Goal: Information Seeking & Learning: Learn about a topic

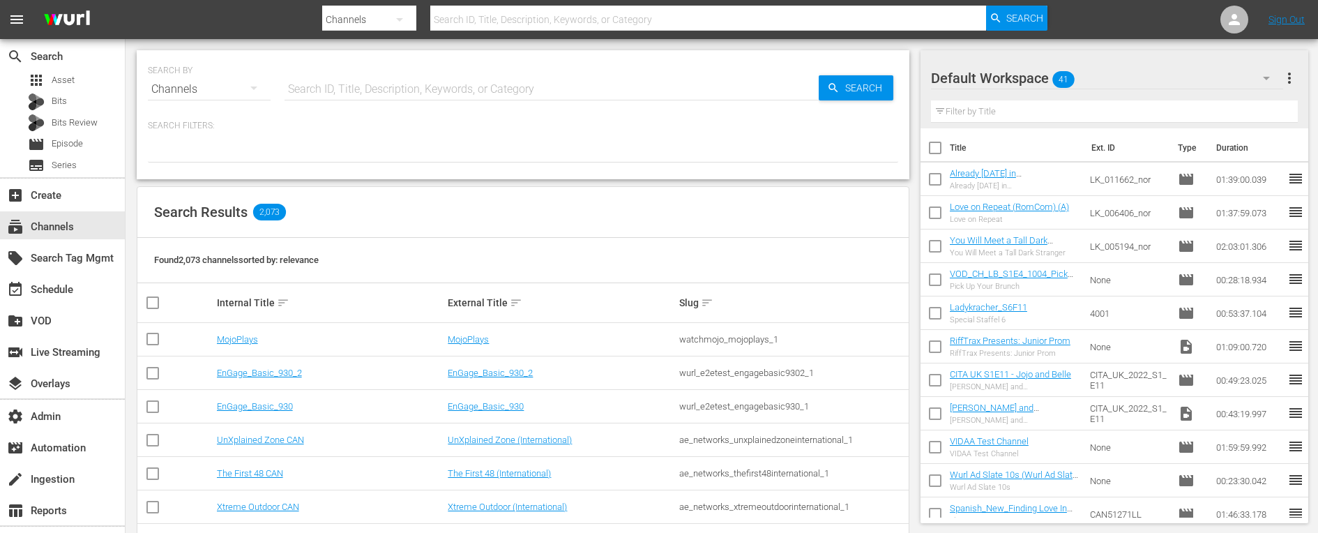
click at [457, 84] on input "text" at bounding box center [551, 89] width 534 height 33
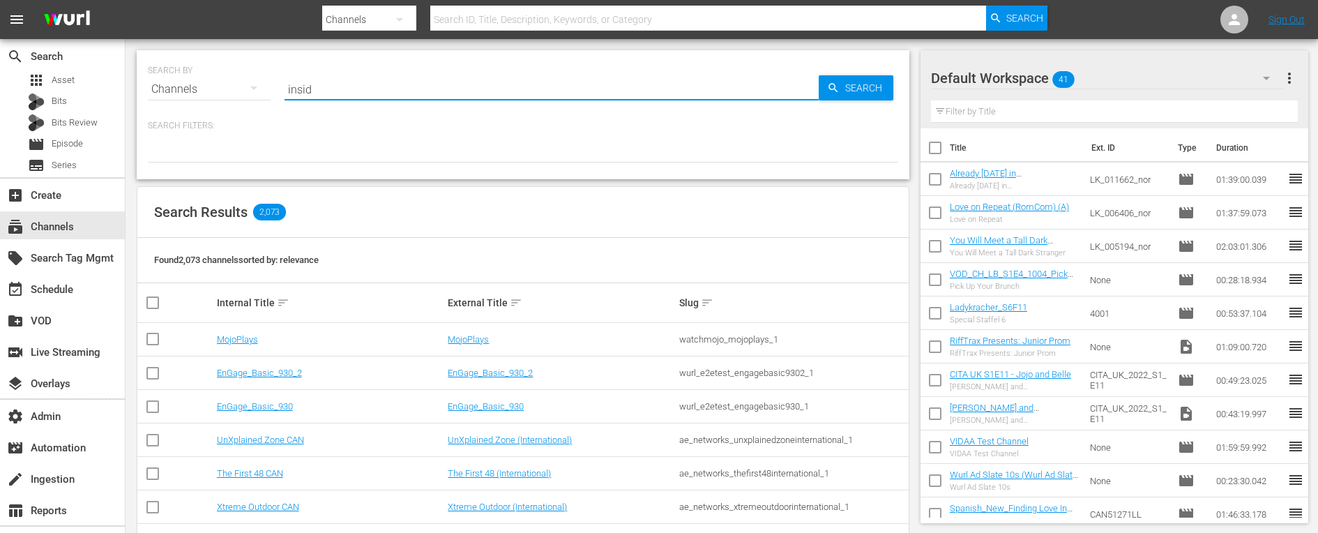
type input "inside"
type input "inside outside"
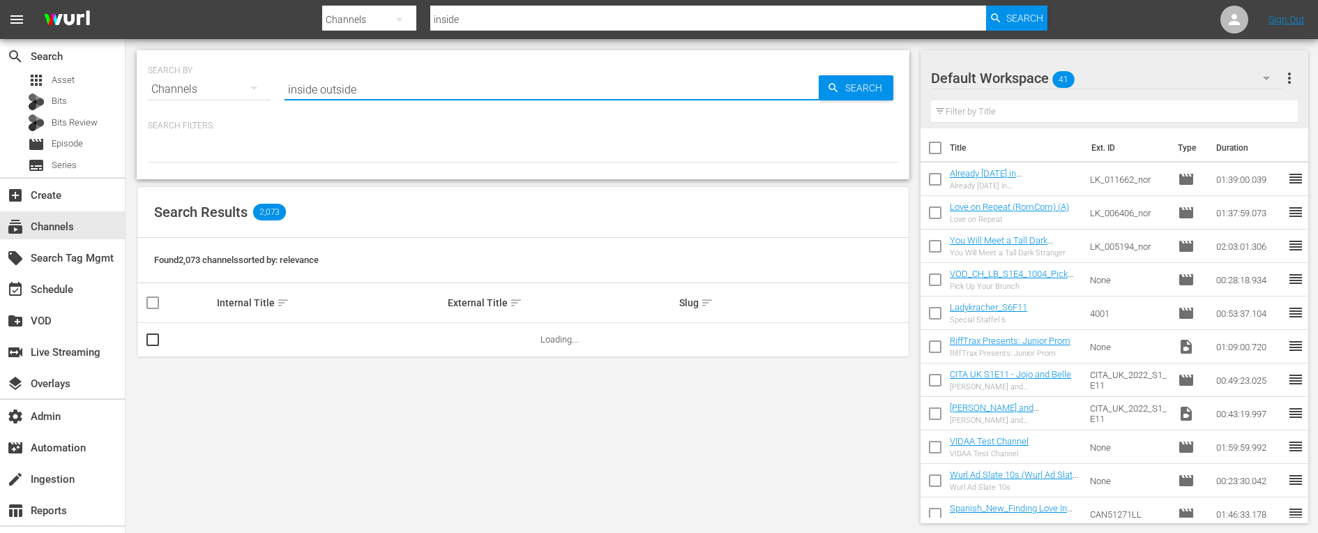
type input "inside outside"
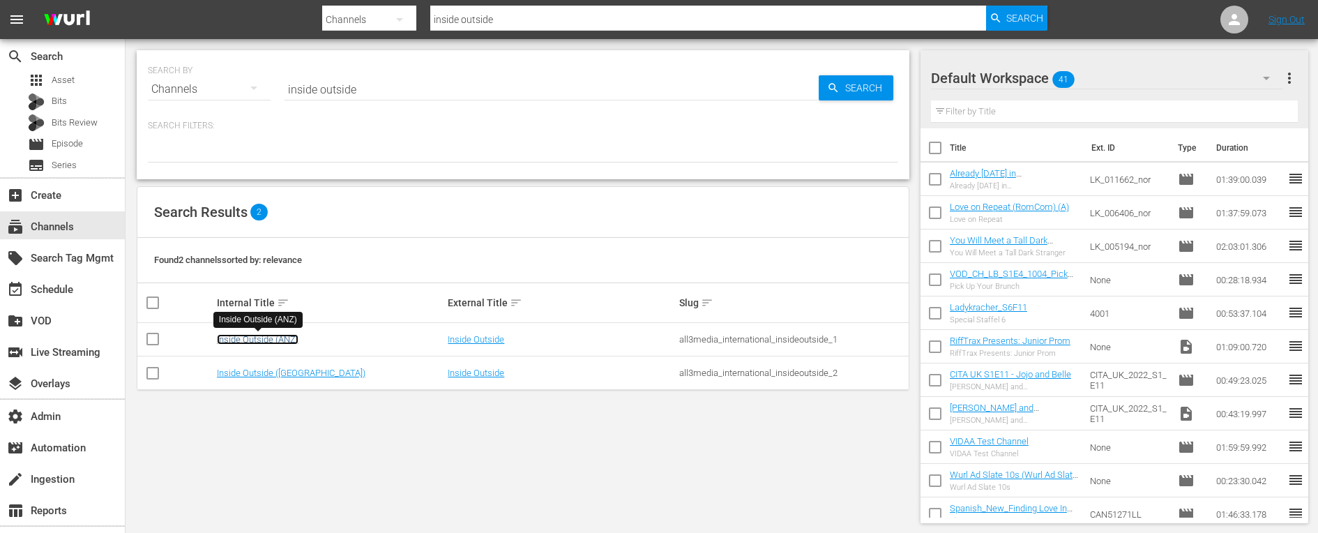
click at [285, 335] on link "Inside Outside (ANZ)" at bounding box center [258, 339] width 82 height 10
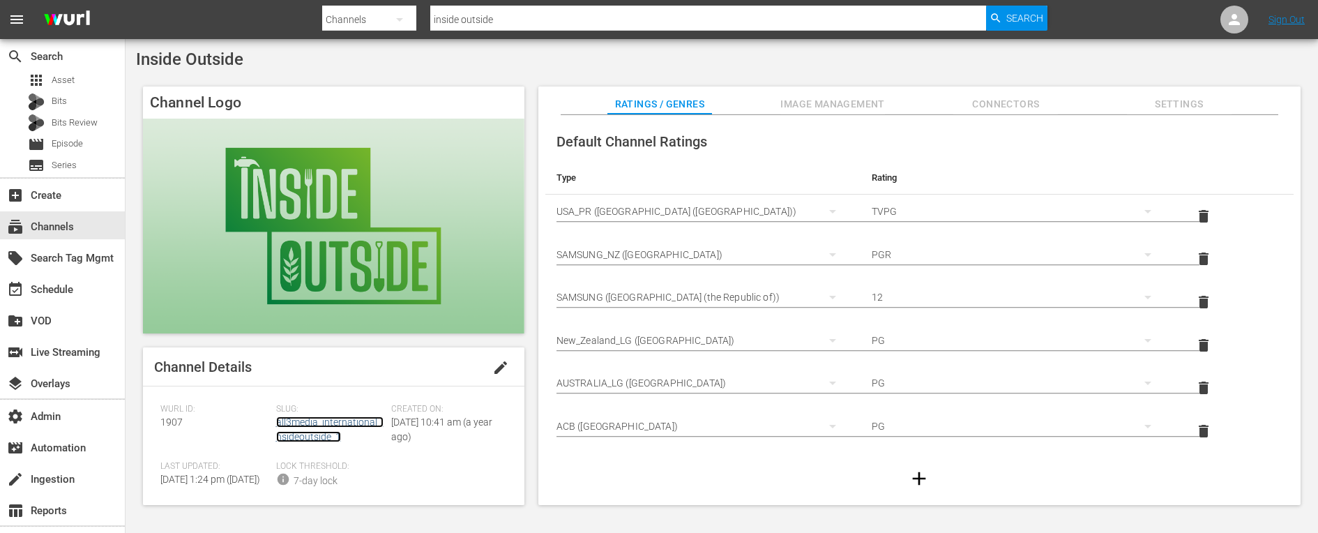
click at [292, 433] on link "all3media_international_insideoutside_1" at bounding box center [329, 429] width 107 height 26
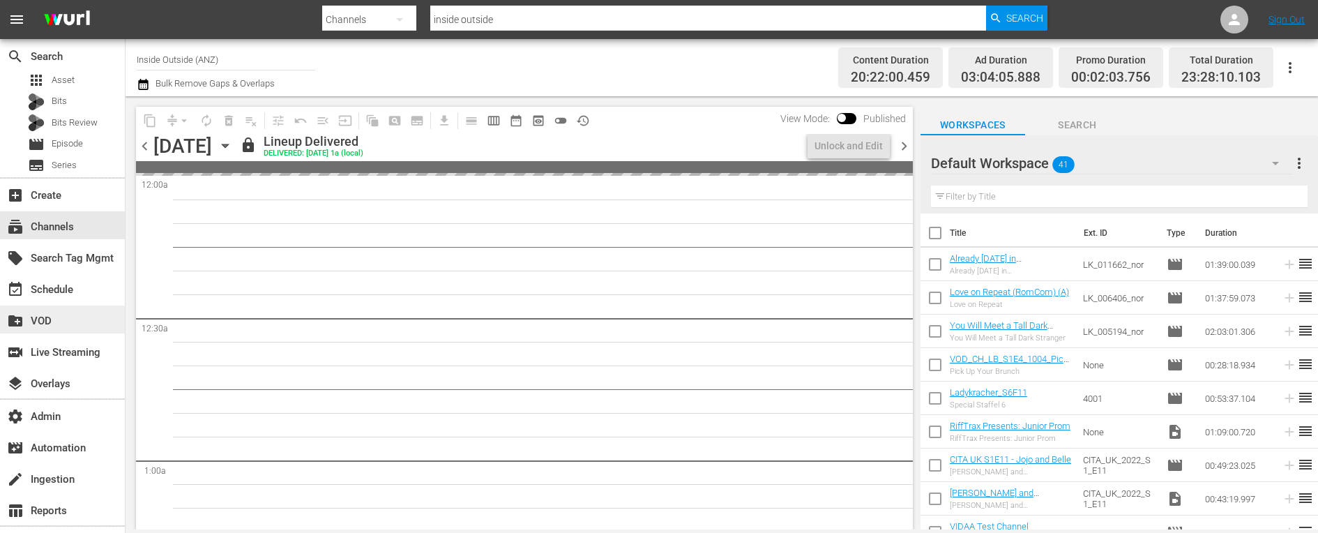
click at [71, 319] on div "create_new_folder VOD" at bounding box center [39, 318] width 78 height 13
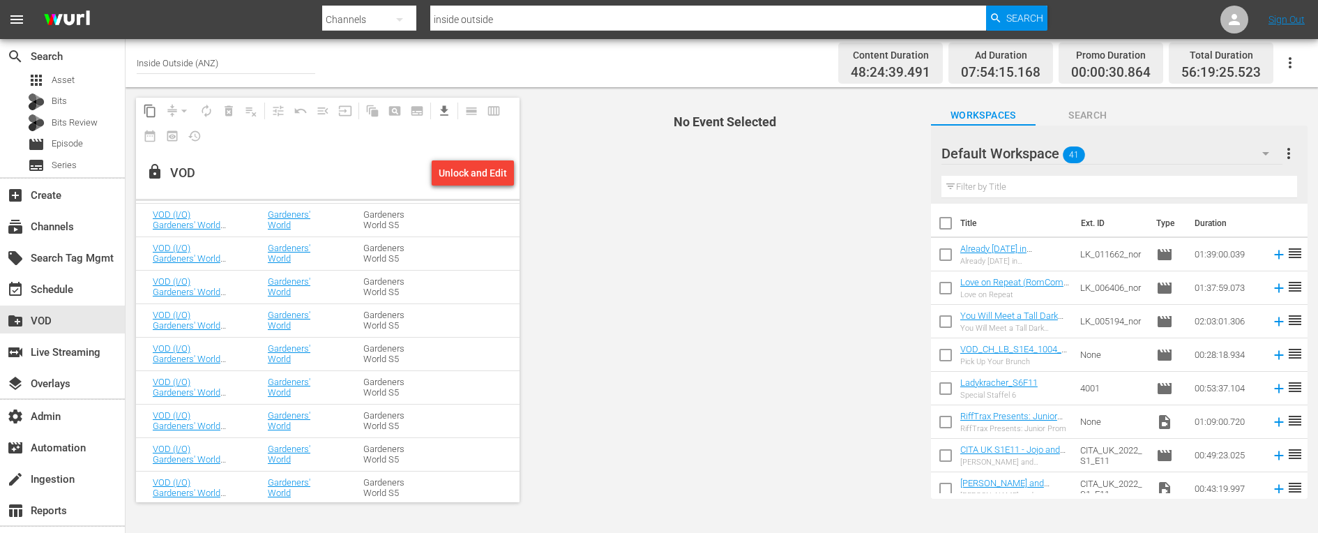
scroll to position [2281, 0]
click at [638, 314] on span "No Event Selected" at bounding box center [721, 299] width 397 height 425
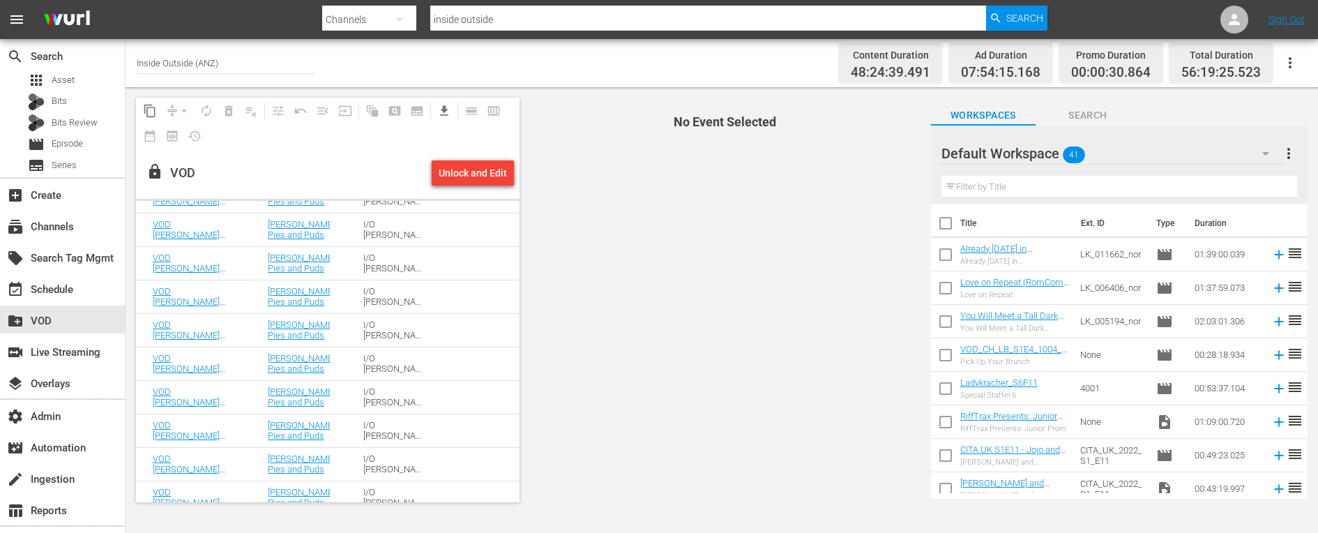
scroll to position [0, 0]
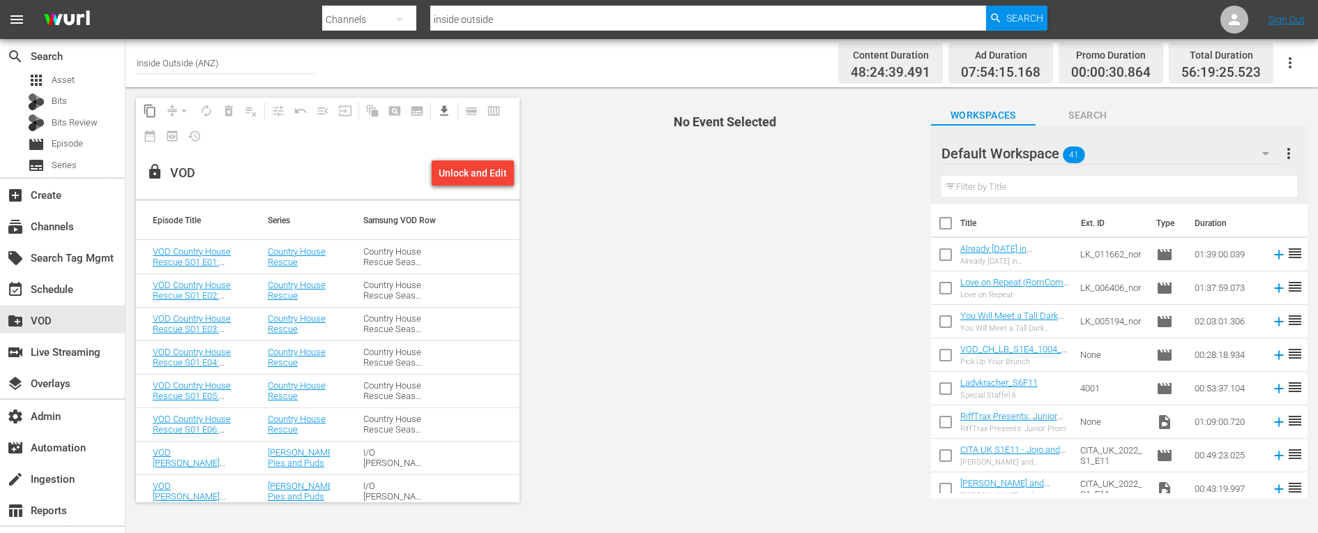
click at [354, 256] on td "Country House Rescue Season 1" at bounding box center [394, 256] width 96 height 33
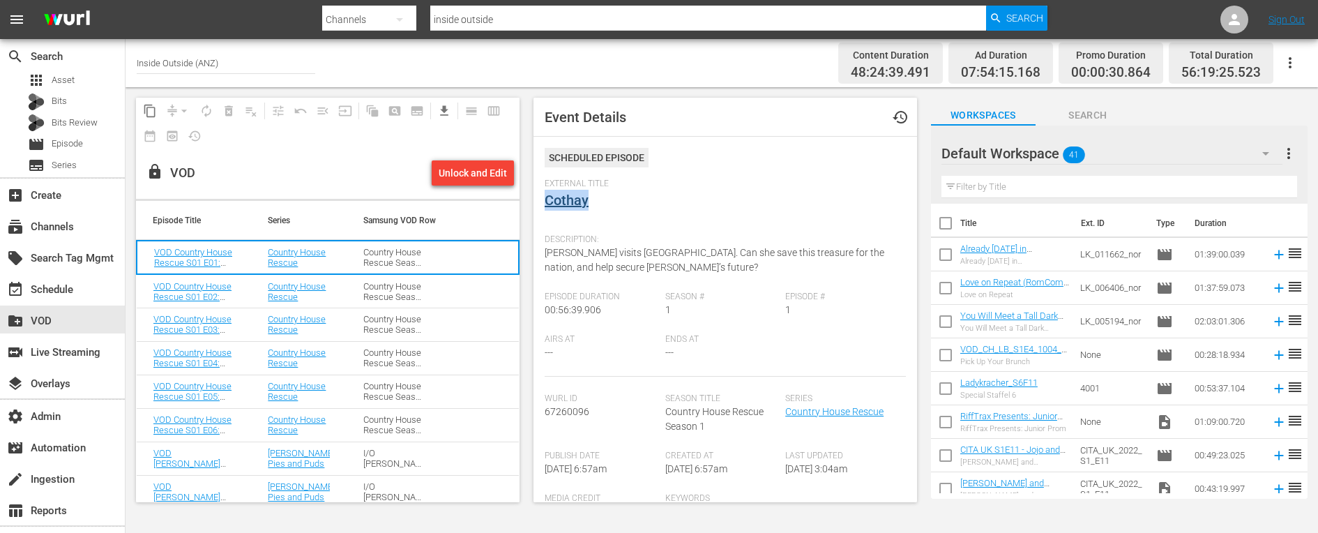
drag, startPoint x: 600, startPoint y: 201, endPoint x: 546, endPoint y: 201, distance: 54.4
click at [546, 201] on div "External Title Cothay" at bounding box center [724, 202] width 361 height 49
copy link "Cothay"
click at [653, 257] on span "[PERSON_NAME] visits [GEOGRAPHIC_DATA]. Can she save this treasure for the nati…" at bounding box center [714, 260] width 340 height 26
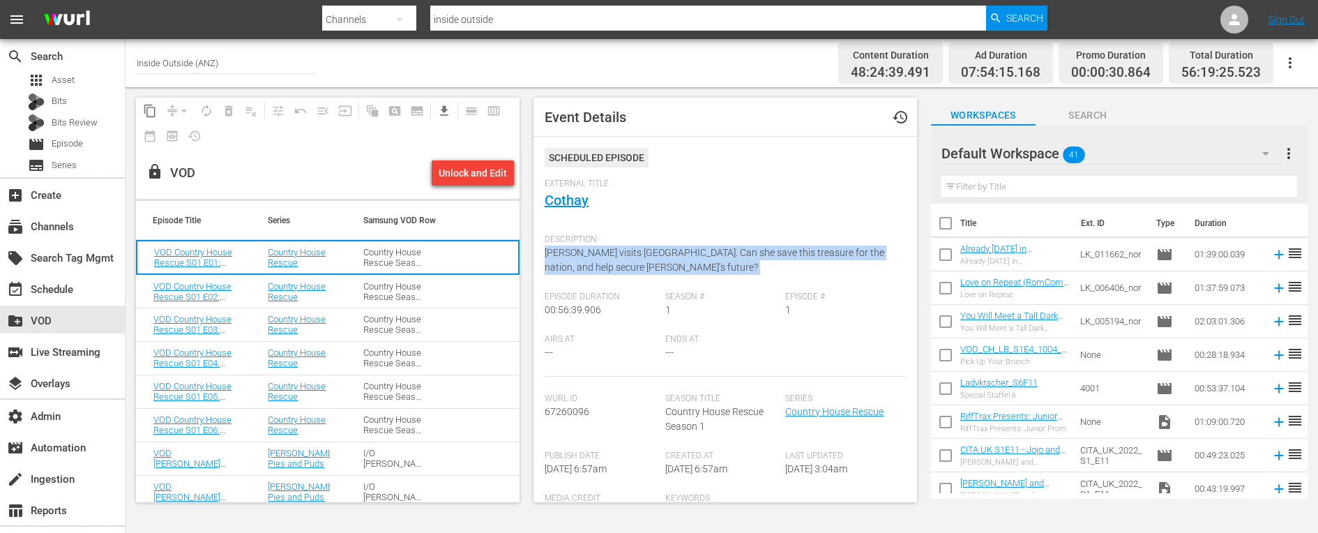
click at [653, 257] on span "[PERSON_NAME] visits [GEOGRAPHIC_DATA]. Can she save this treasure for the nati…" at bounding box center [714, 260] width 340 height 26
copy span "[PERSON_NAME] visits [GEOGRAPHIC_DATA]. Can she save this treasure for the nati…"
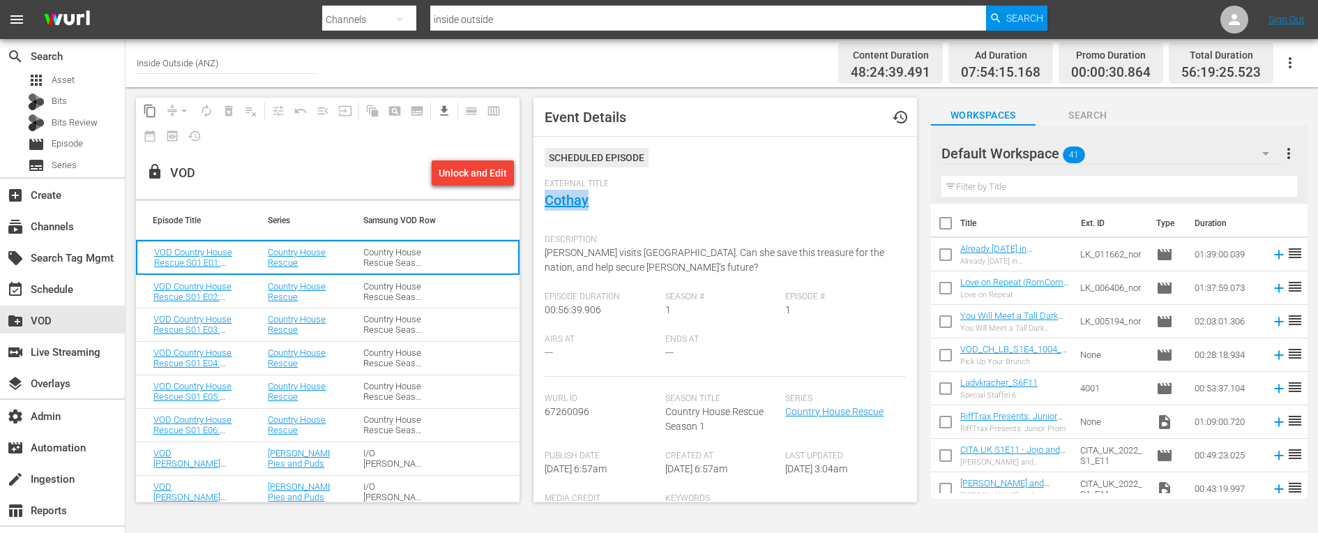
click at [380, 287] on div "Country House Rescue Season 1" at bounding box center [394, 291] width 62 height 21
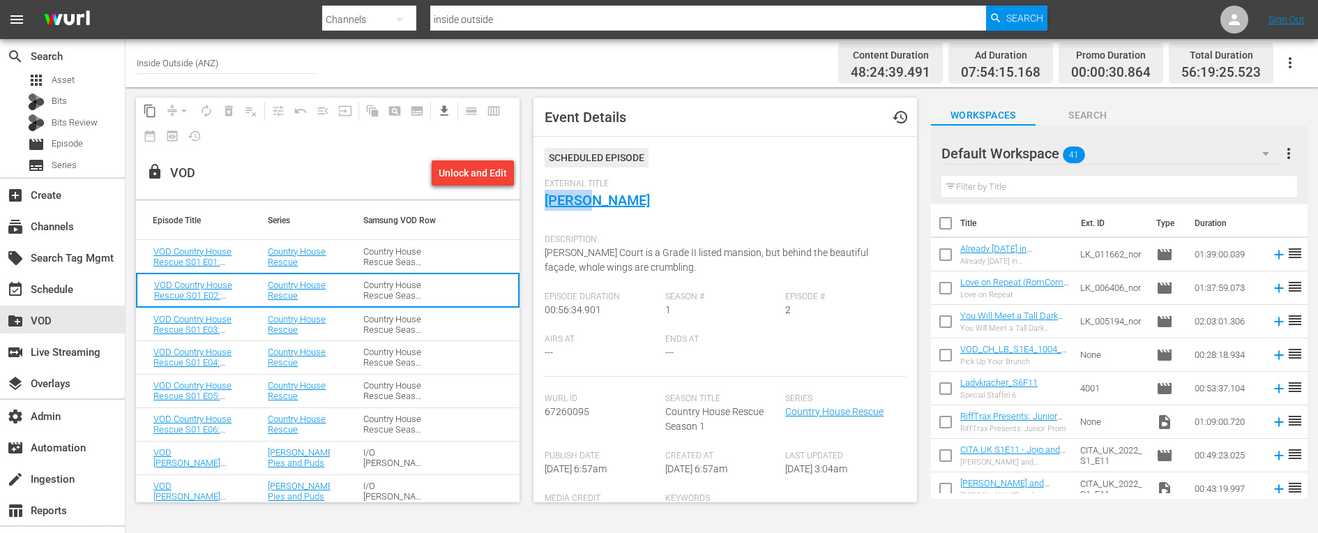
drag, startPoint x: 620, startPoint y: 199, endPoint x: 541, endPoint y: 199, distance: 79.5
click at [541, 199] on div "Event Details history Scheduled Episode External Title [PERSON_NAME] Descriptio…" at bounding box center [724, 300] width 383 height 404
copy link "[PERSON_NAME]"
click at [607, 255] on span "[PERSON_NAME] Court is a Grade II listed mansion, but behind the beautiful faça…" at bounding box center [705, 260] width 323 height 26
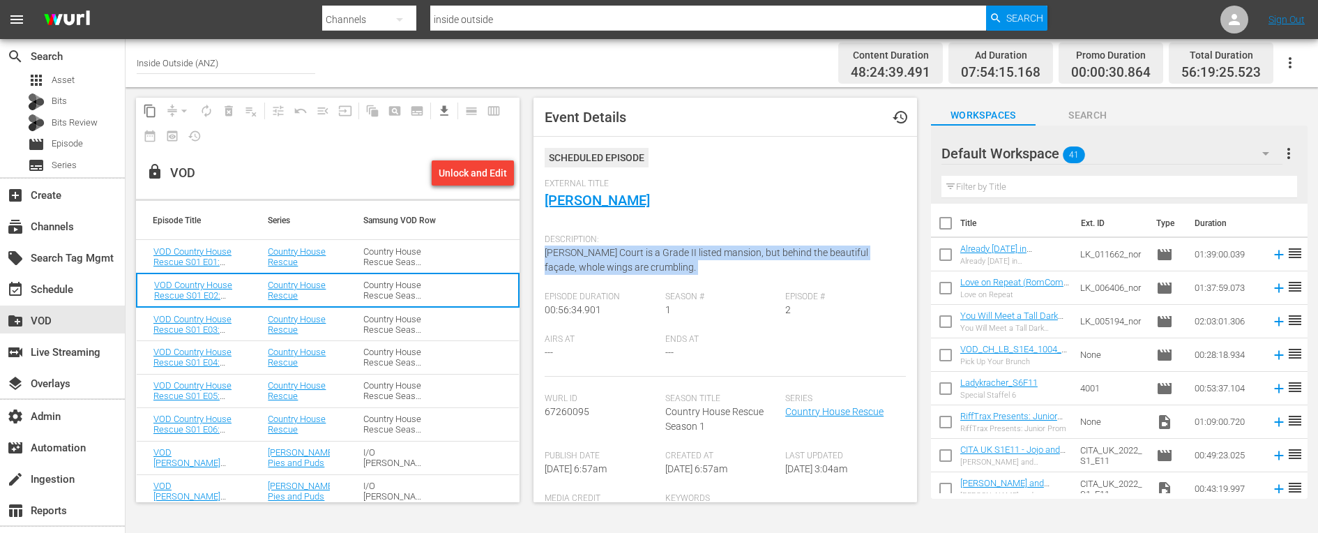
click at [607, 255] on span "[PERSON_NAME] Court is a Grade II listed mansion, but behind the beautiful faça…" at bounding box center [705, 260] width 323 height 26
copy span "[PERSON_NAME] Court is a Grade II listed mansion, but behind the beautiful faça…"
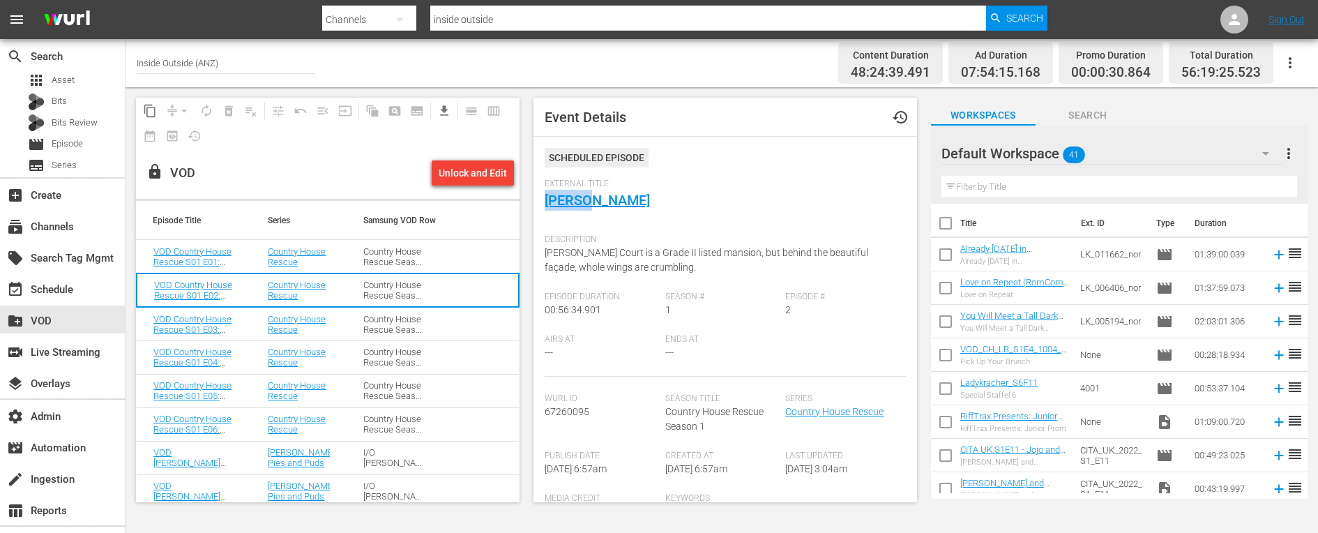
click at [432, 331] on td "Country House Rescue Season 1" at bounding box center [394, 323] width 96 height 33
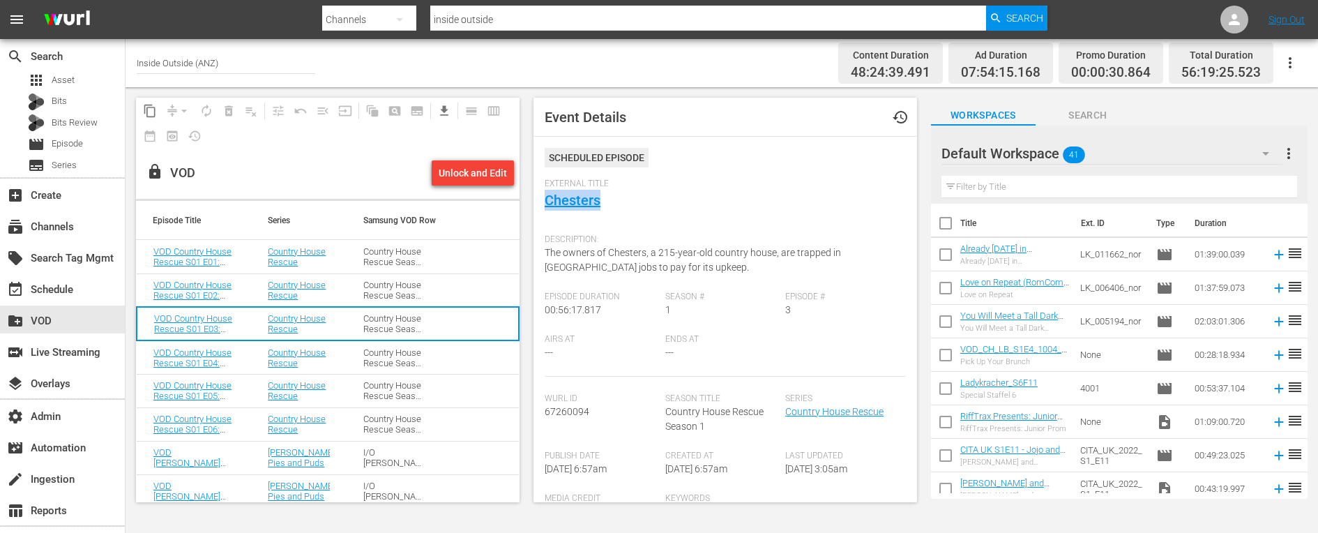
drag, startPoint x: 628, startPoint y: 197, endPoint x: 538, endPoint y: 197, distance: 89.9
click at [538, 197] on div "Event Details history Scheduled Episode External Title Chesters Description: Th…" at bounding box center [724, 300] width 383 height 404
copy link "Chesters"
click at [594, 254] on span "The owners of Chesters, a 215-year-old country house, are trapped in [GEOGRAPHI…" at bounding box center [692, 260] width 296 height 26
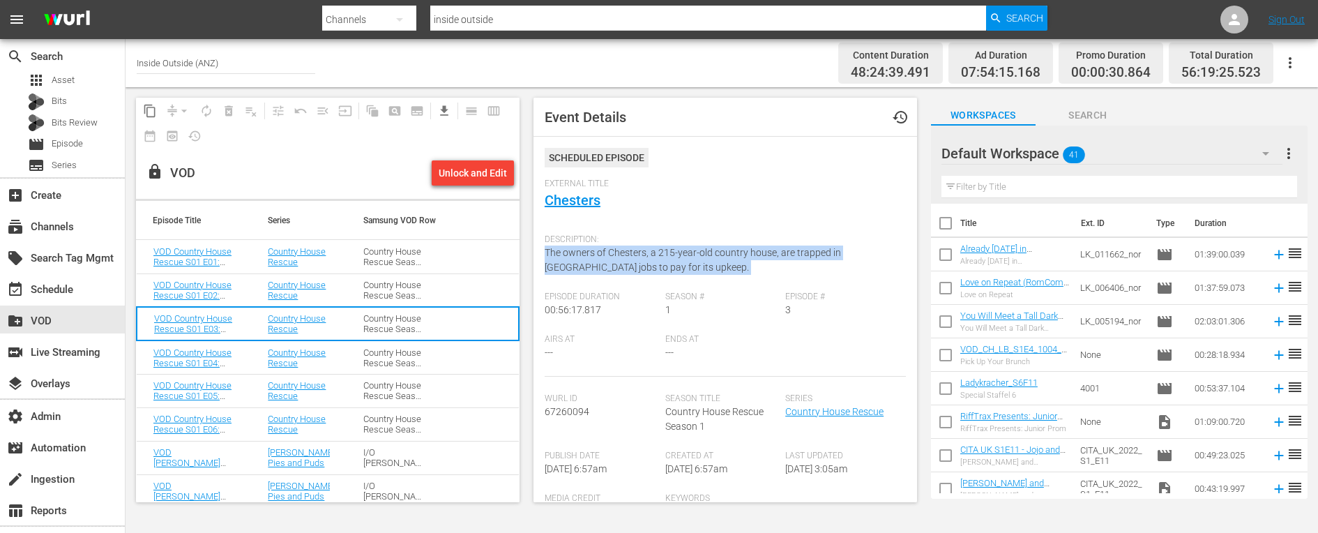
click at [594, 254] on span "The owners of Chesters, a 215-year-old country house, are trapped in [GEOGRAPHI…" at bounding box center [692, 260] width 296 height 26
copy span "The owners of Chesters, a 215-year-old country house, are trapped in [GEOGRAPHI…"
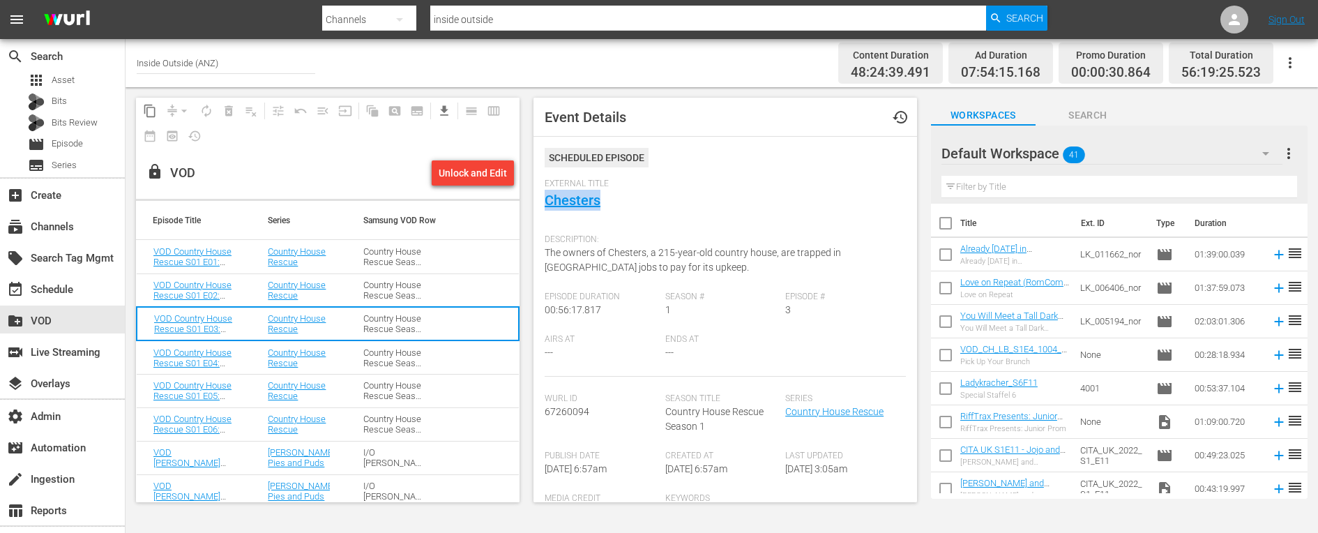
click at [395, 356] on div "Country House Rescue Season 1" at bounding box center [394, 357] width 62 height 21
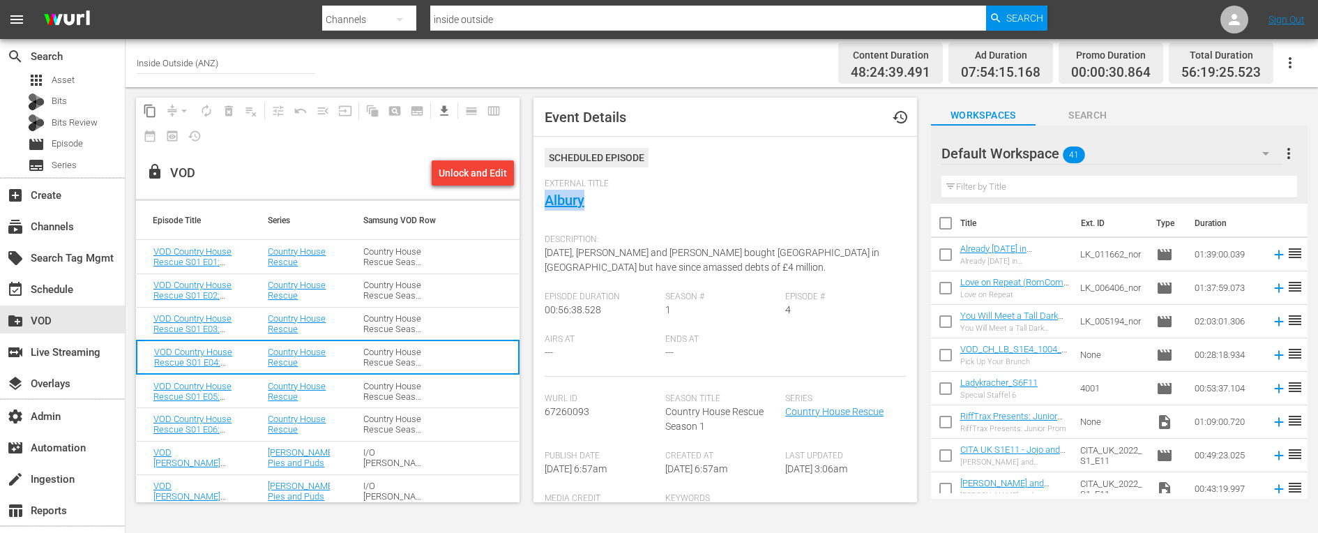
drag, startPoint x: 590, startPoint y: 199, endPoint x: 541, endPoint y: 199, distance: 49.5
click at [541, 199] on div "Event Details history Scheduled Episode External Title Albury Description: [DAT…" at bounding box center [724, 300] width 383 height 404
copy link "Albury"
click at [565, 252] on span "[DATE], [PERSON_NAME] and [PERSON_NAME] bought [GEOGRAPHIC_DATA] in [GEOGRAPHIC…" at bounding box center [711, 260] width 335 height 26
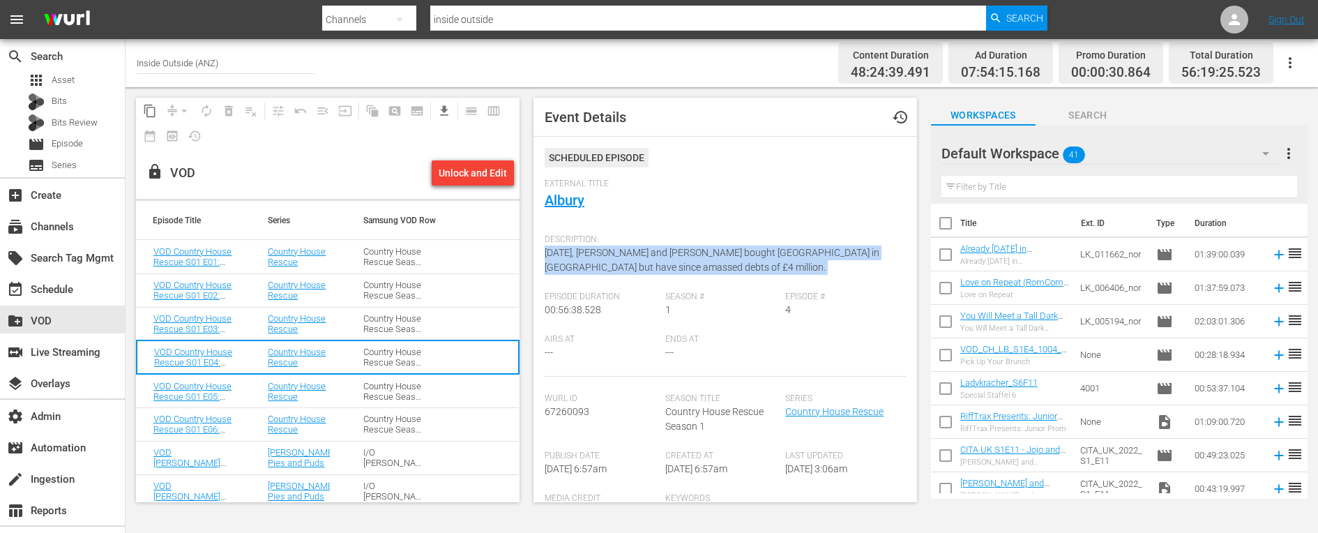
click at [565, 252] on span "[DATE], [PERSON_NAME] and [PERSON_NAME] bought [GEOGRAPHIC_DATA] in [GEOGRAPHIC…" at bounding box center [711, 260] width 335 height 26
copy span "[DATE], [PERSON_NAME] and [PERSON_NAME] bought [GEOGRAPHIC_DATA] in [GEOGRAPHIC…"
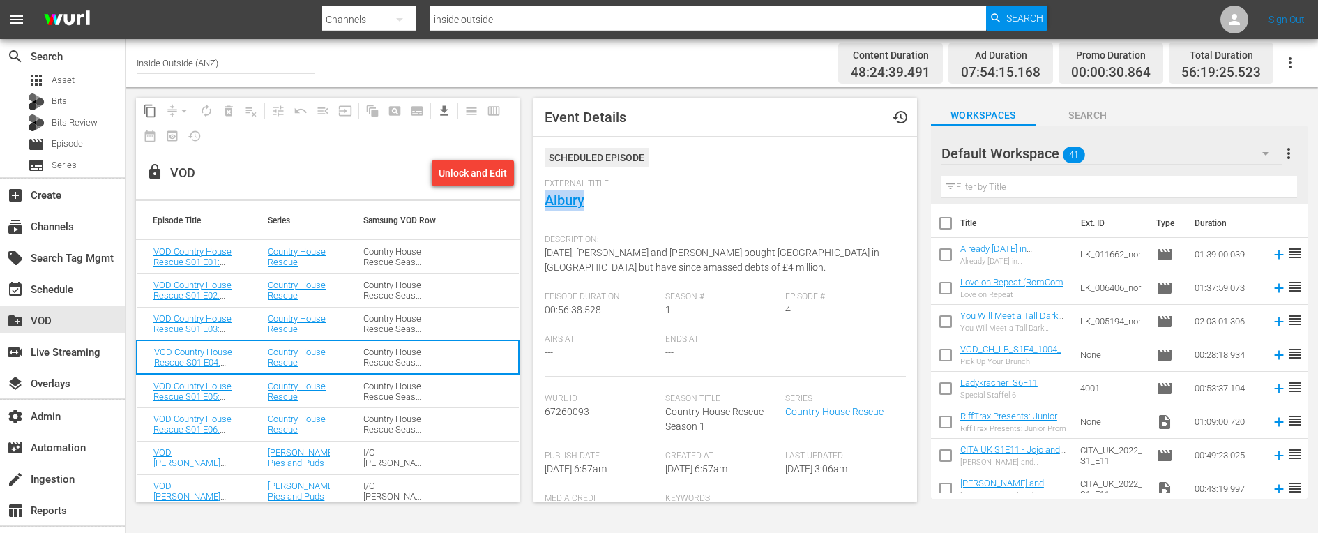
click at [367, 389] on div "Country House Rescue Season 1" at bounding box center [394, 391] width 62 height 21
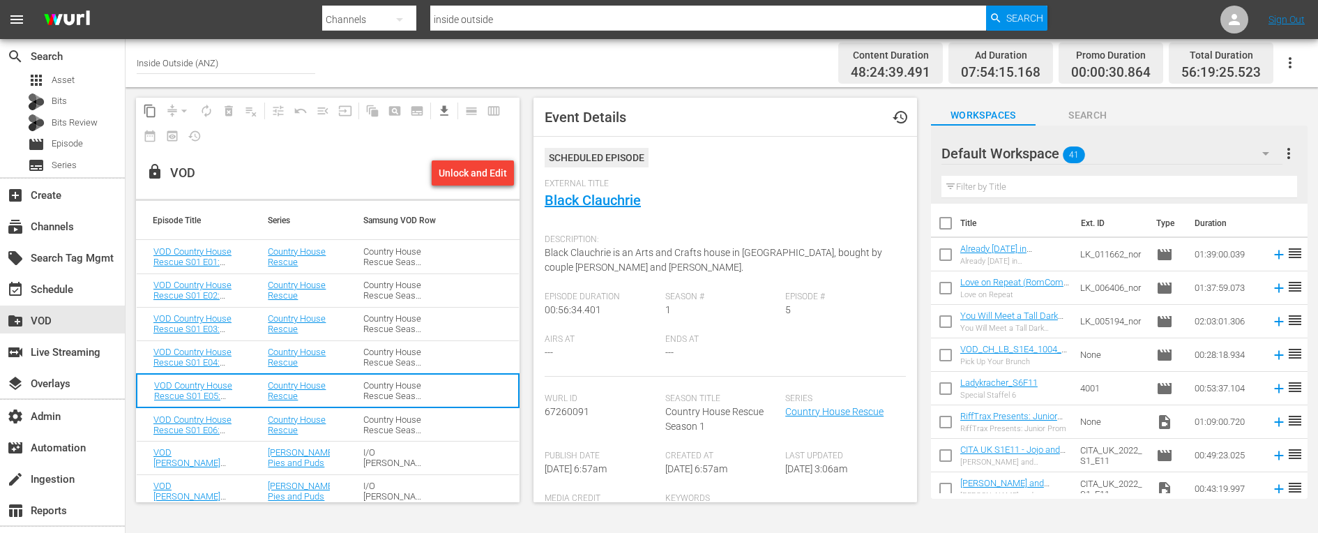
click at [611, 259] on div "Description: Black Clauchrie is an Arts and Crafts house in [GEOGRAPHIC_DATA], …" at bounding box center [724, 259] width 361 height 64
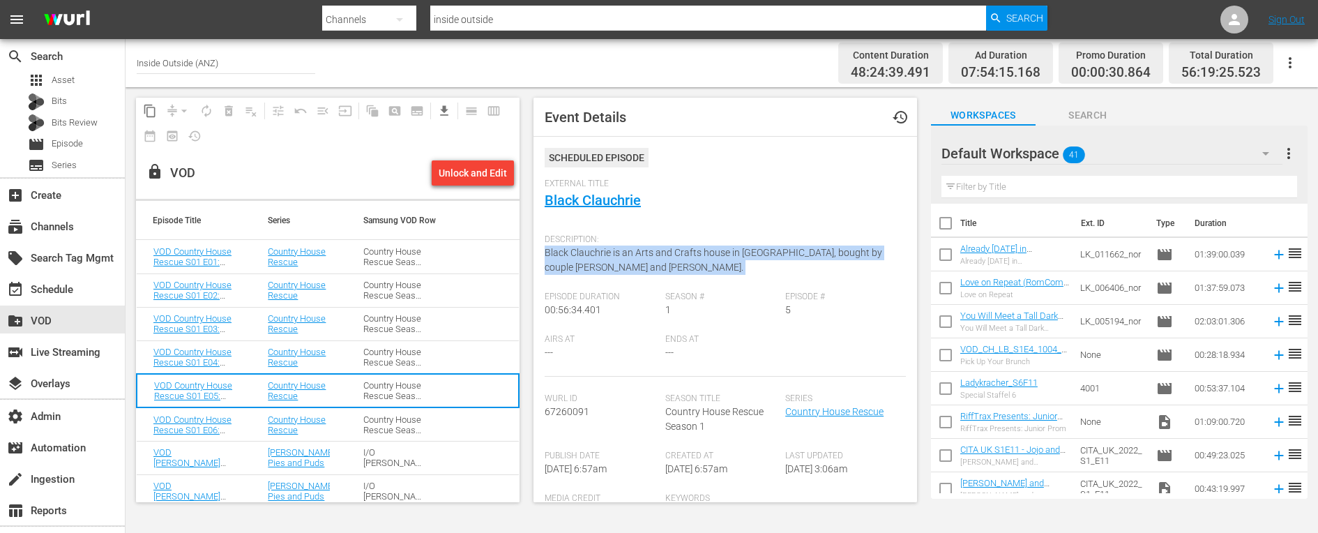
click at [611, 259] on div "Description: Black Clauchrie is an Arts and Crafts house in [GEOGRAPHIC_DATA], …" at bounding box center [724, 259] width 361 height 64
copy span "Black Clauchrie is an Arts and Crafts house in [GEOGRAPHIC_DATA], bought by cou…"
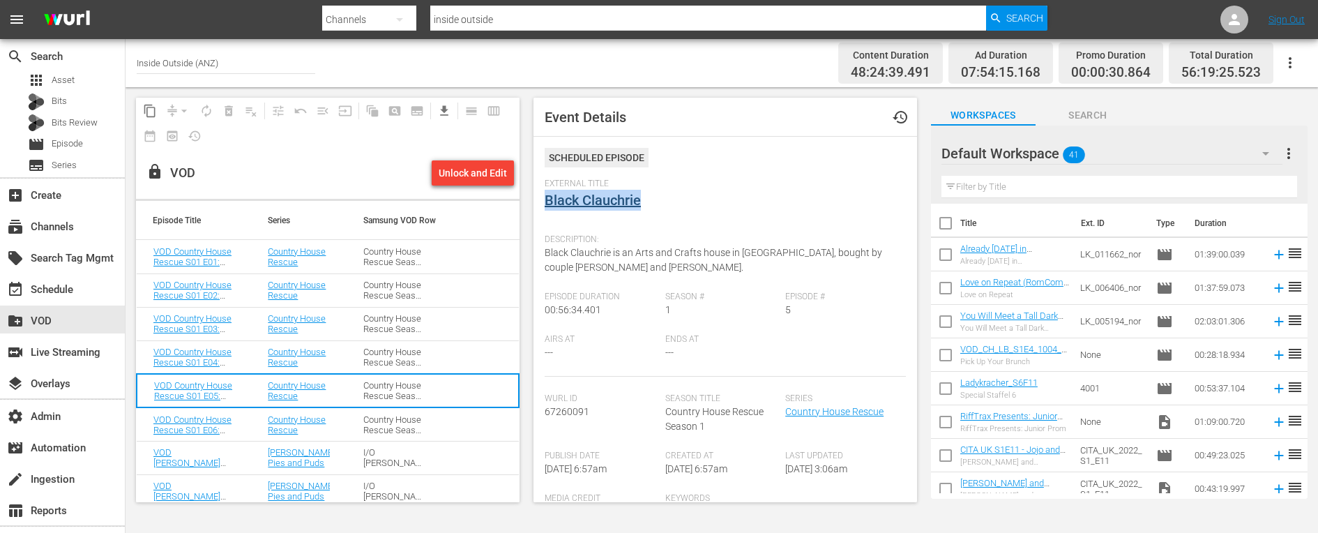
drag, startPoint x: 684, startPoint y: 206, endPoint x: 544, endPoint y: 204, distance: 139.4
click at [544, 204] on div "External Title Black Clauchrie" at bounding box center [724, 202] width 361 height 49
copy link "Black Clauchrie"
click at [358, 433] on td "Country House Rescue Season 1" at bounding box center [394, 423] width 96 height 33
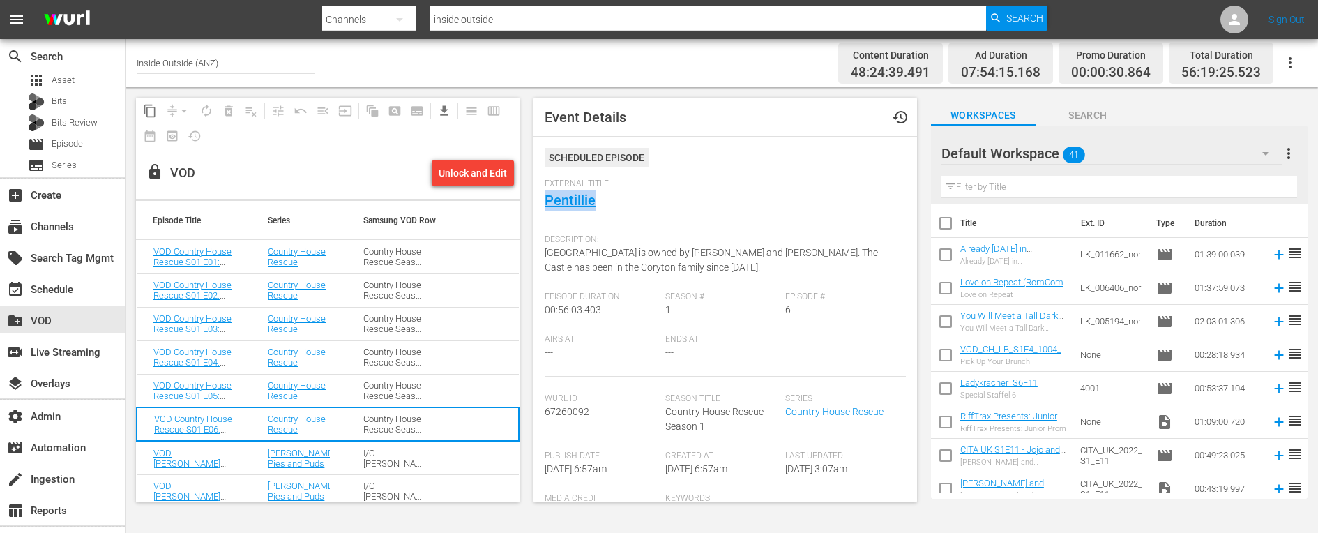
drag, startPoint x: 609, startPoint y: 204, endPoint x: 540, endPoint y: 204, distance: 69.0
click at [540, 204] on div "Event Details history Scheduled Episode External Title Pentillie Description: P…" at bounding box center [724, 300] width 383 height 404
click at [581, 266] on span "[GEOGRAPHIC_DATA] is owned by [PERSON_NAME] and [PERSON_NAME]. The Castle has b…" at bounding box center [710, 260] width 333 height 26
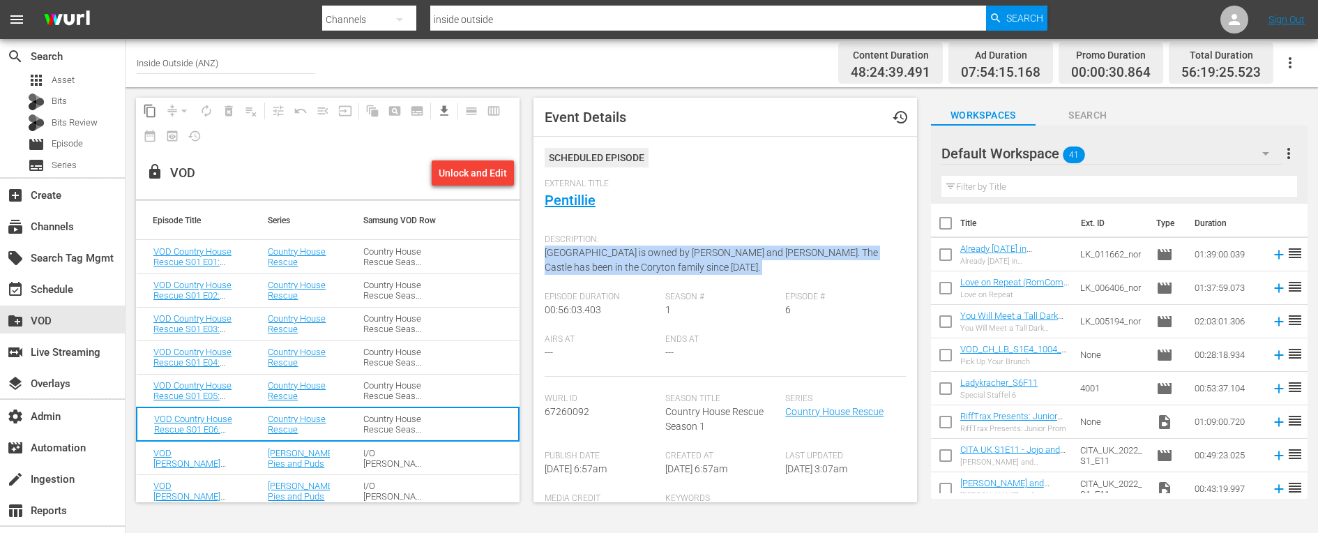
click at [581, 266] on span "[GEOGRAPHIC_DATA] is owned by [PERSON_NAME] and [PERSON_NAME]. The Castle has b…" at bounding box center [710, 260] width 333 height 26
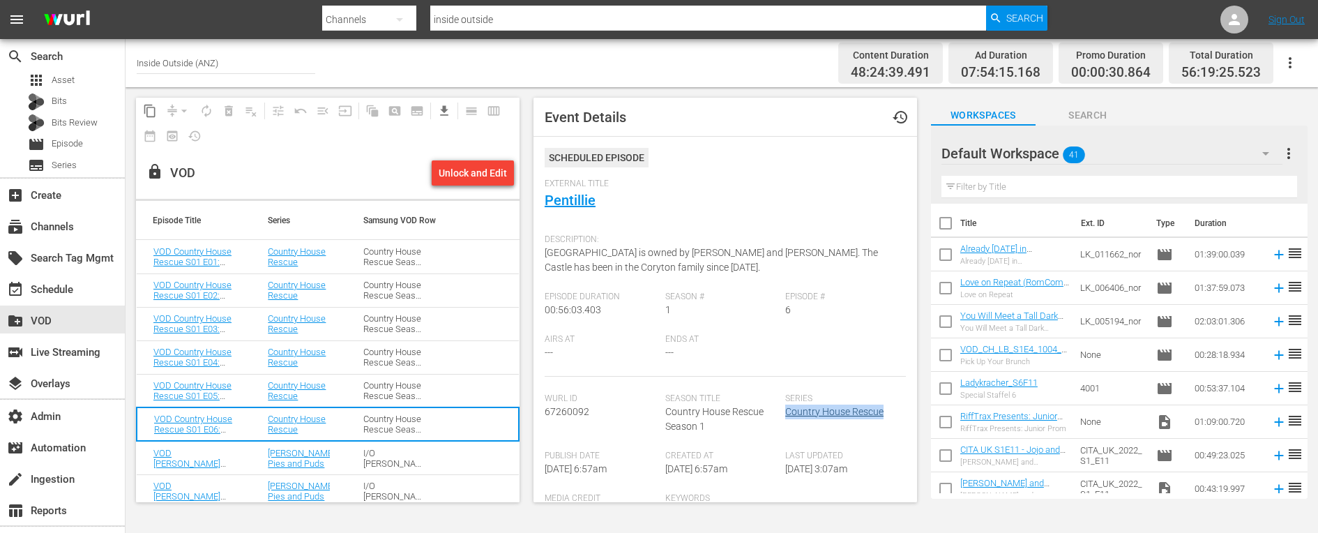
drag, startPoint x: 890, startPoint y: 412, endPoint x: 788, endPoint y: 410, distance: 101.8
click at [788, 410] on div "Series Country House Rescue" at bounding box center [845, 421] width 121 height 57
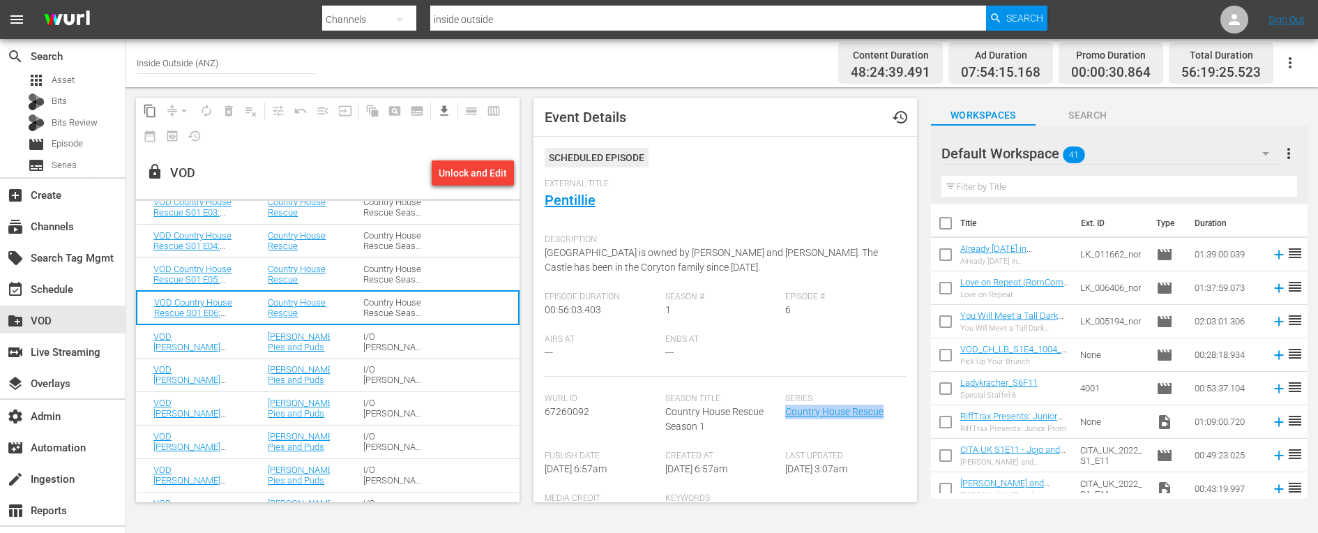
scroll to position [119, 0]
click at [404, 330] on div "I/O [PERSON_NAME] Pies and Puds S01" at bounding box center [394, 339] width 62 height 21
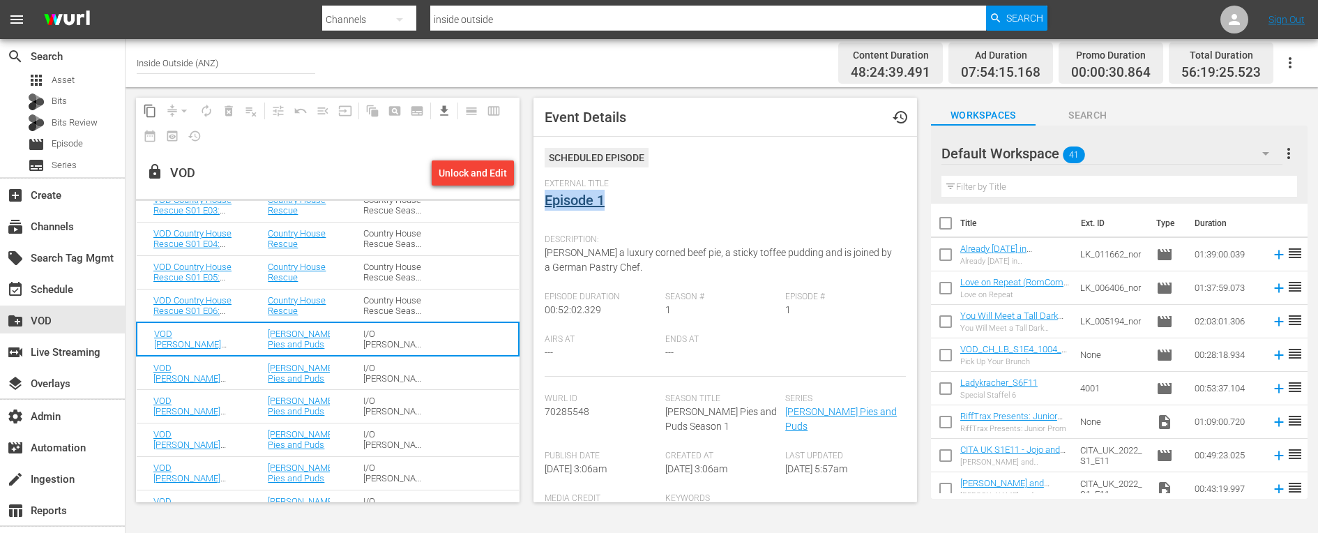
drag, startPoint x: 616, startPoint y: 199, endPoint x: 544, endPoint y: 199, distance: 71.8
click at [544, 199] on div "External Title Episode 1" at bounding box center [724, 202] width 361 height 49
click at [619, 257] on span "[PERSON_NAME] a luxury corned beef pie, a sticky toffee pudding and is joined b…" at bounding box center [717, 260] width 347 height 26
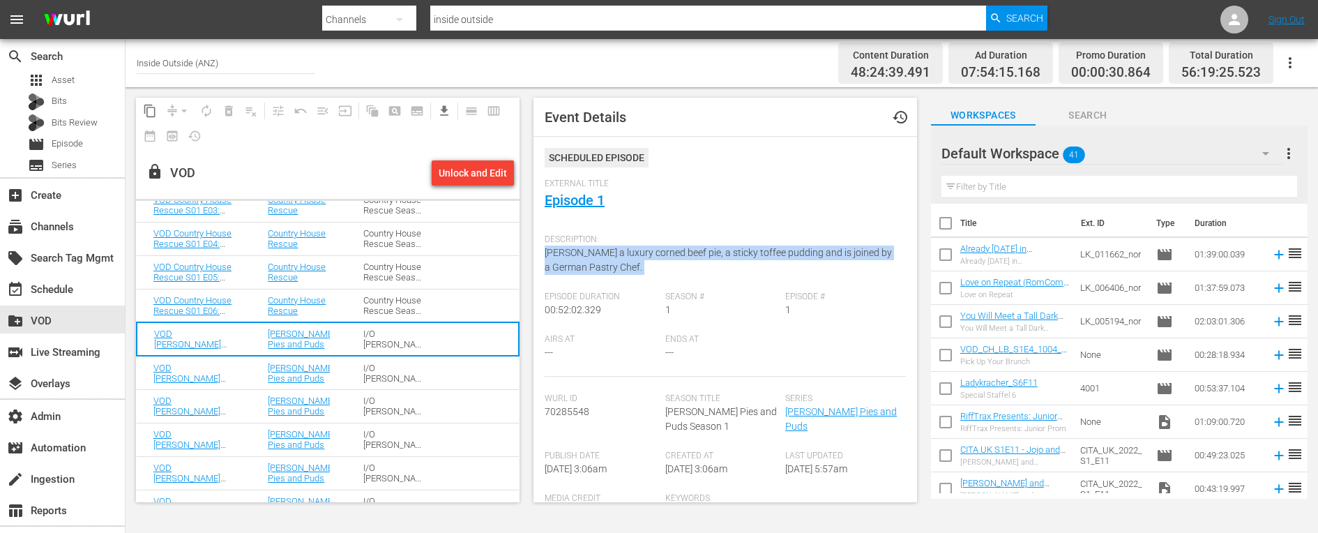
click at [619, 257] on span "[PERSON_NAME] a luxury corned beef pie, a sticky toffee pudding and is joined b…" at bounding box center [717, 260] width 347 height 26
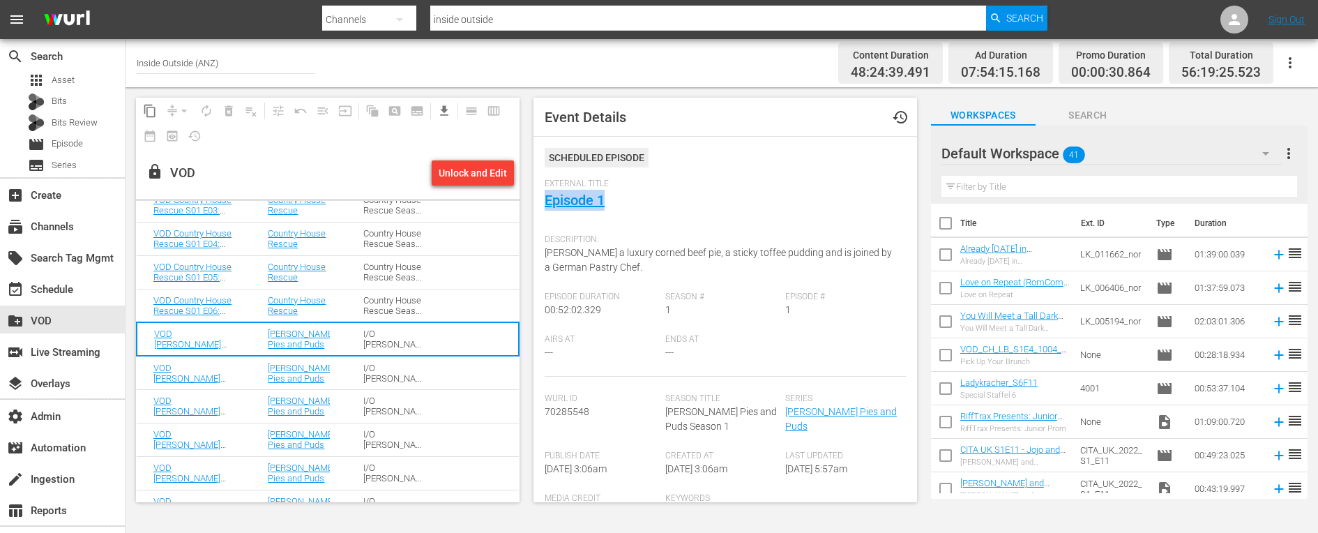
click at [365, 375] on div "I/O [PERSON_NAME] Pies and Puds S01" at bounding box center [394, 373] width 62 height 21
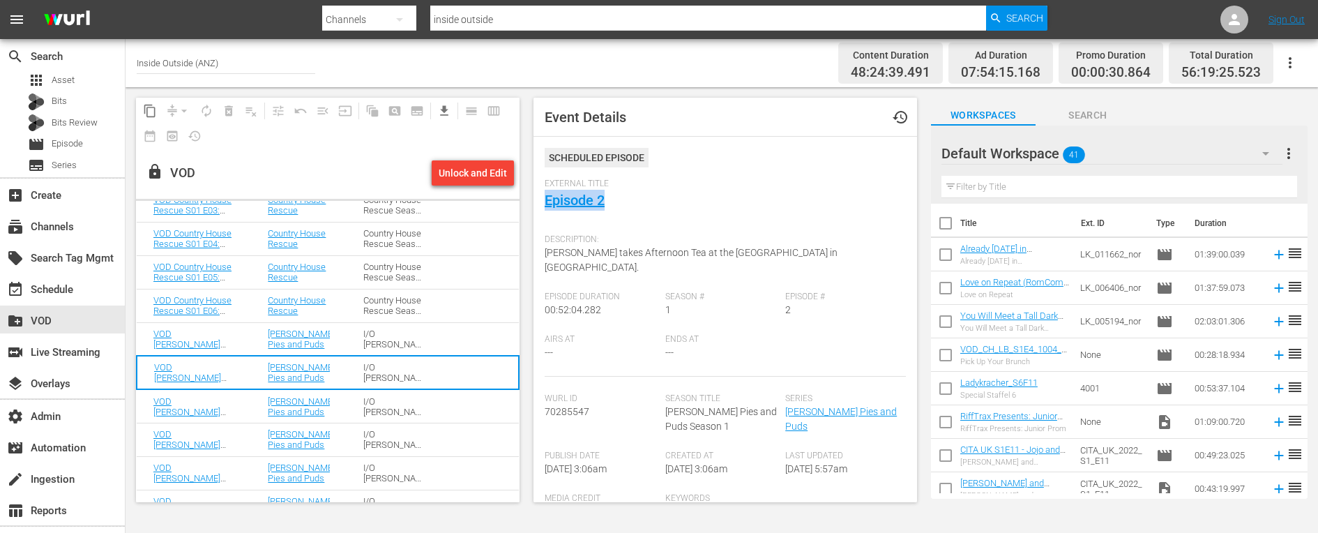
drag, startPoint x: 618, startPoint y: 197, endPoint x: 538, endPoint y: 197, distance: 79.5
click at [538, 197] on div "Event Details history Scheduled Episode External Title Episode 2 Description: […" at bounding box center [724, 300] width 383 height 404
click at [553, 250] on span "[PERSON_NAME] takes Afternoon Tea at the [GEOGRAPHIC_DATA] in [GEOGRAPHIC_DATA]." at bounding box center [690, 260] width 293 height 26
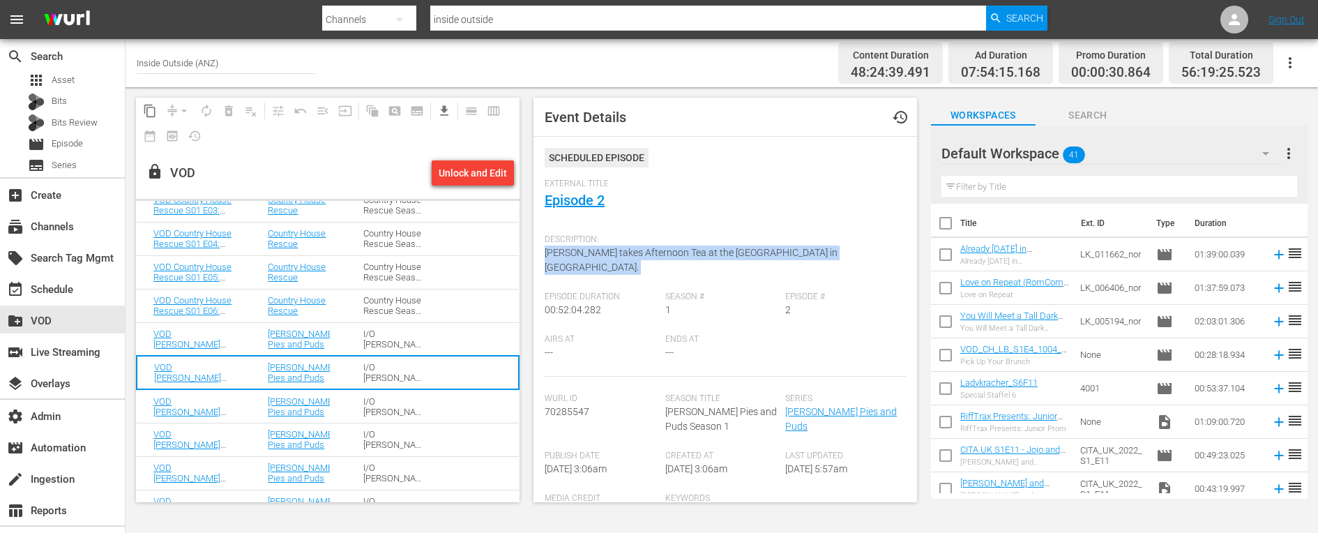
click at [553, 250] on span "[PERSON_NAME] takes Afternoon Tea at the [GEOGRAPHIC_DATA] in [GEOGRAPHIC_DATA]." at bounding box center [690, 260] width 293 height 26
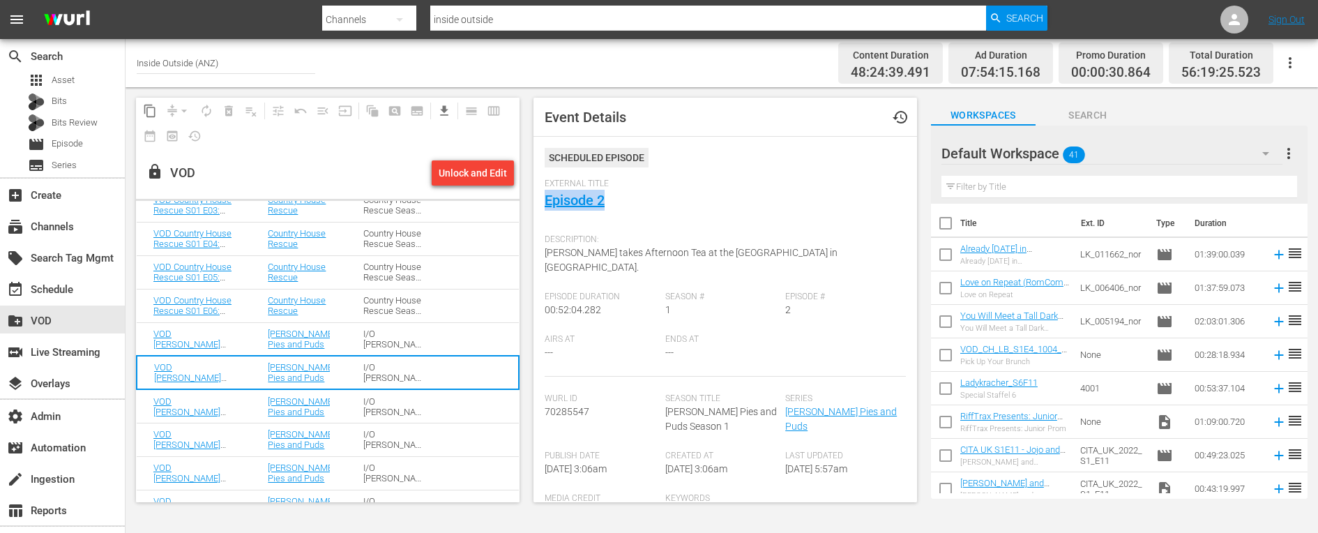
click at [247, 402] on td "VOD [PERSON_NAME] Pies and Puds S01 E03: Episode 3" at bounding box center [194, 405] width 114 height 33
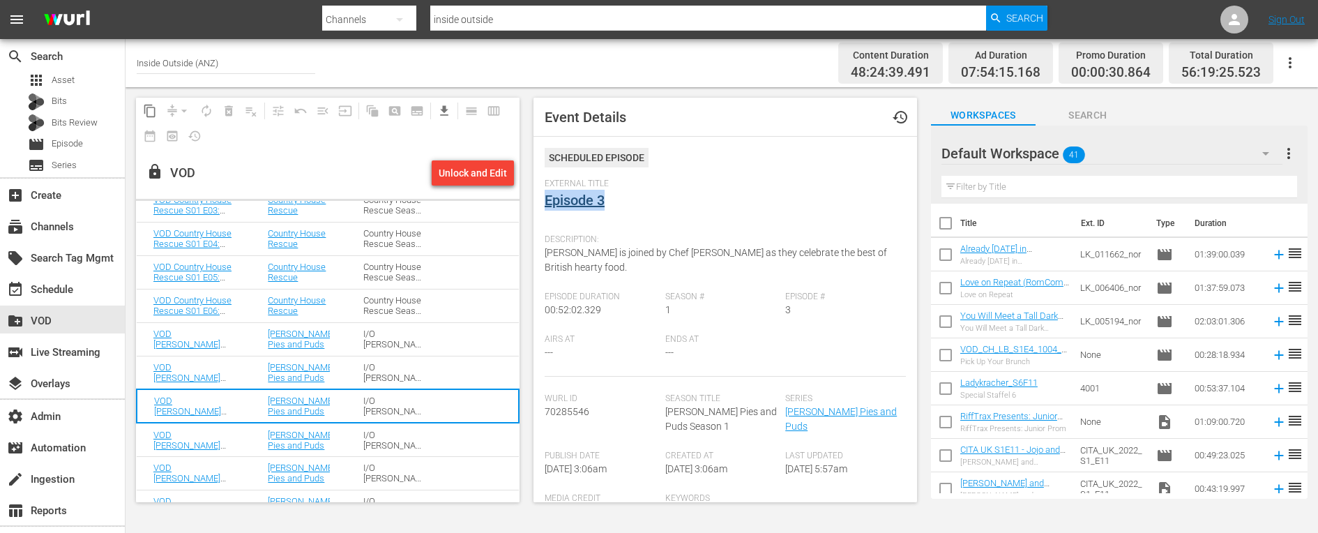
drag, startPoint x: 625, startPoint y: 192, endPoint x: 544, endPoint y: 195, distance: 80.2
click at [544, 195] on div "External Title Episode 3" at bounding box center [724, 202] width 361 height 49
click at [595, 253] on span "[PERSON_NAME] is joined by Chef [PERSON_NAME] as they celebrate the best of Bri…" at bounding box center [715, 260] width 342 height 26
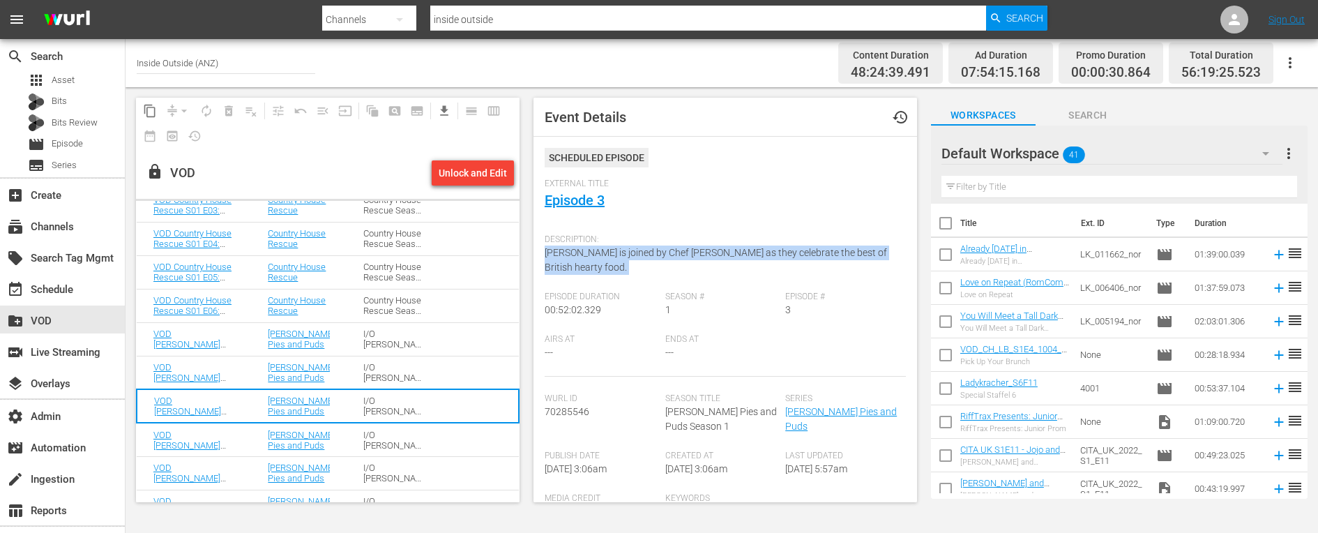
click at [595, 253] on span "[PERSON_NAME] is joined by Chef [PERSON_NAME] as they celebrate the best of Bri…" at bounding box center [715, 260] width 342 height 26
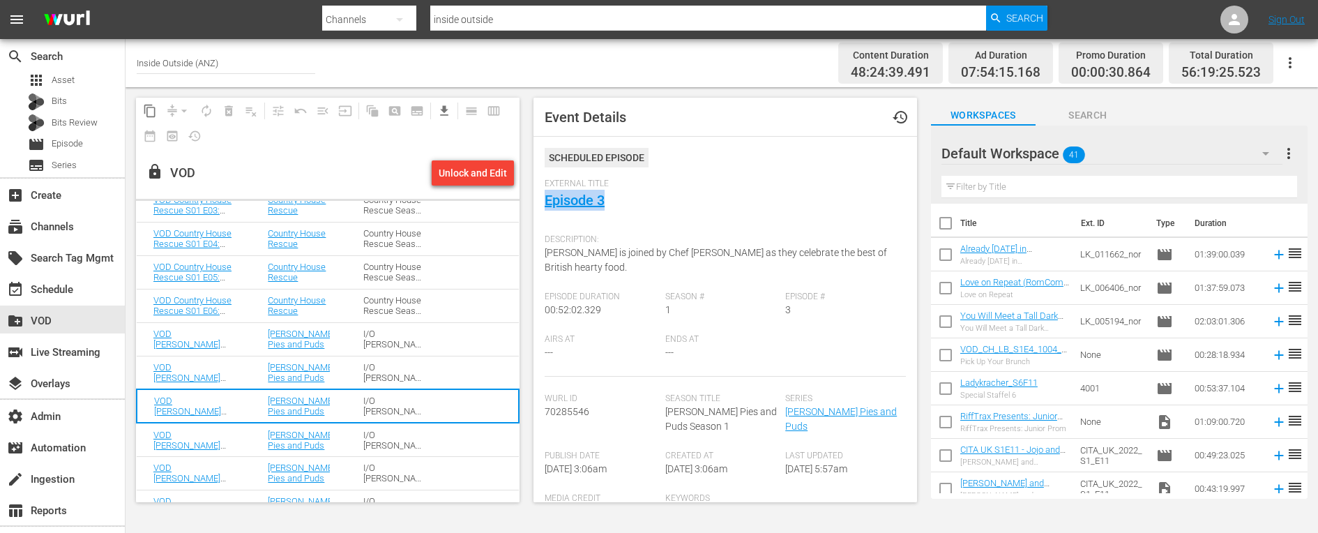
click at [404, 442] on div "I/O [PERSON_NAME] Pies and Puds S01" at bounding box center [394, 439] width 62 height 21
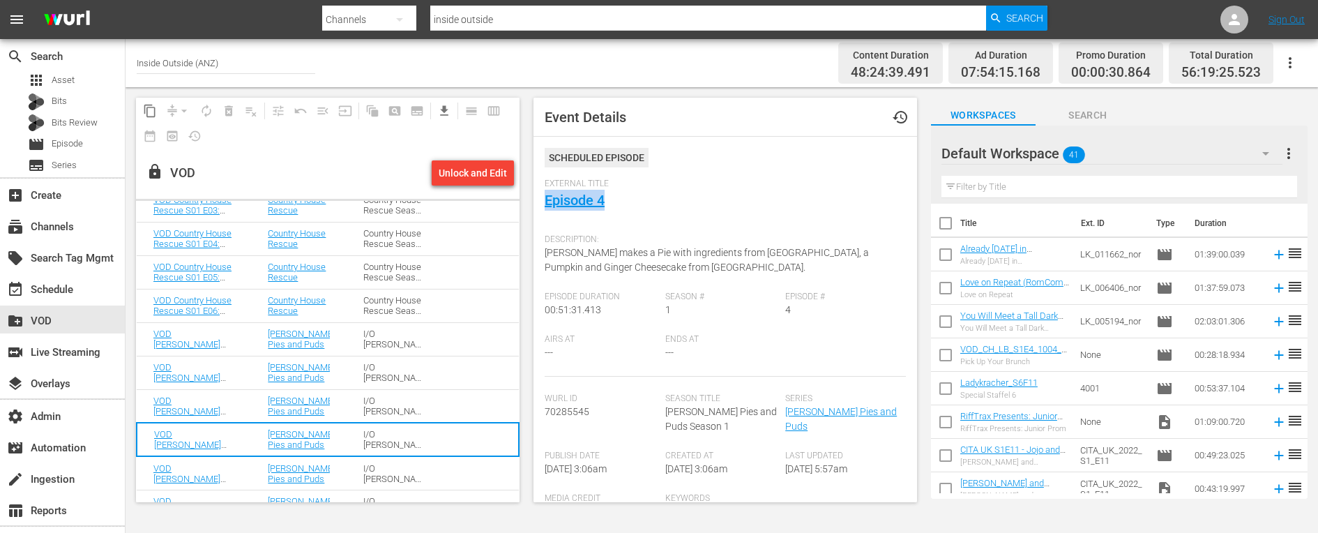
drag, startPoint x: 620, startPoint y: 197, endPoint x: 535, endPoint y: 197, distance: 85.7
click at [535, 197] on div "Event Details history Scheduled Episode External Title Episode 4 Description: […" at bounding box center [724, 300] width 383 height 404
click at [600, 261] on div "Description: [PERSON_NAME] makes a Pie with ingredients from [GEOGRAPHIC_DATA],…" at bounding box center [724, 259] width 361 height 64
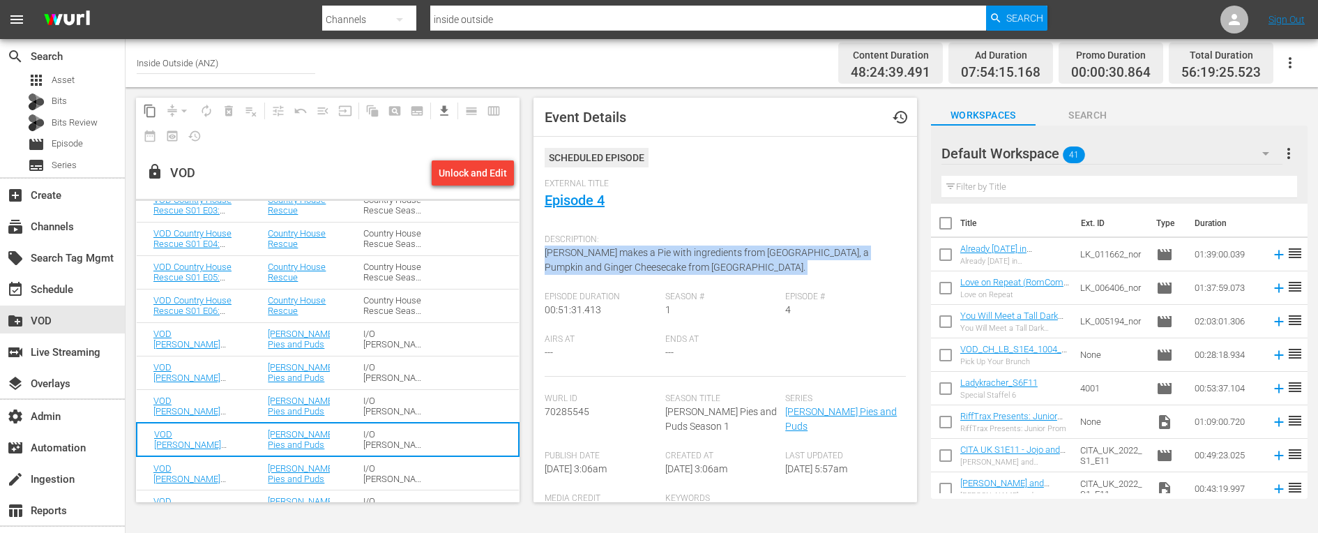
click at [600, 261] on div "Description: [PERSON_NAME] makes a Pie with ingredients from [GEOGRAPHIC_DATA],…" at bounding box center [724, 259] width 361 height 64
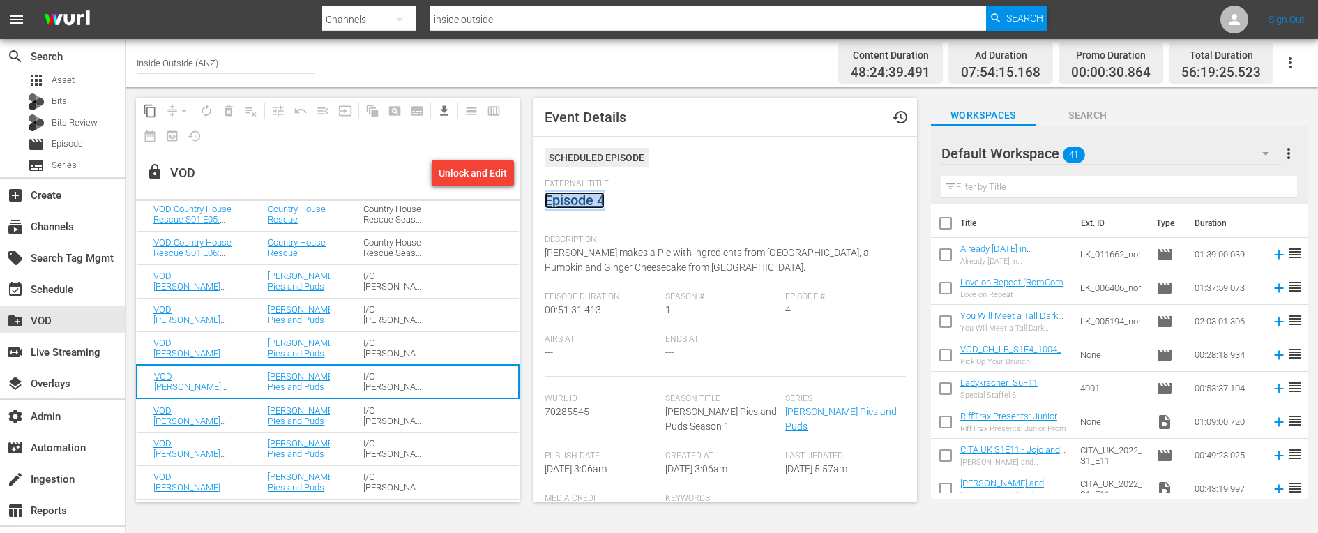
scroll to position [182, 0]
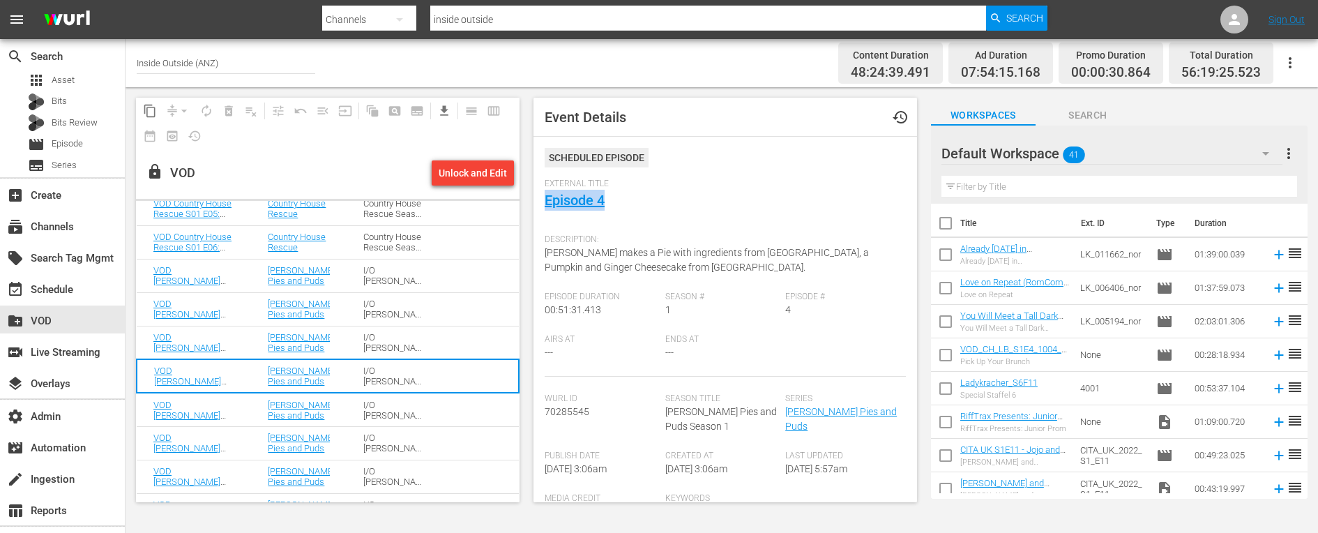
click at [386, 397] on td "I/O [PERSON_NAME] Pies and Puds S01" at bounding box center [394, 408] width 96 height 33
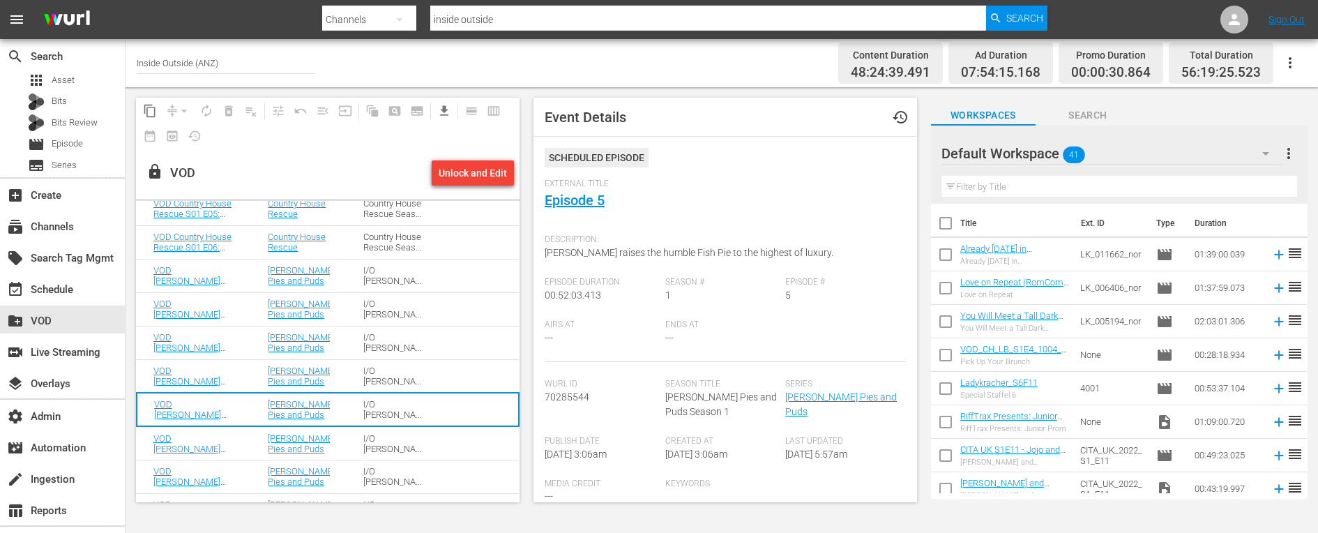
click at [590, 251] on span "[PERSON_NAME] raises the humble Fish Pie to the highest of luxury." at bounding box center [688, 252] width 289 height 11
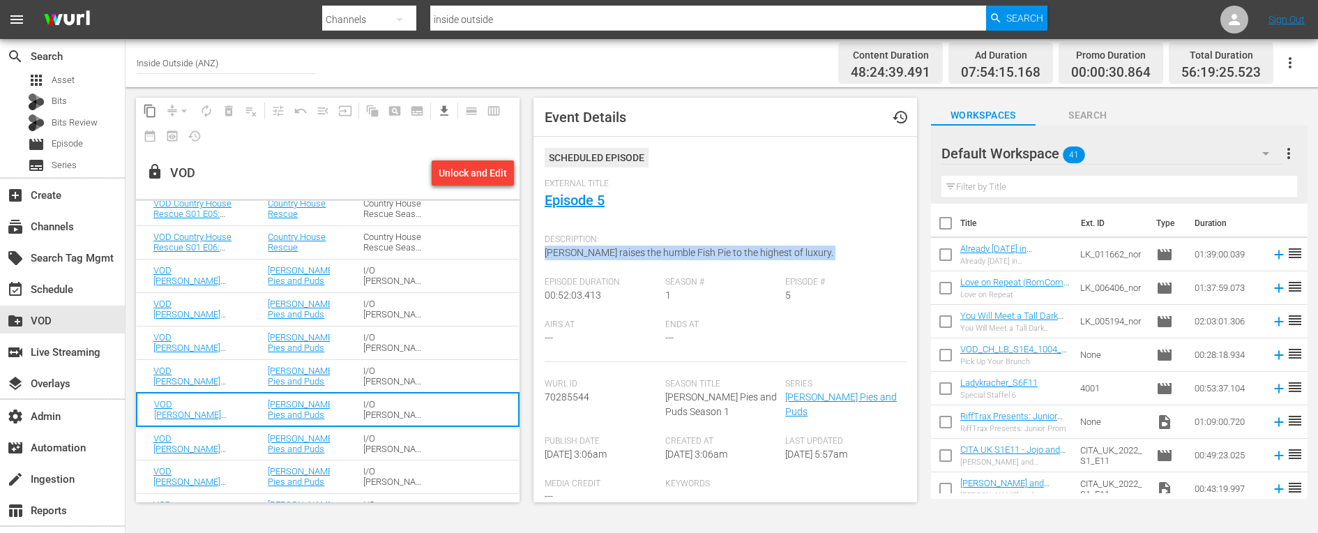
click at [590, 251] on span "[PERSON_NAME] raises the humble Fish Pie to the highest of luxury." at bounding box center [688, 252] width 289 height 11
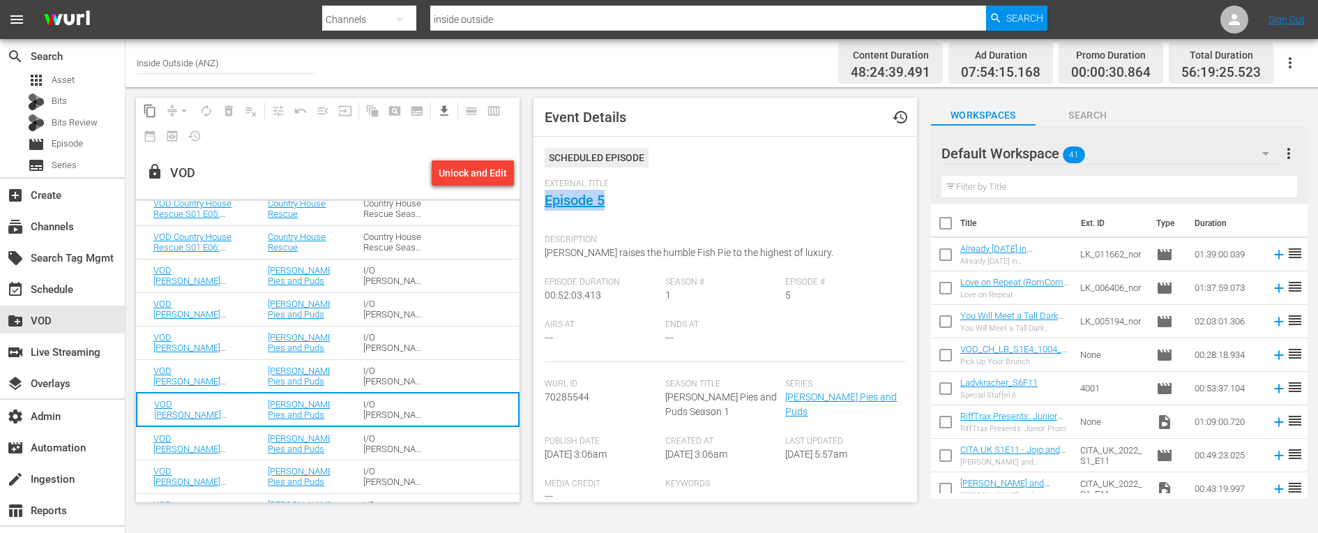
drag, startPoint x: 623, startPoint y: 199, endPoint x: 524, endPoint y: 199, distance: 98.3
click at [524, 199] on span "Event Details history Scheduled Episode External Title Episode 5 Description: […" at bounding box center [721, 299] width 397 height 425
click at [346, 439] on td "I/O [PERSON_NAME] Pies and Puds S01" at bounding box center [394, 442] width 96 height 33
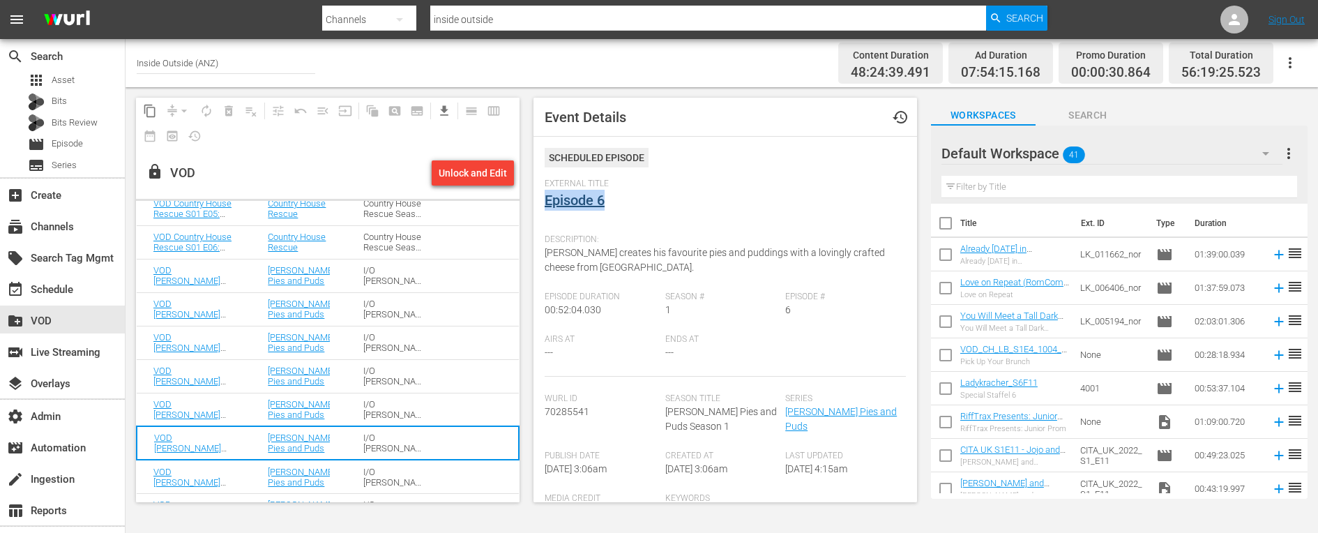
drag, startPoint x: 624, startPoint y: 201, endPoint x: 547, endPoint y: 201, distance: 77.4
click at [547, 201] on div "External Title Episode 6" at bounding box center [724, 202] width 361 height 49
click at [580, 254] on span "[PERSON_NAME] creates his favourite pies and puddings with a lovingly crafted c…" at bounding box center [714, 260] width 340 height 26
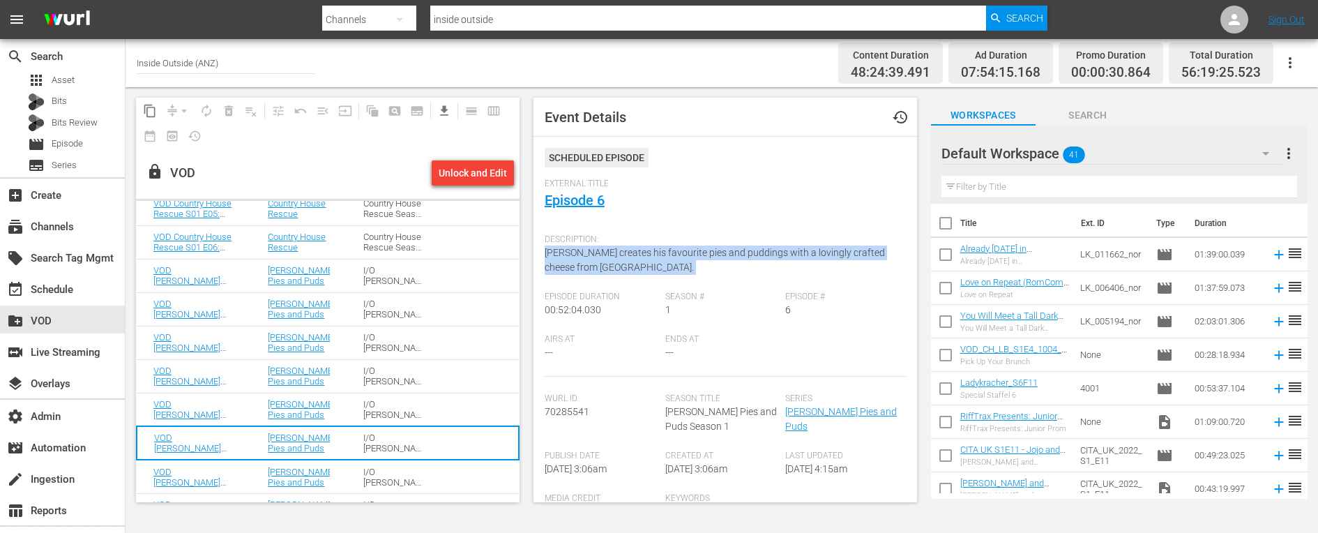
click at [580, 254] on span "[PERSON_NAME] creates his favourite pies and puddings with a lovingly crafted c…" at bounding box center [714, 260] width 340 height 26
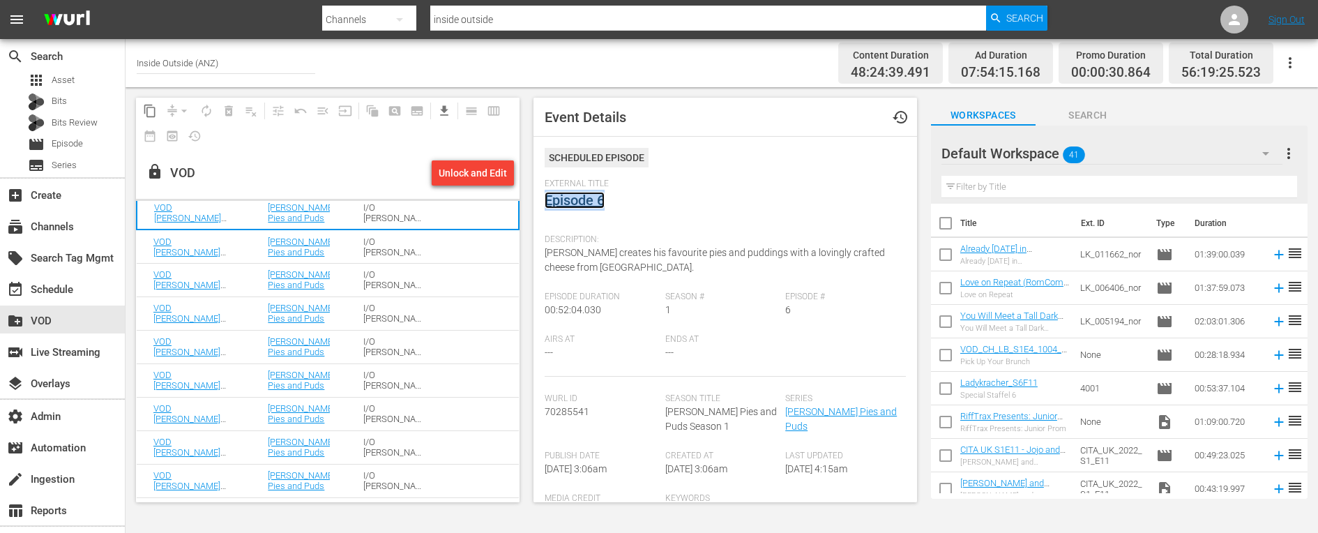
scroll to position [422, 0]
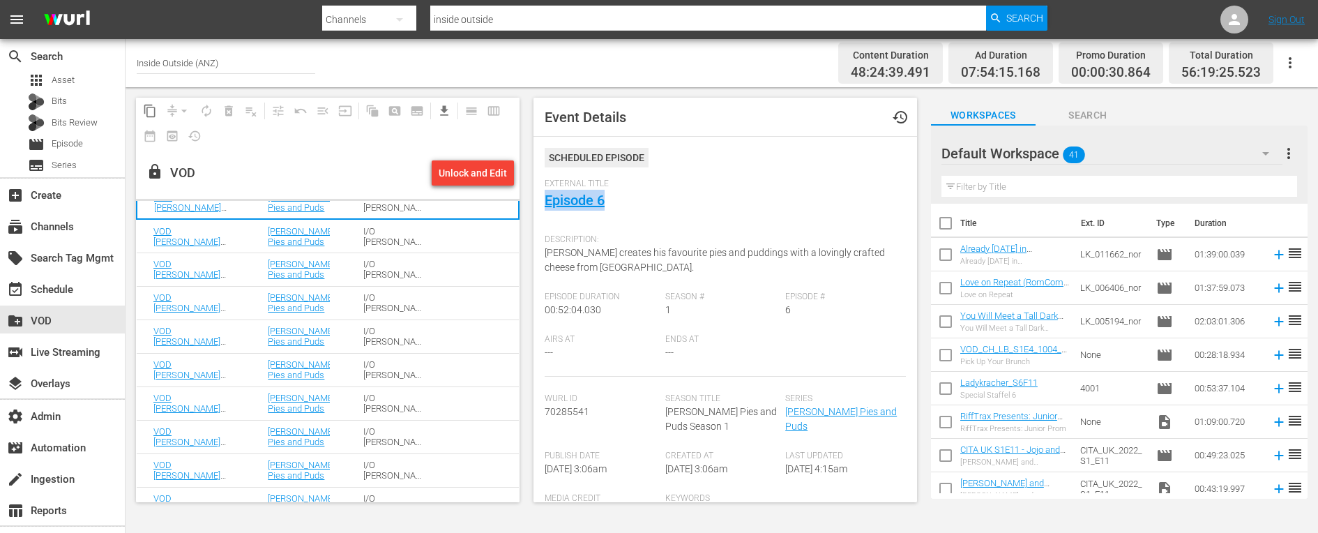
click at [411, 226] on div "I/O [PERSON_NAME] Pies and Puds S01" at bounding box center [394, 236] width 62 height 21
drag, startPoint x: 646, startPoint y: 220, endPoint x: 547, endPoint y: 209, distance: 98.9
click at [547, 209] on div "External Title Episode 7" at bounding box center [724, 202] width 361 height 49
click at [564, 254] on span "[PERSON_NAME] creates a tart from three types of onion, and [PERSON_NAME] pies …" at bounding box center [713, 260] width 339 height 26
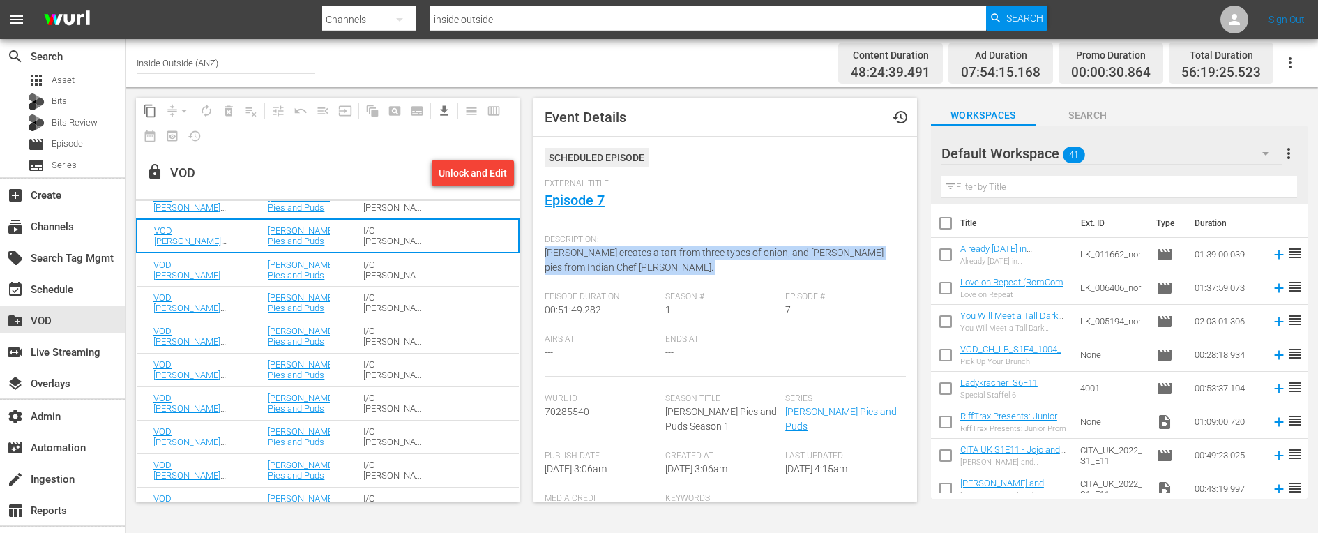
click at [564, 254] on span "[PERSON_NAME] creates a tart from three types of onion, and [PERSON_NAME] pies …" at bounding box center [713, 260] width 339 height 26
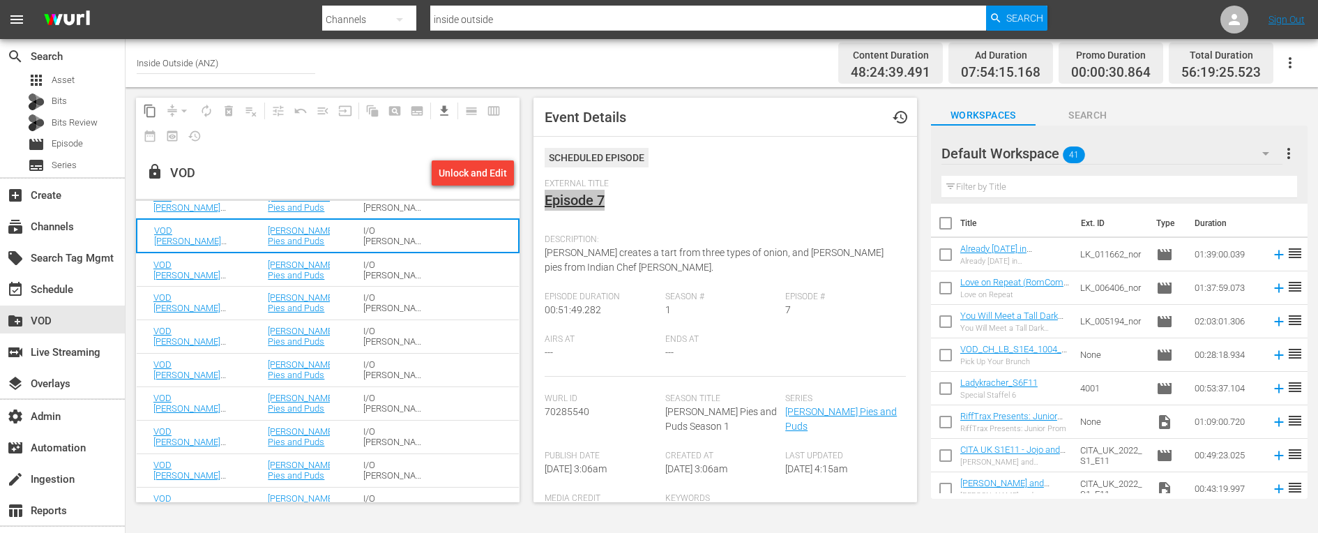
click at [329, 270] on div "[PERSON_NAME] Pies and Puds" at bounding box center [299, 269] width 62 height 21
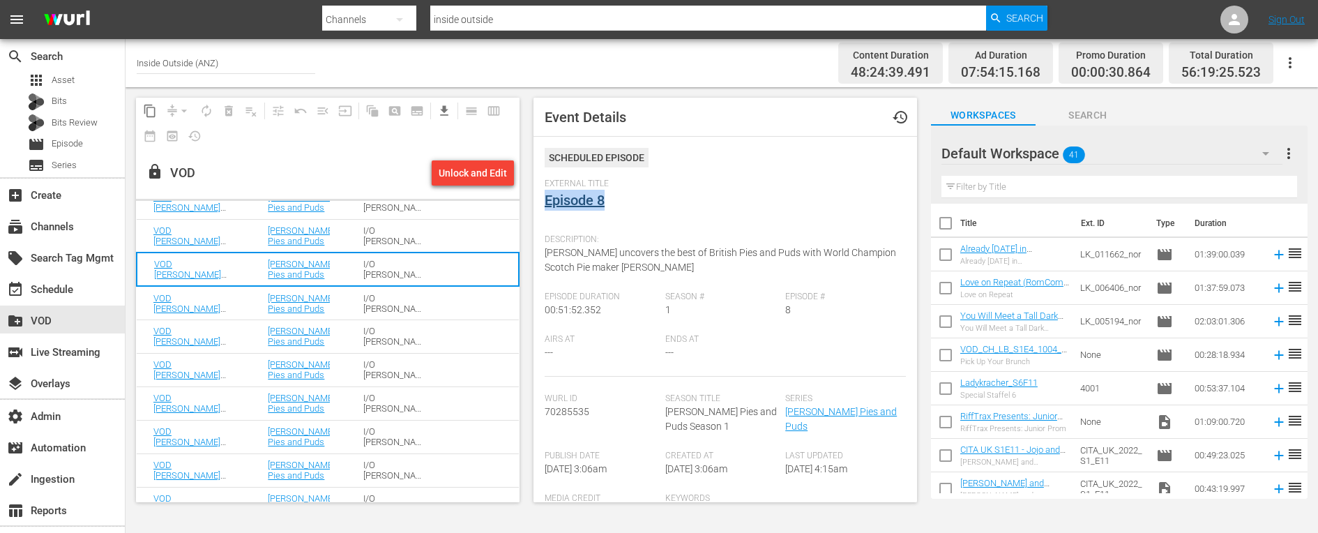
drag, startPoint x: 619, startPoint y: 202, endPoint x: 545, endPoint y: 202, distance: 73.9
click at [545, 202] on div "External Title Episode 8" at bounding box center [724, 202] width 361 height 49
click at [575, 259] on div "Description: [PERSON_NAME] uncovers the best of British Pies and Puds with Worl…" at bounding box center [724, 259] width 361 height 64
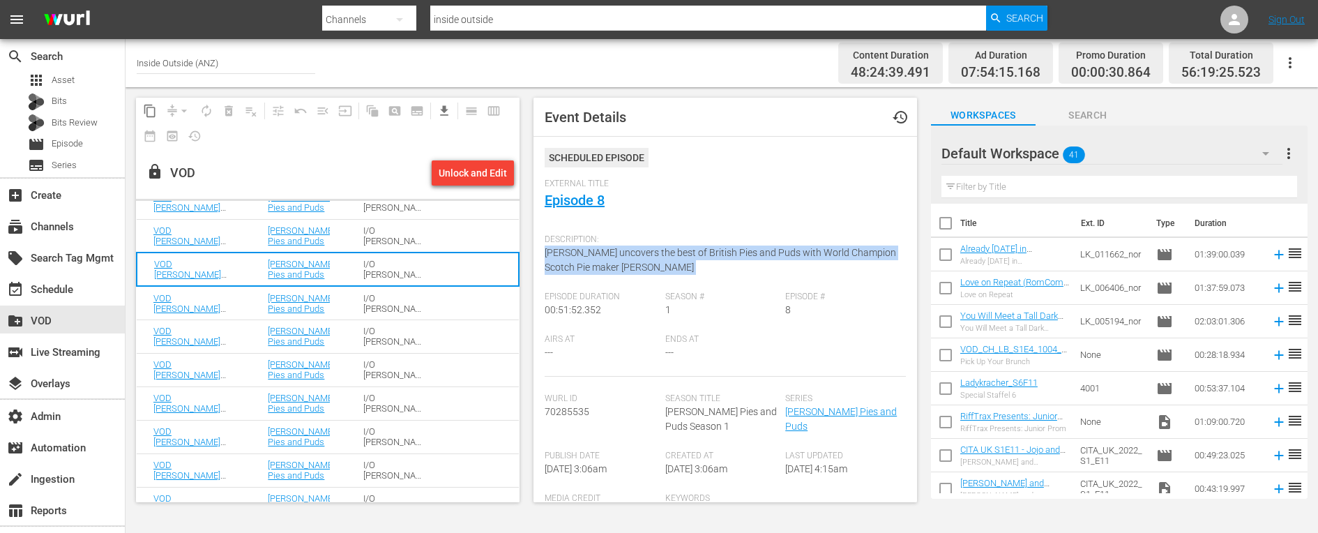
click at [575, 259] on div "Description: [PERSON_NAME] uncovers the best of British Pies and Puds with Worl…" at bounding box center [724, 259] width 361 height 64
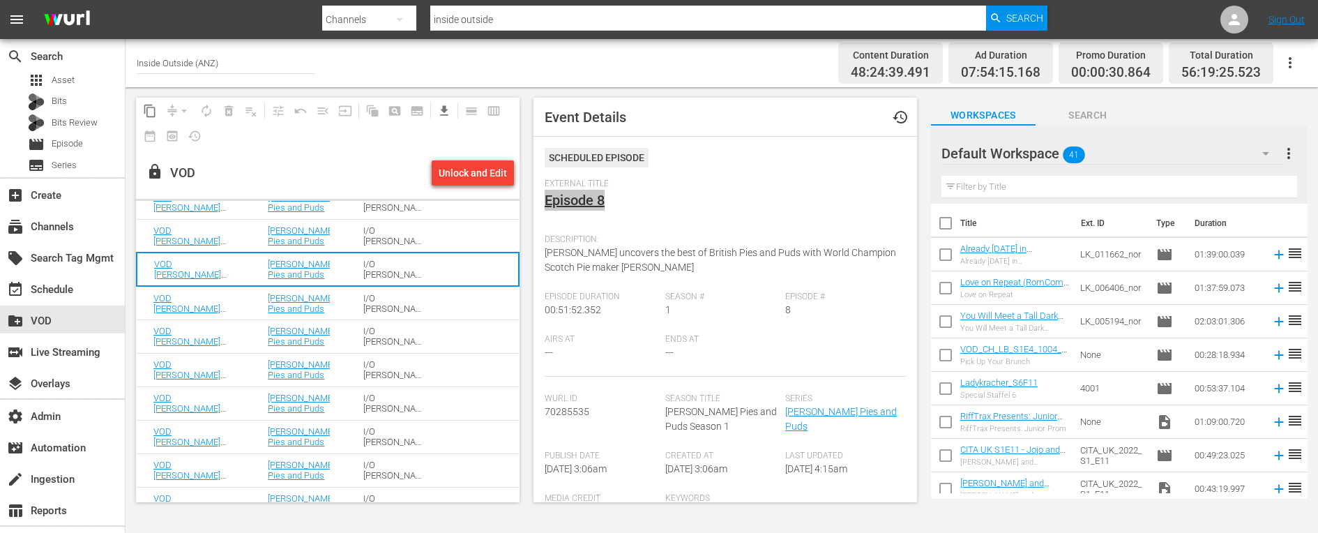
click at [234, 305] on td "VOD [PERSON_NAME] Pies and Puds S01 E09: Episode 9" at bounding box center [194, 302] width 114 height 33
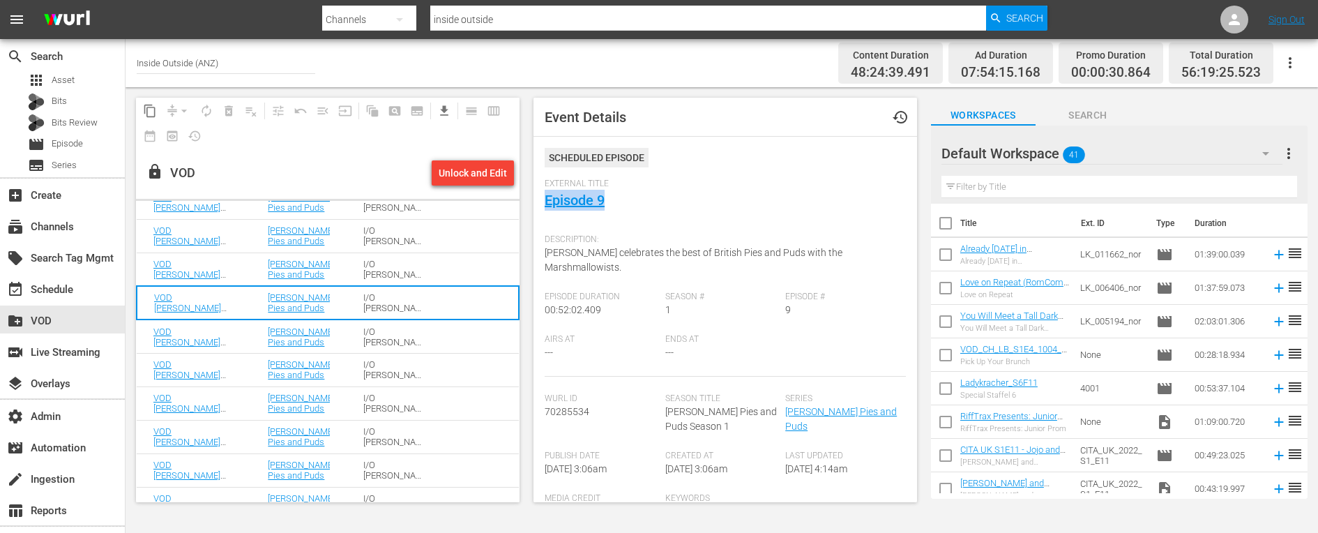
drag, startPoint x: 623, startPoint y: 195, endPoint x: 531, endPoint y: 195, distance: 91.3
click at [531, 195] on span "Event Details history Scheduled Episode External Title Episode 9 Description: […" at bounding box center [721, 299] width 397 height 425
click at [574, 250] on span "[PERSON_NAME] celebrates the best of British Pies and Puds with the Marshmallow…" at bounding box center [693, 260] width 298 height 26
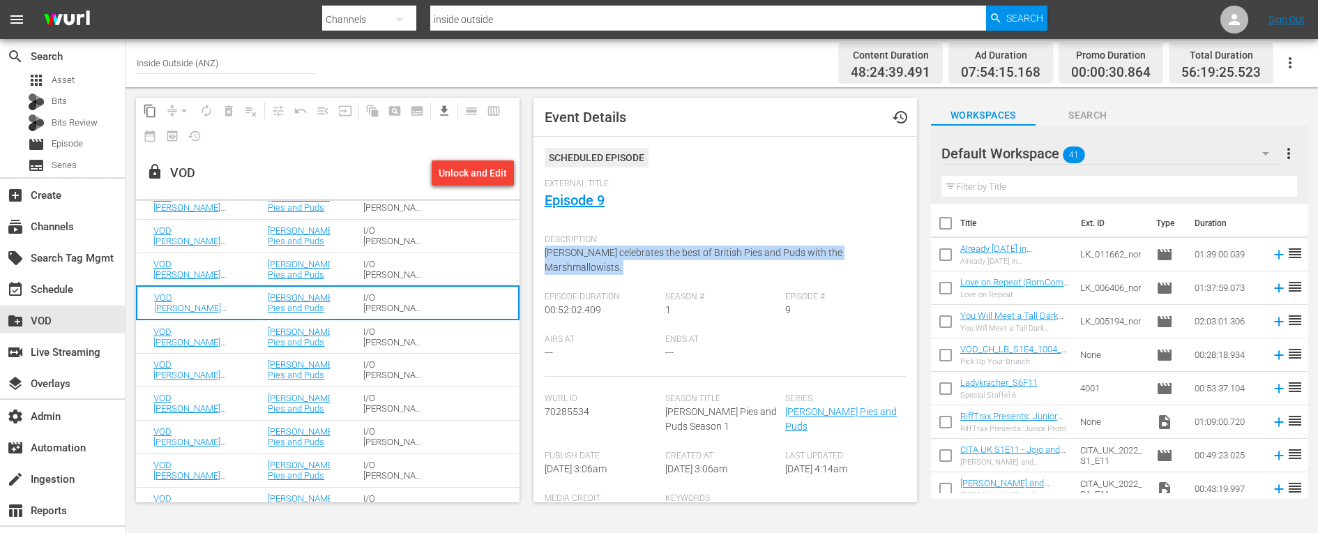
click at [574, 250] on span "[PERSON_NAME] celebrates the best of British Pies and Puds with the Marshmallow…" at bounding box center [693, 260] width 298 height 26
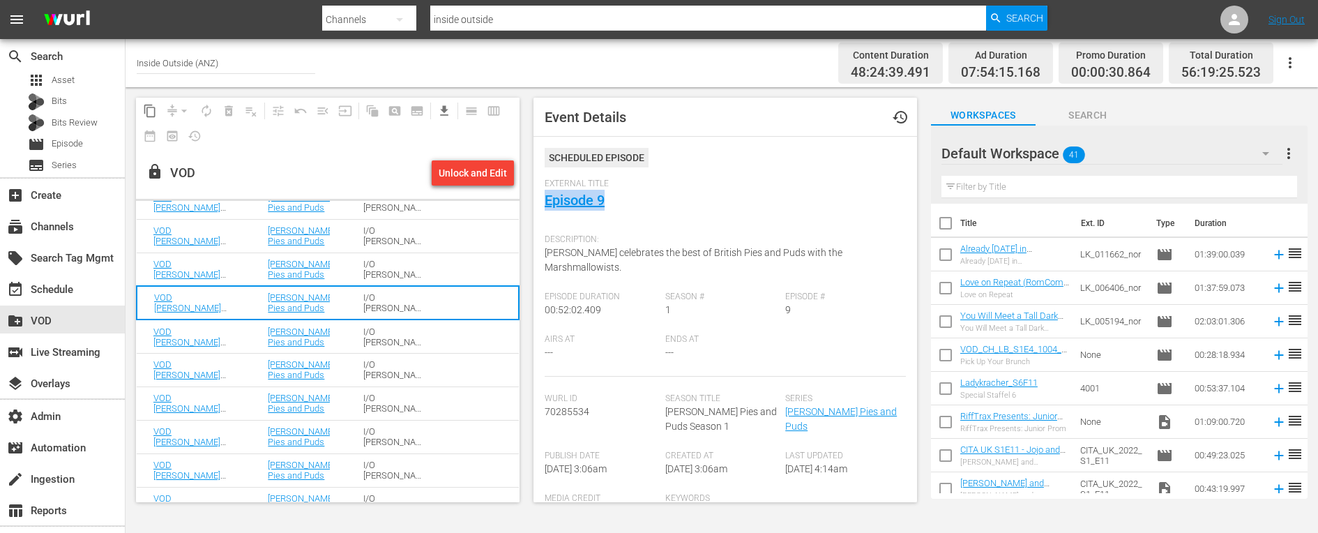
click at [362, 339] on td "I/O [PERSON_NAME] Pies and Puds S01" at bounding box center [394, 335] width 96 height 33
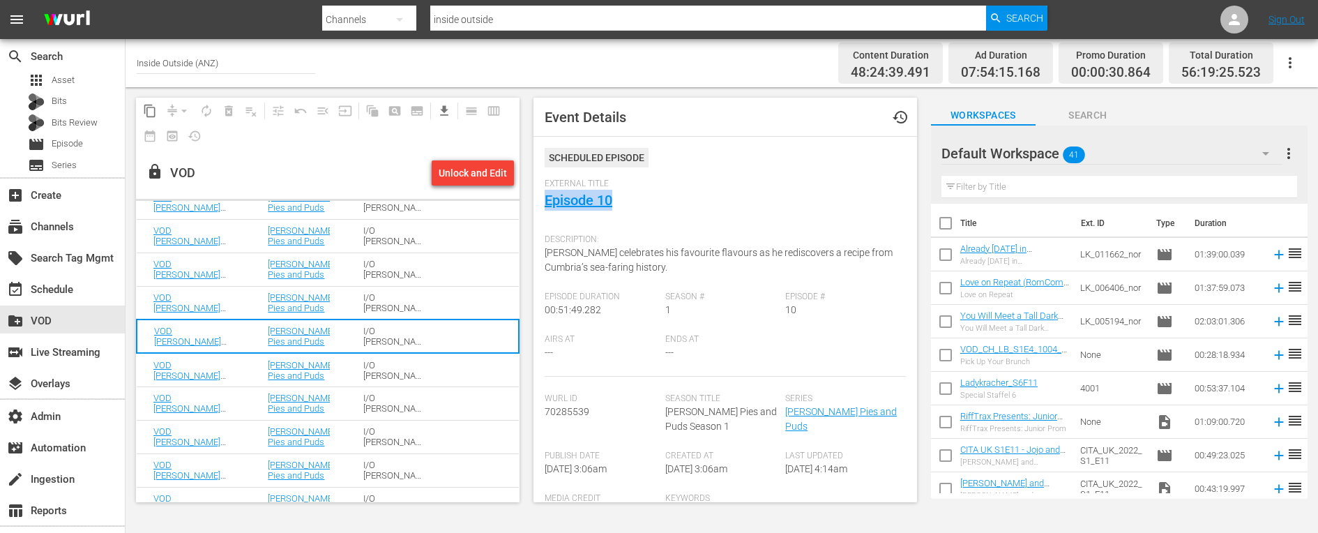
drag, startPoint x: 625, startPoint y: 199, endPoint x: 538, endPoint y: 199, distance: 87.1
click at [538, 199] on div "Event Details history Scheduled Episode External Title Episode 10 Description: …" at bounding box center [724, 300] width 383 height 404
click at [586, 261] on span "[PERSON_NAME] celebrates his favourite flavours as he rediscovers a recipe from…" at bounding box center [718, 260] width 348 height 26
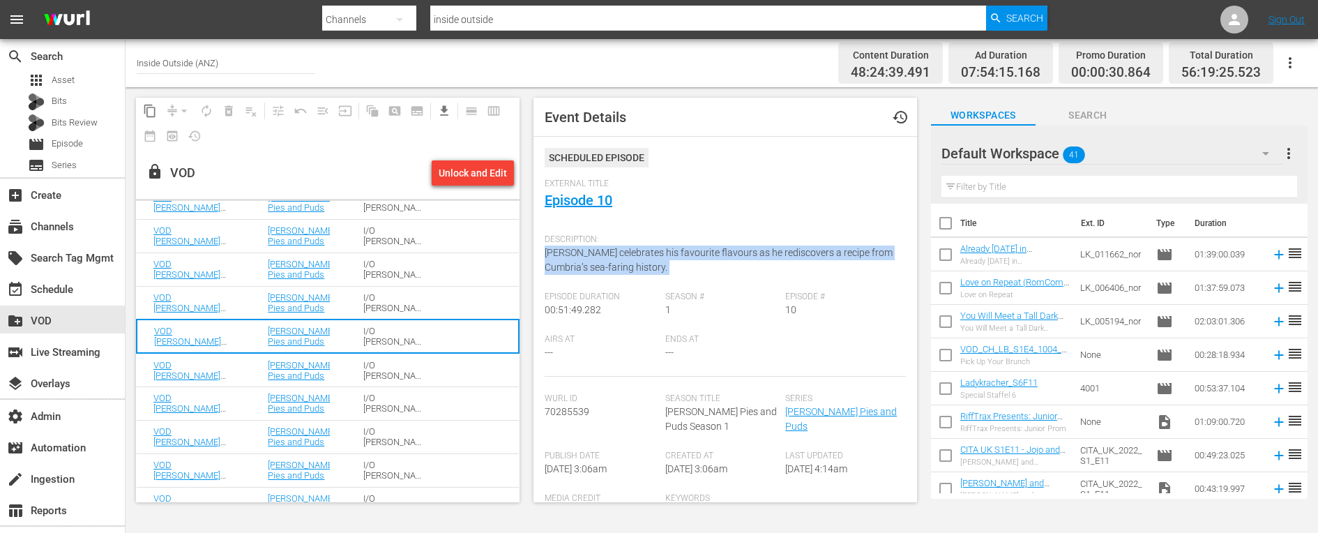
click at [586, 261] on span "[PERSON_NAME] celebrates his favourite flavours as he rediscovers a recipe from…" at bounding box center [718, 260] width 348 height 26
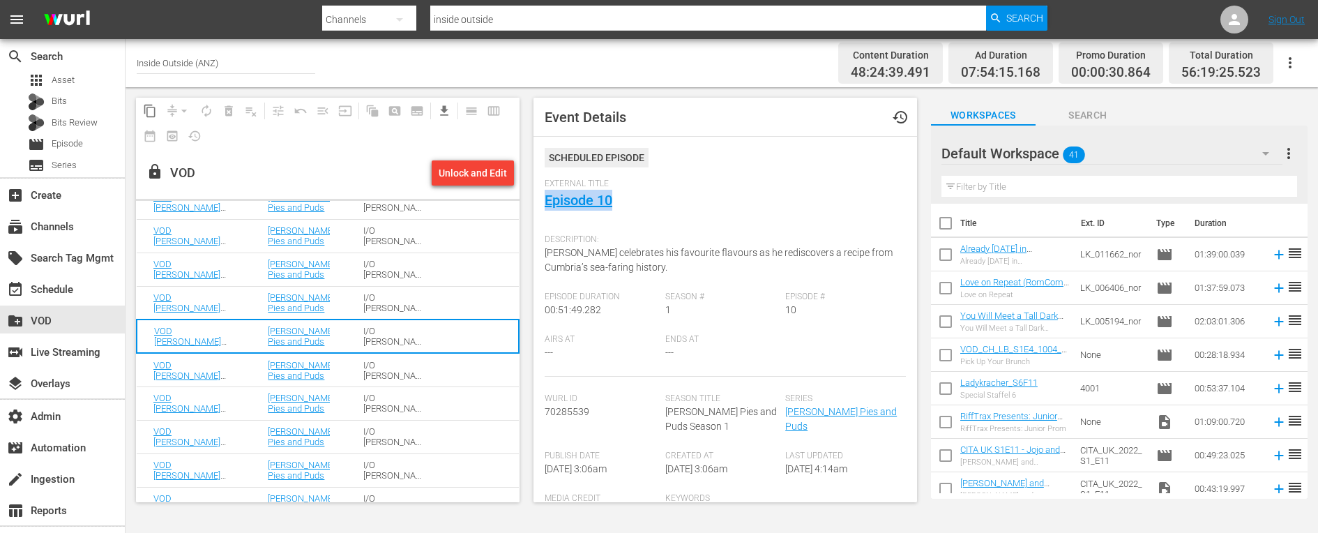
click at [372, 370] on div "I/O [PERSON_NAME] Pies and Puds S01" at bounding box center [394, 370] width 62 height 21
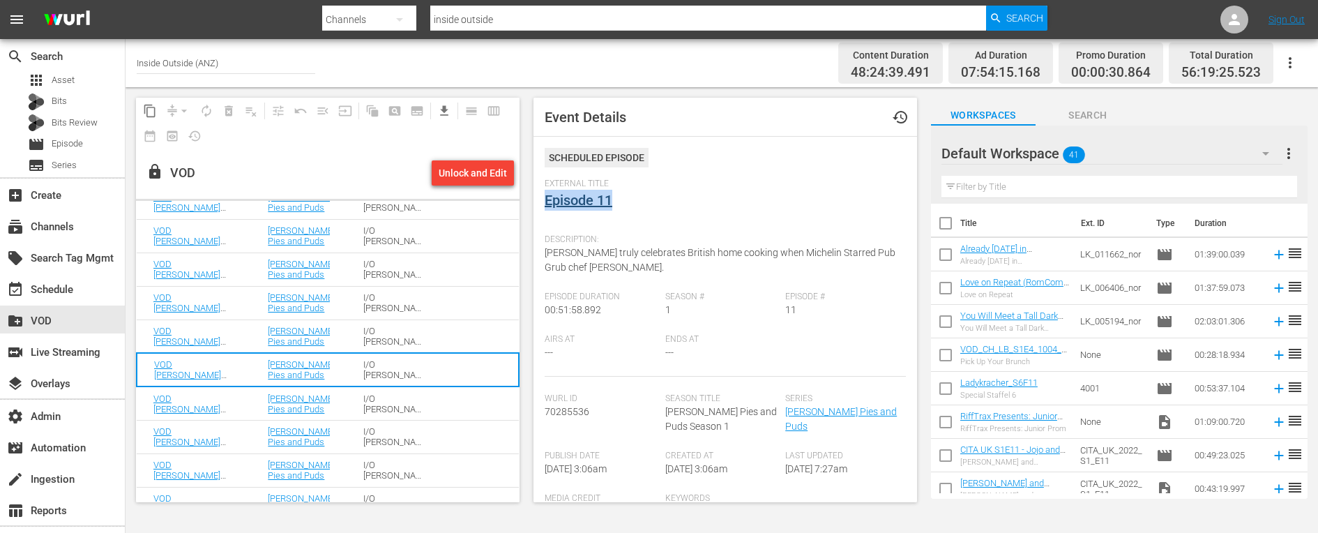
drag, startPoint x: 630, startPoint y: 205, endPoint x: 547, endPoint y: 205, distance: 83.0
click at [547, 205] on div "External Title Episode 11" at bounding box center [724, 202] width 361 height 49
click at [571, 254] on span "[PERSON_NAME] truly celebrates British home cooking when Michelin Starred Pub G…" at bounding box center [719, 260] width 351 height 26
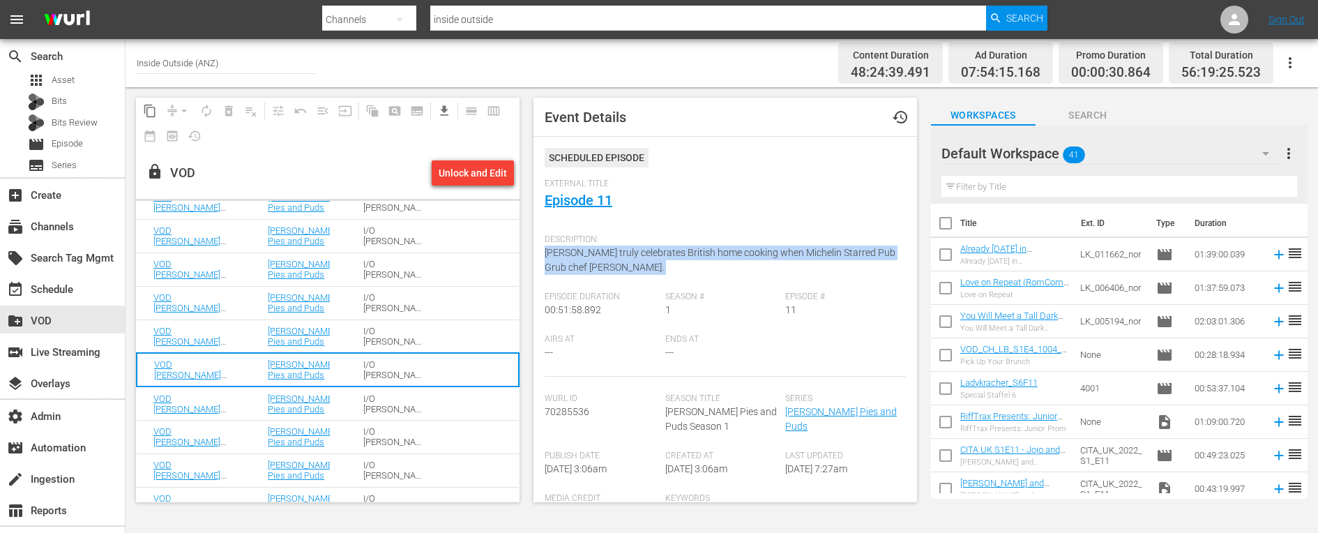
click at [571, 254] on span "[PERSON_NAME] truly celebrates British home cooking when Michelin Starred Pub G…" at bounding box center [719, 260] width 351 height 26
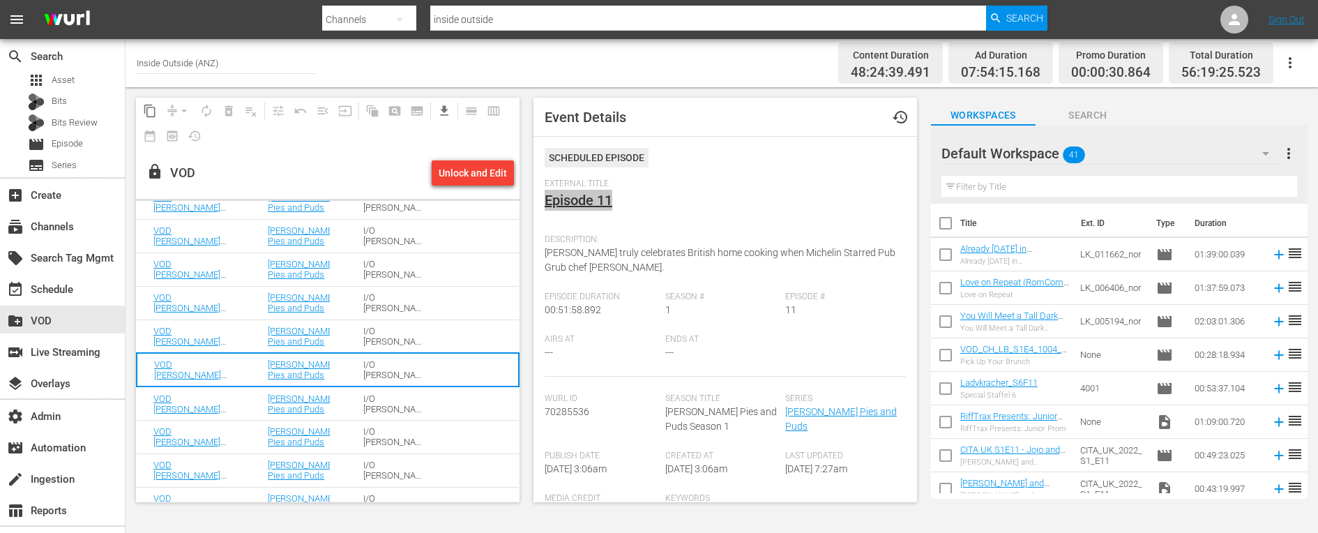
click at [238, 406] on td "VOD [PERSON_NAME] Pies and Puds S01 E12: Episode 12" at bounding box center [194, 402] width 114 height 33
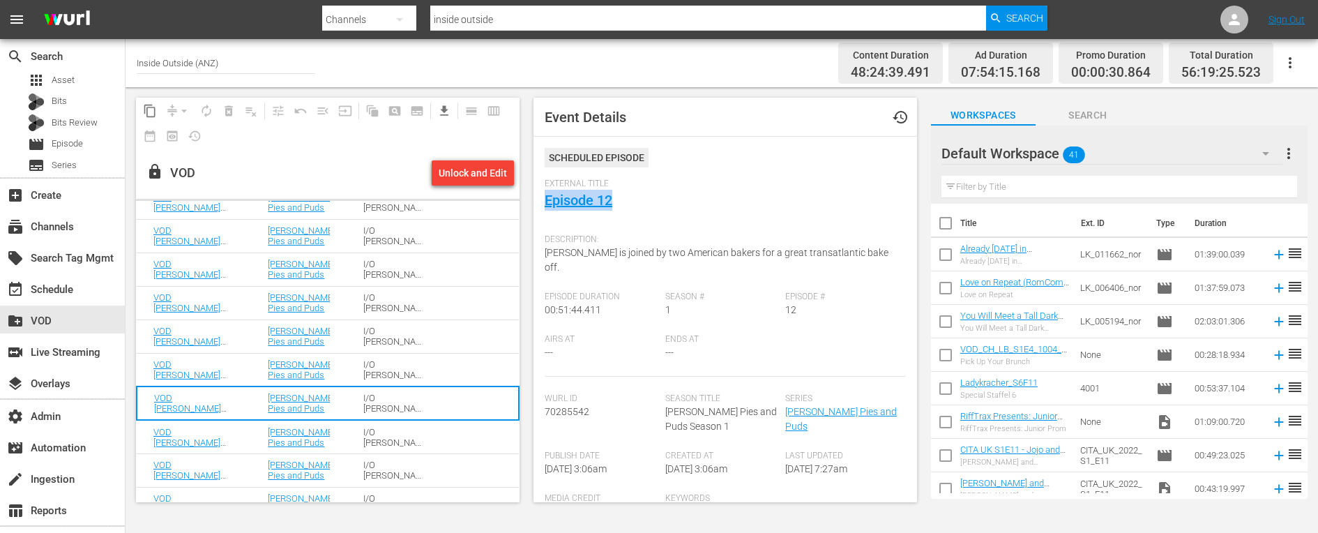
drag, startPoint x: 635, startPoint y: 202, endPoint x: 534, endPoint y: 202, distance: 101.1
click at [534, 202] on div "Event Details history Scheduled Episode External Title Episode 12 Description: …" at bounding box center [724, 300] width 383 height 404
click at [578, 258] on div "Description: [PERSON_NAME] is joined by two American bakers for a great transat…" at bounding box center [724, 259] width 361 height 64
click at [578, 255] on span "[PERSON_NAME] is joined by two American bakers for a great transatlantic bake o…" at bounding box center [716, 260] width 344 height 26
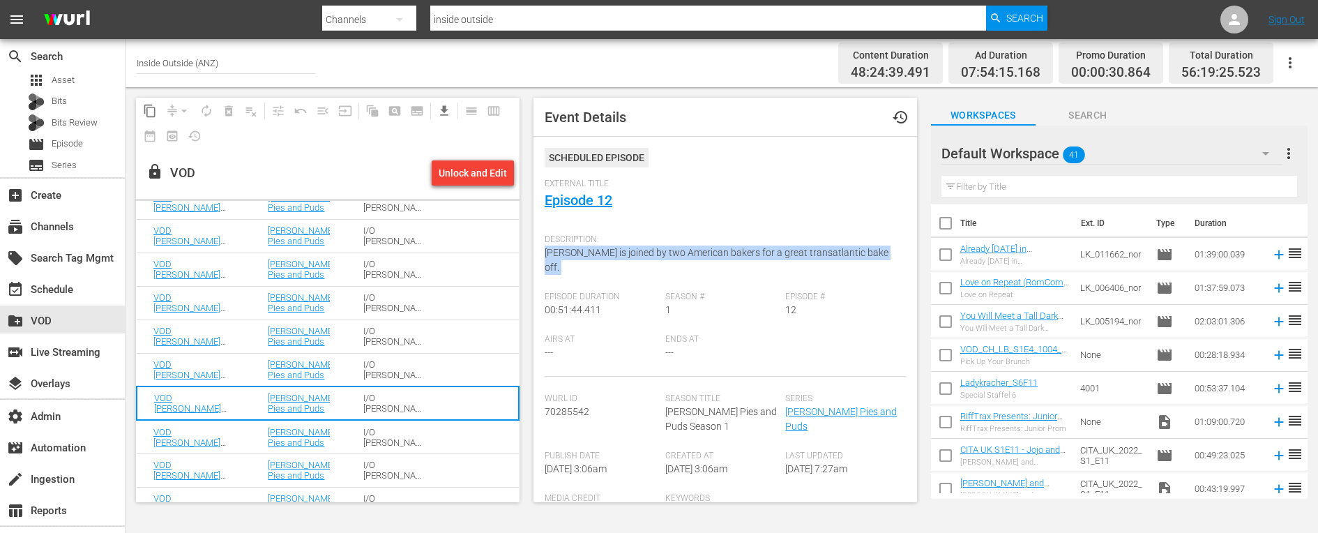
click at [578, 255] on span "[PERSON_NAME] is joined by two American bakers for a great transatlantic bake o…" at bounding box center [716, 260] width 344 height 26
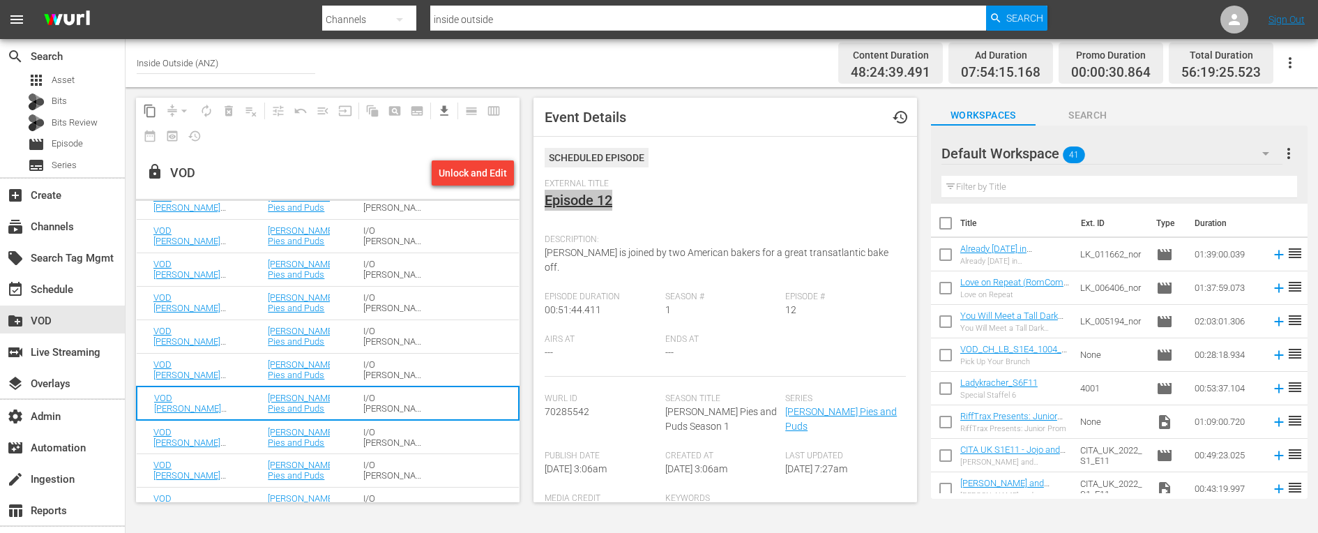
click at [238, 429] on td "VOD [PERSON_NAME] Pies and Puds S01 E13: Episode 13" at bounding box center [194, 436] width 114 height 33
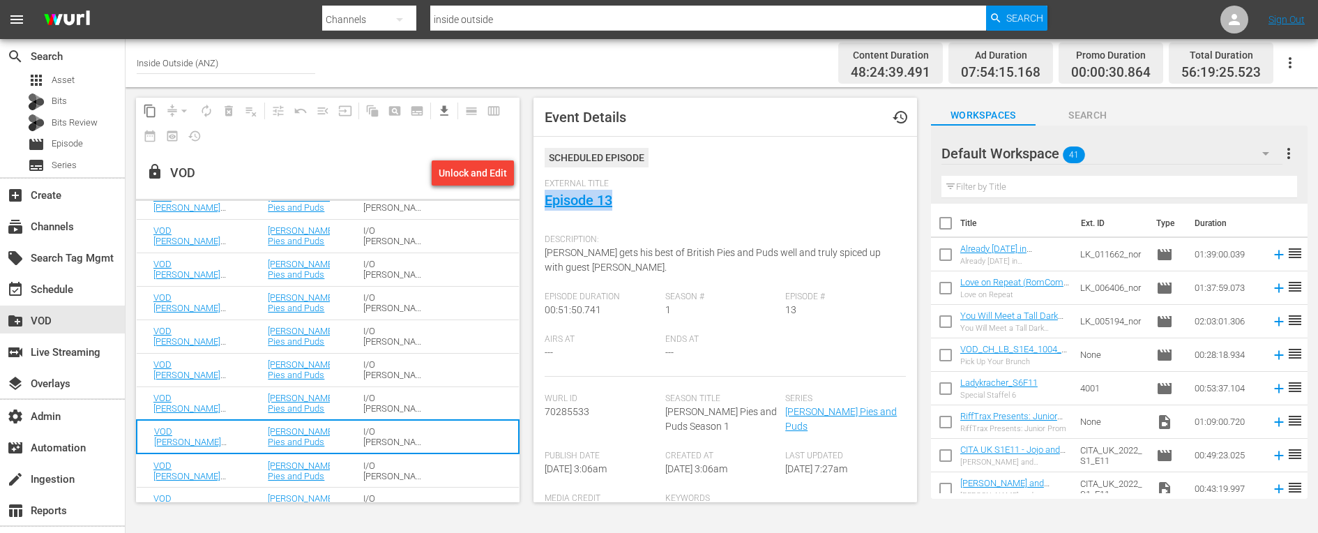
drag, startPoint x: 631, startPoint y: 206, endPoint x: 541, endPoint y: 206, distance: 89.9
click at [541, 206] on div "Event Details history Scheduled Episode External Title Episode 13 Description: …" at bounding box center [724, 300] width 383 height 404
click at [568, 257] on span "[PERSON_NAME] gets his best of British Pies and Puds well and truly spiced up w…" at bounding box center [712, 260] width 336 height 26
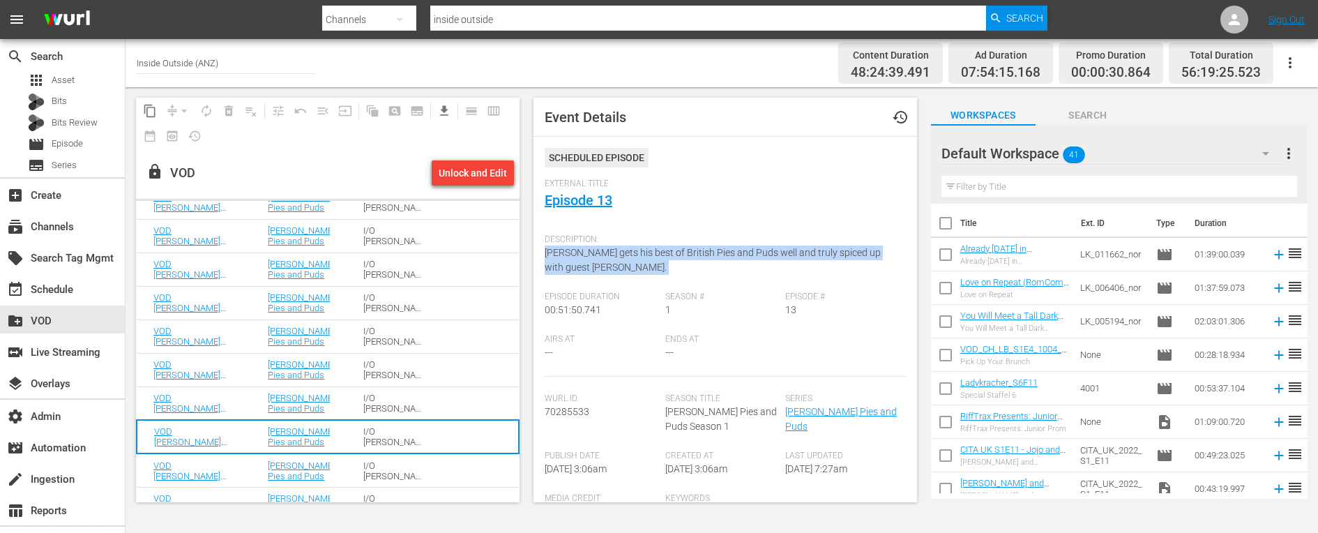
click at [568, 257] on span "[PERSON_NAME] gets his best of British Pies and Puds well and truly spiced up w…" at bounding box center [712, 260] width 336 height 26
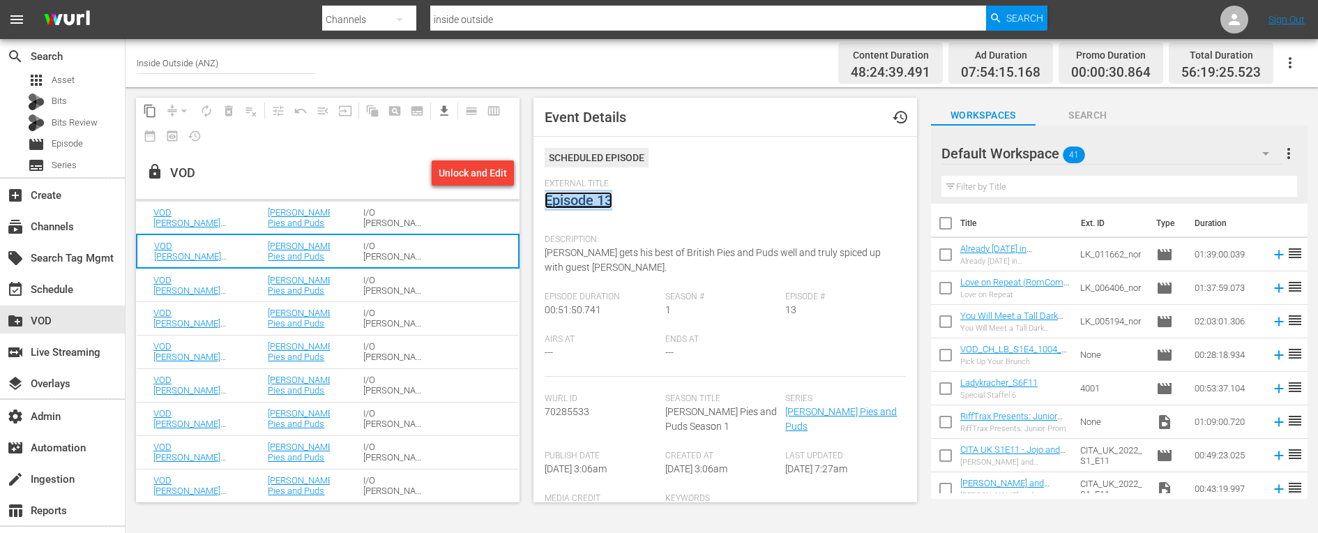
scroll to position [611, 0]
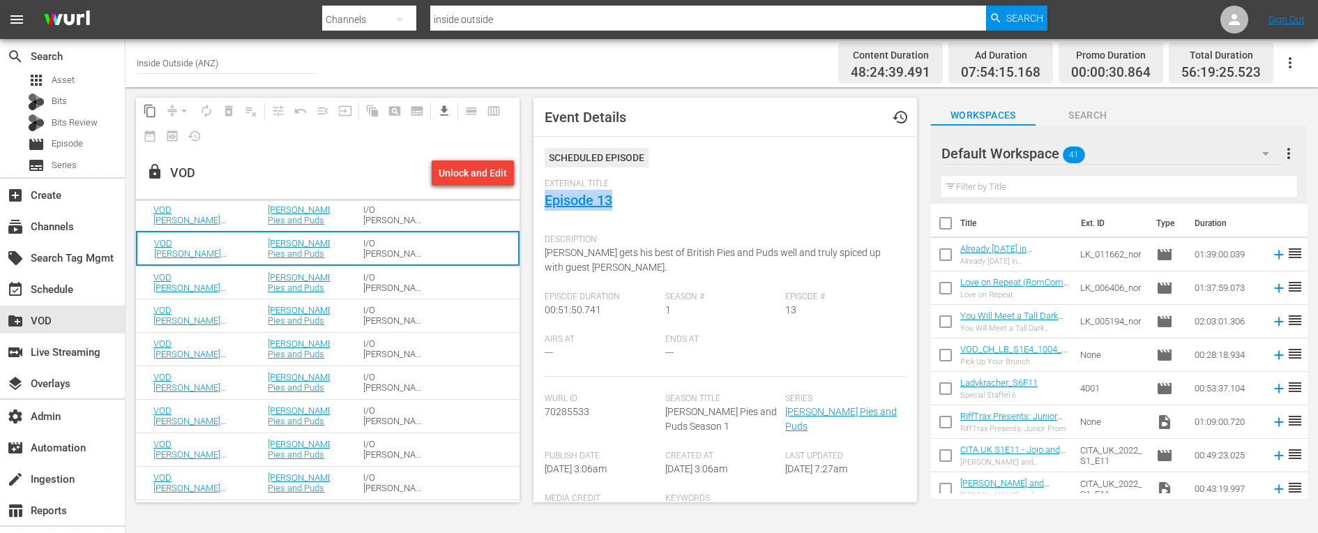
click at [244, 282] on td "VOD [PERSON_NAME] Pies and Puds S01 E14: Episode 14" at bounding box center [194, 281] width 114 height 33
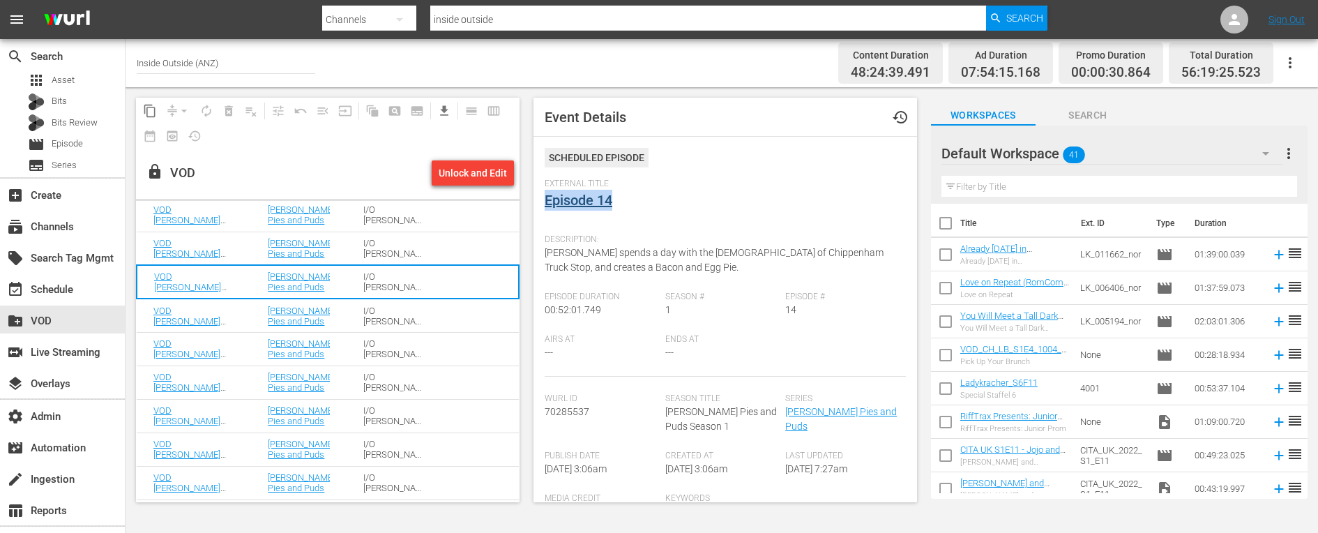
drag, startPoint x: 631, startPoint y: 206, endPoint x: 544, endPoint y: 205, distance: 87.2
click at [544, 205] on div "External Title Episode 14" at bounding box center [724, 202] width 361 height 49
click at [584, 257] on span "[PERSON_NAME] spends a day with the [DEMOGRAPHIC_DATA] of Chippenham Truck Stop…" at bounding box center [713, 260] width 339 height 26
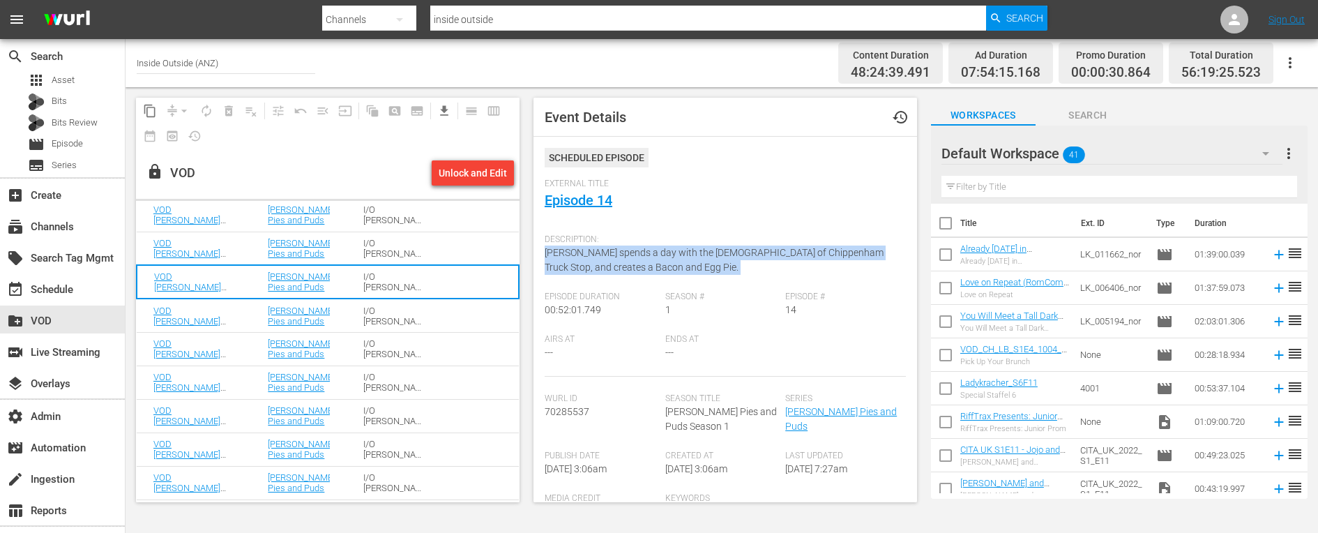
click at [584, 257] on span "[PERSON_NAME] spends a day with the [DEMOGRAPHIC_DATA] of Chippenham Truck Stop…" at bounding box center [713, 260] width 339 height 26
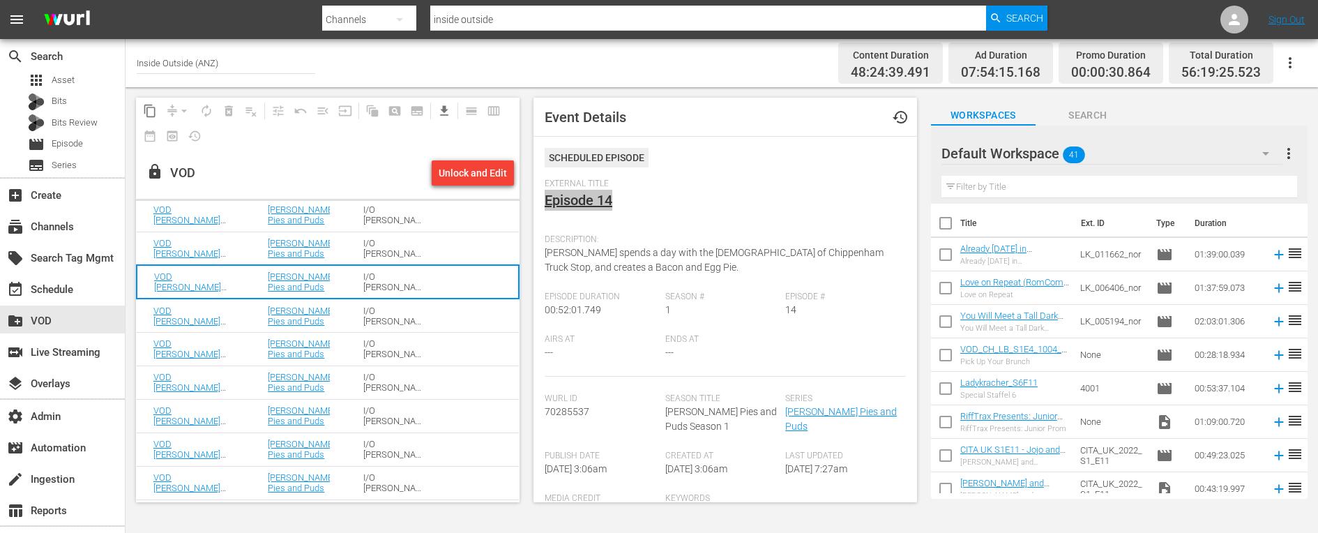
click at [254, 317] on td "[PERSON_NAME] Pies and Puds" at bounding box center [299, 314] width 96 height 33
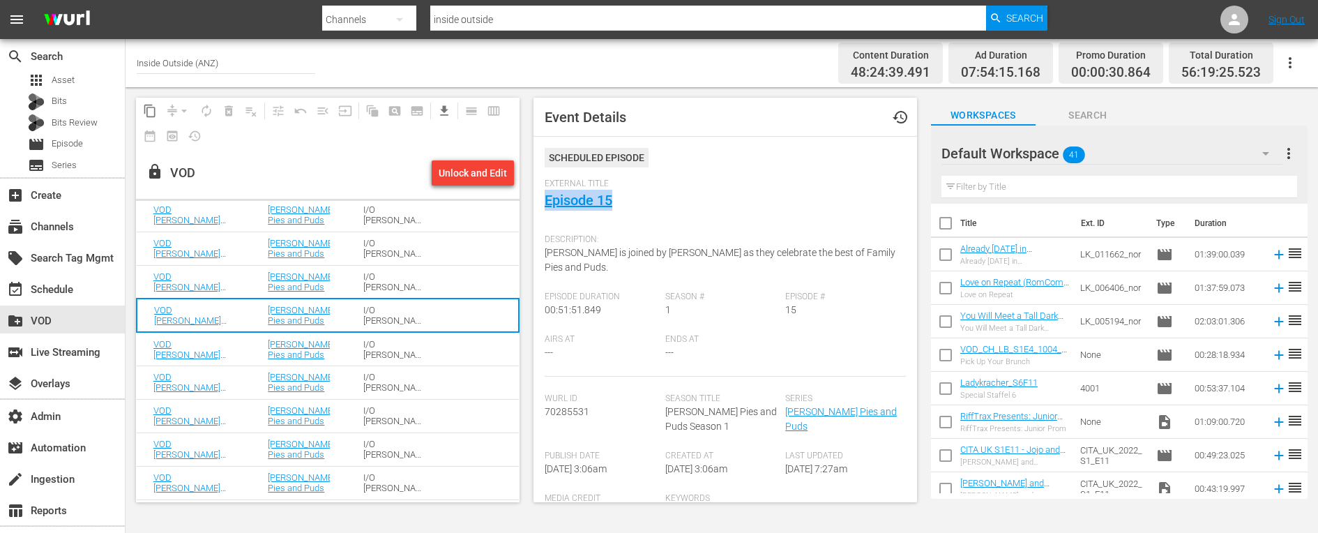
drag, startPoint x: 629, startPoint y: 199, endPoint x: 537, endPoint y: 199, distance: 91.3
click at [537, 199] on div "Event Details history Scheduled Episode External Title Episode 15 Description: …" at bounding box center [724, 300] width 383 height 404
click at [576, 249] on span "[PERSON_NAME] is joined by [PERSON_NAME] as they celebrate the best of Family P…" at bounding box center [719, 260] width 351 height 26
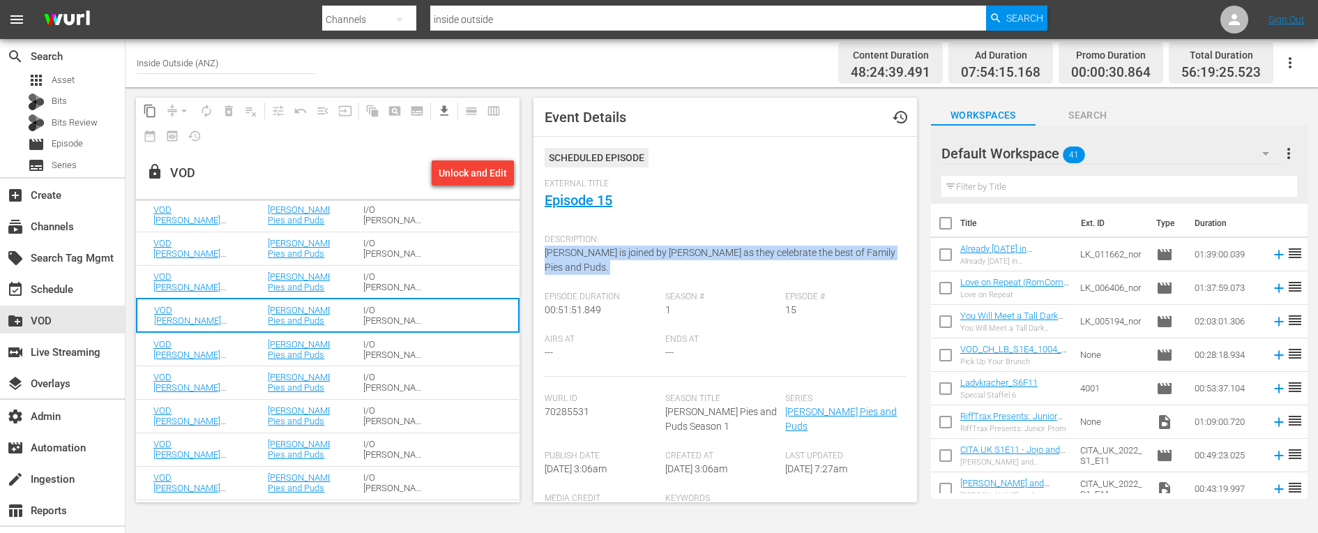
click at [576, 249] on span "[PERSON_NAME] is joined by [PERSON_NAME] as they celebrate the best of Family P…" at bounding box center [719, 260] width 351 height 26
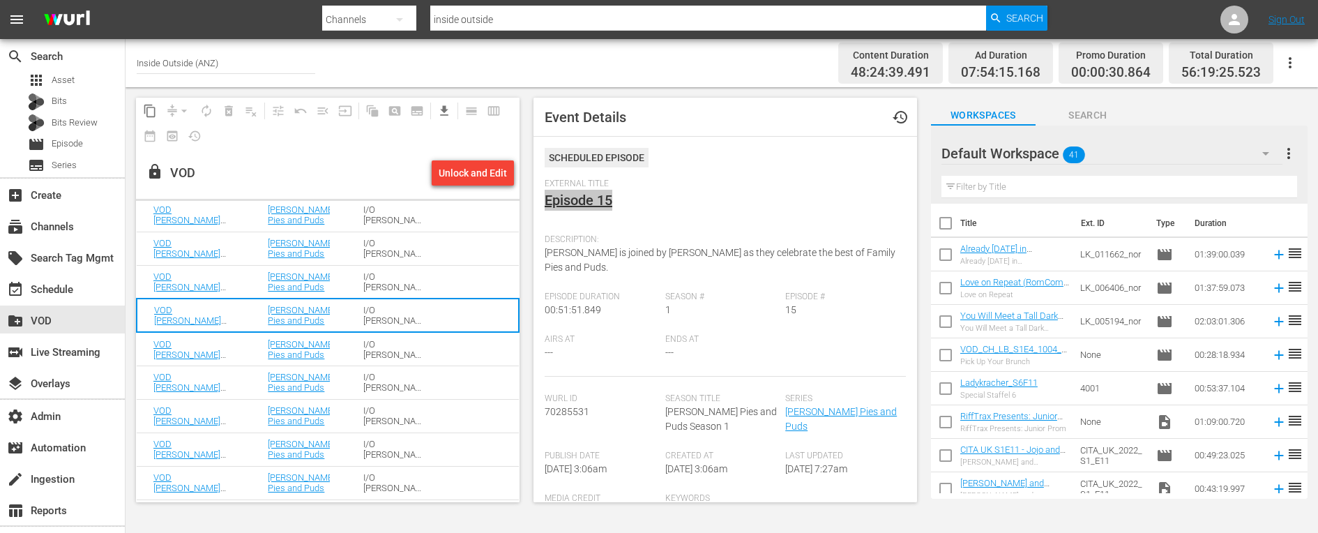
click at [250, 342] on td "VOD [PERSON_NAME] Pies and Puds S01 E16: Episode 16" at bounding box center [194, 348] width 114 height 33
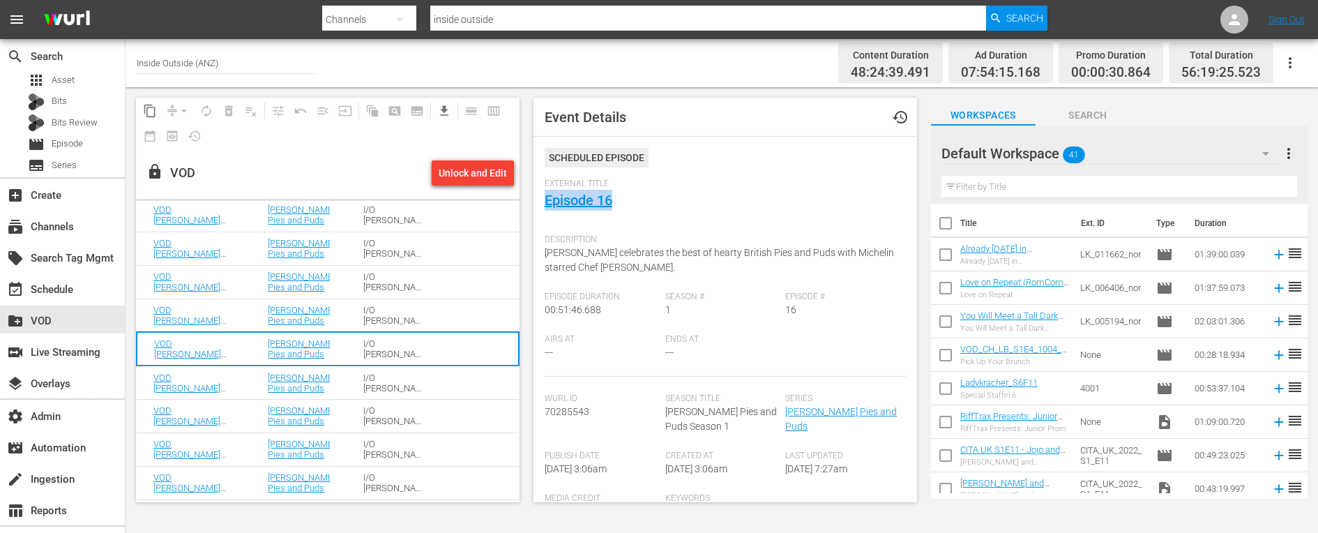
drag, startPoint x: 623, startPoint y: 200, endPoint x: 533, endPoint y: 200, distance: 89.2
click at [533, 200] on div "Event Details history Scheduled Episode External Title Episode 16 Description: …" at bounding box center [724, 300] width 383 height 404
click at [592, 257] on span "[PERSON_NAME] celebrates the best of hearty British Pies and Puds with Michelin…" at bounding box center [718, 260] width 349 height 26
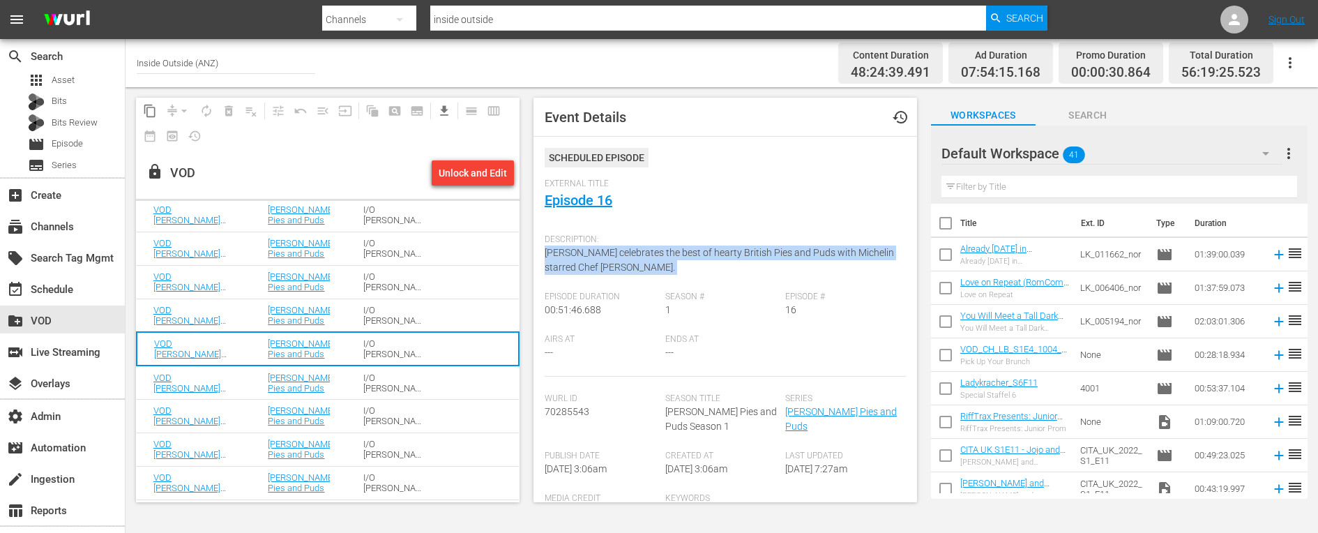
click at [592, 257] on span "[PERSON_NAME] celebrates the best of hearty British Pies and Puds with Michelin…" at bounding box center [718, 260] width 349 height 26
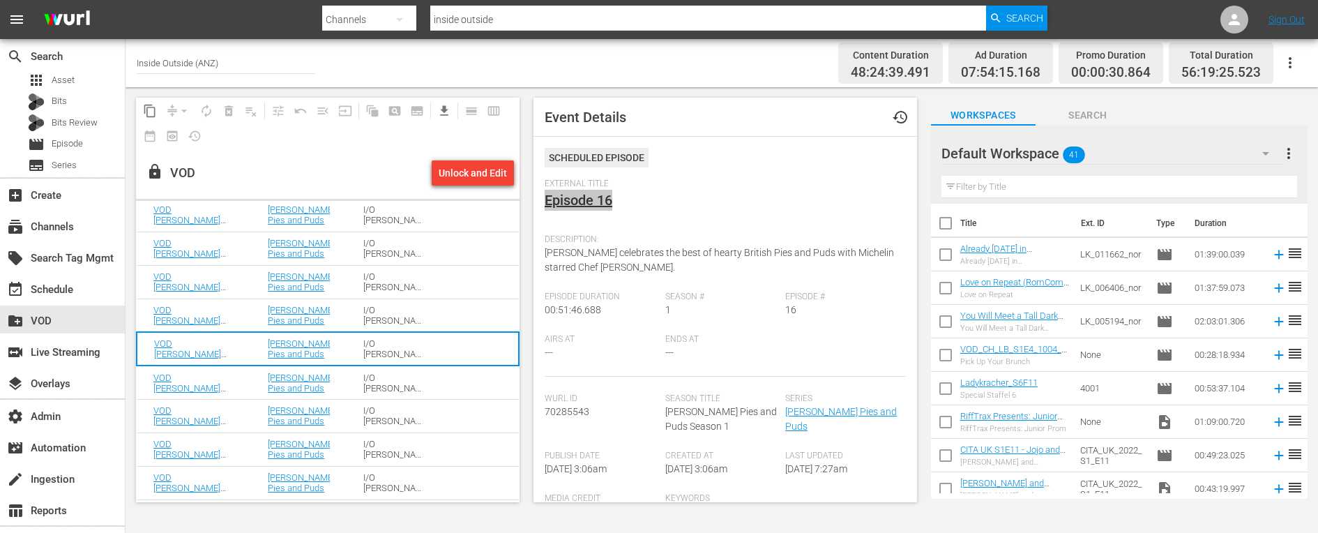
click at [236, 383] on td "VOD [PERSON_NAME] Pies and Puds S01 E17: Episode 17" at bounding box center [194, 381] width 114 height 33
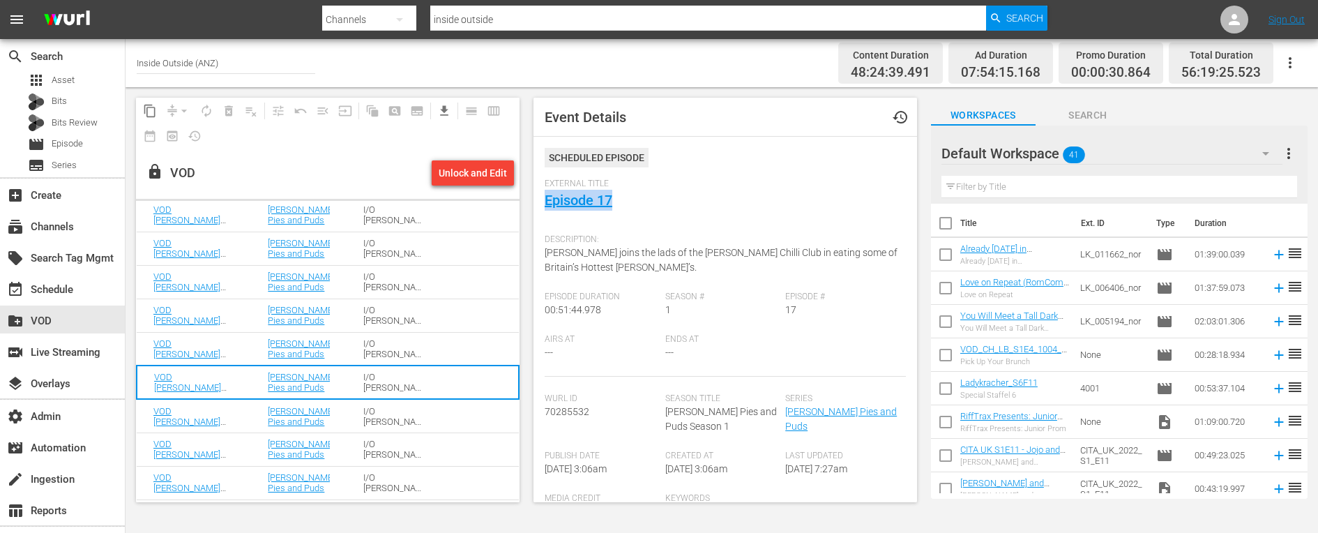
drag, startPoint x: 629, startPoint y: 203, endPoint x: 542, endPoint y: 203, distance: 86.4
click at [542, 203] on div "Event Details history Scheduled Episode External Title Episode 17 Description: …" at bounding box center [724, 300] width 383 height 404
click at [602, 247] on span "[PERSON_NAME] joins the lads of the [PERSON_NAME] Chilli Club in eating some of…" at bounding box center [720, 260] width 353 height 26
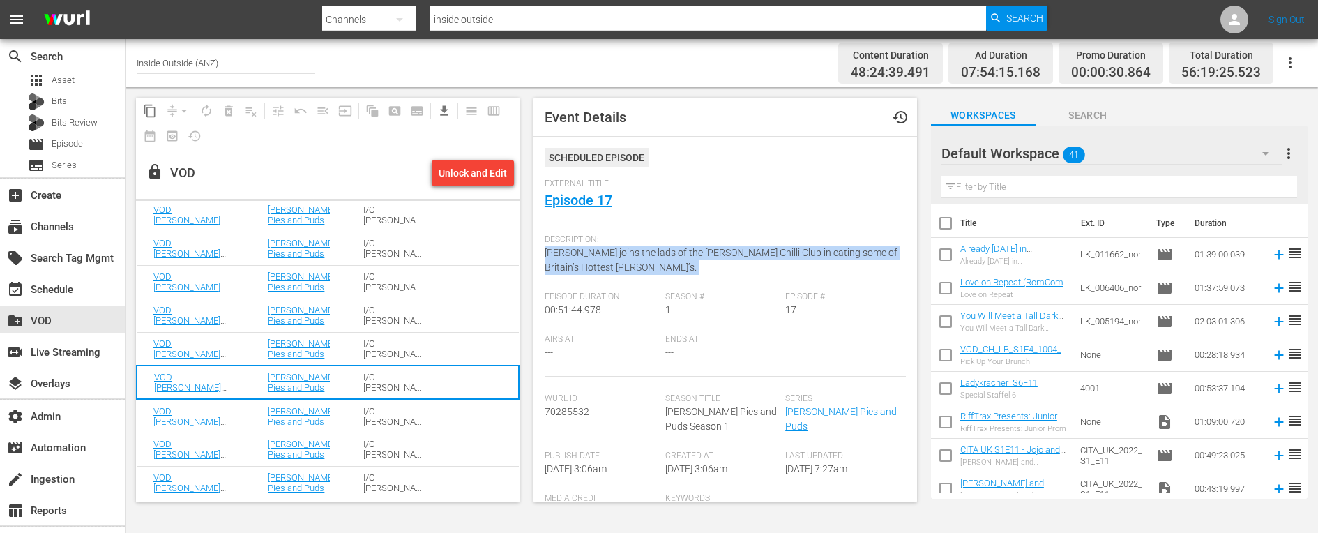
click at [602, 247] on span "[PERSON_NAME] joins the lads of the [PERSON_NAME] Chilli Club in eating some of…" at bounding box center [720, 260] width 353 height 26
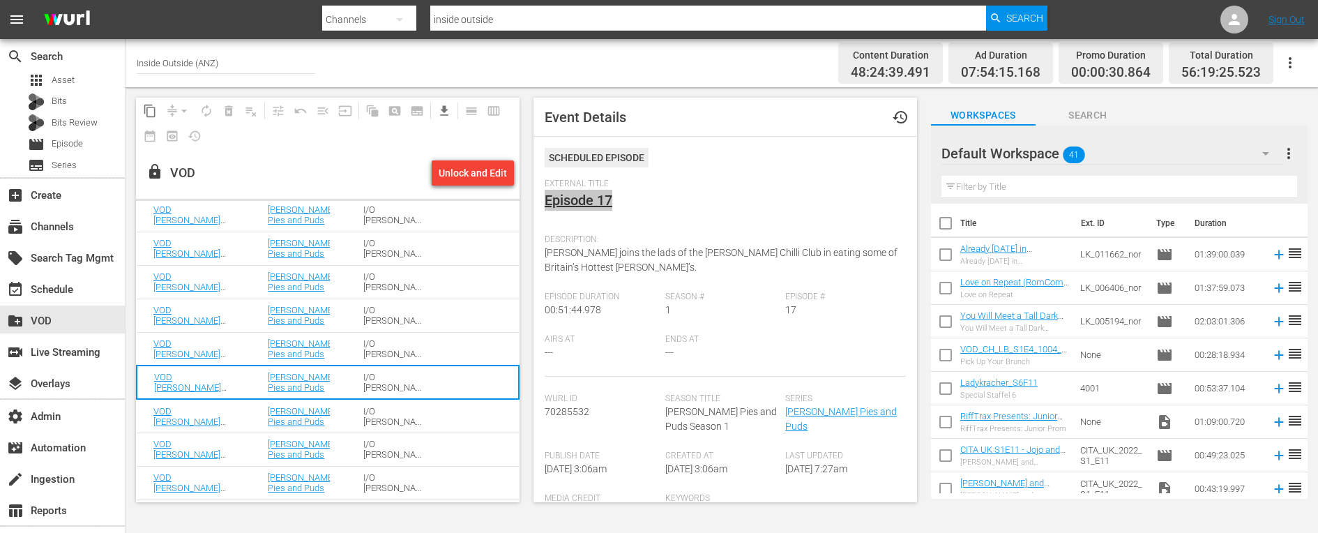
click at [248, 411] on td "VOD [PERSON_NAME] Pies and Puds S01 E18: Episode 18" at bounding box center [194, 415] width 114 height 33
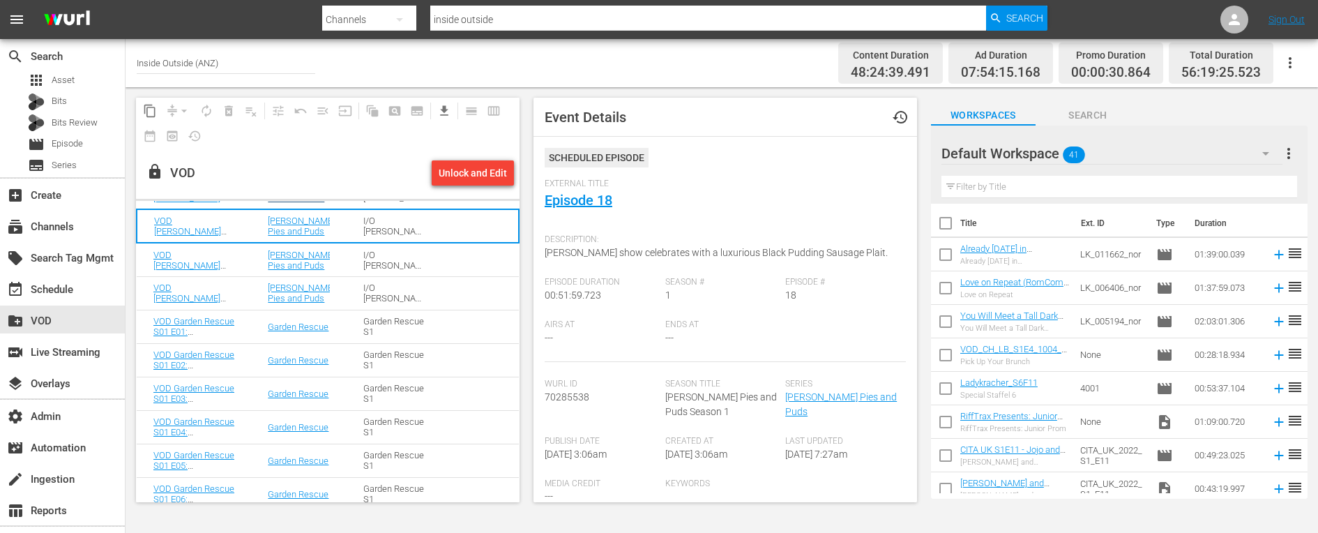
scroll to position [819, 0]
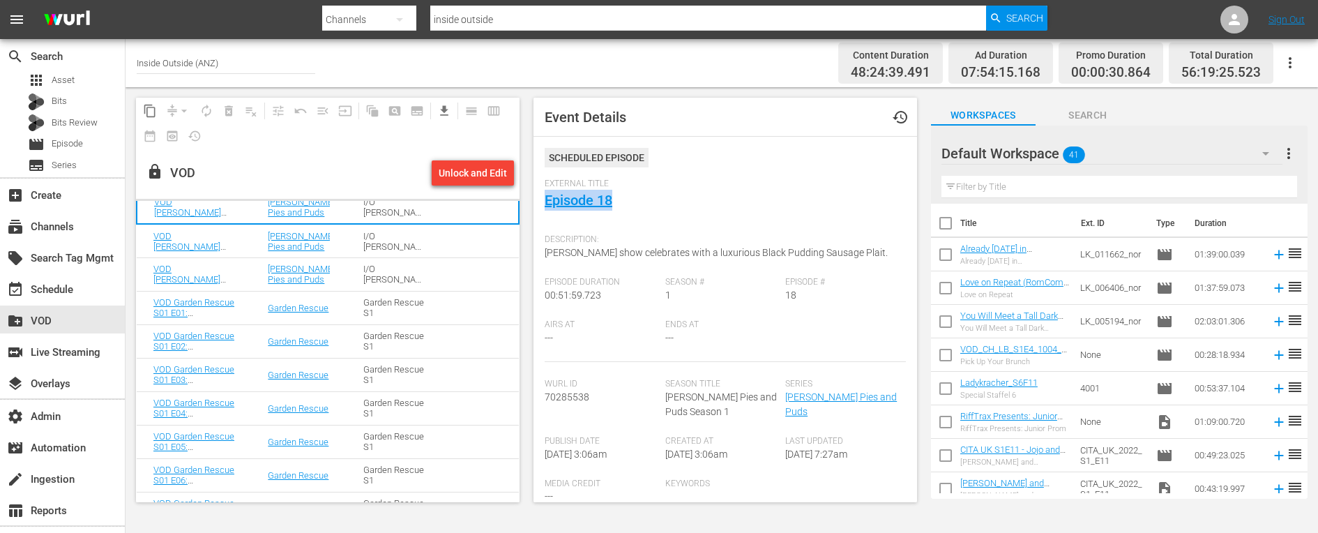
drag, startPoint x: 641, startPoint y: 201, endPoint x: 533, endPoint y: 201, distance: 107.4
click at [533, 201] on div "Event Details history Scheduled Episode External Title Episode 18 Description: …" at bounding box center [724, 300] width 383 height 404
click at [572, 244] on span "Description:" at bounding box center [721, 239] width 354 height 11
click at [574, 248] on span "[PERSON_NAME] show celebrates with a luxurious Black Pudding Sausage Plait." at bounding box center [715, 252] width 343 height 11
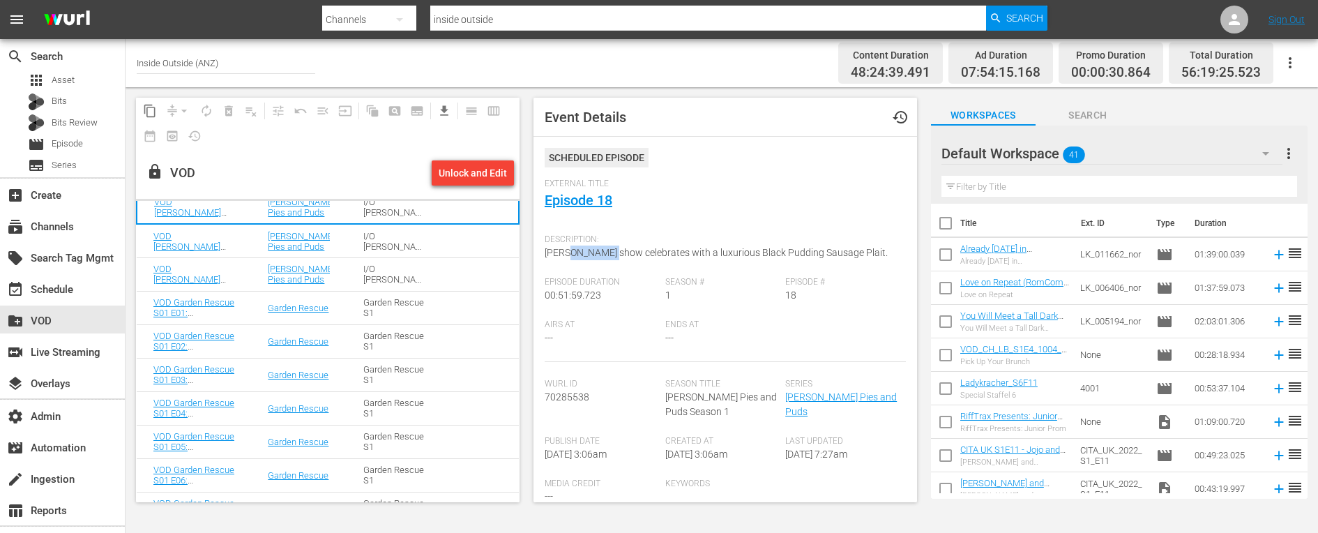
click at [574, 248] on span "[PERSON_NAME] show celebrates with a luxurious Black Pudding Sausage Plait." at bounding box center [715, 252] width 343 height 11
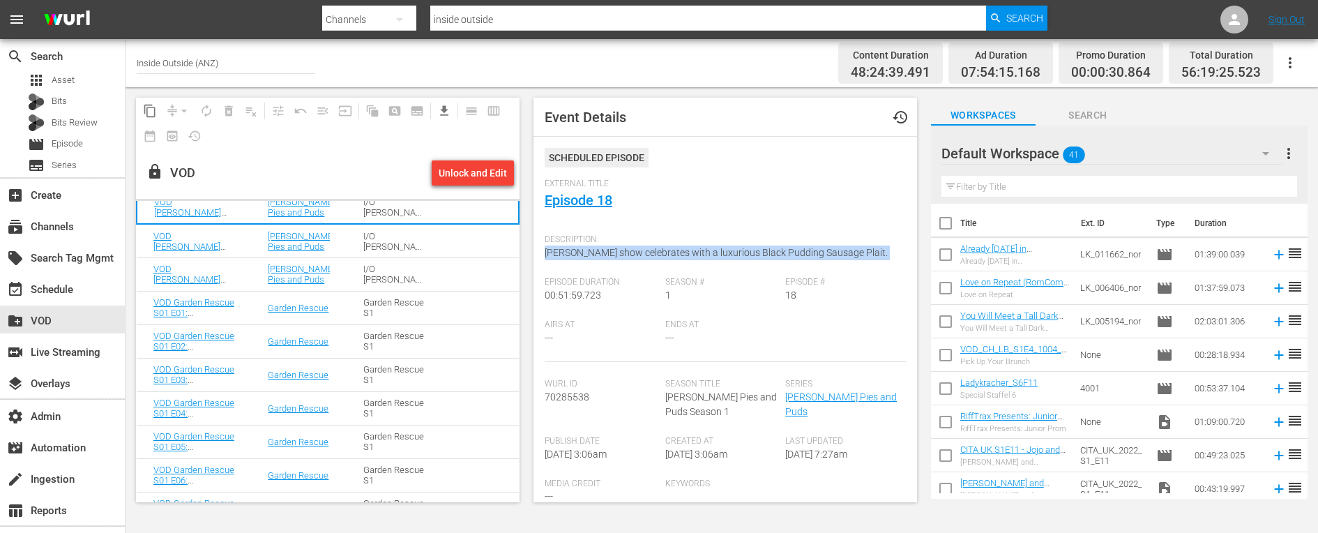
click at [574, 248] on span "[PERSON_NAME] show celebrates with a luxurious Black Pudding Sausage Plait." at bounding box center [715, 252] width 343 height 11
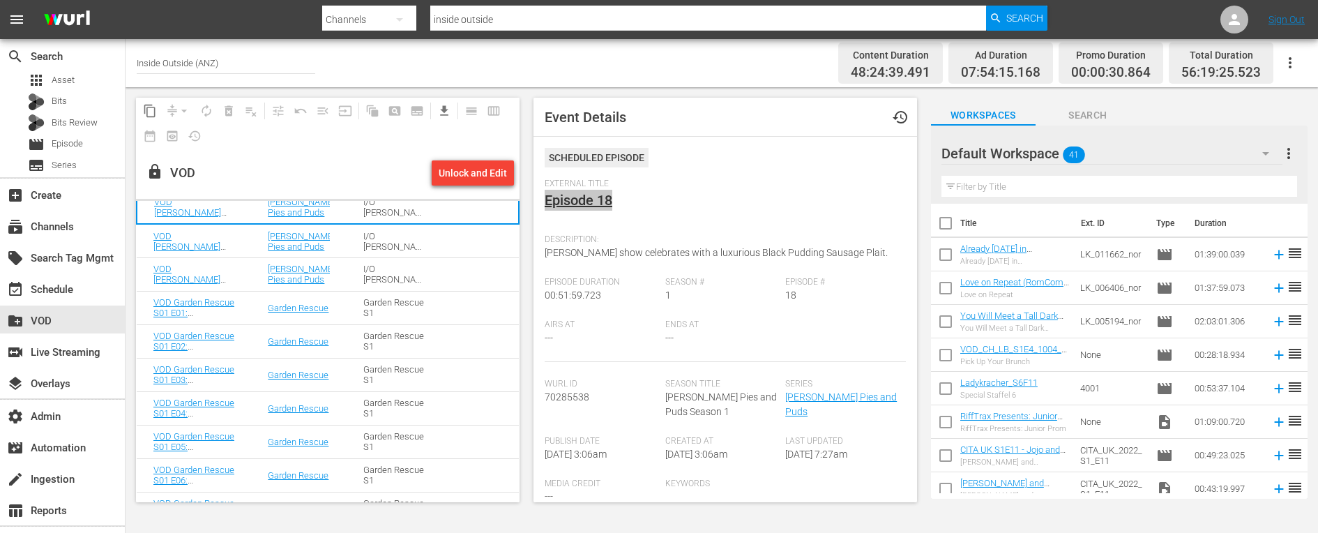
click at [253, 234] on td "[PERSON_NAME] Pies and Puds" at bounding box center [299, 240] width 96 height 33
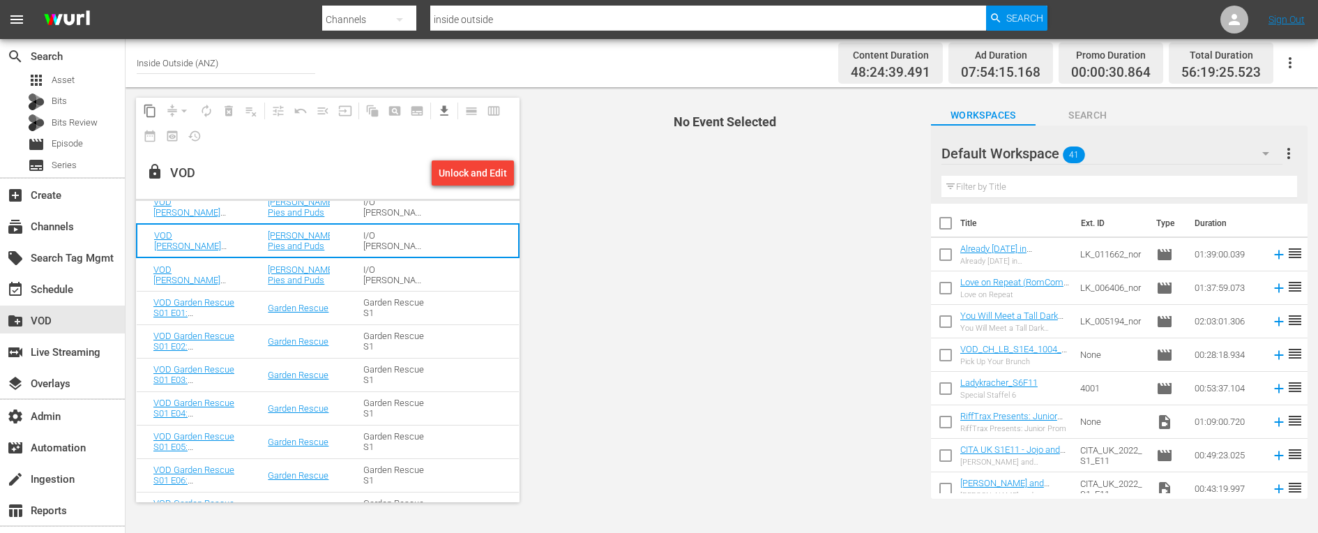
scroll to position [818, 0]
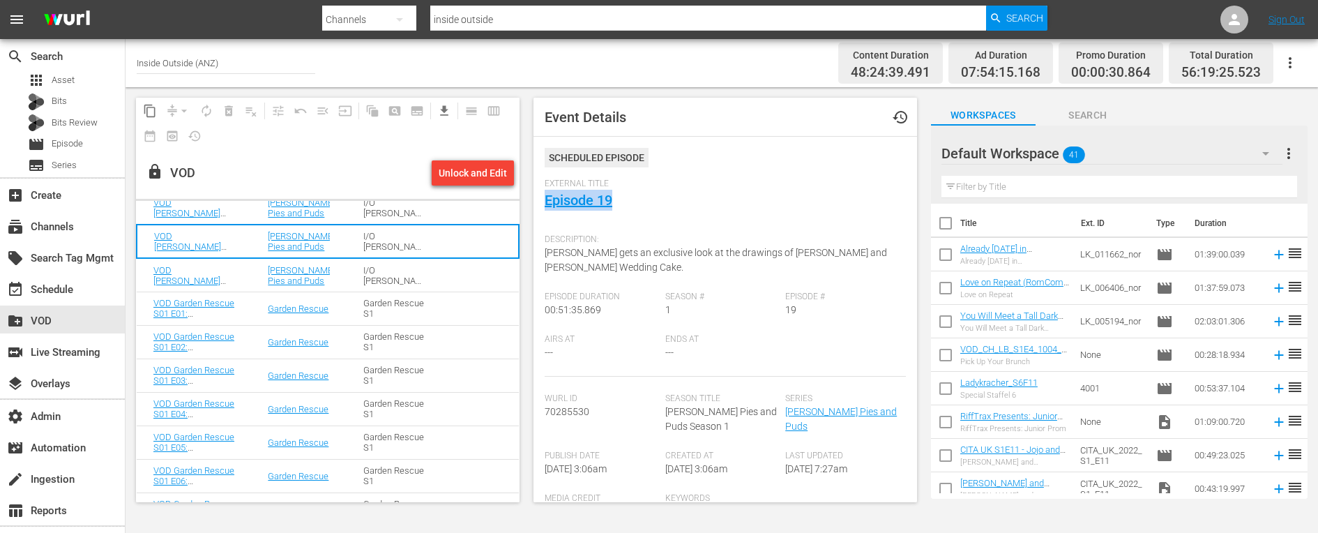
drag, startPoint x: 620, startPoint y: 197, endPoint x: 542, endPoint y: 199, distance: 78.1
click at [542, 199] on div "Event Details history Scheduled Episode External Title Episode 19 Description: …" at bounding box center [724, 300] width 383 height 404
click at [564, 253] on span "[PERSON_NAME] gets an exclusive look at the drawings of [PERSON_NAME] and [PERS…" at bounding box center [715, 260] width 342 height 26
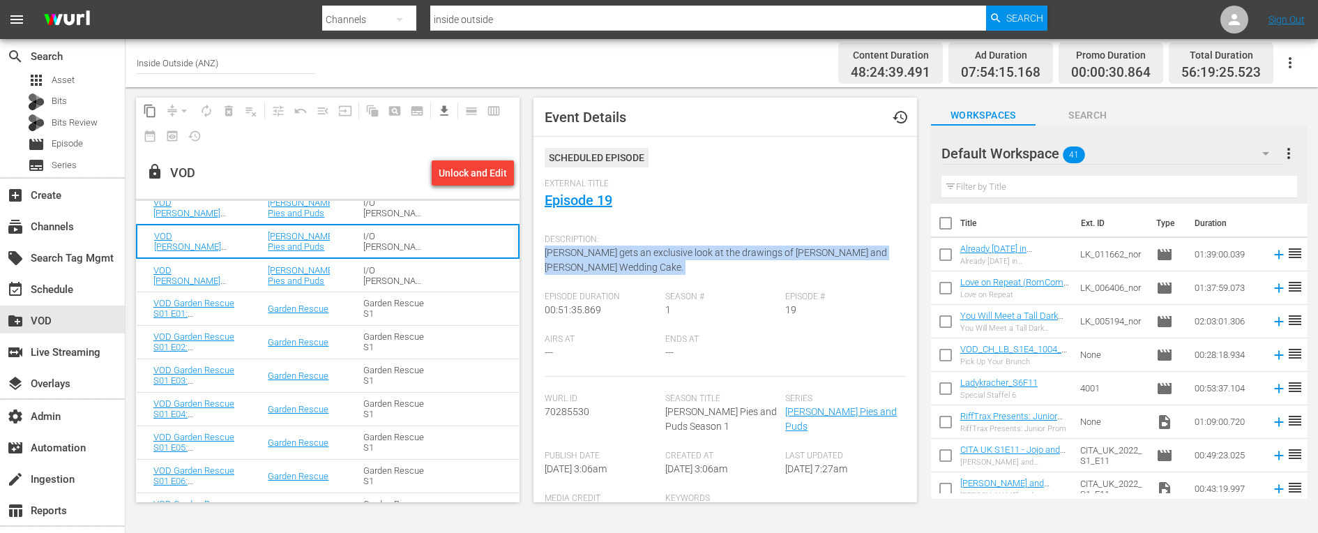
click at [564, 253] on span "[PERSON_NAME] gets an exclusive look at the drawings of [PERSON_NAME] and [PERS…" at bounding box center [715, 260] width 342 height 26
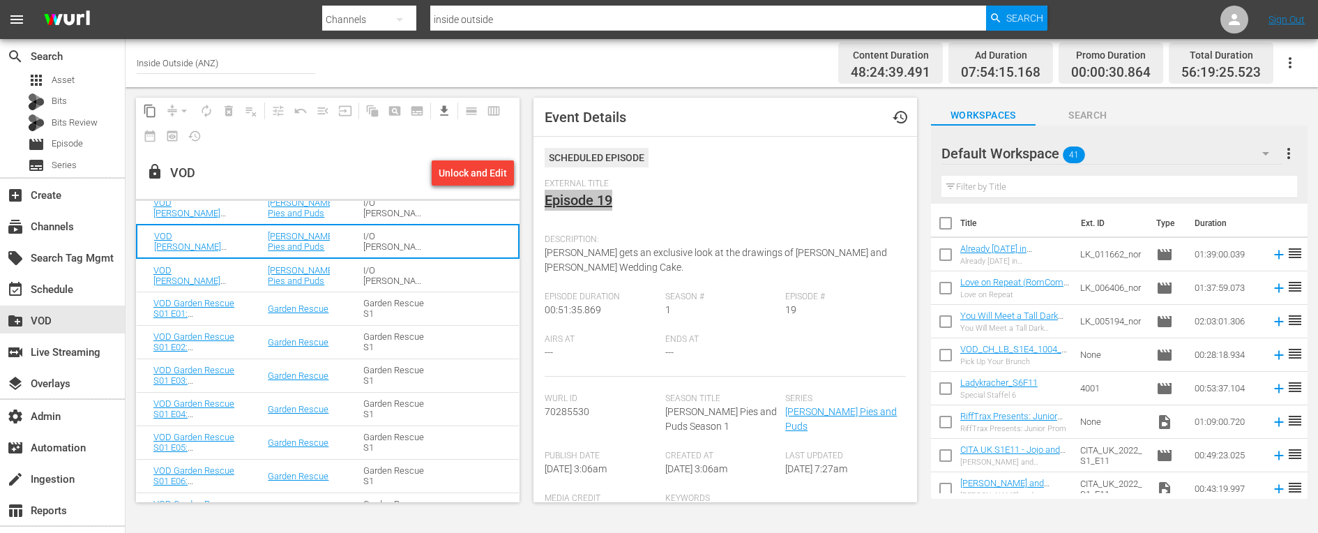
click at [249, 278] on td "VOD [PERSON_NAME] Pies and Puds S01 E20: Episode 20" at bounding box center [194, 274] width 114 height 33
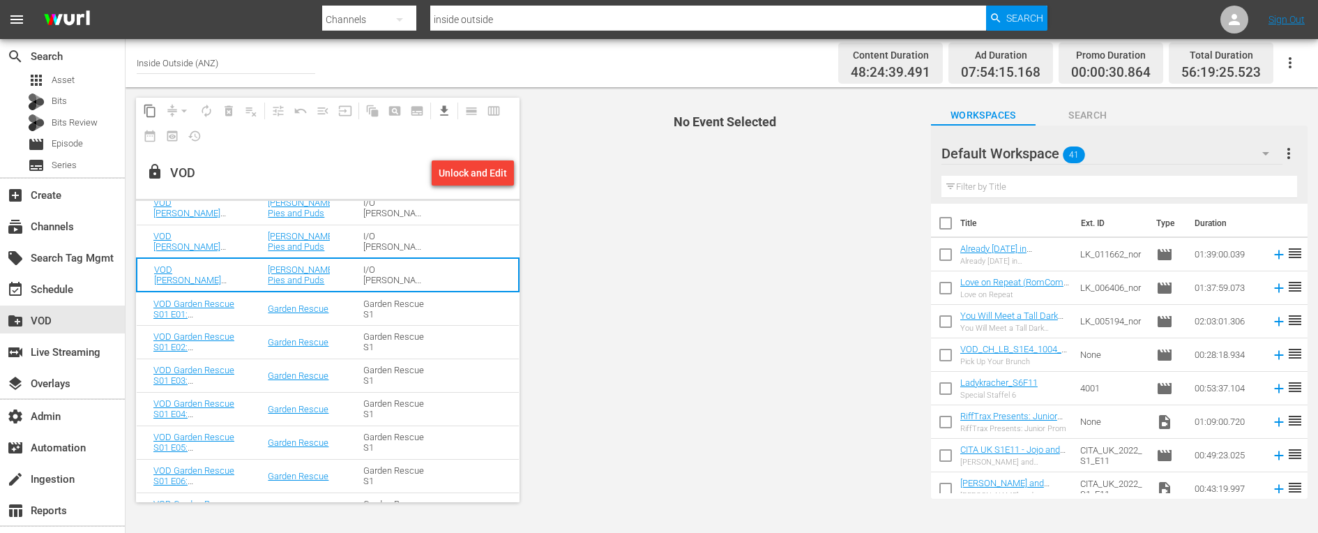
scroll to position [819, 0]
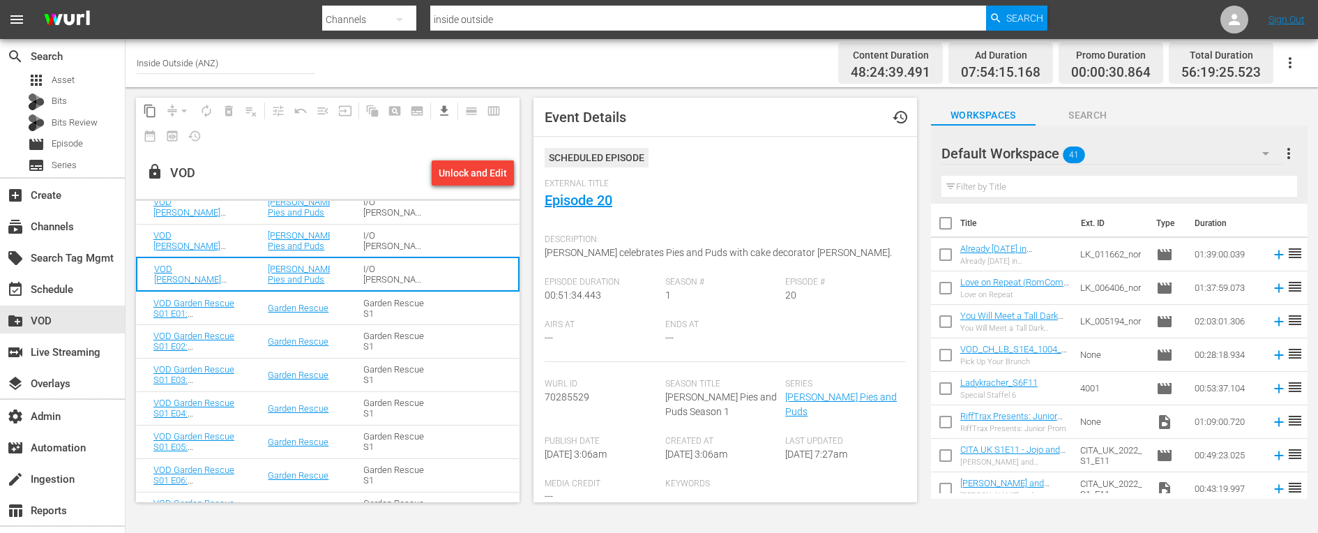
click at [620, 247] on span "[PERSON_NAME] celebrates Pies and Puds with cake decorator [PERSON_NAME]." at bounding box center [717, 252] width 347 height 11
click at [620, 248] on span "[PERSON_NAME] celebrates Pies and Puds with cake decorator [PERSON_NAME]." at bounding box center [717, 252] width 347 height 11
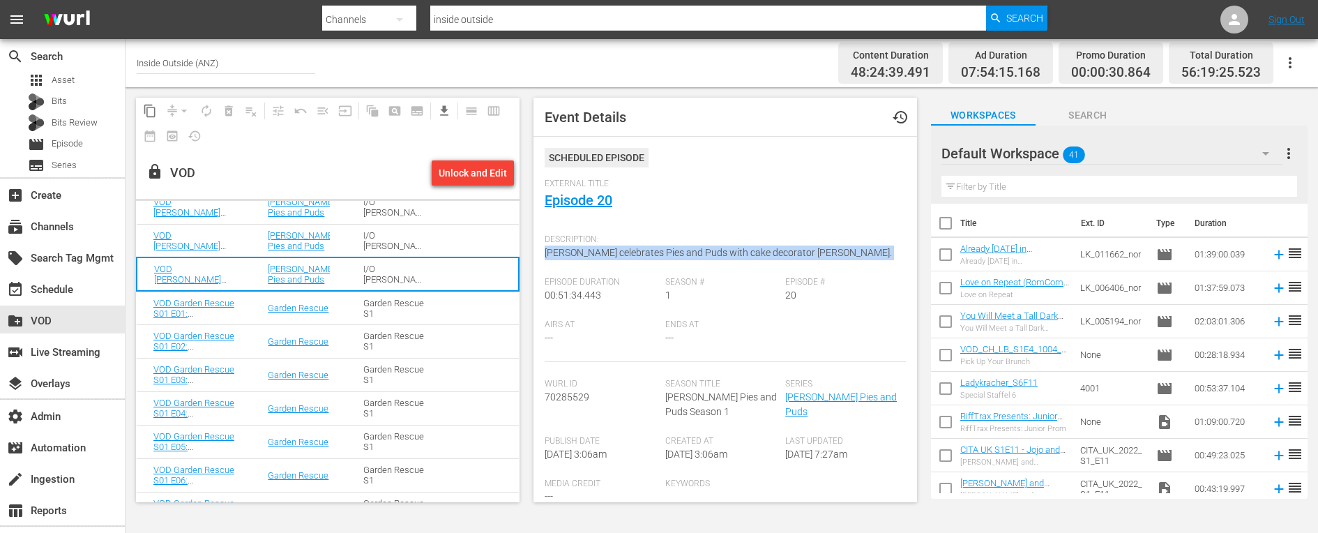
click at [620, 248] on span "[PERSON_NAME] celebrates Pies and Puds with cake decorator [PERSON_NAME]." at bounding box center [717, 252] width 347 height 11
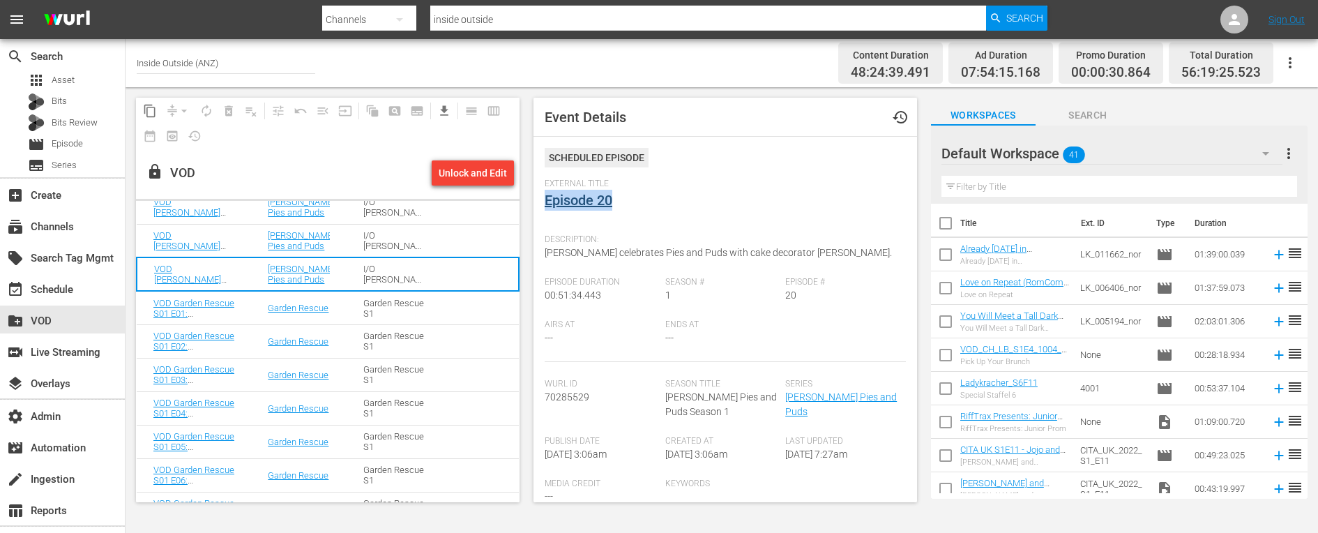
drag, startPoint x: 623, startPoint y: 203, endPoint x: 546, endPoint y: 202, distance: 76.7
click at [546, 202] on div "External Title Episode 20" at bounding box center [724, 202] width 361 height 49
click at [567, 250] on span "[PERSON_NAME] celebrates Pies and Puds with cake decorator [PERSON_NAME]." at bounding box center [717, 252] width 347 height 11
drag, startPoint x: 821, startPoint y: 410, endPoint x: 786, endPoint y: 399, distance: 36.6
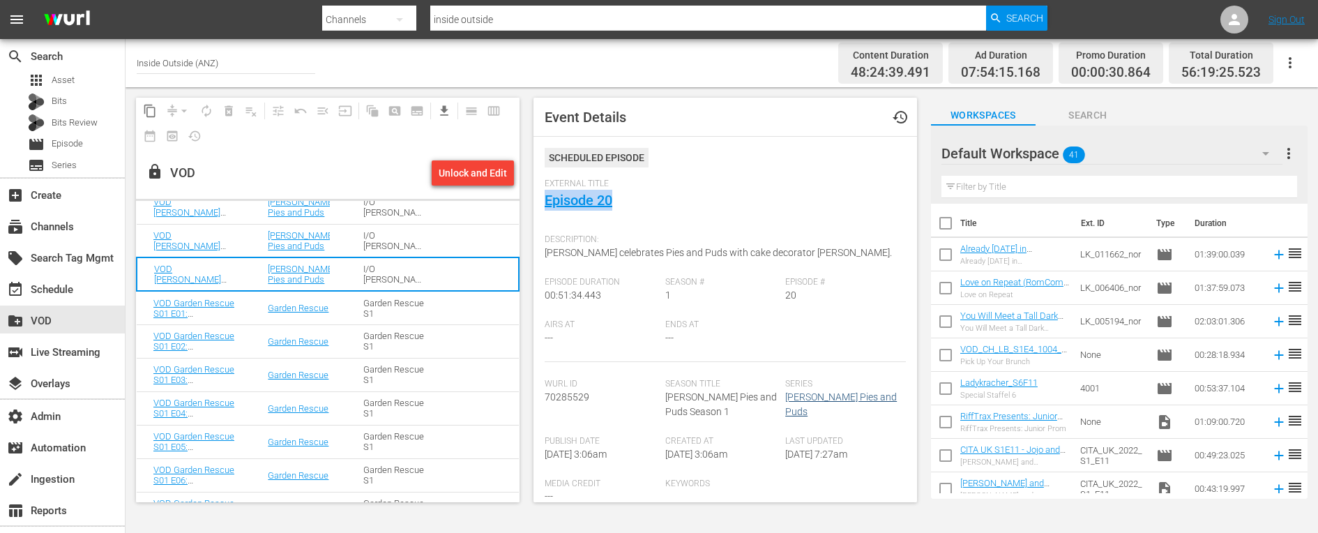
click at [786, 399] on div "Series [PERSON_NAME] Pies and Puds" at bounding box center [845, 407] width 121 height 57
click at [409, 319] on td "Garden Rescue S1" at bounding box center [394, 307] width 96 height 33
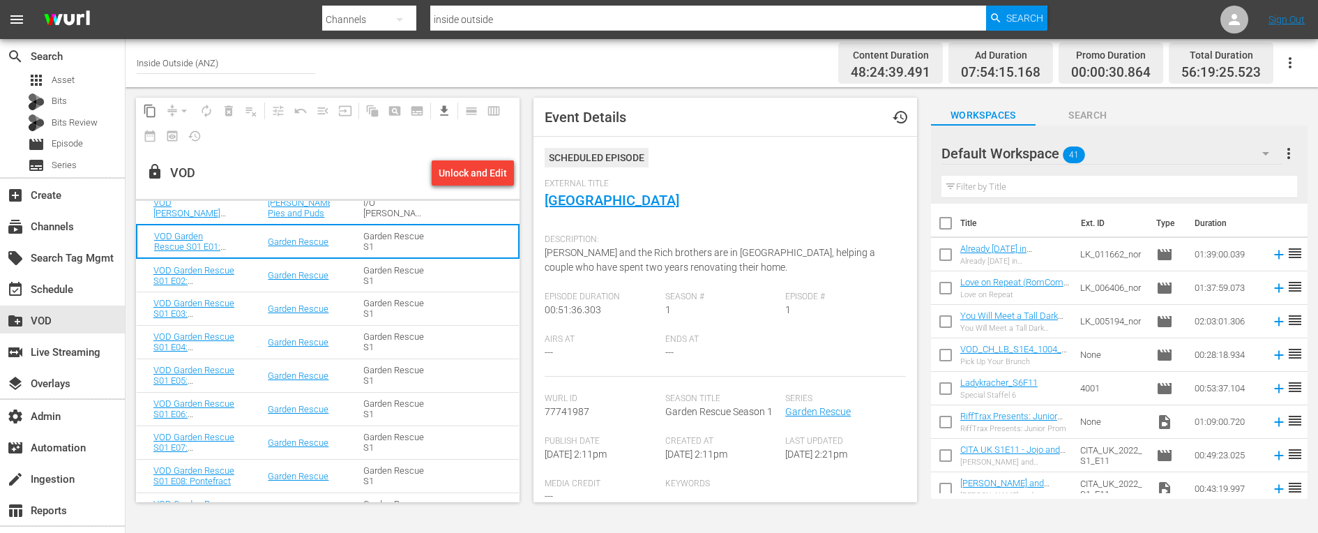
scroll to position [856, 0]
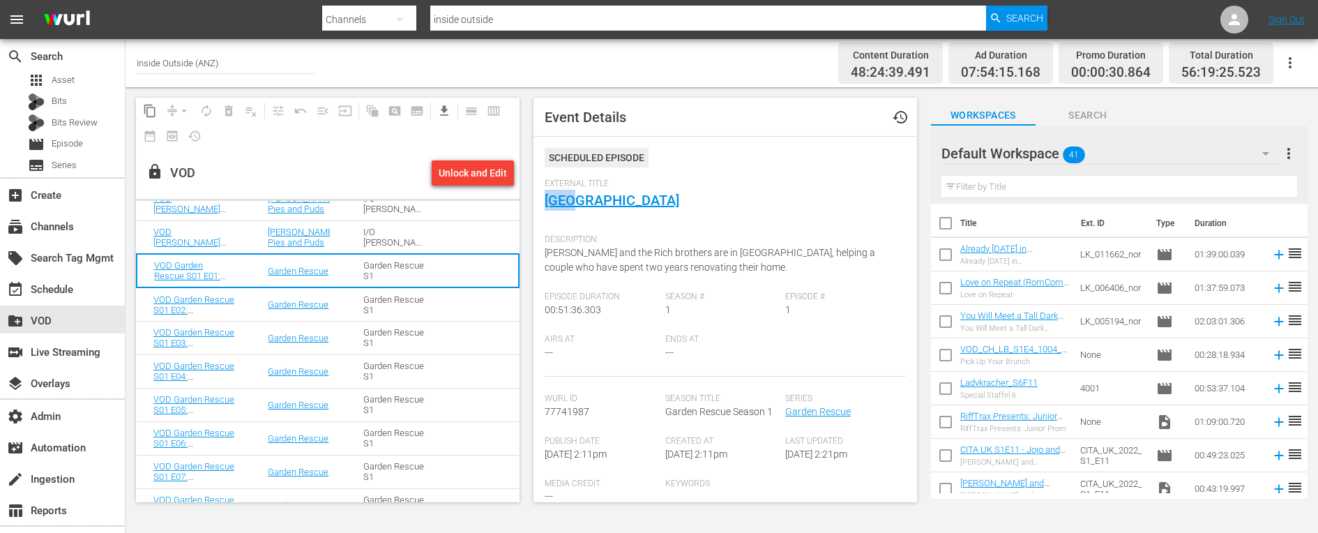
drag, startPoint x: 585, startPoint y: 199, endPoint x: 542, endPoint y: 198, distance: 42.5
click at [542, 198] on div "Event Details history Scheduled Episode External Title York Description: [PERSO…" at bounding box center [724, 300] width 383 height 404
click at [579, 265] on span "[PERSON_NAME] and the Rich brothers are in [GEOGRAPHIC_DATA], helping a couple …" at bounding box center [709, 260] width 330 height 26
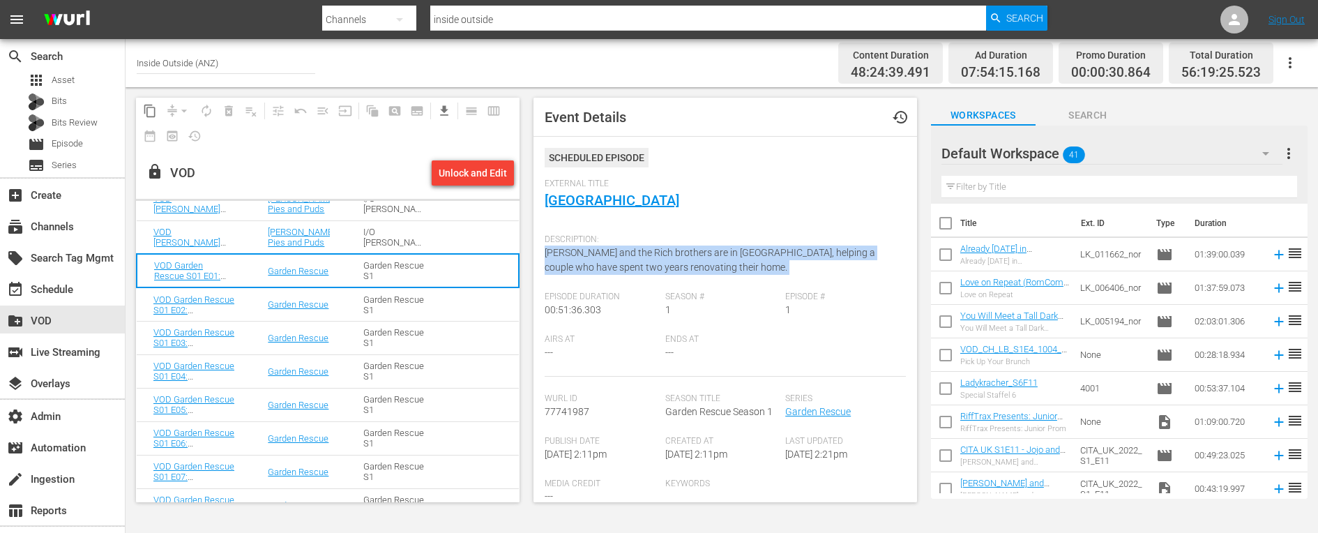
click at [579, 265] on span "[PERSON_NAME] and the Rich brothers are in [GEOGRAPHIC_DATA], helping a couple …" at bounding box center [709, 260] width 330 height 26
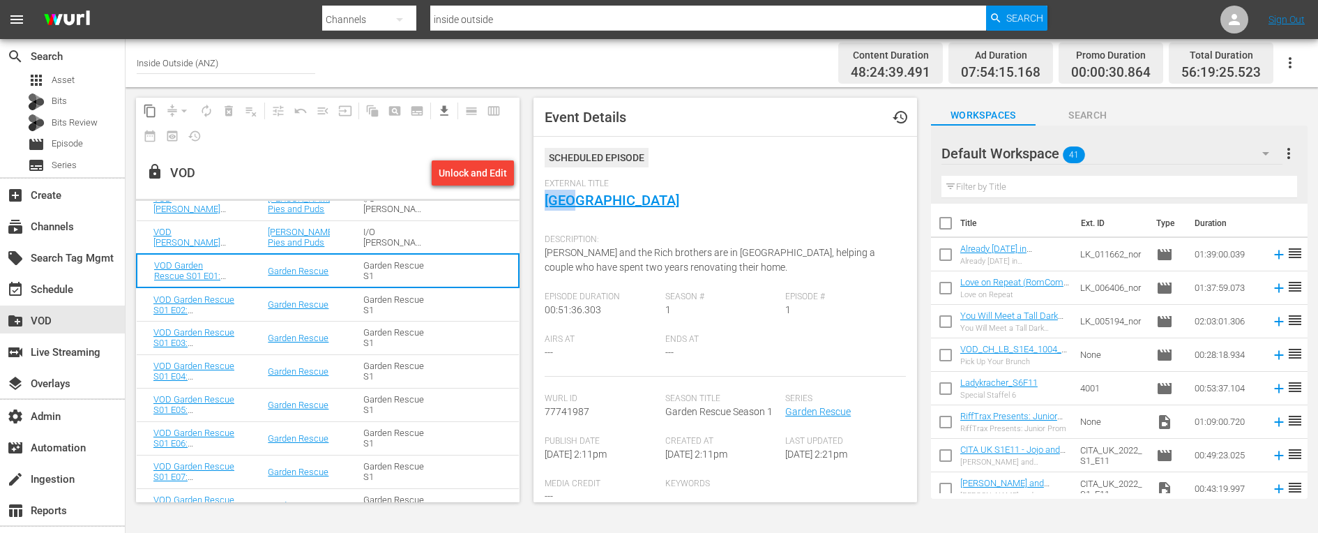
click at [254, 307] on td "Garden Rescue" at bounding box center [299, 303] width 96 height 33
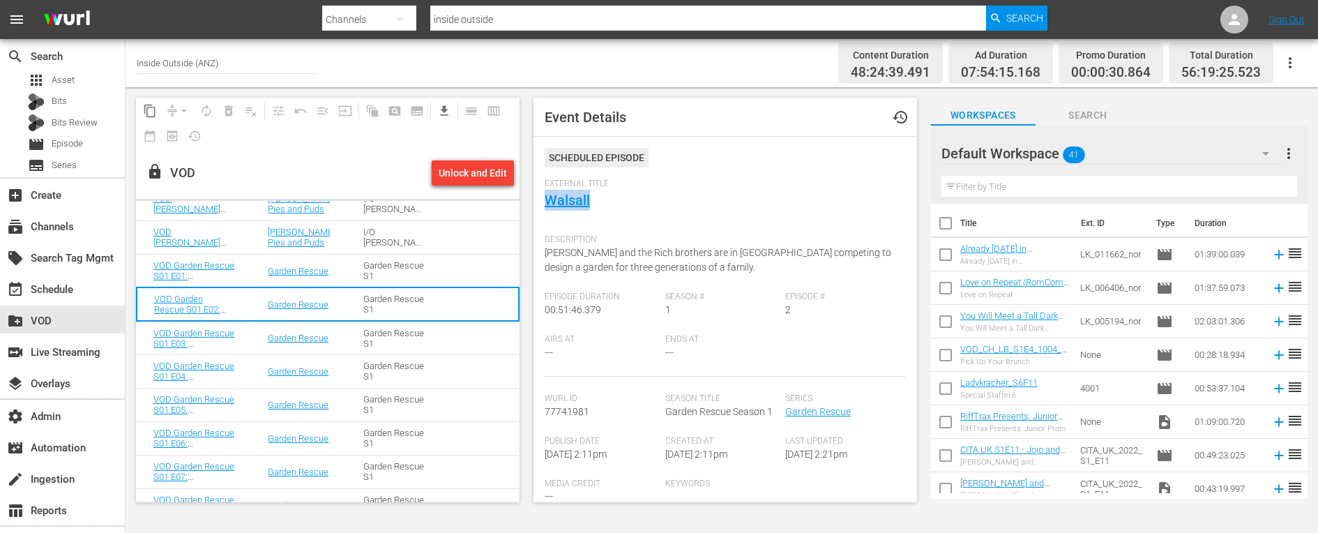
drag, startPoint x: 610, startPoint y: 197, endPoint x: 540, endPoint y: 197, distance: 69.7
click at [540, 197] on div "Event Details history Scheduled Episode External Title Walsall Description: [PE…" at bounding box center [724, 300] width 383 height 404
click at [586, 255] on span "[PERSON_NAME] and the Rich brothers are in [GEOGRAPHIC_DATA] competing to desig…" at bounding box center [717, 260] width 346 height 26
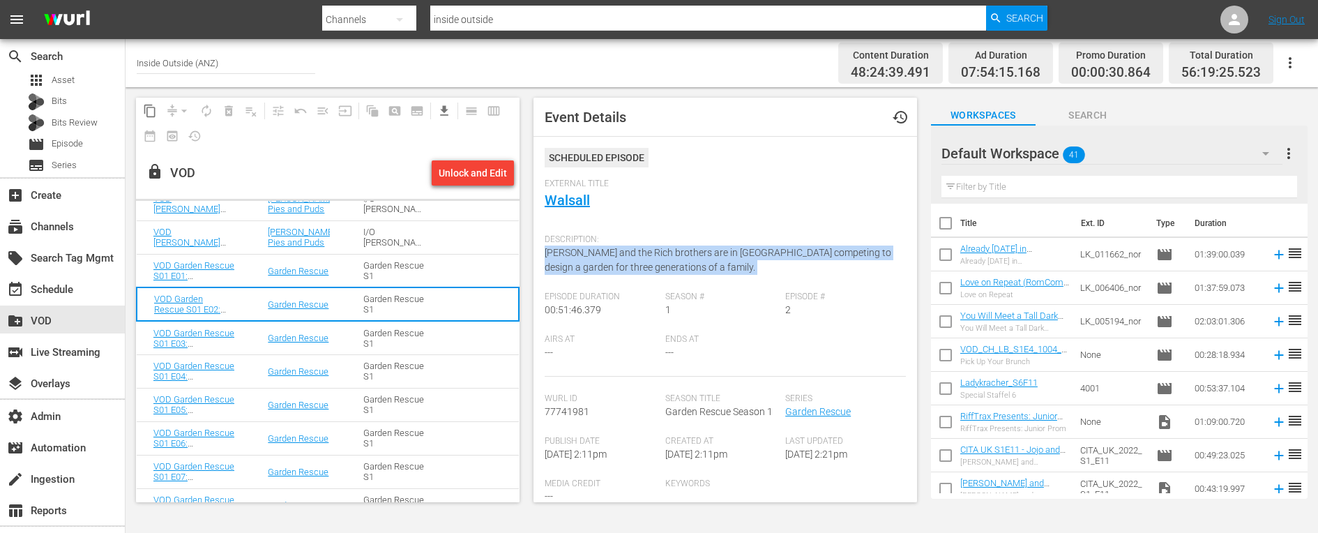
click at [586, 255] on span "[PERSON_NAME] and the Rich brothers are in [GEOGRAPHIC_DATA] competing to desig…" at bounding box center [717, 260] width 346 height 26
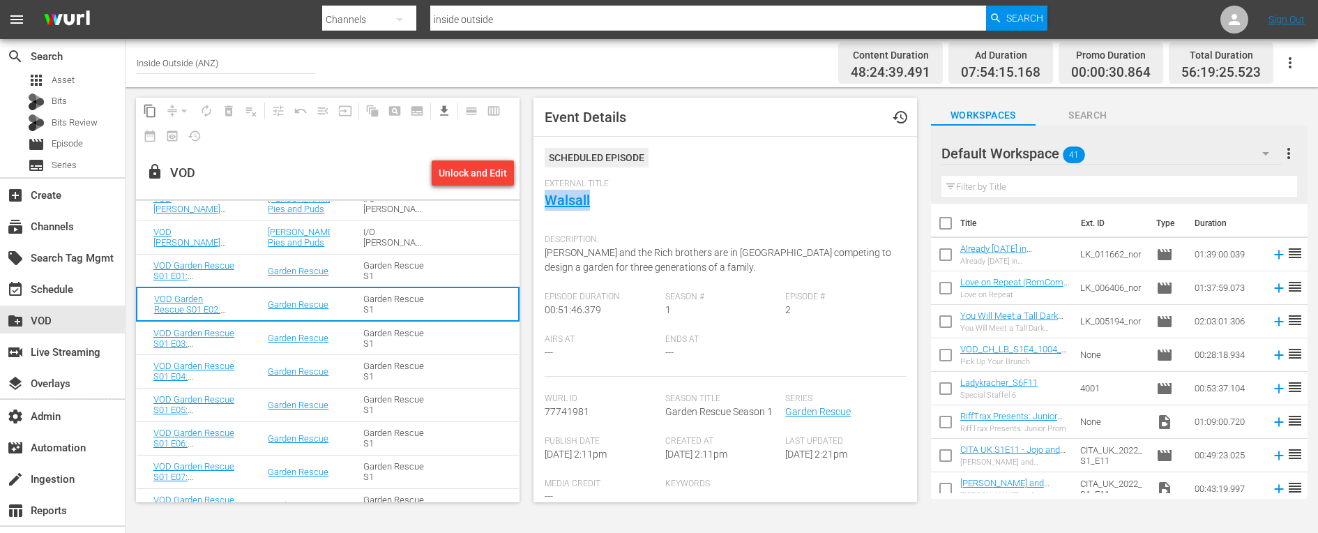
click at [425, 340] on td "Garden Rescue S1" at bounding box center [394, 337] width 96 height 33
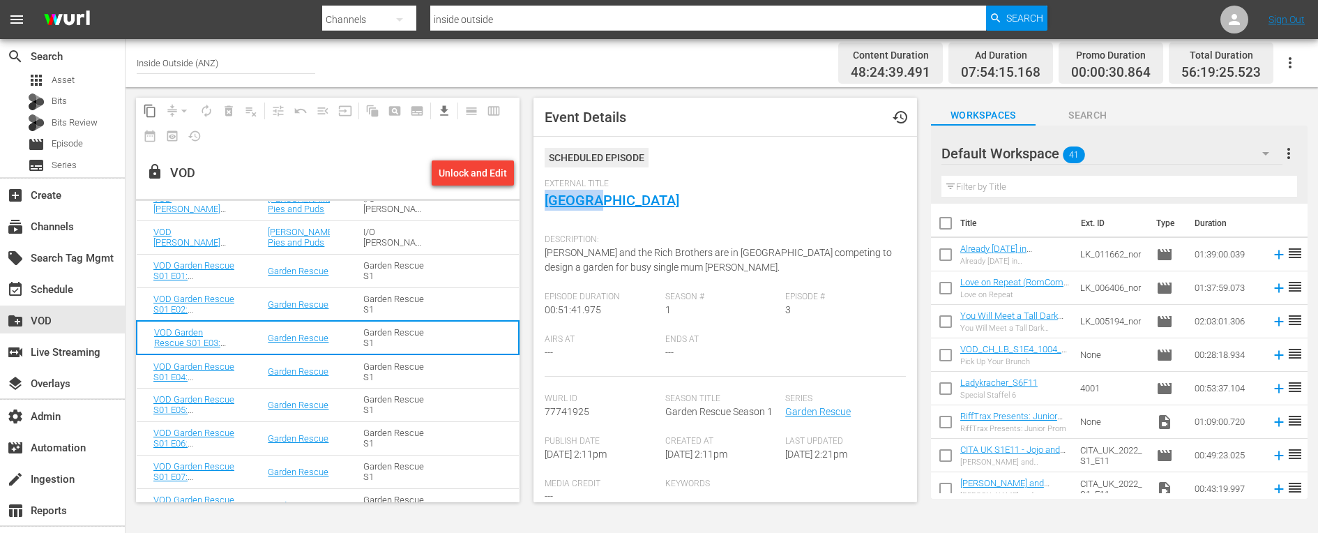
drag, startPoint x: 614, startPoint y: 197, endPoint x: 540, endPoint y: 197, distance: 74.6
click at [540, 197] on div "Event Details history Scheduled Episode External Title Bedford Description: [PE…" at bounding box center [724, 300] width 383 height 404
click at [581, 258] on div "Description: [PERSON_NAME] and the Rich Brothers are in [GEOGRAPHIC_DATA] compe…" at bounding box center [724, 259] width 361 height 64
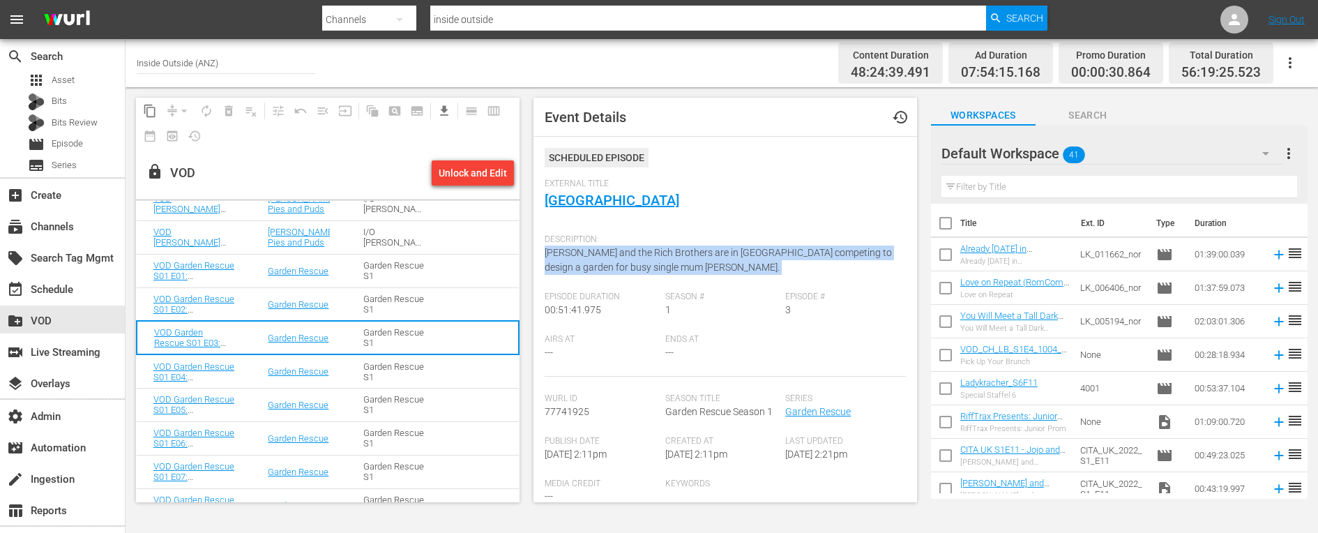
click at [581, 258] on div "Description: [PERSON_NAME] and the Rich Brothers are in [GEOGRAPHIC_DATA] compe…" at bounding box center [724, 259] width 361 height 64
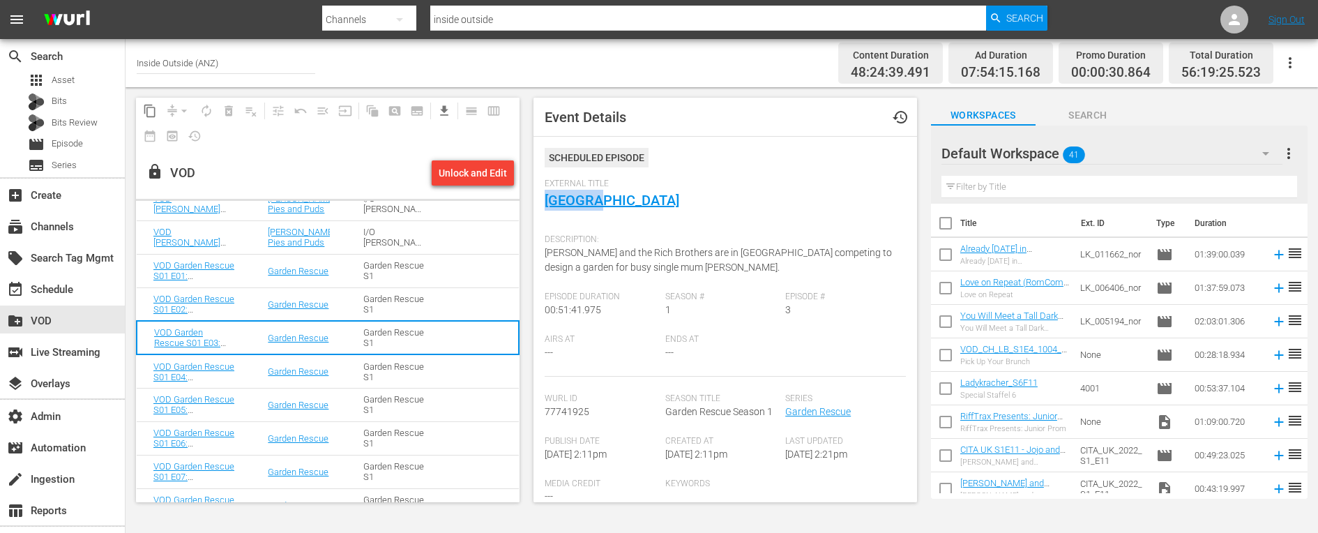
click at [252, 370] on td "Garden Rescue" at bounding box center [299, 370] width 96 height 33
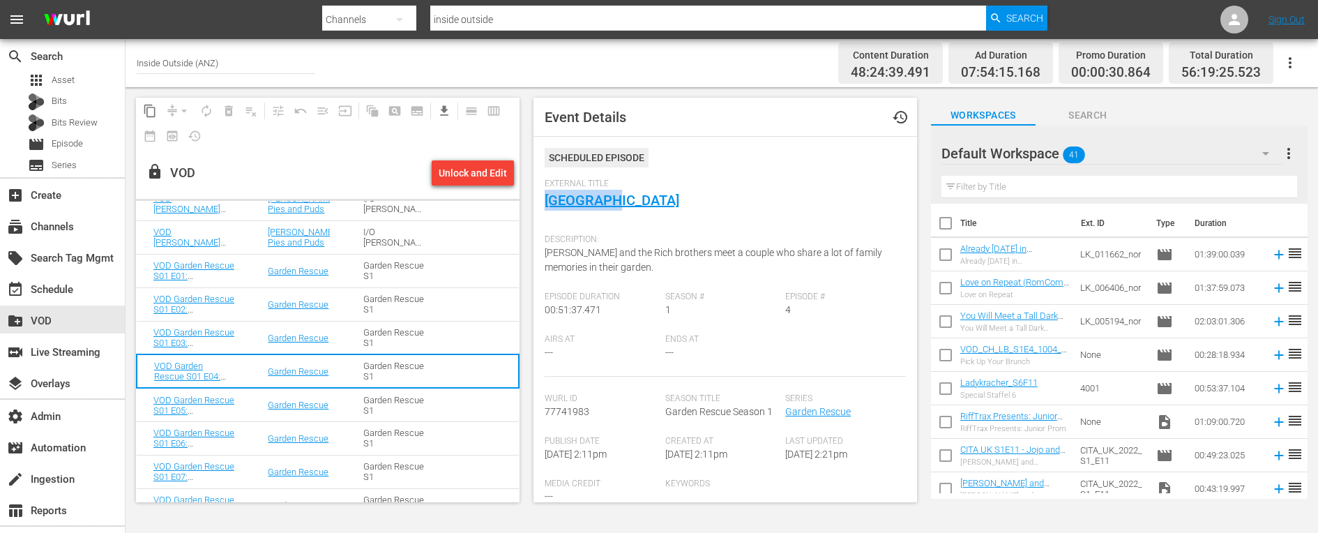
drag, startPoint x: 619, startPoint y: 203, endPoint x: 543, endPoint y: 203, distance: 76.0
click at [543, 203] on div "Event Details history Scheduled Episode External Title [GEOGRAPHIC_DATA] Descri…" at bounding box center [724, 300] width 383 height 404
click at [579, 257] on span "[PERSON_NAME] and the Rich brothers meet a couple who share a lot of family mem…" at bounding box center [712, 260] width 337 height 26
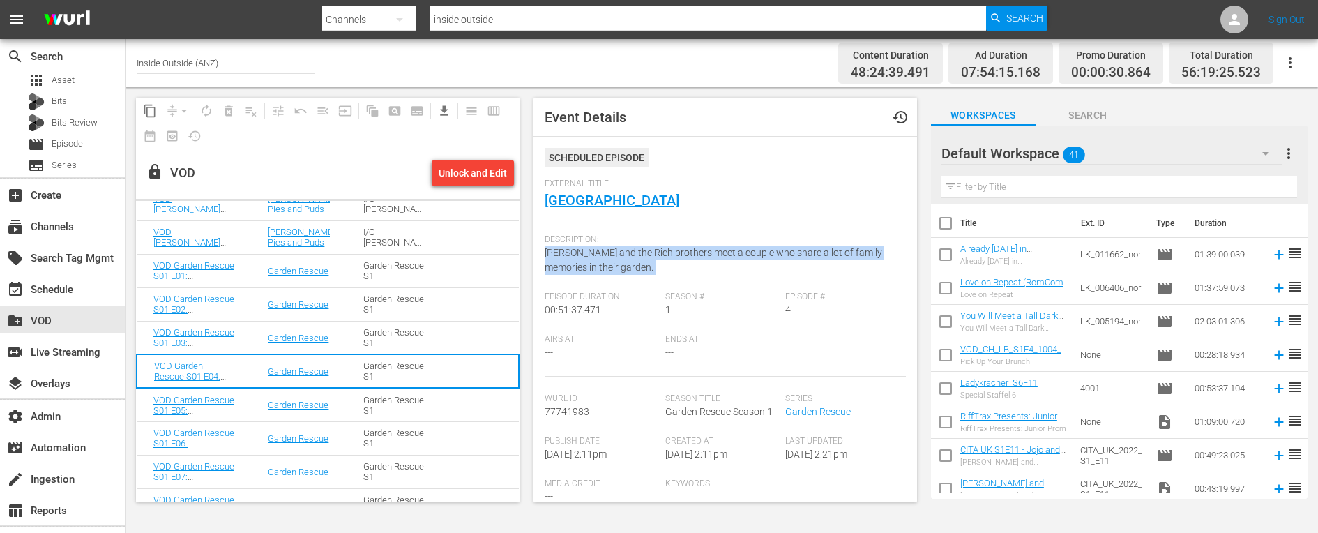
click at [579, 257] on span "[PERSON_NAME] and the Rich brothers meet a couple who share a lot of family mem…" at bounding box center [712, 260] width 337 height 26
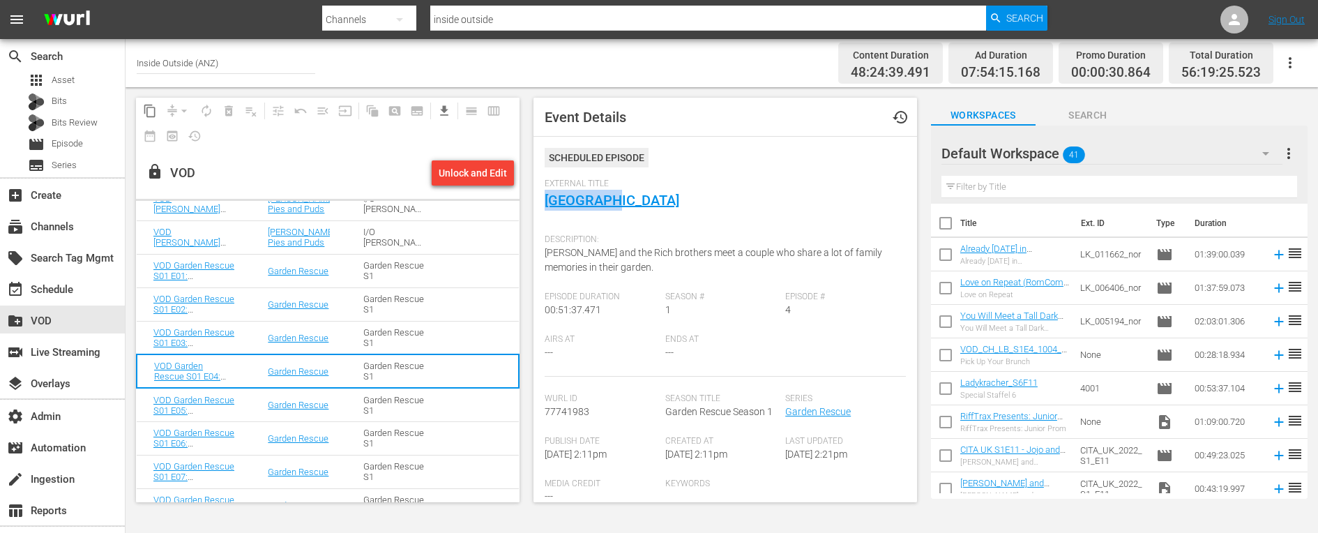
click at [254, 411] on td "Garden Rescue" at bounding box center [299, 404] width 96 height 33
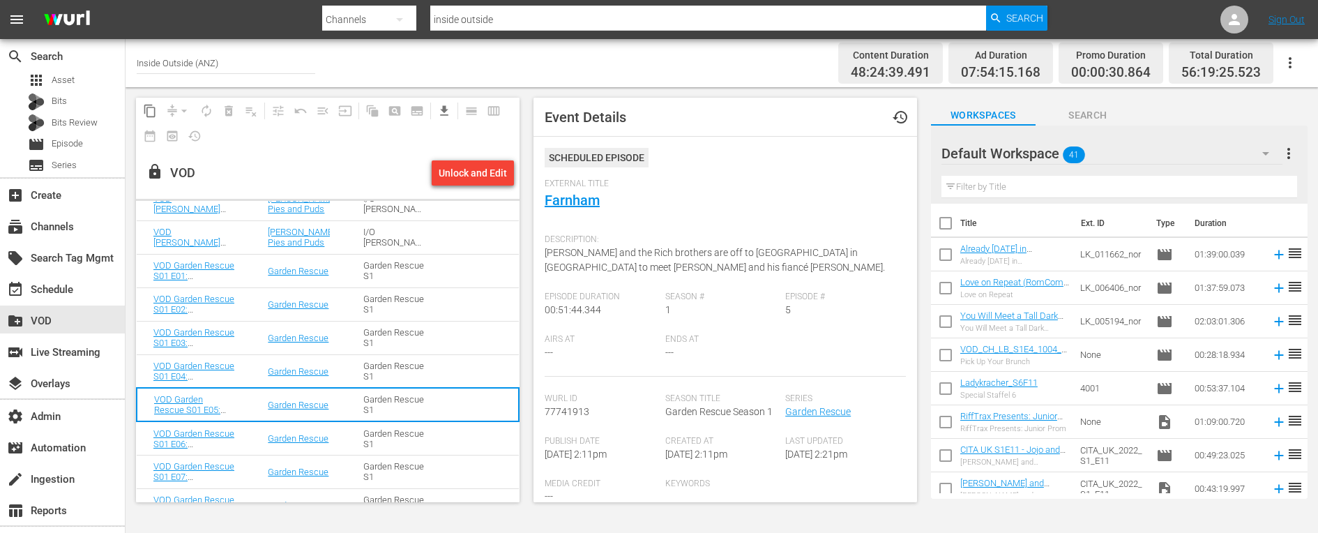
click at [593, 253] on span "[PERSON_NAME] and the Rich brothers are off to [GEOGRAPHIC_DATA] in [GEOGRAPHIC…" at bounding box center [714, 260] width 340 height 26
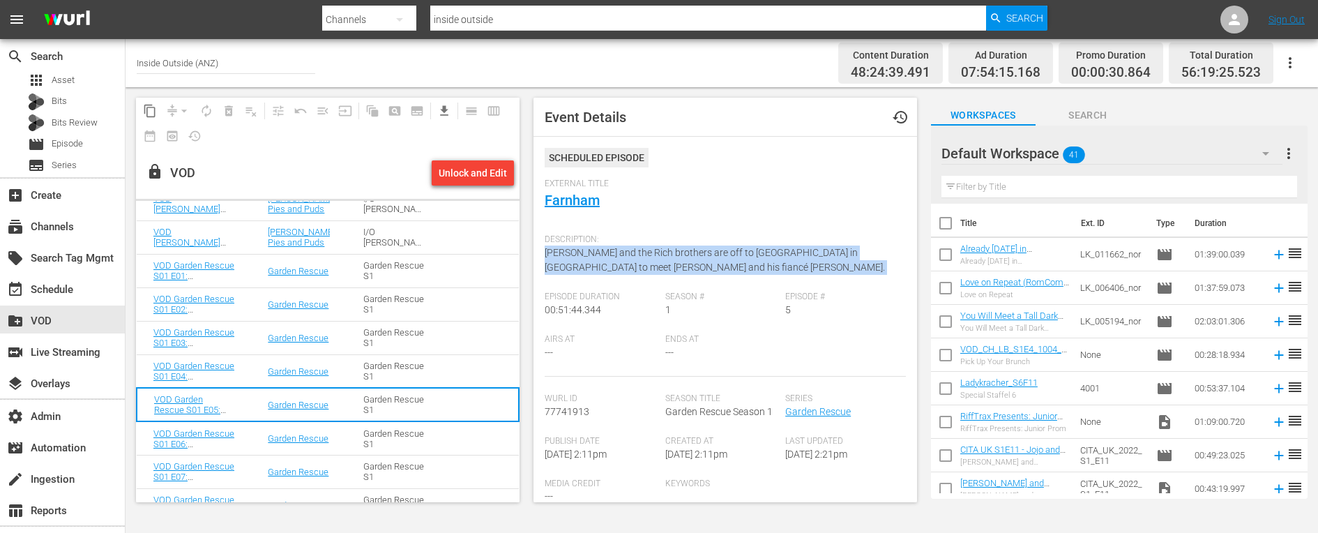
click at [593, 253] on span "[PERSON_NAME] and the Rich brothers are off to [GEOGRAPHIC_DATA] in [GEOGRAPHIC…" at bounding box center [714, 260] width 340 height 26
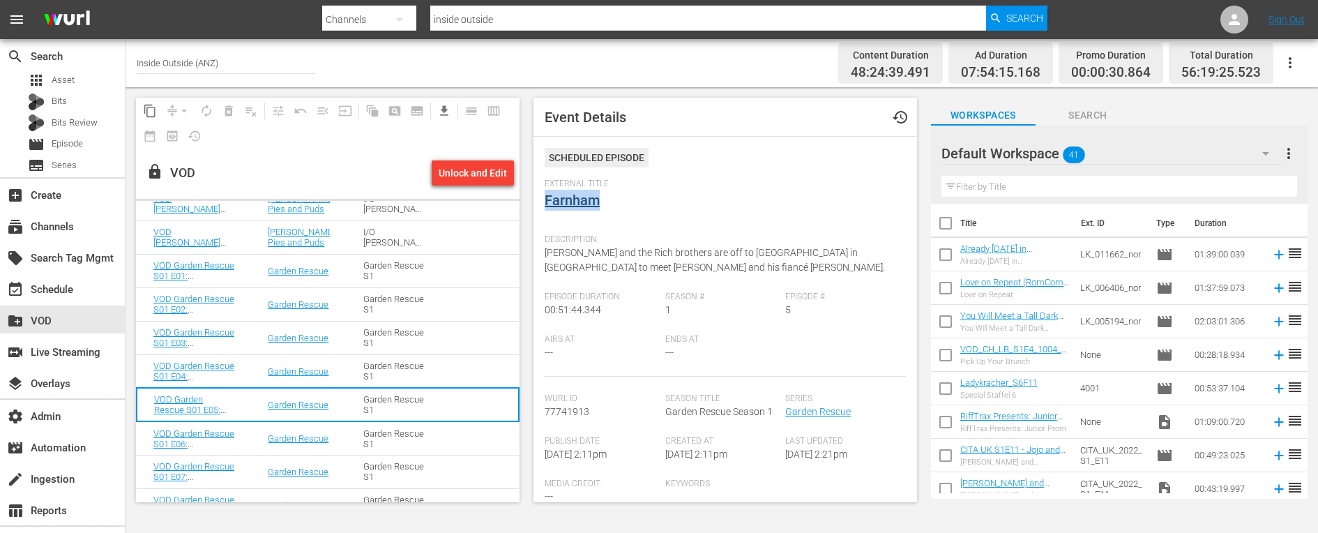
drag, startPoint x: 609, startPoint y: 201, endPoint x: 548, endPoint y: 201, distance: 61.3
click at [548, 201] on div "External Title Farnham" at bounding box center [724, 202] width 361 height 49
click at [243, 429] on td "VOD Garden Rescue S01 E06: [GEOGRAPHIC_DATA]" at bounding box center [194, 437] width 114 height 33
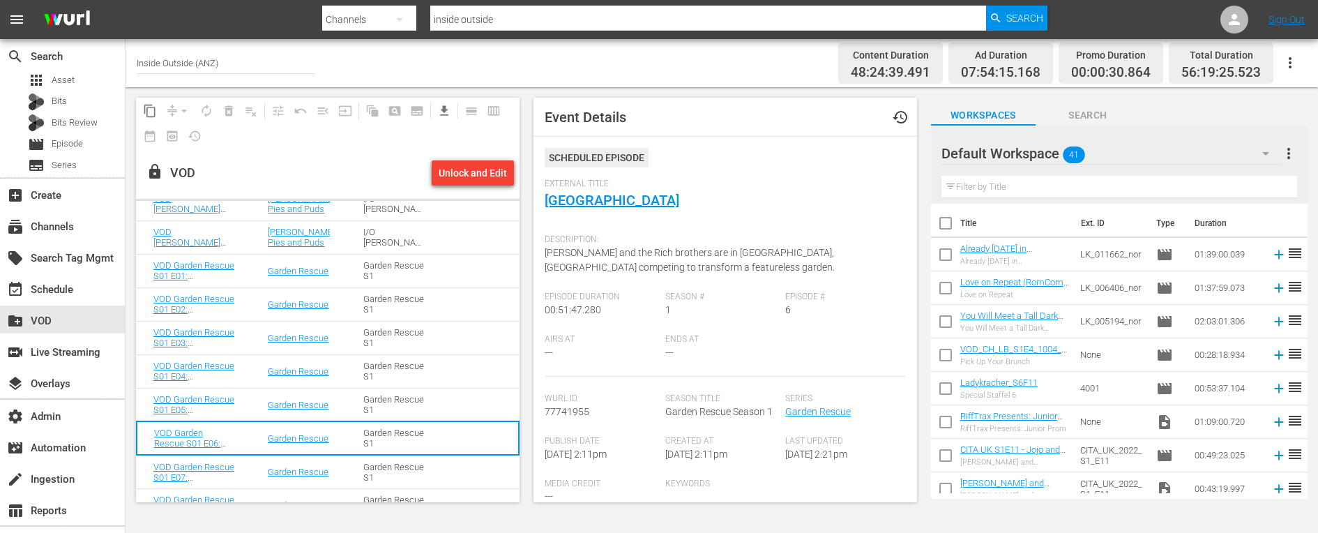
click at [581, 254] on span "[PERSON_NAME] and the Rich brothers are in [GEOGRAPHIC_DATA], [GEOGRAPHIC_DATA]…" at bounding box center [689, 260] width 290 height 26
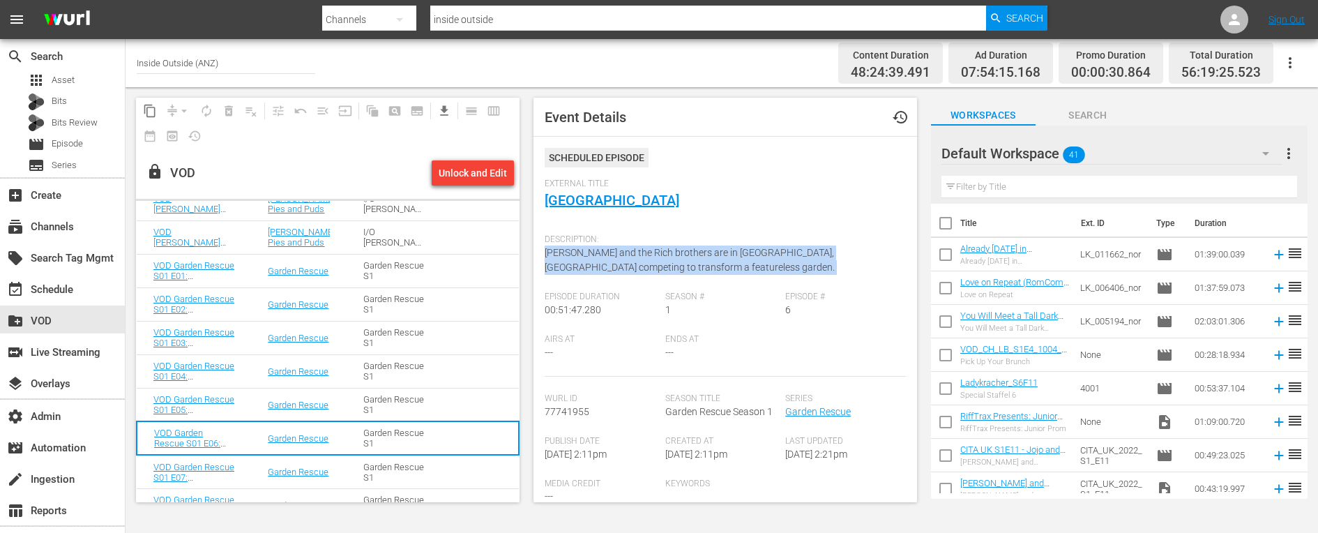
click at [581, 254] on span "[PERSON_NAME] and the Rich brothers are in [GEOGRAPHIC_DATA], [GEOGRAPHIC_DATA]…" at bounding box center [689, 260] width 290 height 26
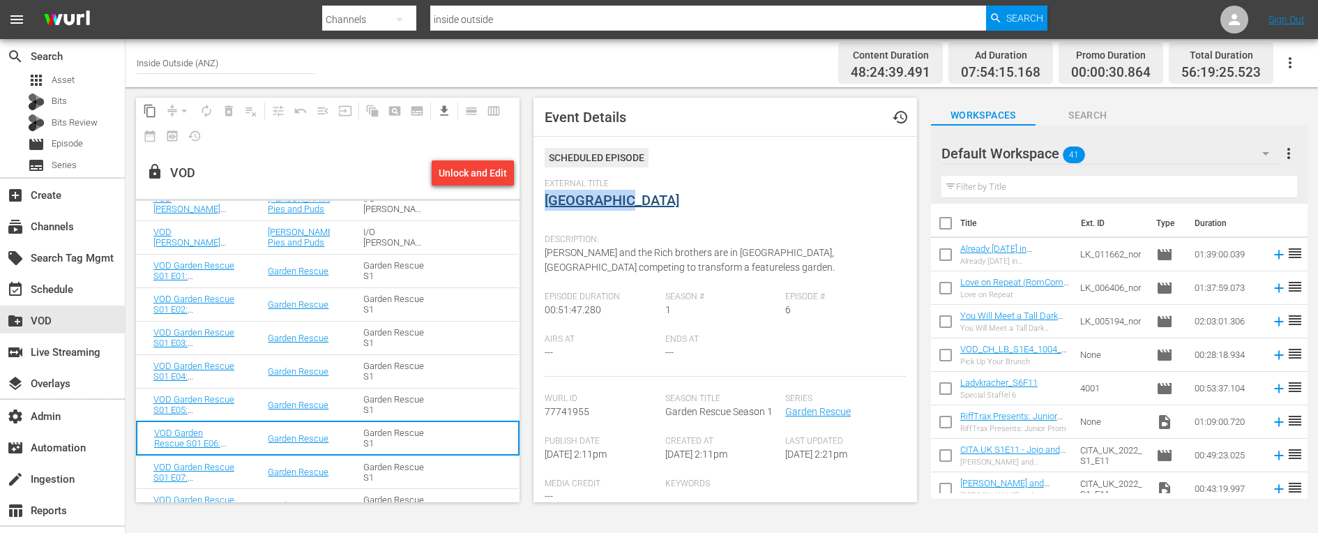
drag, startPoint x: 638, startPoint y: 201, endPoint x: 547, endPoint y: 199, distance: 90.7
click at [547, 199] on div "External Title [GEOGRAPHIC_DATA]" at bounding box center [724, 202] width 361 height 49
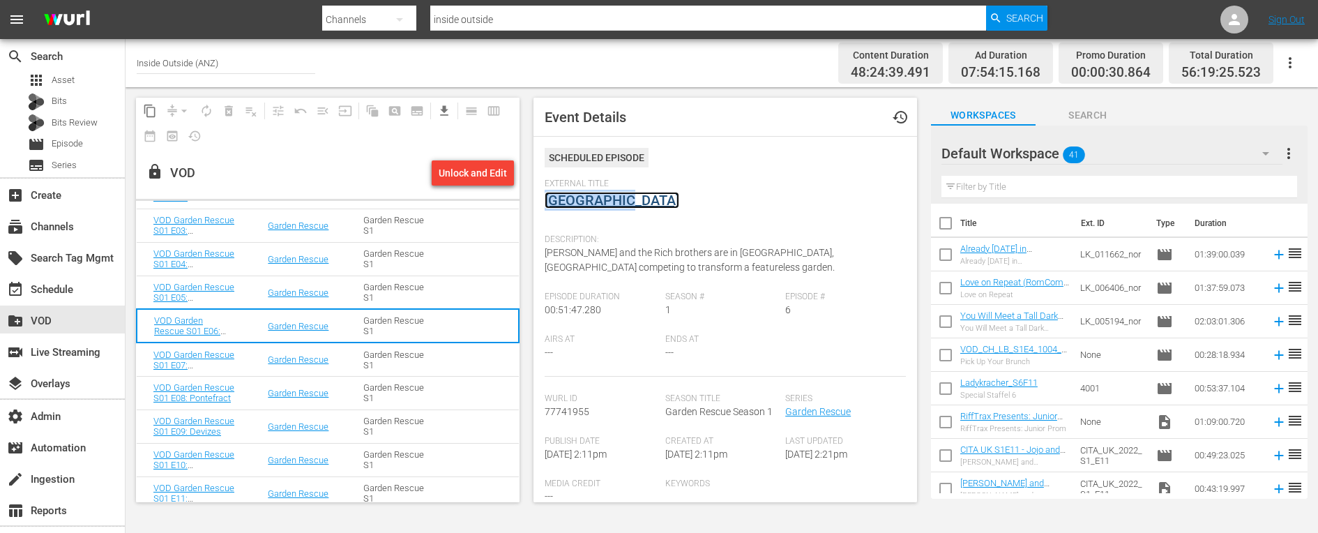
scroll to position [973, 0]
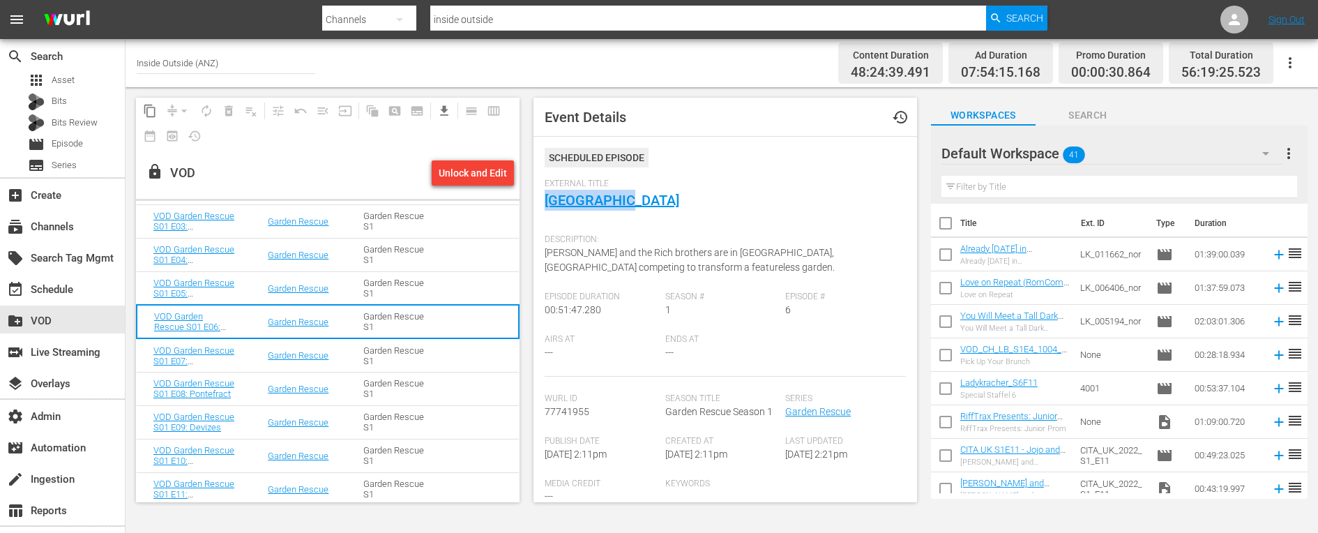
click at [249, 349] on td "VOD Garden Rescue S01 E07: [GEOGRAPHIC_DATA]" at bounding box center [194, 354] width 114 height 33
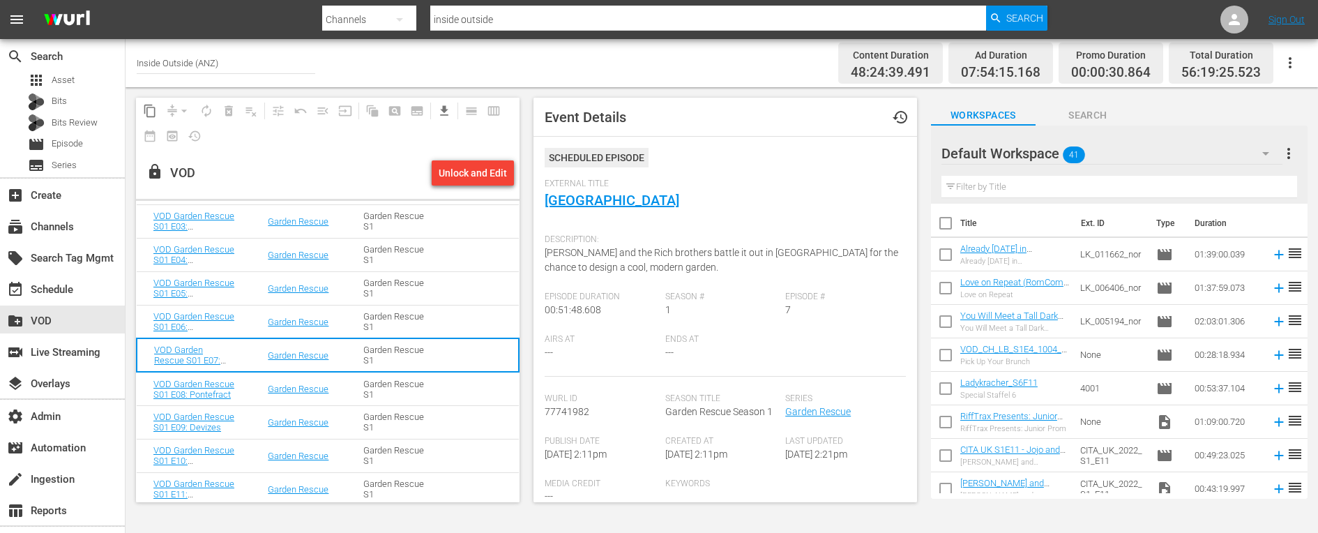
click at [618, 267] on span "[PERSON_NAME] and the Rich brothers battle it out in [GEOGRAPHIC_DATA] for the …" at bounding box center [720, 260] width 353 height 26
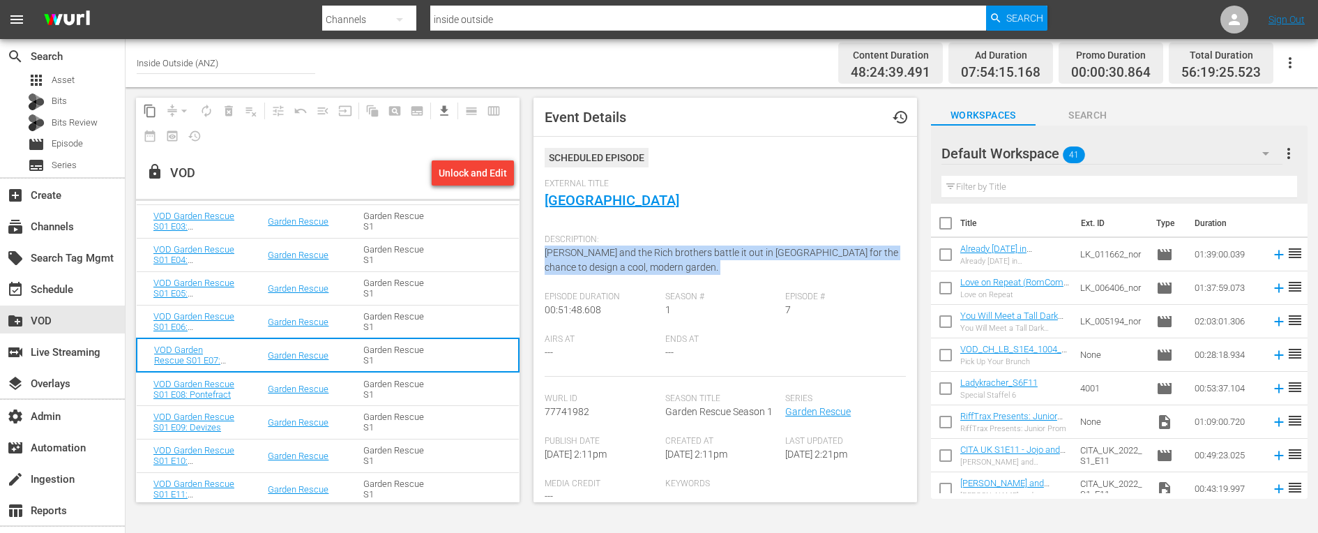
click at [618, 267] on span "[PERSON_NAME] and the Rich brothers battle it out in [GEOGRAPHIC_DATA] for the …" at bounding box center [720, 260] width 353 height 26
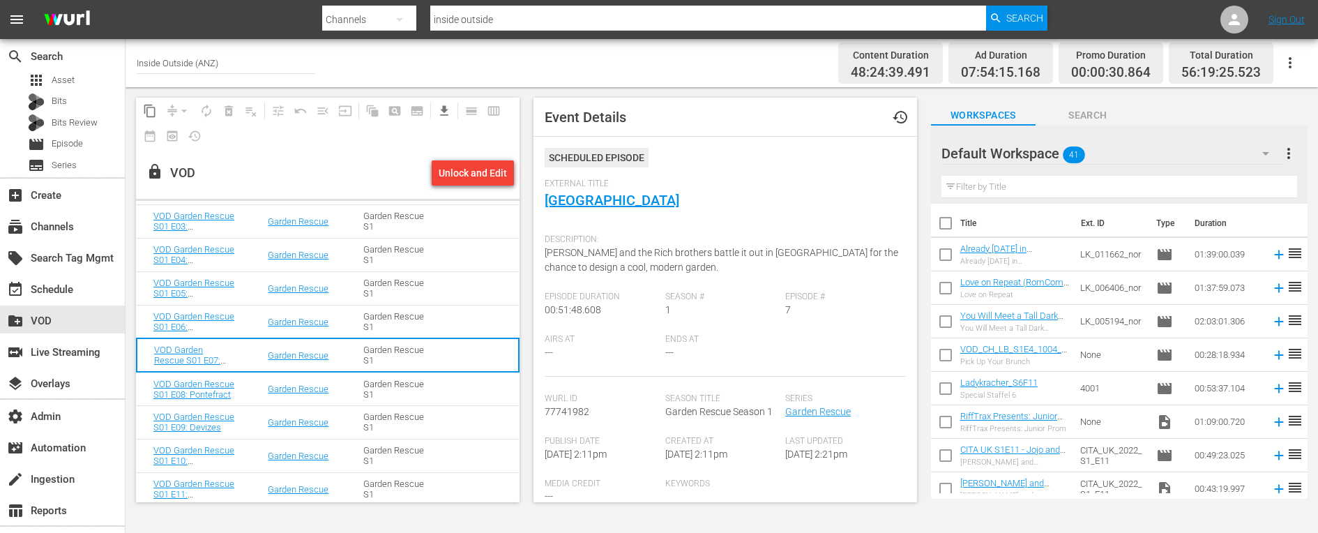
click at [617, 252] on span "[PERSON_NAME] and the Rich brothers battle it out in [GEOGRAPHIC_DATA] for the …" at bounding box center [720, 260] width 353 height 26
drag, startPoint x: 643, startPoint y: 202, endPoint x: 547, endPoint y: 202, distance: 96.2
click at [547, 202] on div "External Title [GEOGRAPHIC_DATA]" at bounding box center [724, 202] width 361 height 49
click at [443, 389] on td at bounding box center [480, 388] width 77 height 33
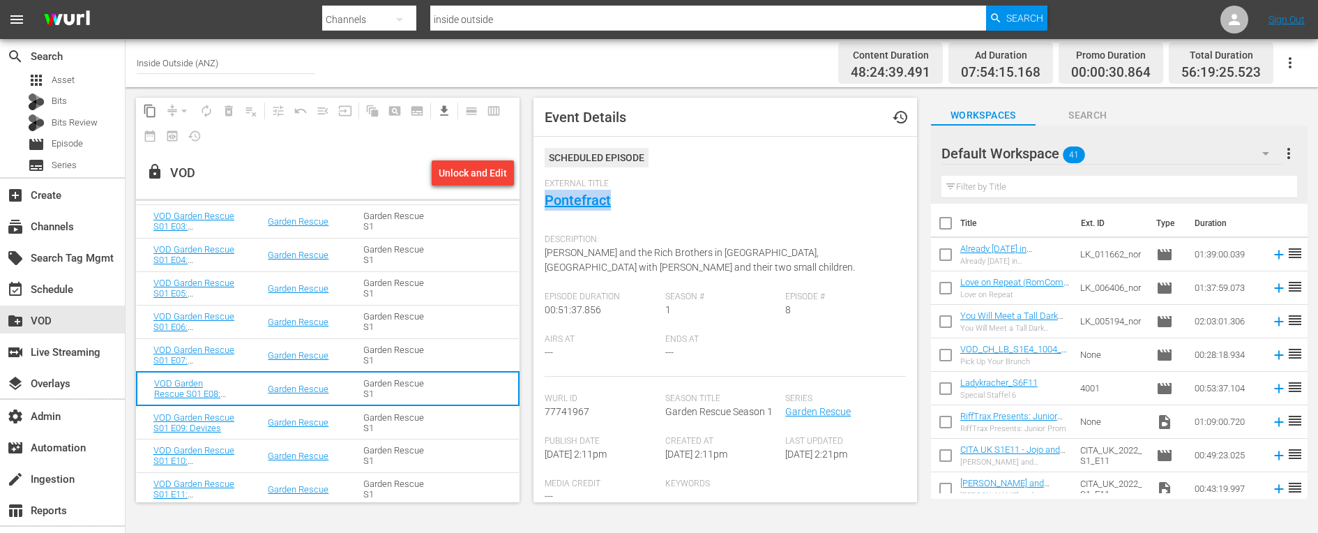
drag, startPoint x: 623, startPoint y: 201, endPoint x: 537, endPoint y: 201, distance: 85.7
click at [537, 201] on div "Event Details history Scheduled Episode External Title Pontefract Description: …" at bounding box center [724, 300] width 383 height 404
click at [579, 259] on div "Description: [PERSON_NAME] and the Rich Brothers in [GEOGRAPHIC_DATA], [GEOGRAP…" at bounding box center [724, 259] width 361 height 64
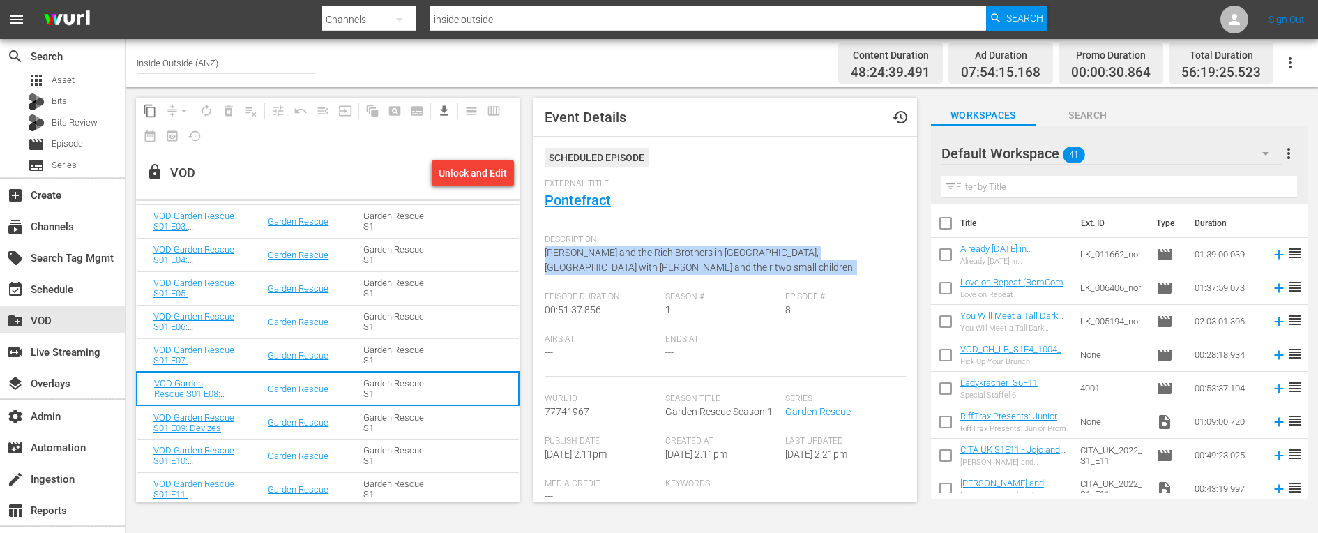
click at [579, 259] on div "Description: [PERSON_NAME] and the Rich Brothers in [GEOGRAPHIC_DATA], [GEOGRAP…" at bounding box center [724, 259] width 361 height 64
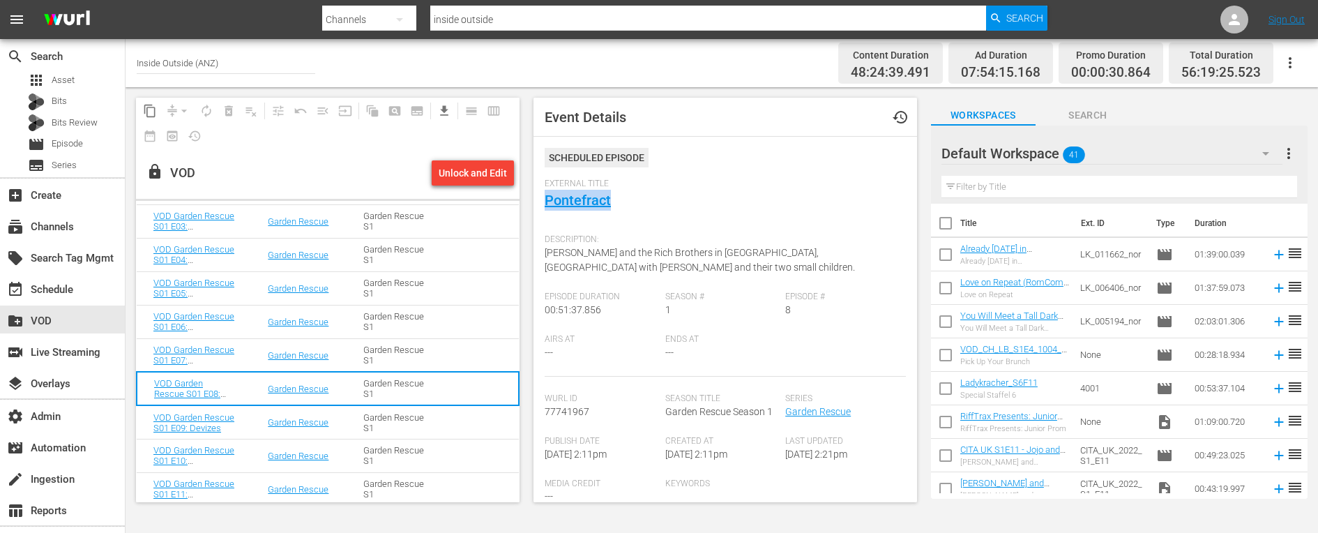
click at [250, 420] on td "VOD Garden Rescue S01 E09: Devizes" at bounding box center [194, 421] width 114 height 33
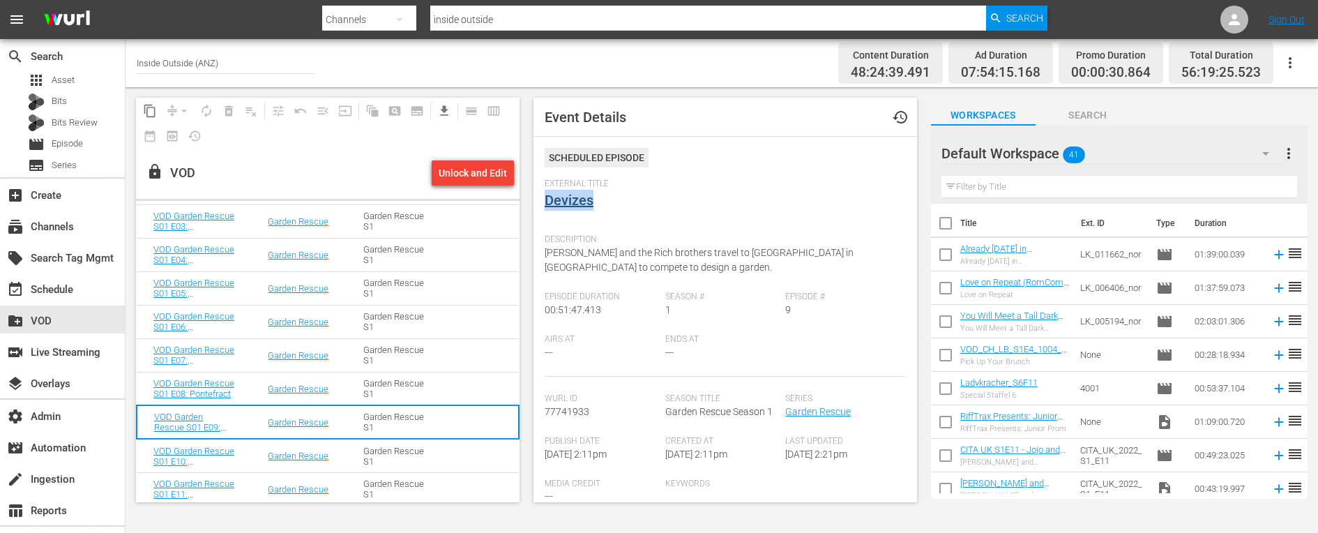
drag, startPoint x: 613, startPoint y: 204, endPoint x: 544, endPoint y: 204, distance: 68.3
click at [544, 204] on div "External Title Devizes" at bounding box center [724, 202] width 361 height 49
click at [618, 250] on span "[PERSON_NAME] and the Rich brothers travel to [GEOGRAPHIC_DATA] in [GEOGRAPHIC_…" at bounding box center [698, 260] width 309 height 26
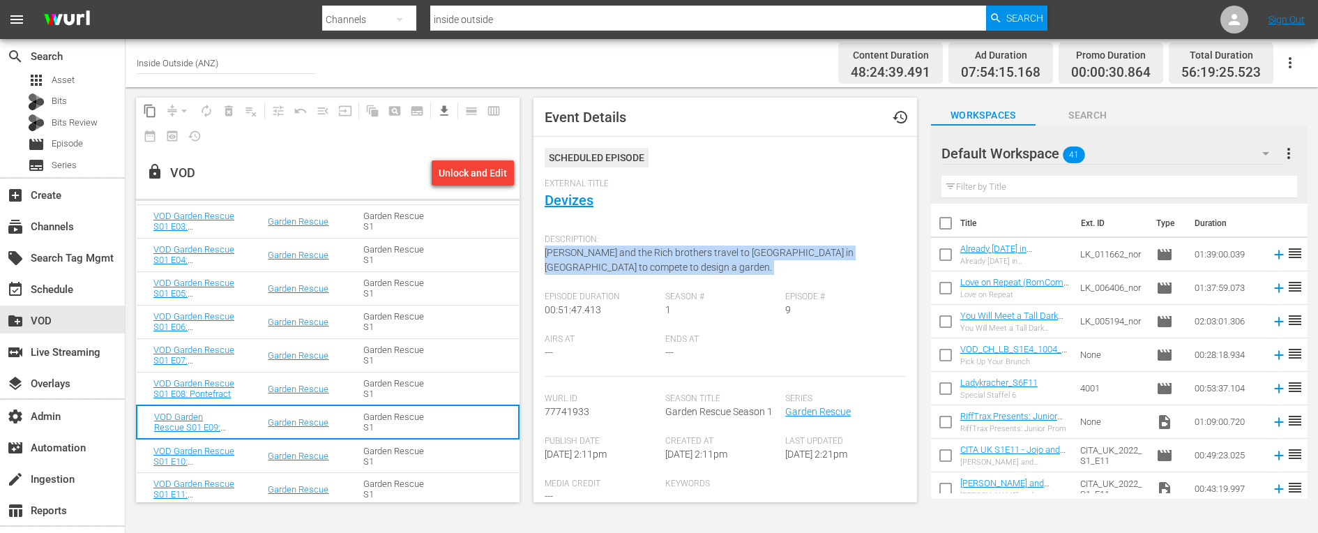
click at [618, 250] on span "[PERSON_NAME] and the Rich brothers travel to [GEOGRAPHIC_DATA] in [GEOGRAPHIC_…" at bounding box center [698, 260] width 309 height 26
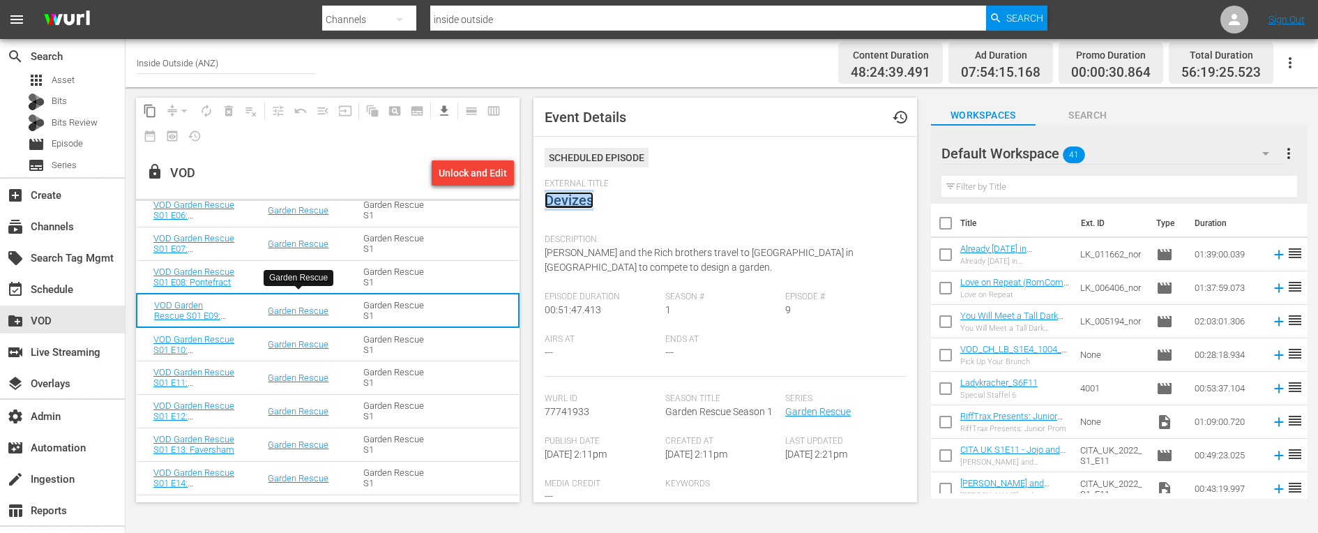
scroll to position [1104, 0]
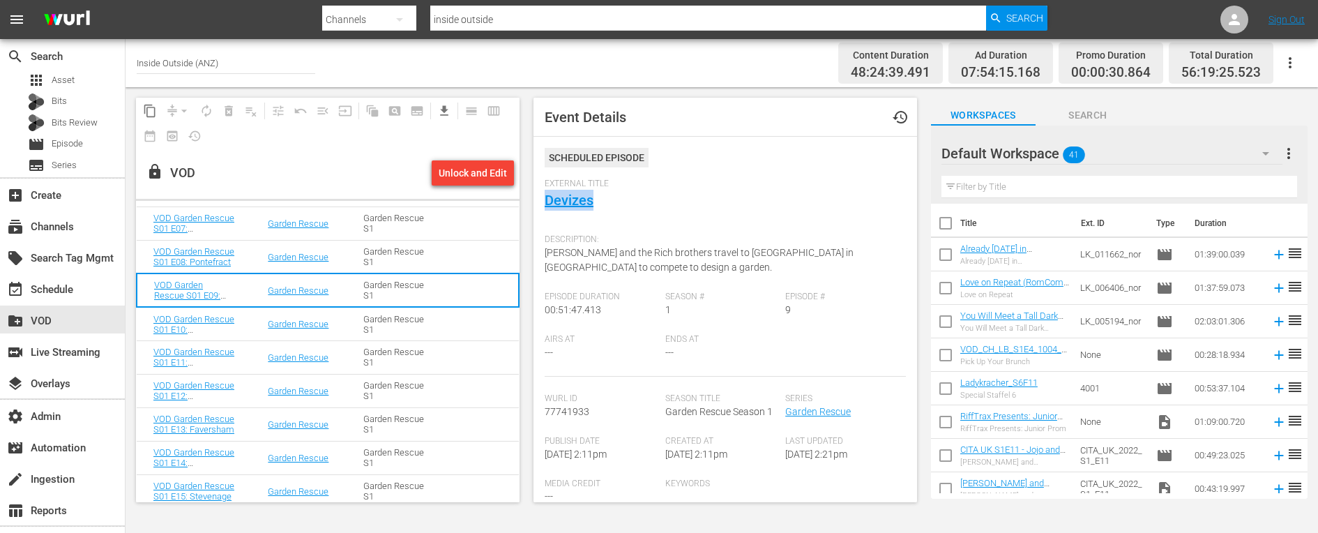
click at [254, 326] on td "Garden Rescue" at bounding box center [299, 323] width 96 height 33
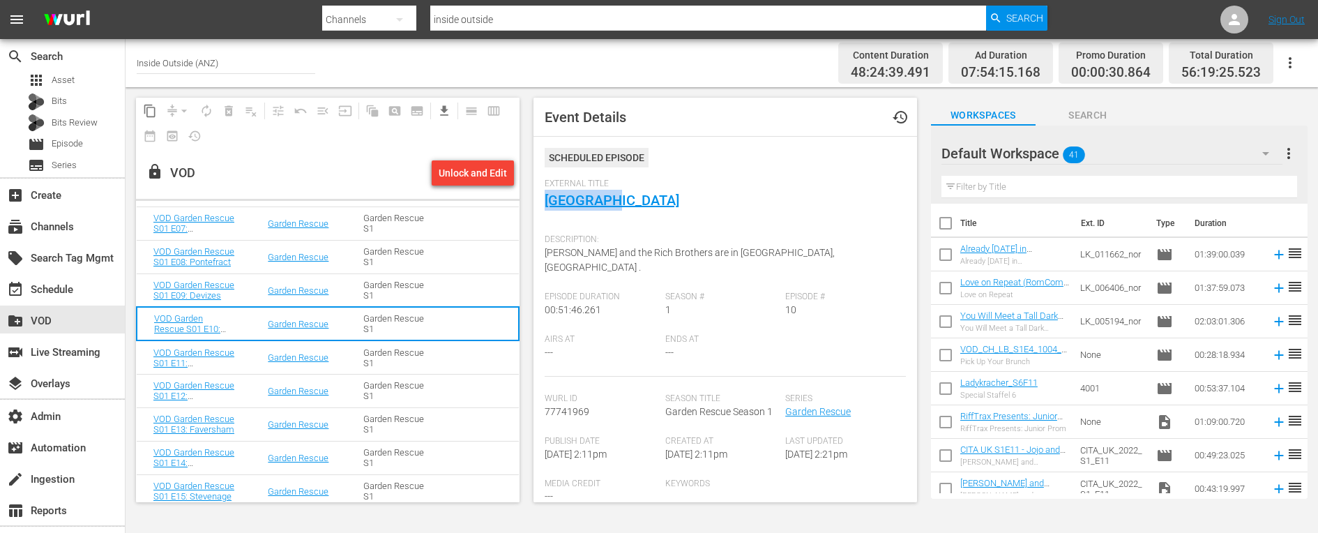
drag, startPoint x: 635, startPoint y: 203, endPoint x: 539, endPoint y: 203, distance: 96.2
click at [539, 203] on div "Event Details history Scheduled Episode External Title Northwood Description: […" at bounding box center [724, 300] width 383 height 404
click at [574, 259] on div "Description: [PERSON_NAME] and the Rich Brothers are in [GEOGRAPHIC_DATA], [GEO…" at bounding box center [724, 259] width 361 height 64
click at [574, 257] on span "[PERSON_NAME] and the Rich Brothers are in [GEOGRAPHIC_DATA], [GEOGRAPHIC_DATA]…" at bounding box center [689, 260] width 290 height 26
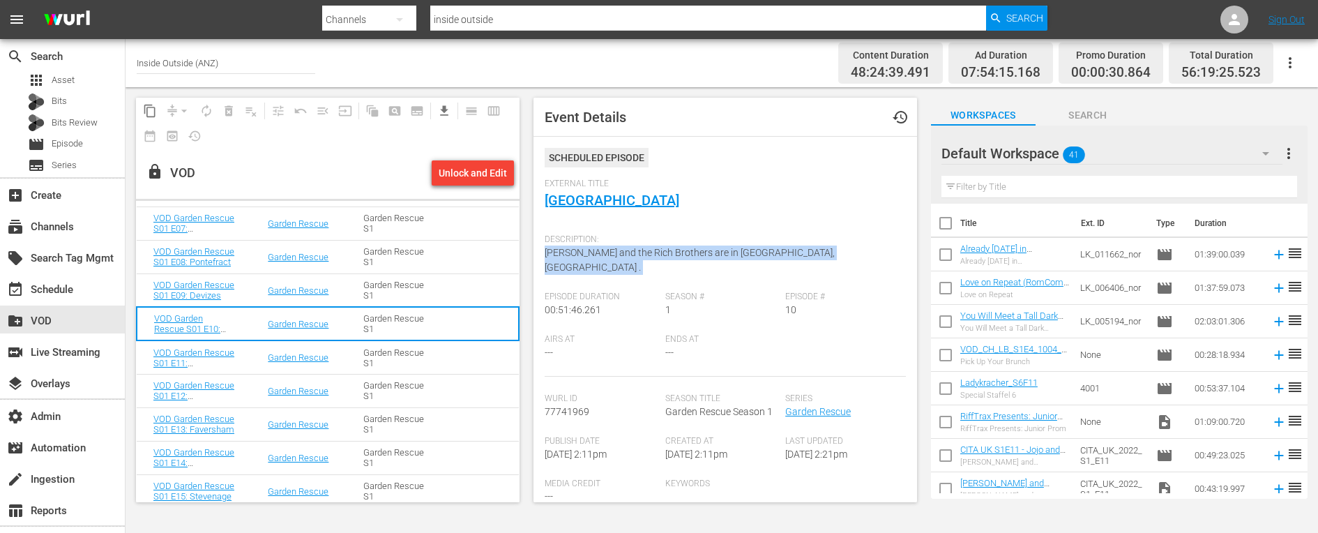
click at [574, 257] on span "[PERSON_NAME] and the Rich Brothers are in [GEOGRAPHIC_DATA], [GEOGRAPHIC_DATA]…" at bounding box center [689, 260] width 290 height 26
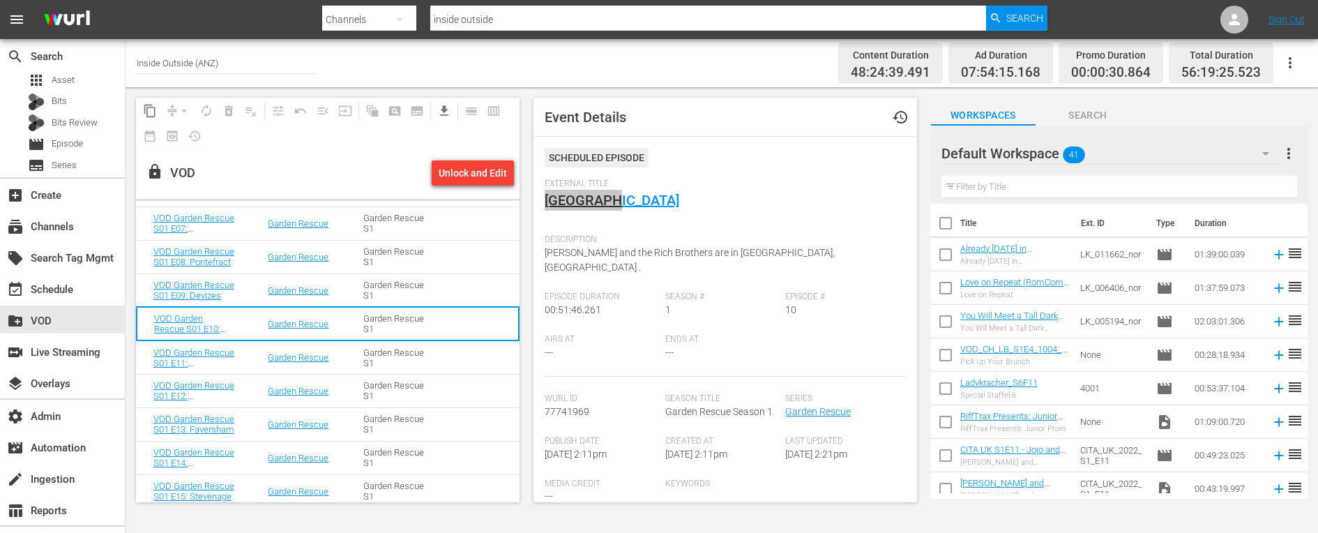
click at [252, 357] on td "Garden Rescue" at bounding box center [299, 356] width 96 height 33
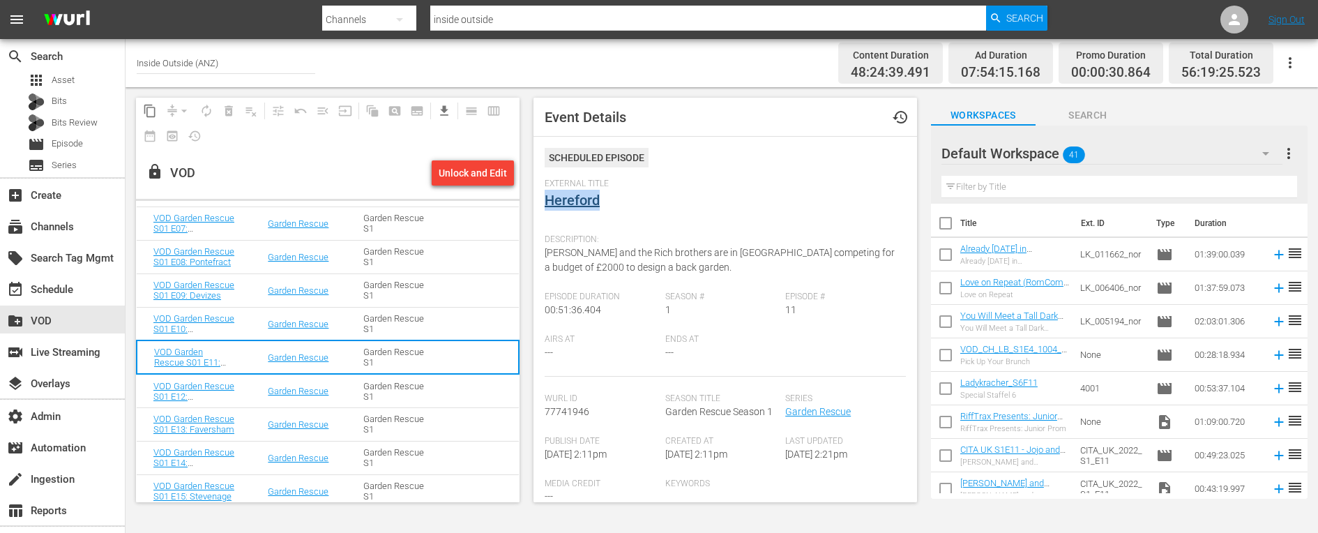
drag, startPoint x: 613, startPoint y: 200, endPoint x: 546, endPoint y: 200, distance: 66.9
click at [546, 200] on div "External Title Hereford" at bounding box center [724, 202] width 361 height 49
click at [582, 260] on div "Description: [PERSON_NAME] and the Rich brothers are in [GEOGRAPHIC_DATA] compe…" at bounding box center [724, 259] width 361 height 64
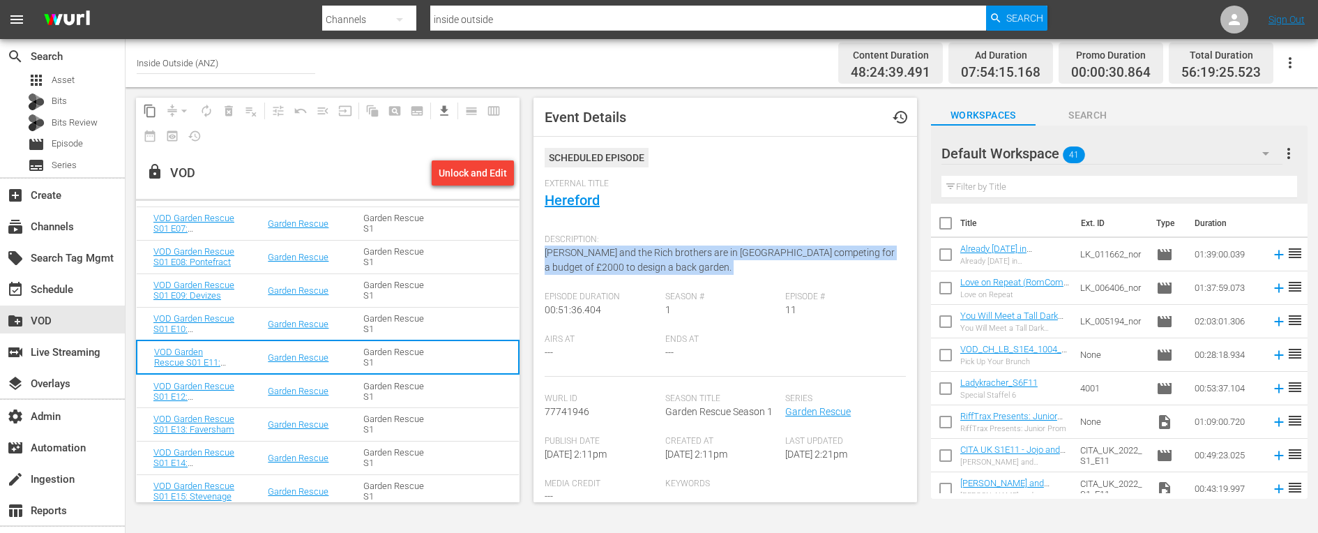
click at [582, 260] on div "Description: [PERSON_NAME] and the Rich brothers are in [GEOGRAPHIC_DATA] compe…" at bounding box center [724, 259] width 361 height 64
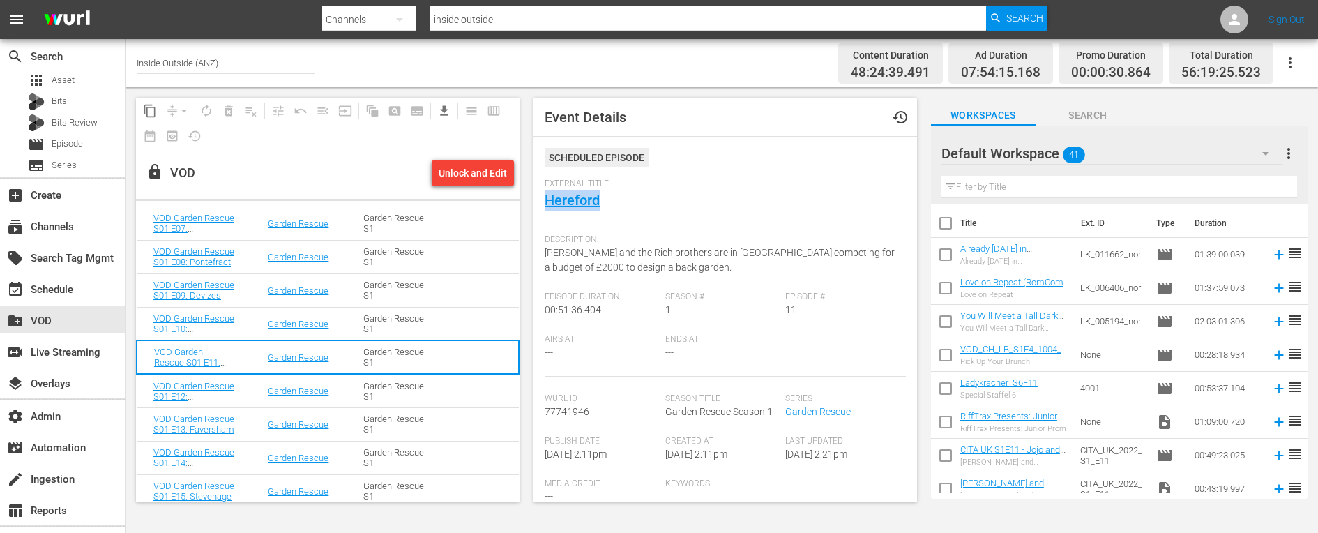
click at [245, 383] on td "VOD Garden Rescue S01 E12: [GEOGRAPHIC_DATA]" at bounding box center [194, 390] width 114 height 33
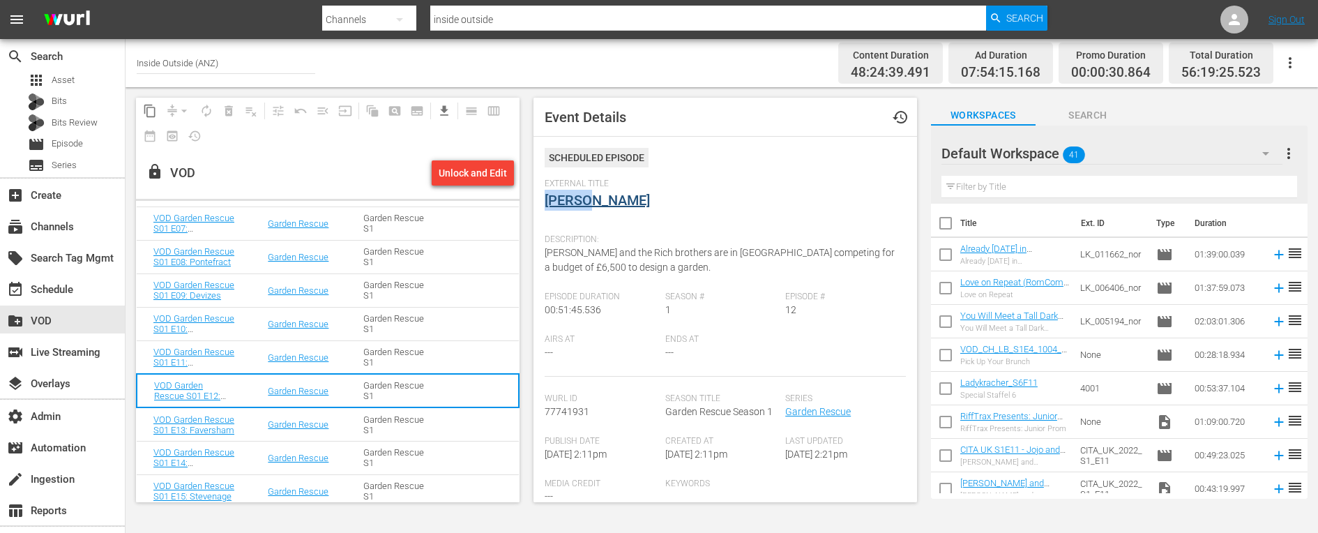
drag, startPoint x: 599, startPoint y: 201, endPoint x: 549, endPoint y: 202, distance: 50.2
click at [549, 202] on div "External Title [PERSON_NAME]" at bounding box center [724, 202] width 361 height 49
click at [588, 252] on span "[PERSON_NAME] and the Rich brothers are in [GEOGRAPHIC_DATA] competing for a bu…" at bounding box center [719, 260] width 350 height 26
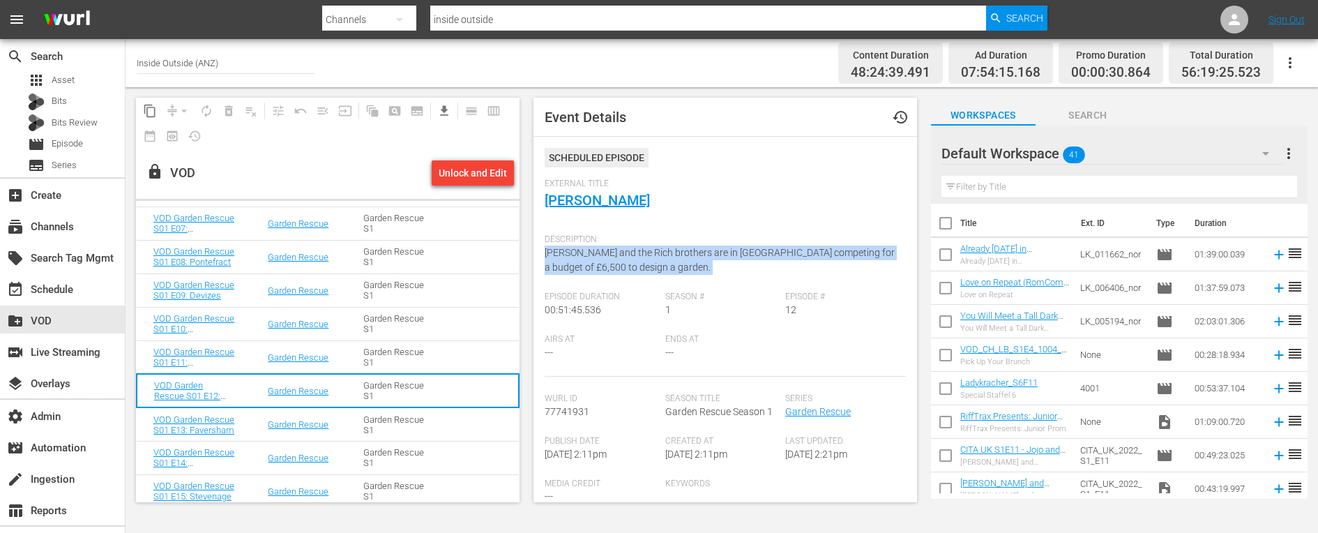
click at [588, 252] on span "[PERSON_NAME] and the Rich brothers are in [GEOGRAPHIC_DATA] competing for a bu…" at bounding box center [719, 260] width 350 height 26
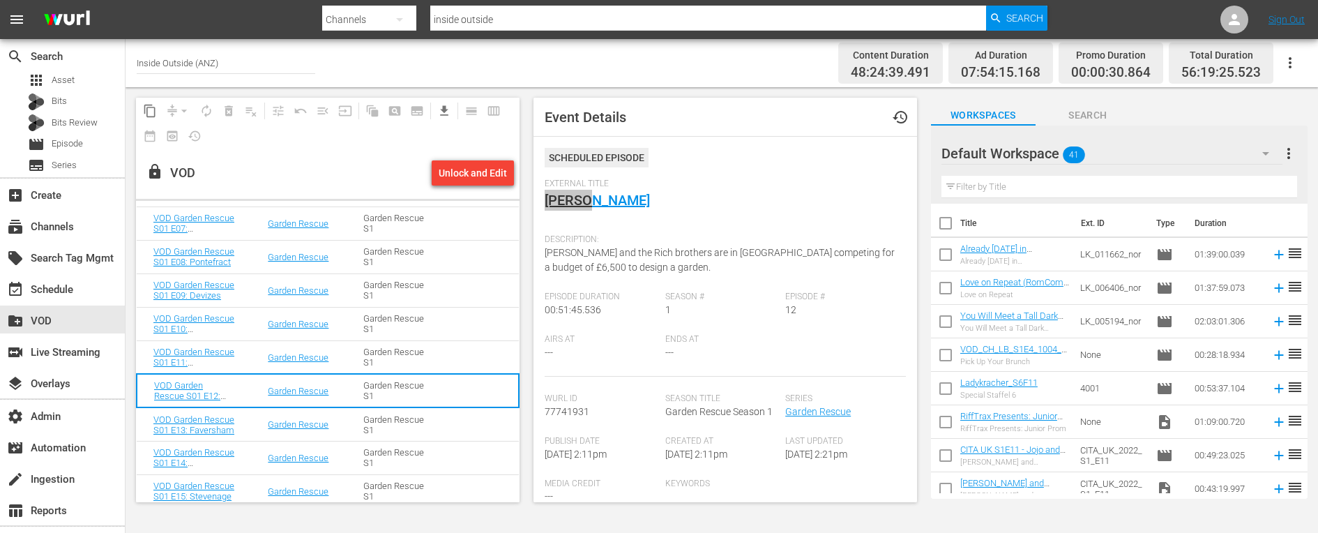
click at [253, 420] on td "Garden Rescue" at bounding box center [299, 423] width 96 height 33
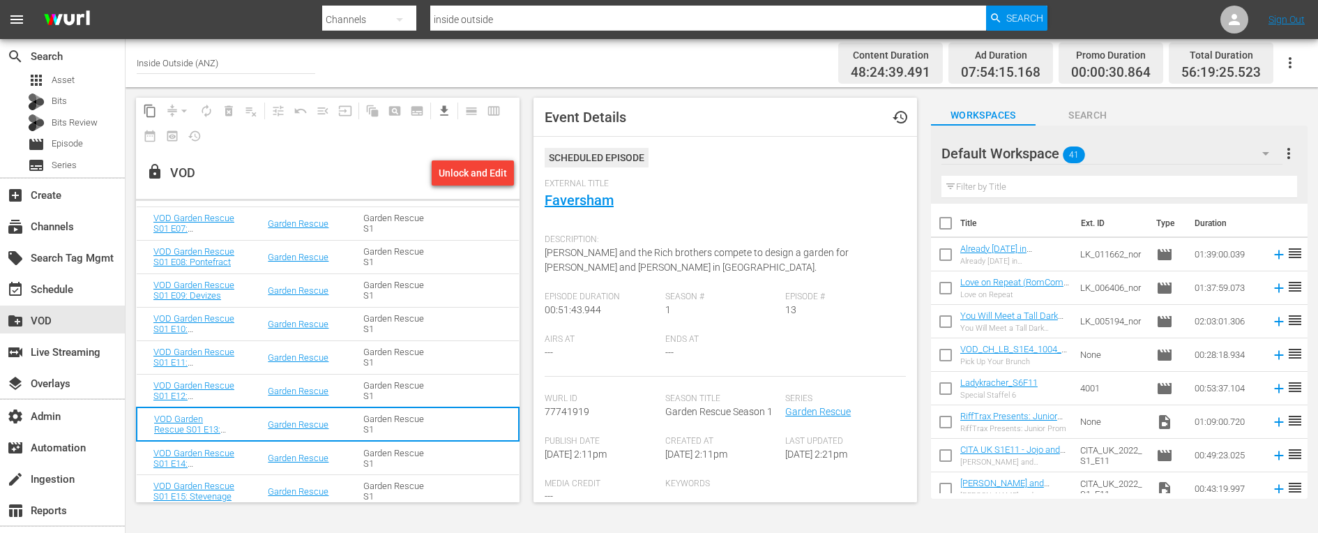
click at [597, 259] on div "Description: [PERSON_NAME] and the Rich brothers compete to design a garden for…" at bounding box center [724, 259] width 361 height 64
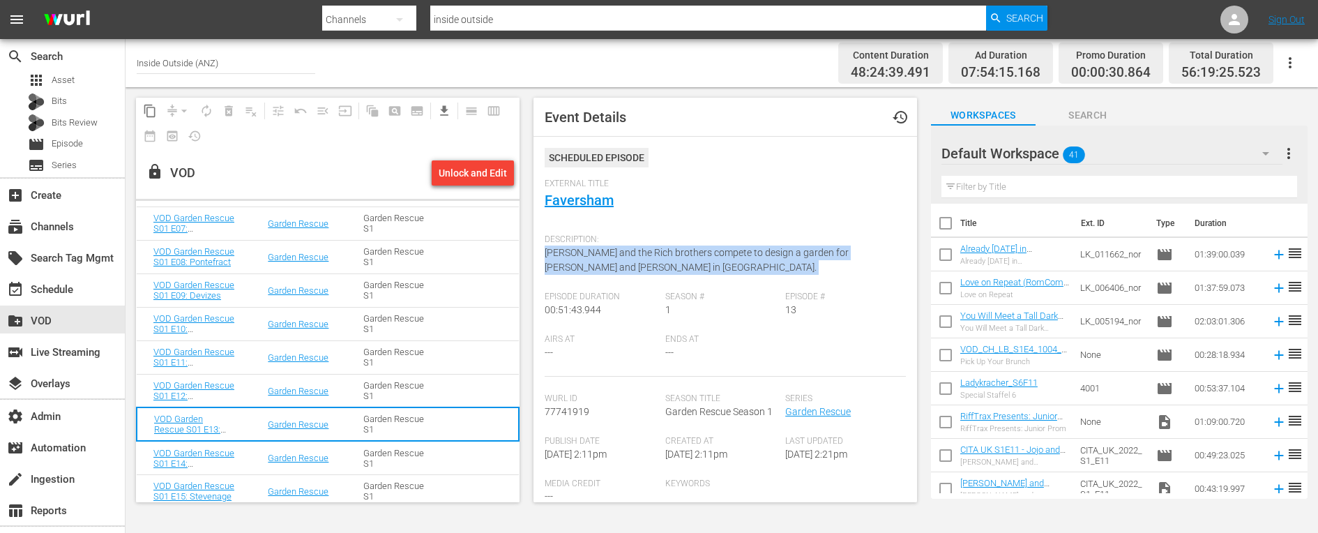
click at [597, 259] on div "Description: [PERSON_NAME] and the Rich brothers compete to design a garden for…" at bounding box center [724, 259] width 361 height 64
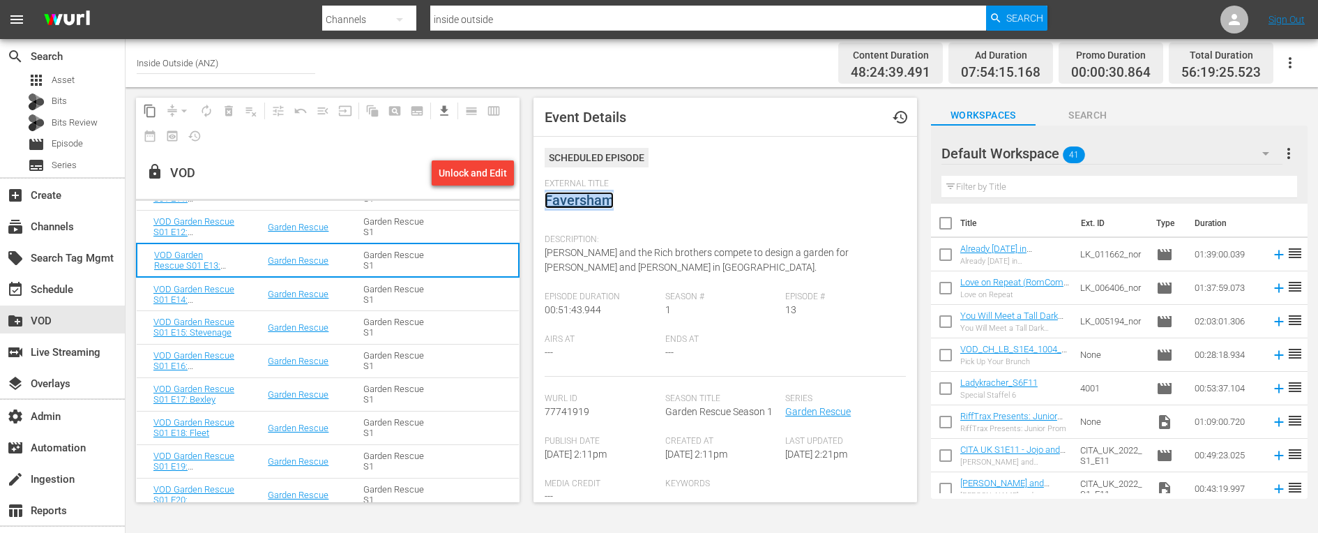
scroll to position [1275, 0]
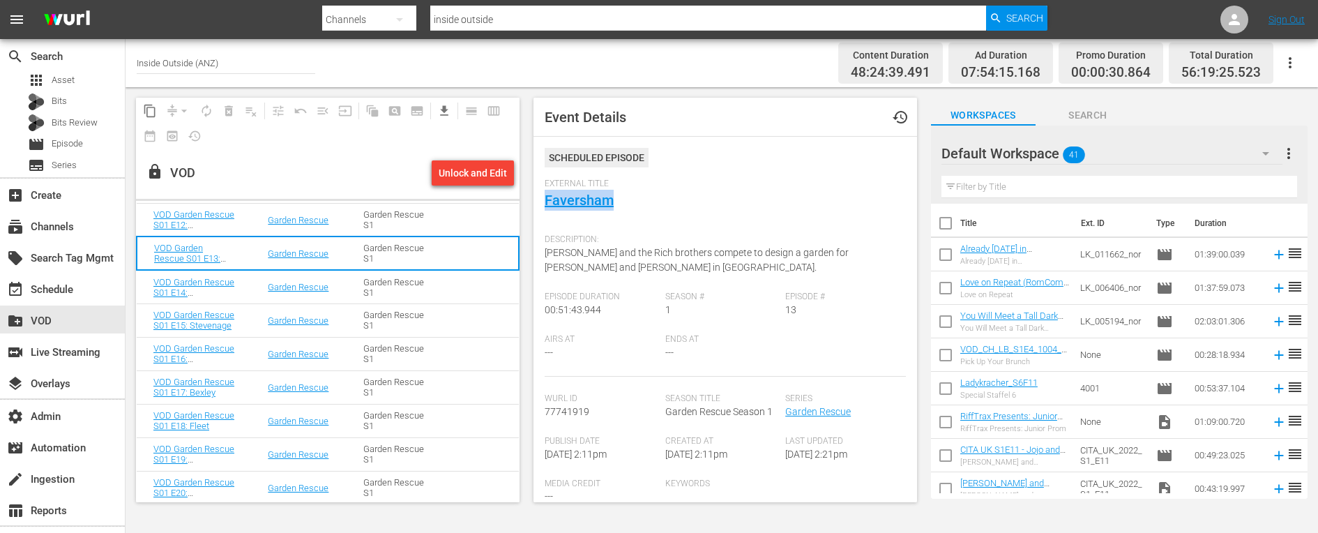
click at [406, 284] on div "Garden Rescue S1" at bounding box center [394, 287] width 62 height 21
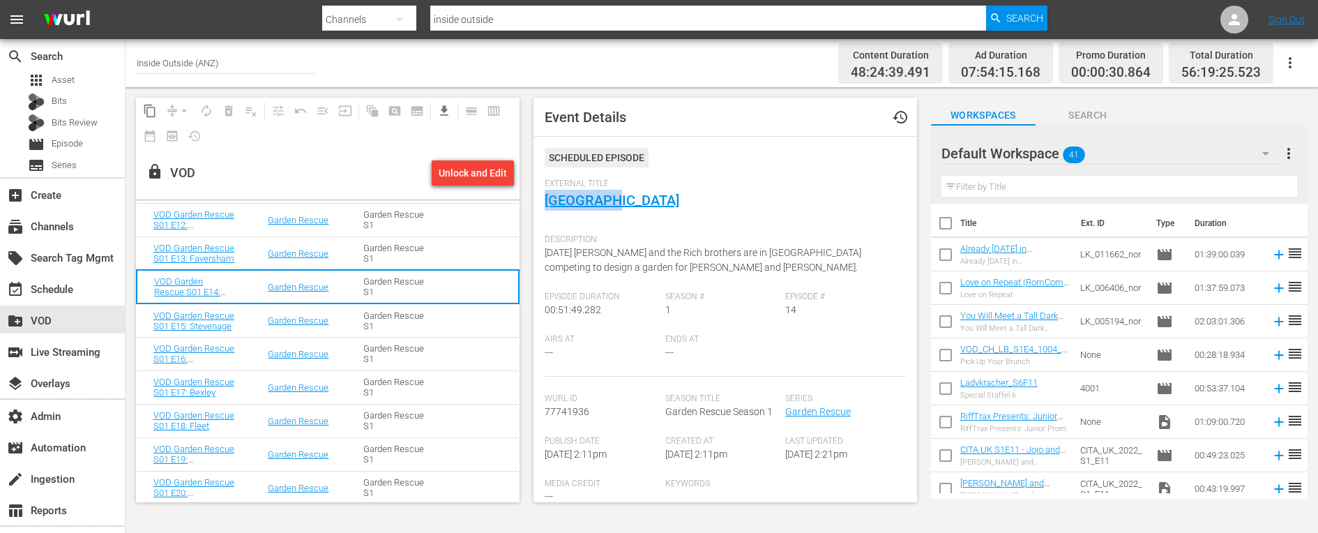
drag, startPoint x: 630, startPoint y: 199, endPoint x: 541, endPoint y: 201, distance: 89.3
click at [541, 201] on div "Event Details history Scheduled Episode External Title [GEOGRAPHIC_DATA] Descri…" at bounding box center [724, 300] width 383 height 404
click at [567, 250] on span "[DATE] [PERSON_NAME] and the Rich brothers are in [GEOGRAPHIC_DATA] competing t…" at bounding box center [702, 260] width 317 height 26
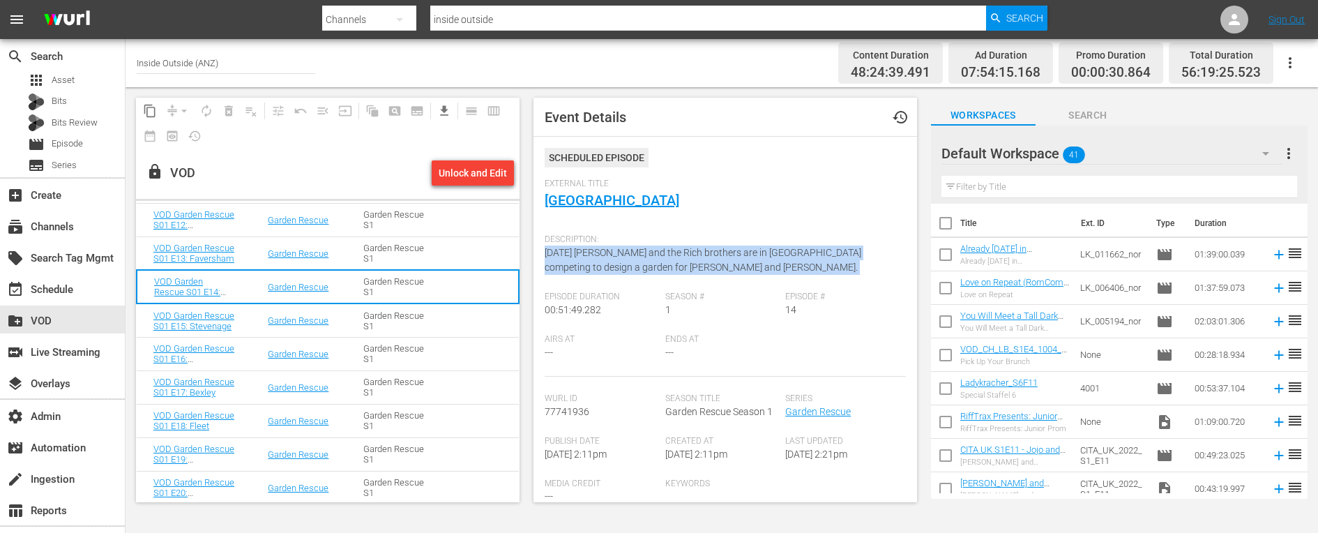
click at [567, 250] on span "[DATE] [PERSON_NAME] and the Rich brothers are in [GEOGRAPHIC_DATA] competing t…" at bounding box center [702, 260] width 317 height 26
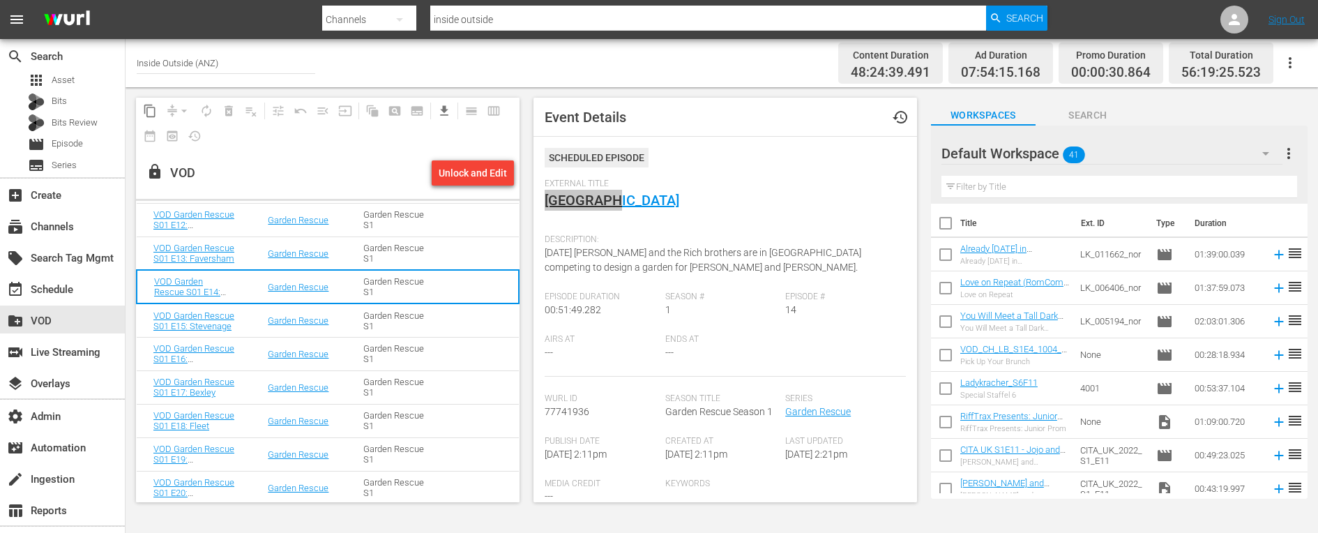
click at [252, 323] on td "Garden Rescue" at bounding box center [299, 319] width 96 height 33
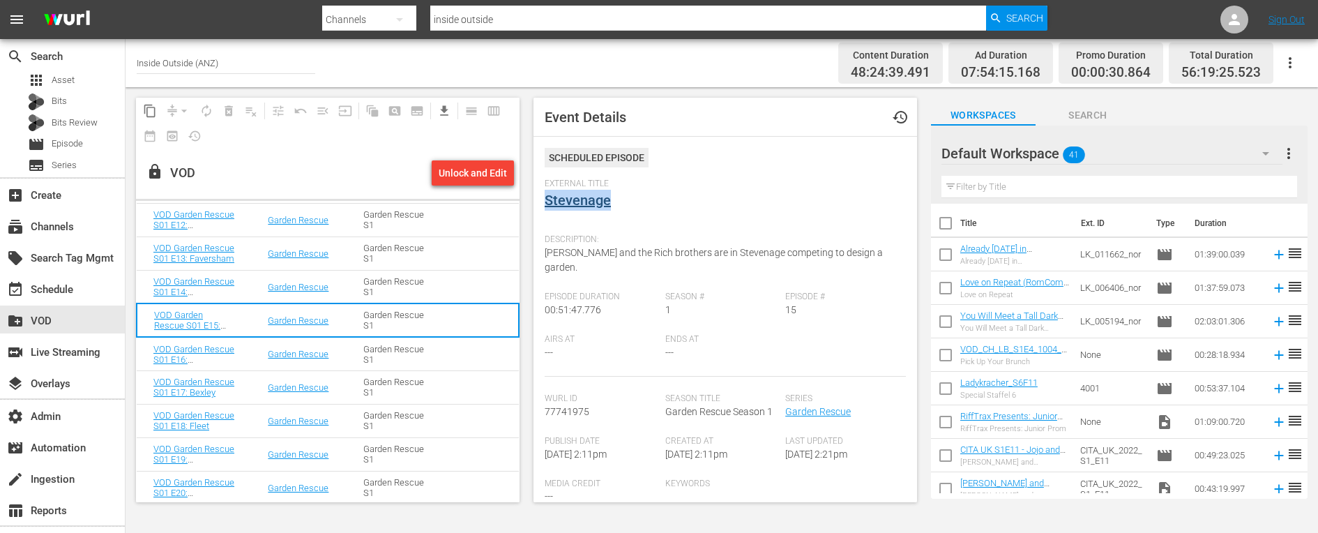
drag, startPoint x: 621, startPoint y: 198, endPoint x: 545, endPoint y: 198, distance: 76.0
click at [545, 198] on div "External Title Stevenage" at bounding box center [724, 202] width 361 height 49
click at [582, 256] on span "[PERSON_NAME] and the Rich brothers are in Stevenage competing to design a gard…" at bounding box center [713, 260] width 338 height 26
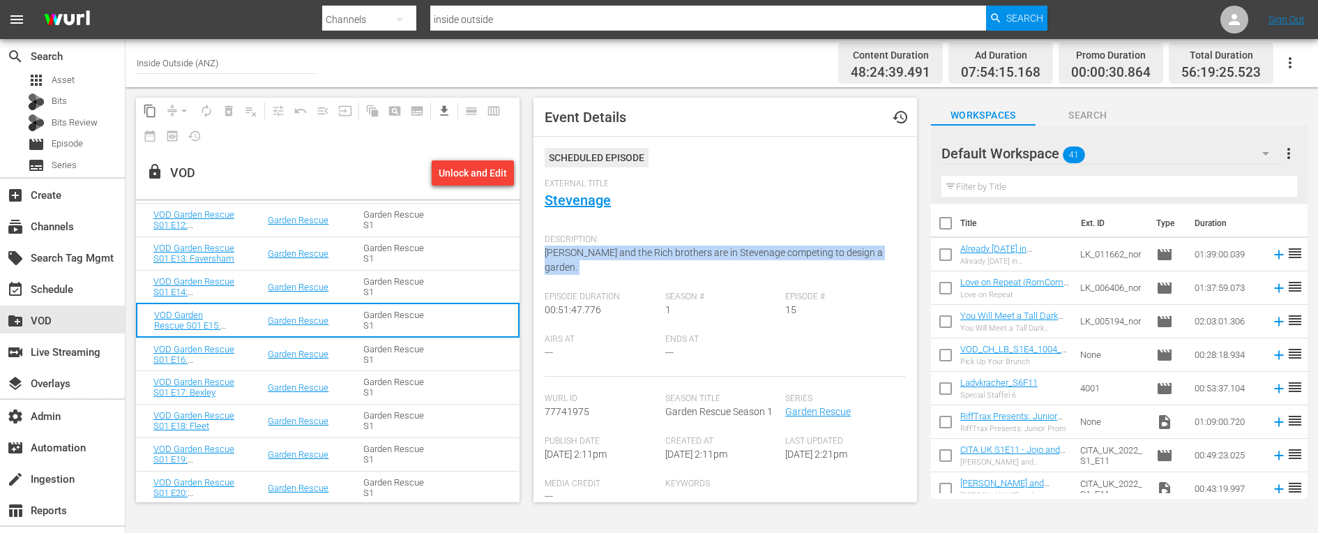
click at [582, 256] on span "[PERSON_NAME] and the Rich brothers are in Stevenage competing to design a gard…" at bounding box center [713, 260] width 338 height 26
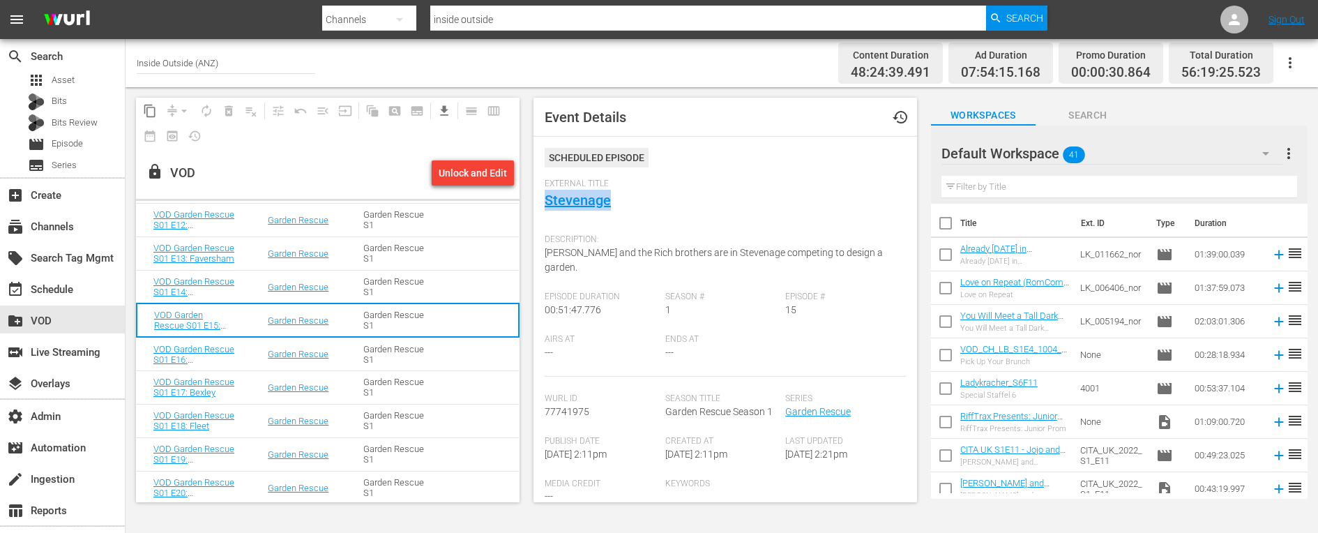
click at [253, 352] on td "Garden Rescue" at bounding box center [299, 353] width 96 height 33
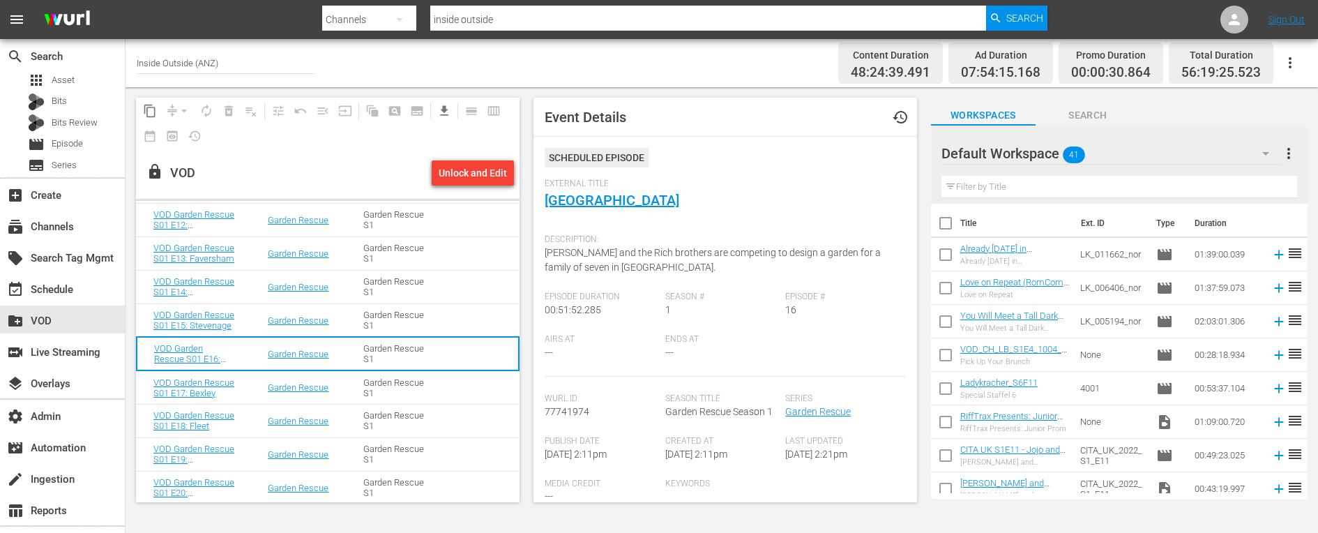
click at [625, 252] on span "[PERSON_NAME] and the Rich brothers are competing to design a garden for a fami…" at bounding box center [712, 260] width 336 height 26
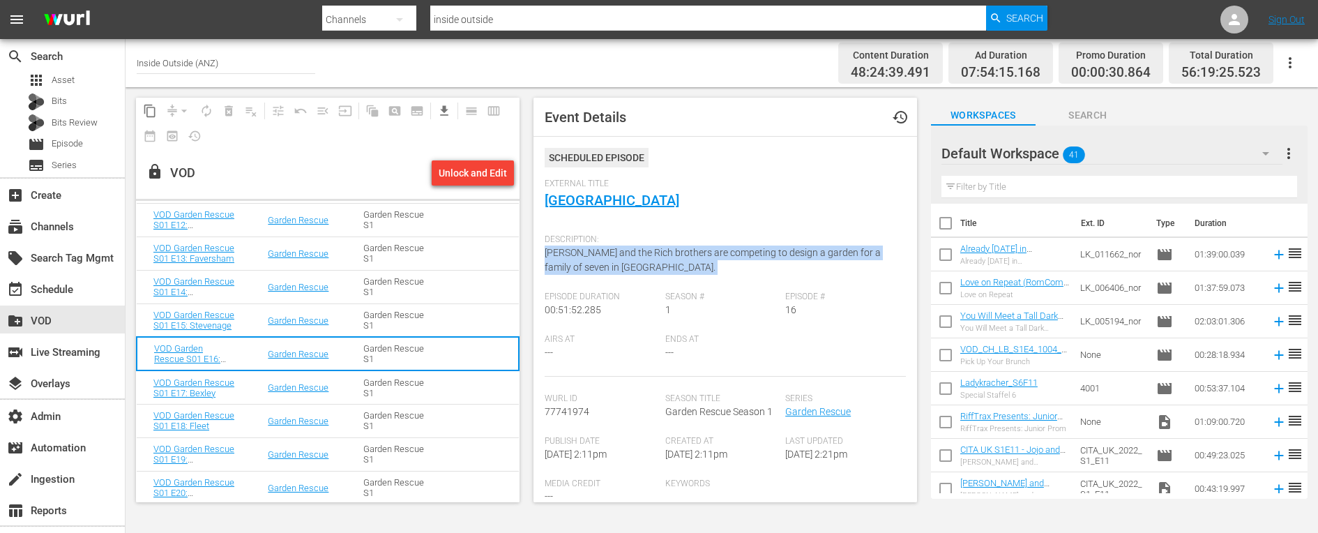
click at [625, 252] on span "[PERSON_NAME] and the Rich brothers are competing to design a garden for a fami…" at bounding box center [712, 260] width 336 height 26
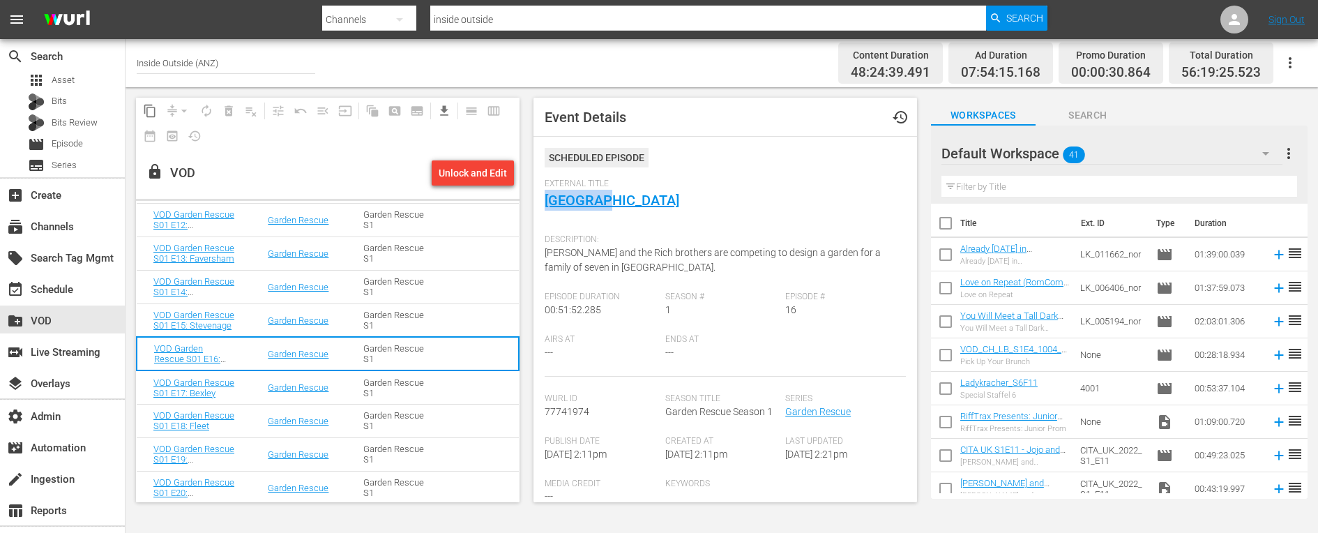
drag, startPoint x: 625, startPoint y: 198, endPoint x: 526, endPoint y: 198, distance: 98.3
click at [526, 198] on span "Event Details history Scheduled Episode External Title [GEOGRAPHIC_DATA] Descri…" at bounding box center [721, 299] width 397 height 425
click at [592, 247] on span "[PERSON_NAME] and the Rich brothers are competing to design a garden for a fami…" at bounding box center [712, 260] width 336 height 26
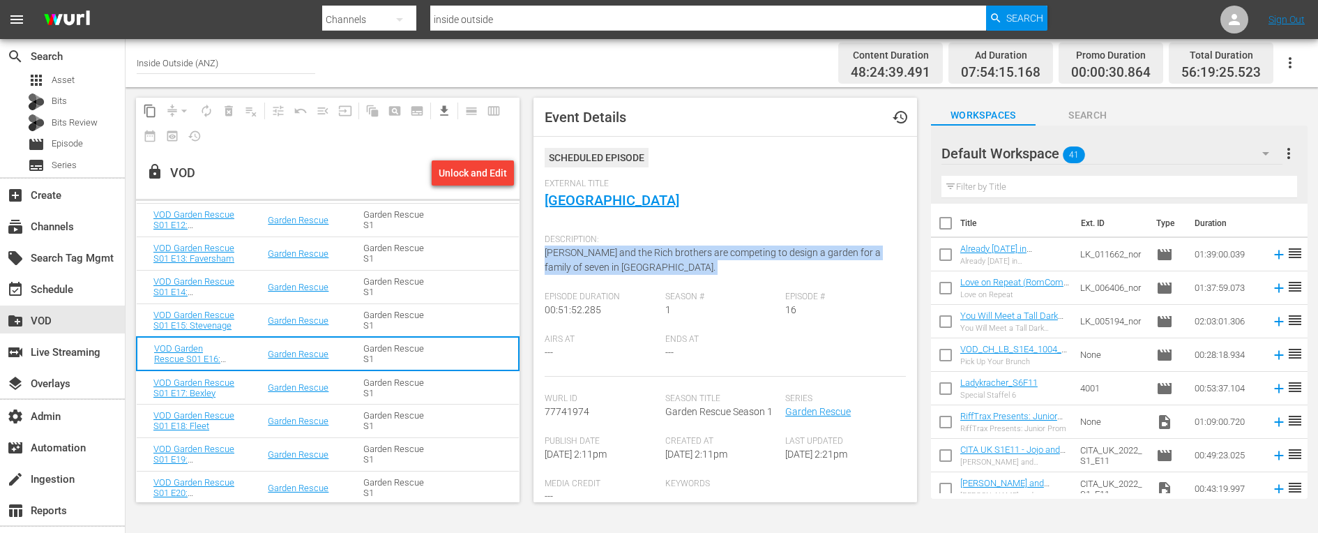
click at [592, 247] on span "[PERSON_NAME] and the Rich brothers are competing to design a garden for a fami…" at bounding box center [712, 260] width 336 height 26
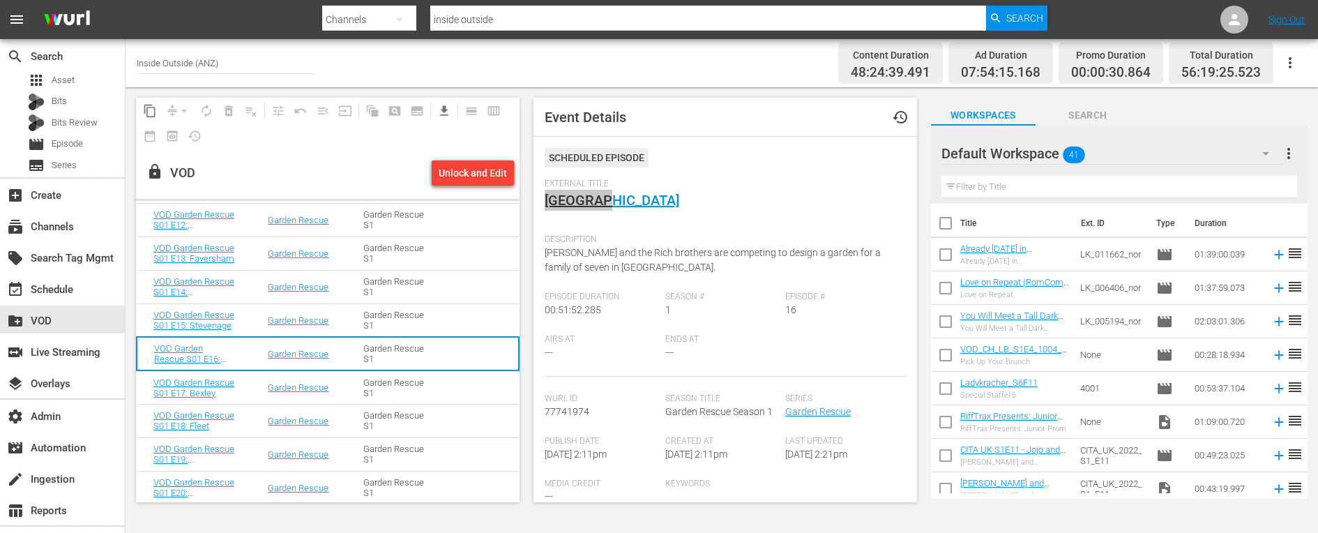
click at [246, 386] on td "VOD Garden Rescue S01 E17: Bexley" at bounding box center [194, 386] width 114 height 33
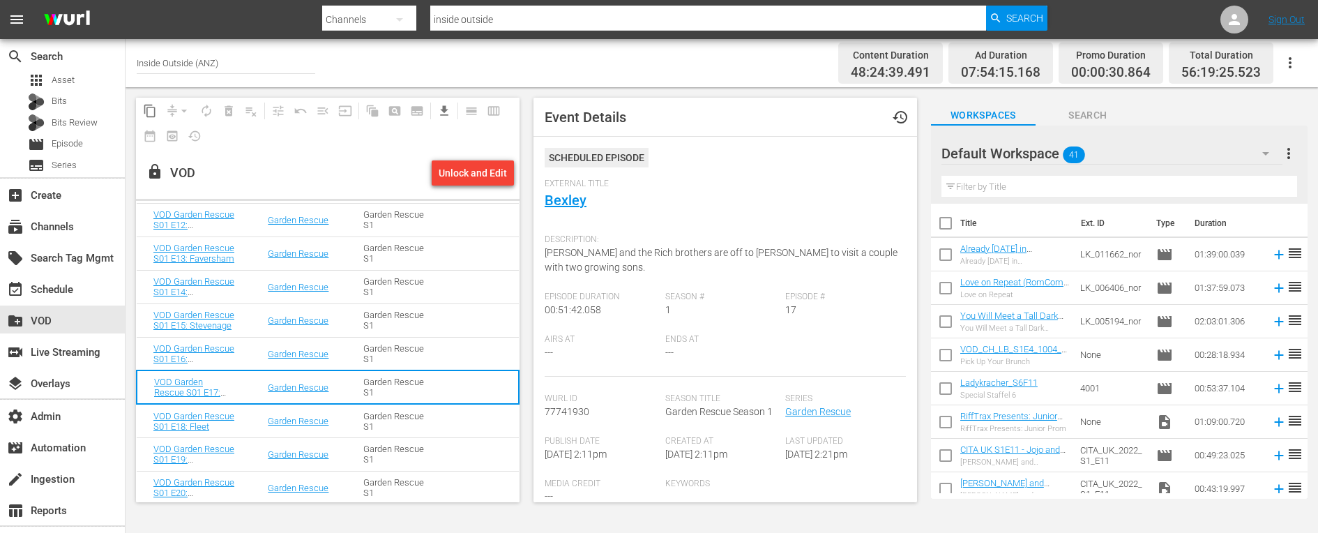
click at [593, 250] on span "[PERSON_NAME] and the Rich brothers are off to [PERSON_NAME] to visit a couple …" at bounding box center [720, 260] width 353 height 26
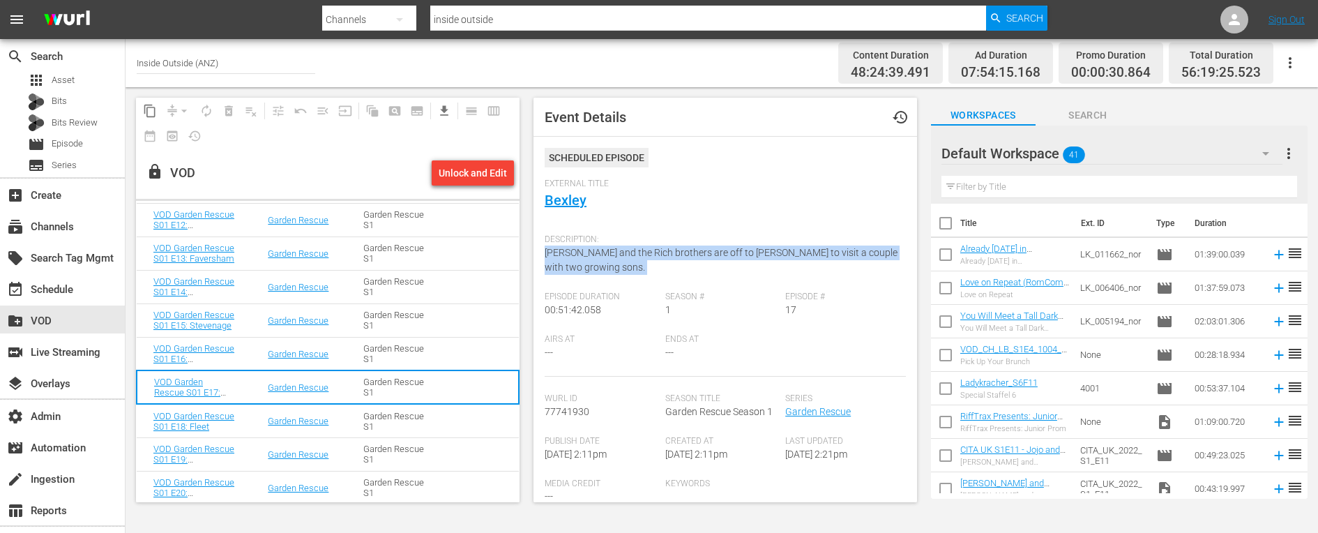
click at [593, 250] on span "[PERSON_NAME] and the Rich brothers are off to [PERSON_NAME] to visit a couple …" at bounding box center [720, 260] width 353 height 26
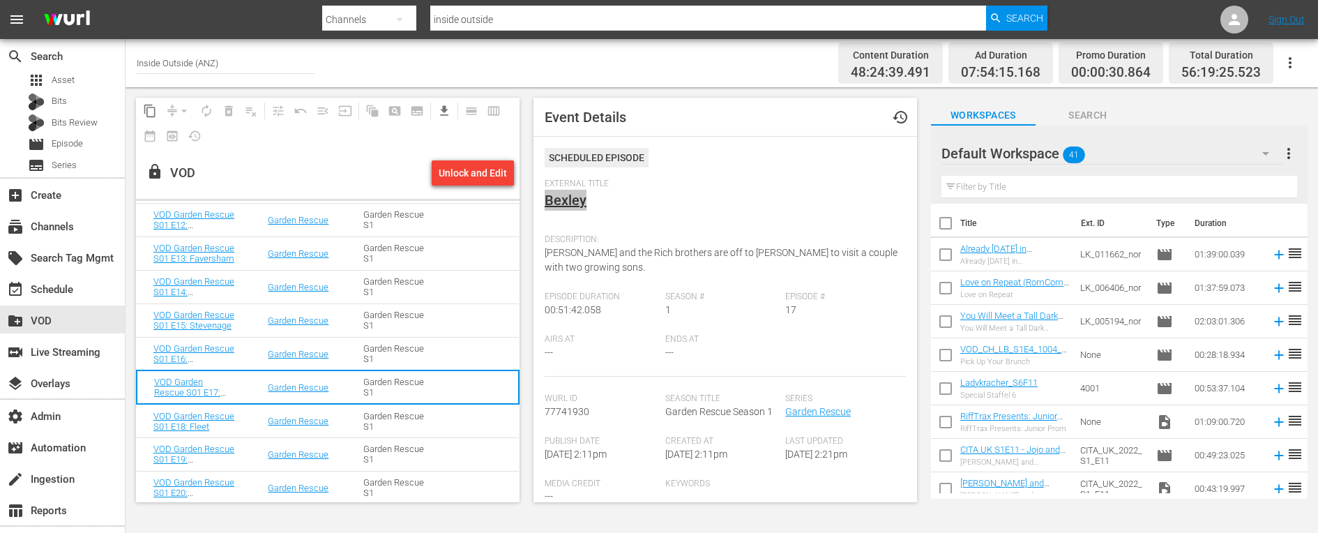
click at [248, 425] on td "VOD Garden Rescue S01 E18: Fleet" at bounding box center [194, 420] width 114 height 33
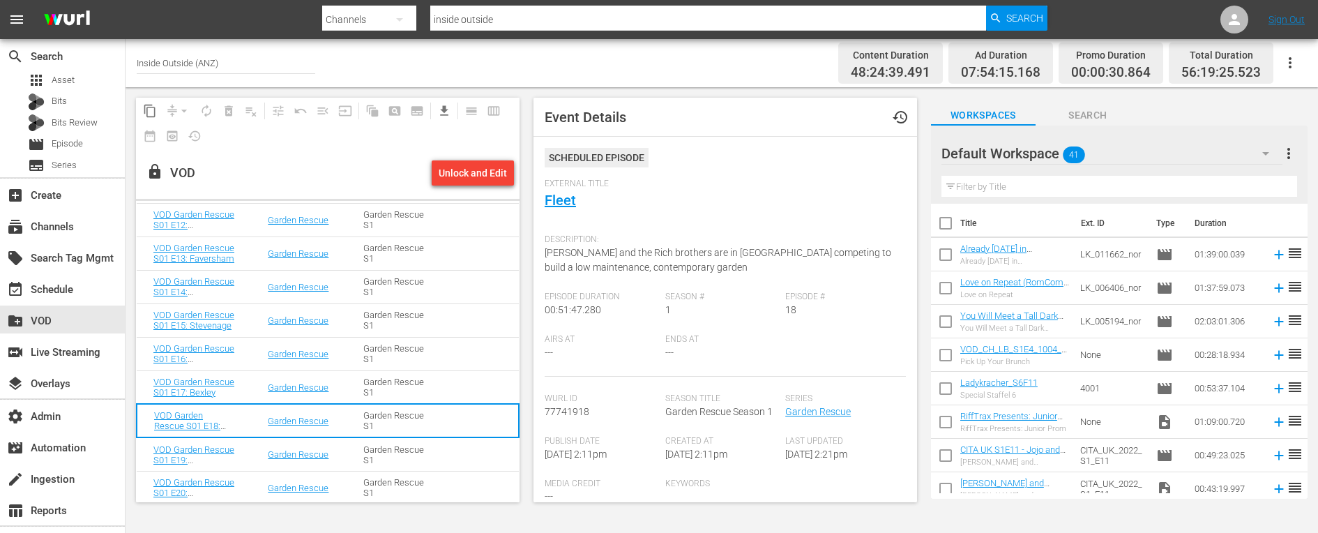
click at [654, 254] on span "[PERSON_NAME] and the Rich brothers are in [GEOGRAPHIC_DATA] competing to build…" at bounding box center [717, 260] width 346 height 26
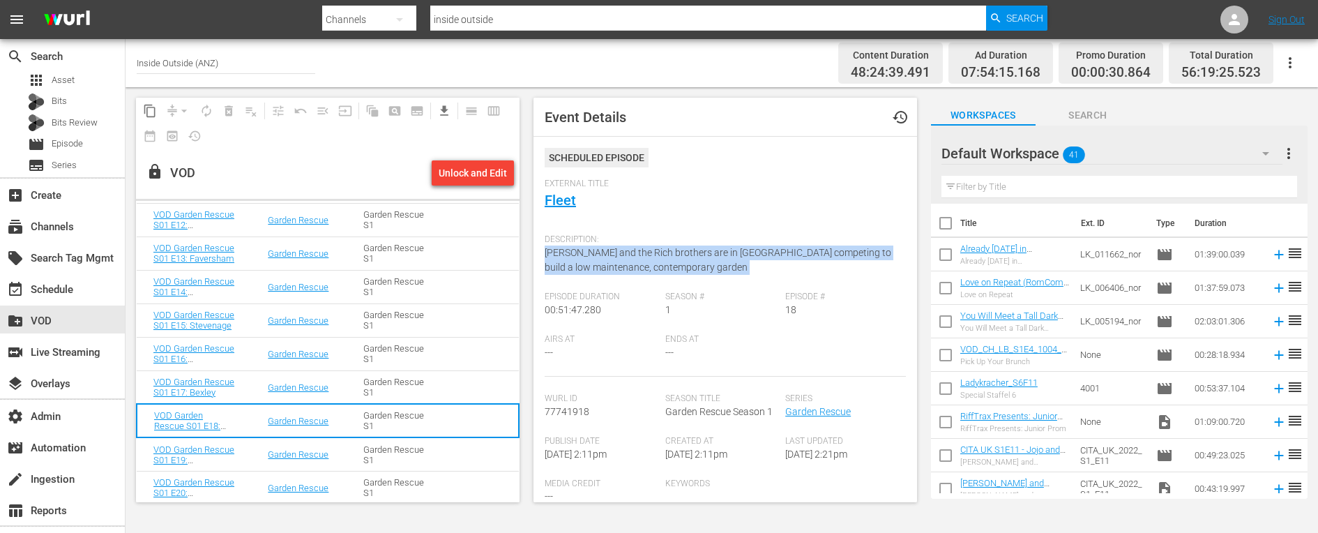
click at [654, 254] on span "[PERSON_NAME] and the Rich brothers are in [GEOGRAPHIC_DATA] competing to build…" at bounding box center [717, 260] width 346 height 26
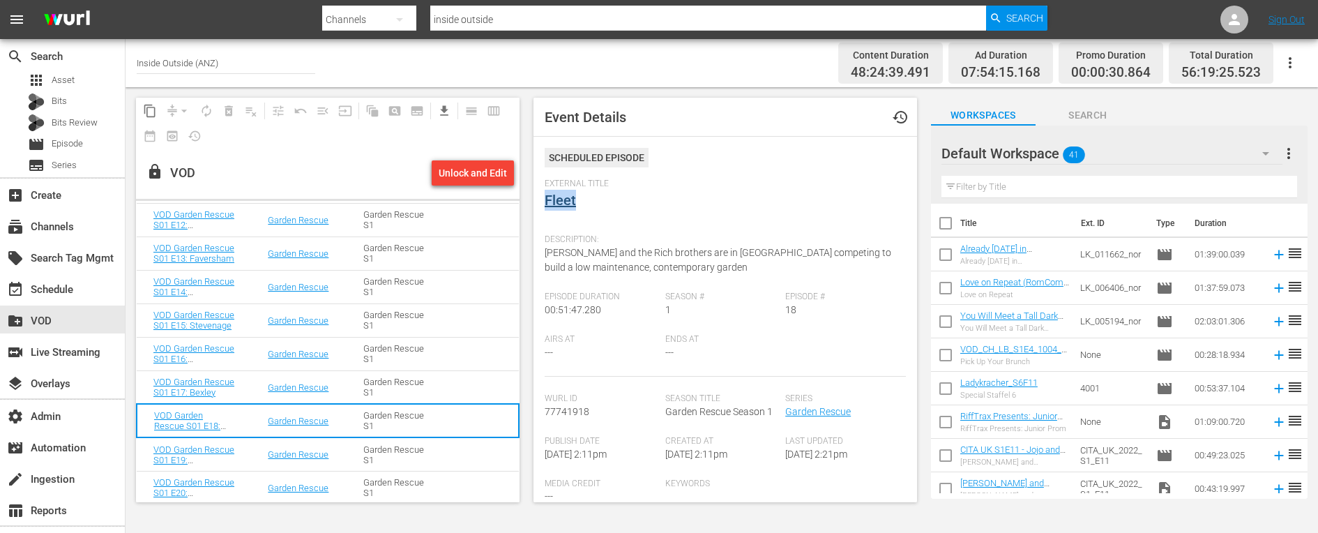
drag, startPoint x: 586, startPoint y: 200, endPoint x: 546, endPoint y: 200, distance: 40.4
click at [546, 200] on div "External Title Fleet" at bounding box center [724, 202] width 361 height 49
click at [245, 450] on td "VOD Garden Rescue S01 E19: [GEOGRAPHIC_DATA]" at bounding box center [194, 453] width 114 height 33
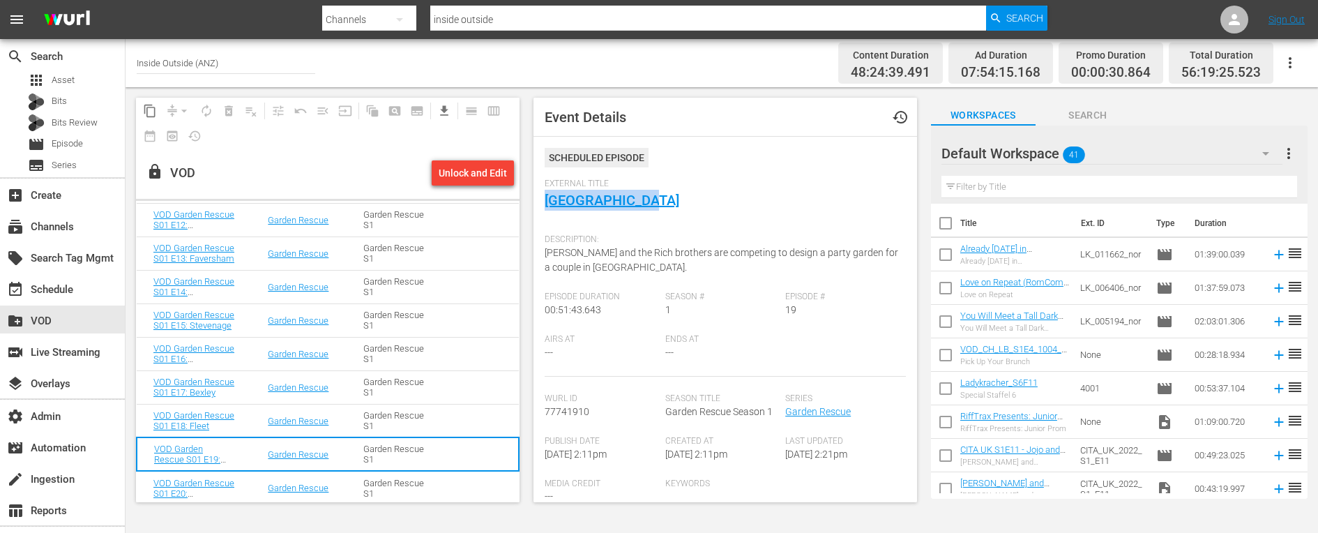
drag, startPoint x: 681, startPoint y: 202, endPoint x: 540, endPoint y: 202, distance: 141.5
click at [540, 202] on div "Event Details history Scheduled Episode External Title Cambridgeshire Descripti…" at bounding box center [724, 300] width 383 height 404
click at [561, 259] on div "Description: [PERSON_NAME] and the Rich brothers are competing to design a part…" at bounding box center [724, 259] width 361 height 64
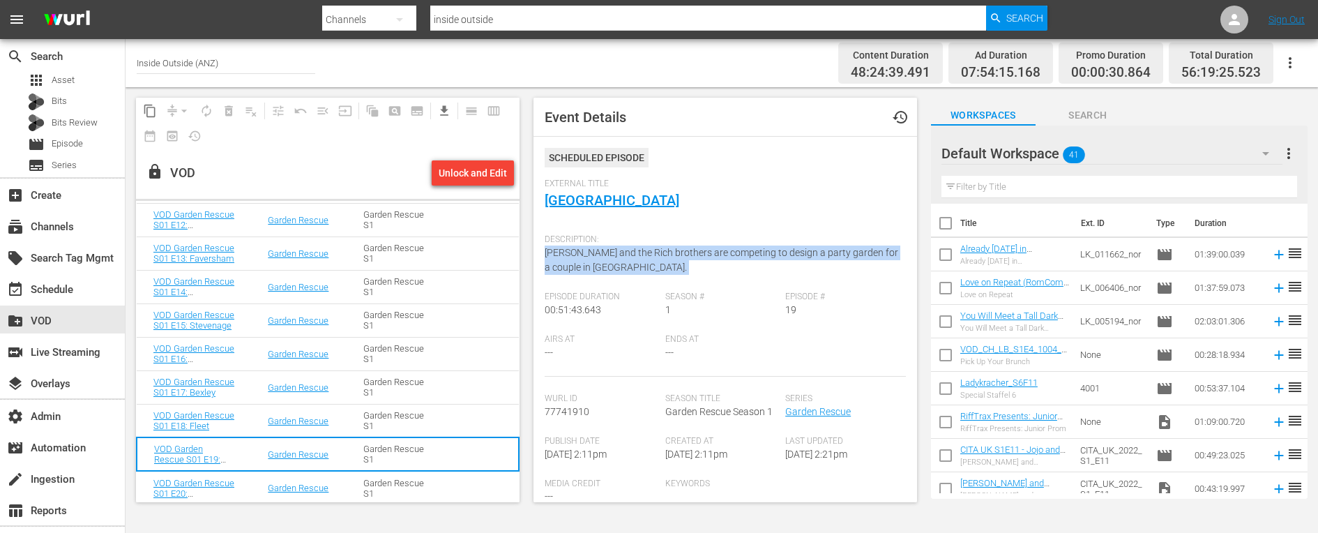
click at [561, 259] on div "Description: [PERSON_NAME] and the Rich brothers are competing to design a part…" at bounding box center [724, 259] width 361 height 64
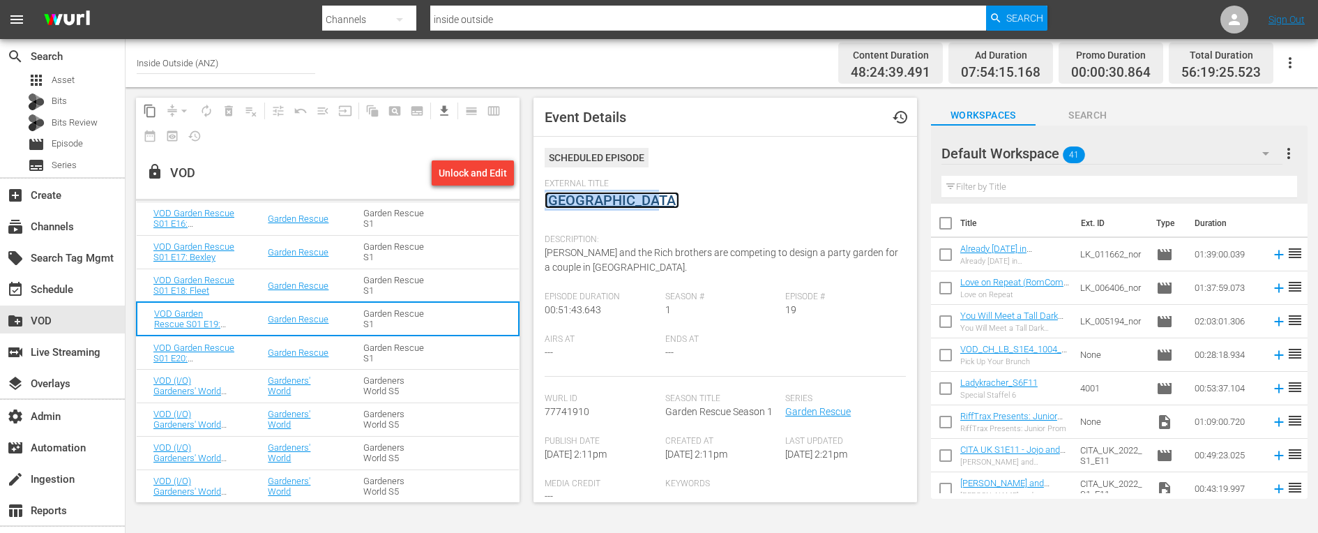
scroll to position [1431, 0]
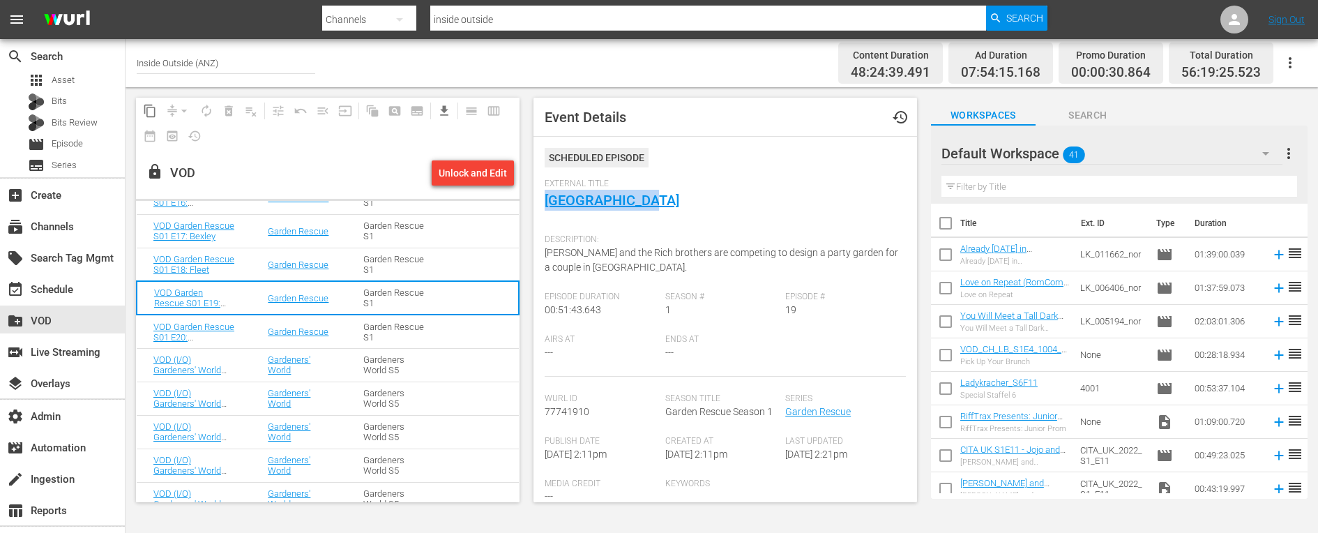
click at [252, 332] on td "Garden Rescue" at bounding box center [299, 330] width 96 height 33
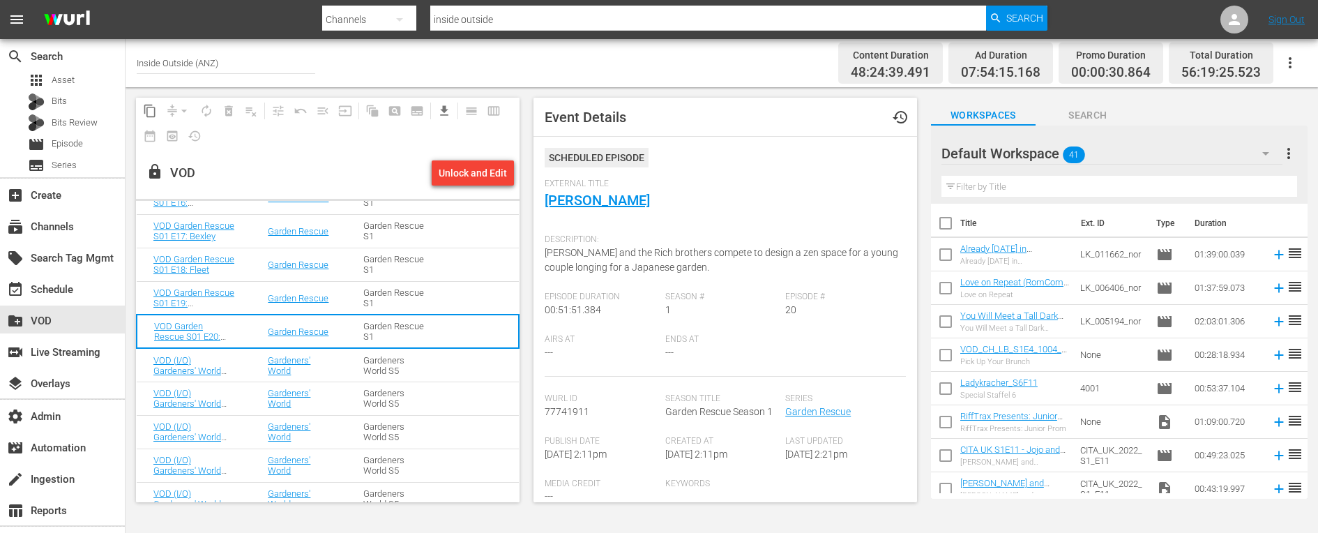
click at [611, 259] on div "Description: [PERSON_NAME] and the Rich brothers compete to design a zen space …" at bounding box center [724, 259] width 361 height 64
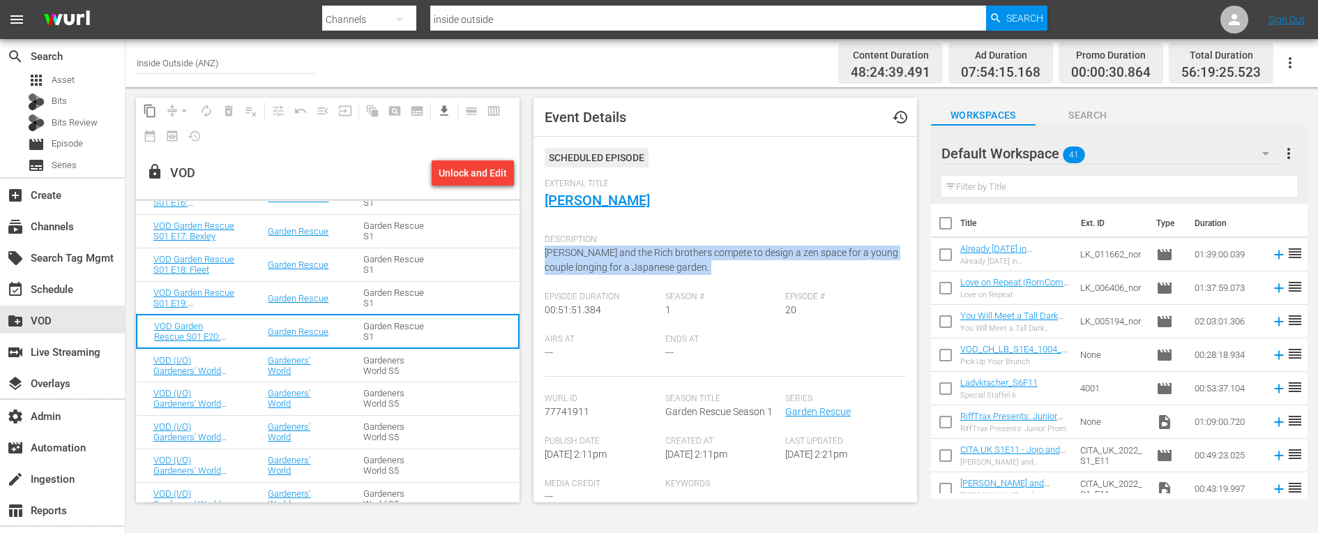
click at [611, 259] on div "Description: [PERSON_NAME] and the Rich brothers compete to design a zen space …" at bounding box center [724, 259] width 361 height 64
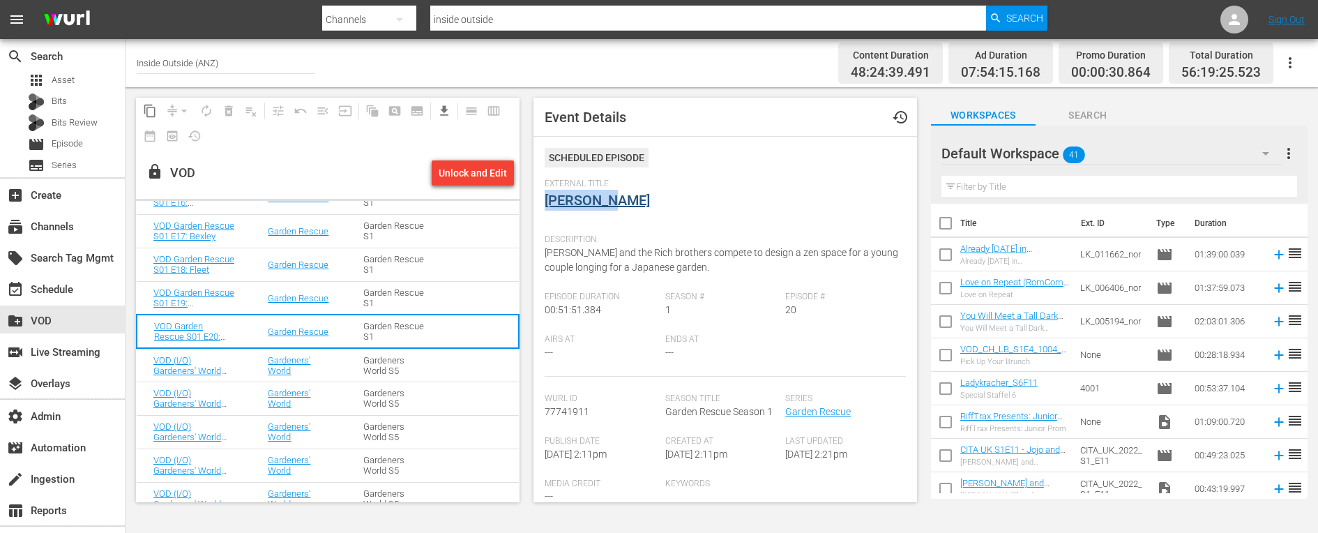
drag, startPoint x: 610, startPoint y: 204, endPoint x: 548, endPoint y: 202, distance: 62.1
click at [548, 202] on div "External Title [PERSON_NAME]" at bounding box center [724, 202] width 361 height 49
click at [595, 261] on span "[PERSON_NAME] and the Rich brothers compete to design a zen space for a young c…" at bounding box center [720, 260] width 353 height 26
drag, startPoint x: 856, startPoint y: 409, endPoint x: 787, endPoint y: 406, distance: 69.1
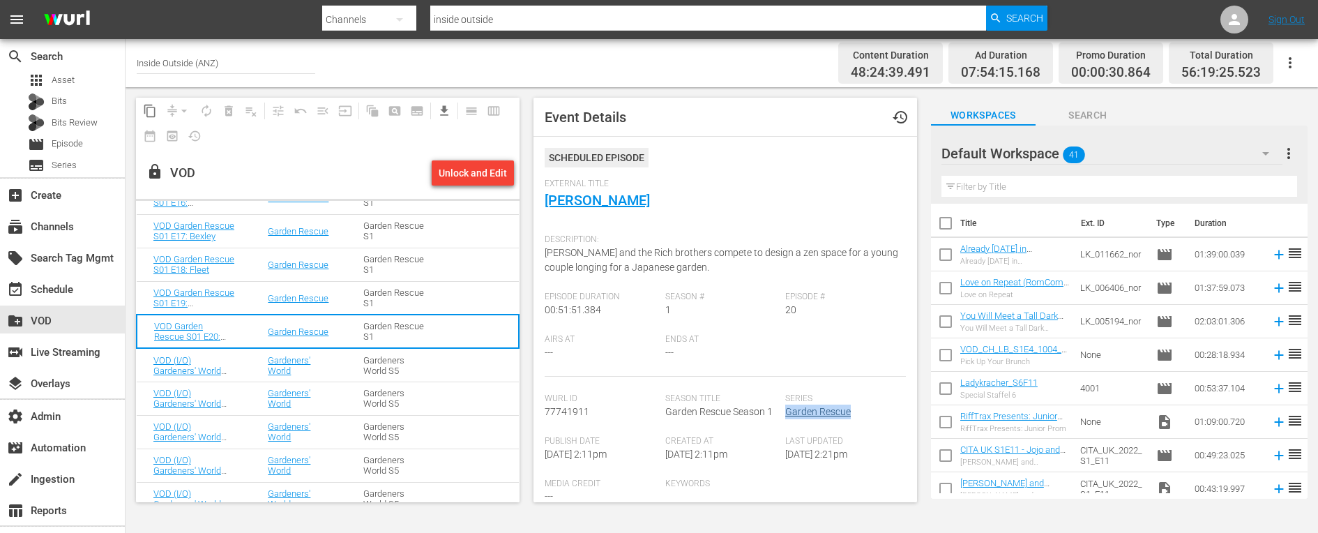
click at [787, 406] on div "Series Garden Rescue" at bounding box center [845, 414] width 121 height 43
click at [347, 363] on td "Gardeners World S5" at bounding box center [394, 362] width 96 height 33
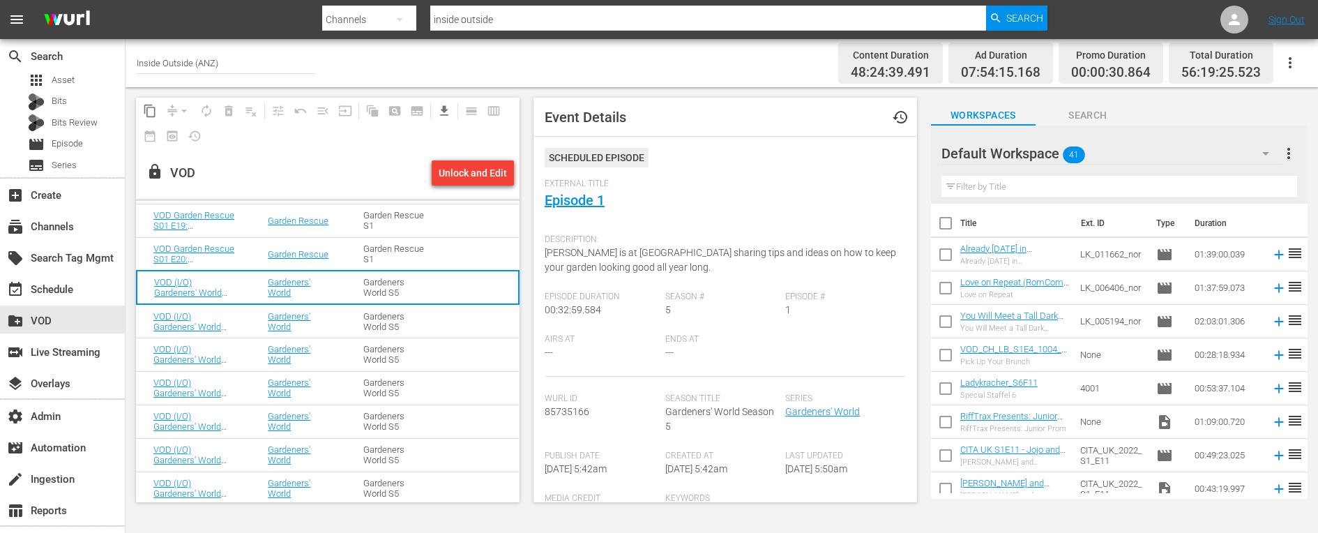
scroll to position [1485, 0]
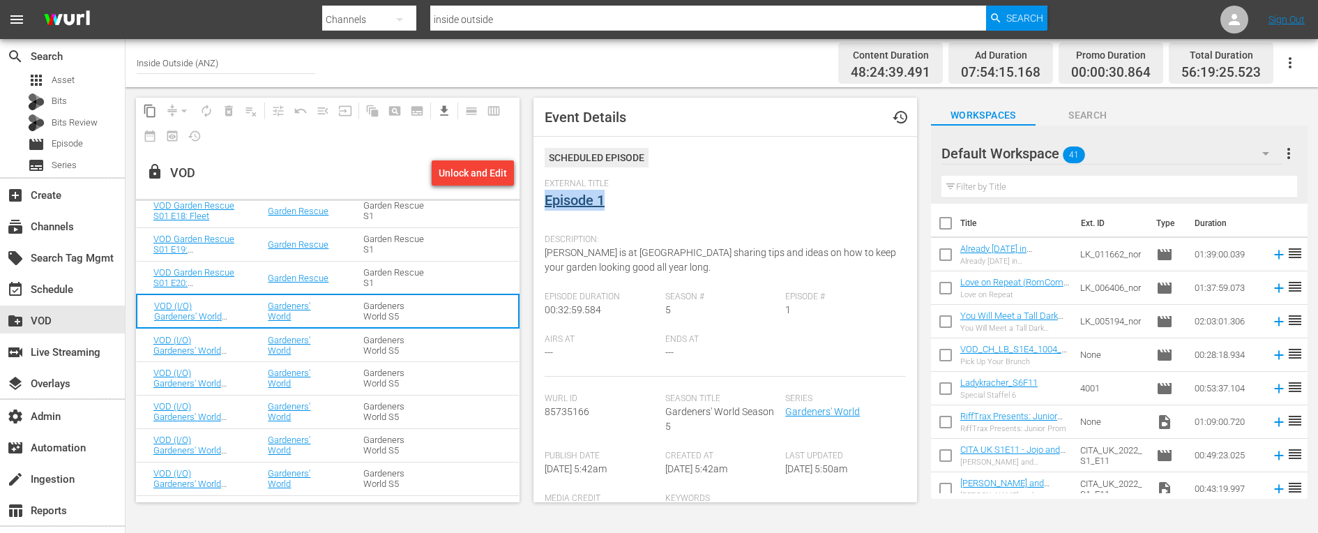
drag, startPoint x: 622, startPoint y: 197, endPoint x: 548, endPoint y: 198, distance: 73.9
click at [548, 198] on div "External Title Episode 1" at bounding box center [724, 202] width 361 height 49
click at [595, 256] on span "[PERSON_NAME] is at [GEOGRAPHIC_DATA] sharing tips and ideas on how to keep you…" at bounding box center [719, 260] width 351 height 26
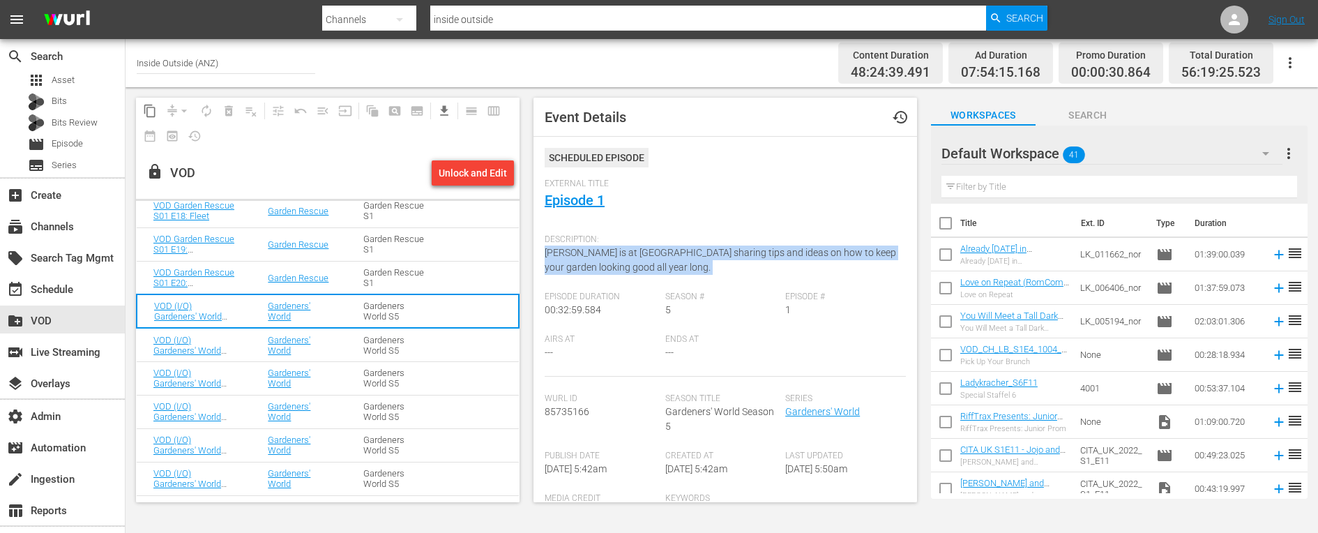
click at [595, 256] on span "[PERSON_NAME] is at [GEOGRAPHIC_DATA] sharing tips and ideas on how to keep you…" at bounding box center [719, 260] width 351 height 26
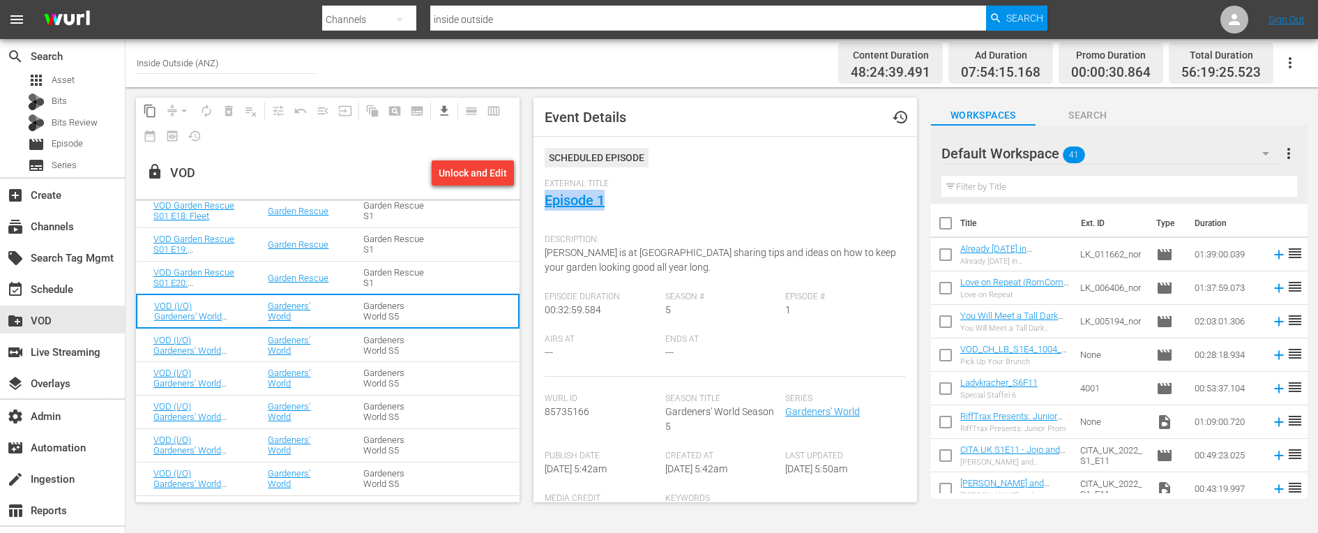
click at [241, 340] on td "VOD (I/O) Gardeners' World S05 E02: Episode 2" at bounding box center [194, 344] width 114 height 33
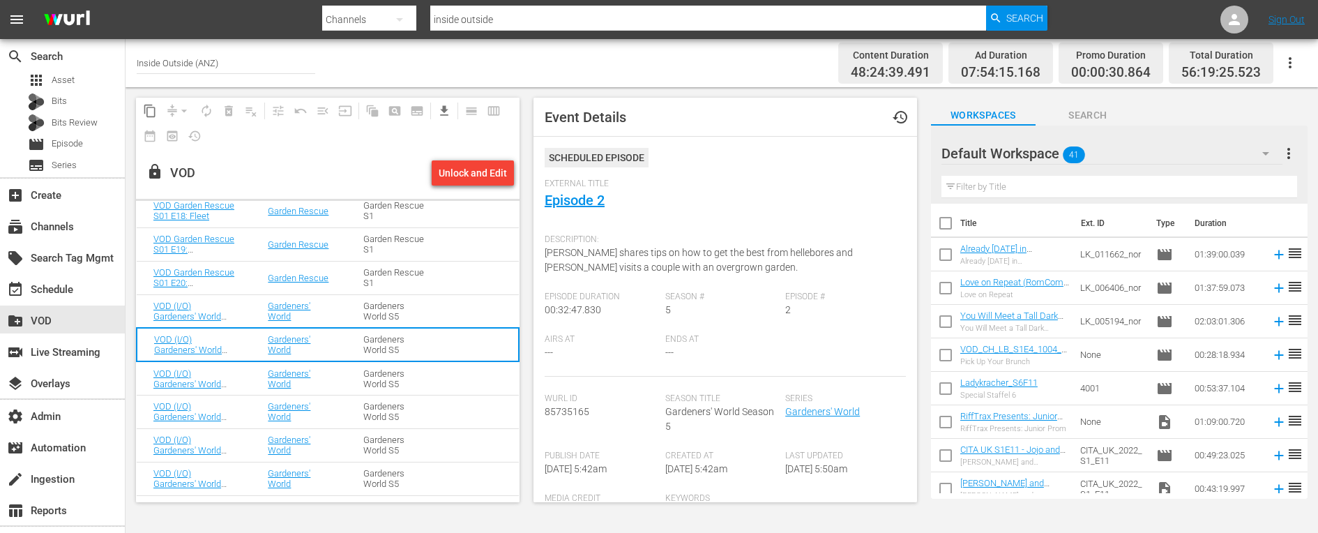
click at [602, 258] on div "Description: [PERSON_NAME] shares tips on how to get the best from hellebores a…" at bounding box center [724, 259] width 361 height 64
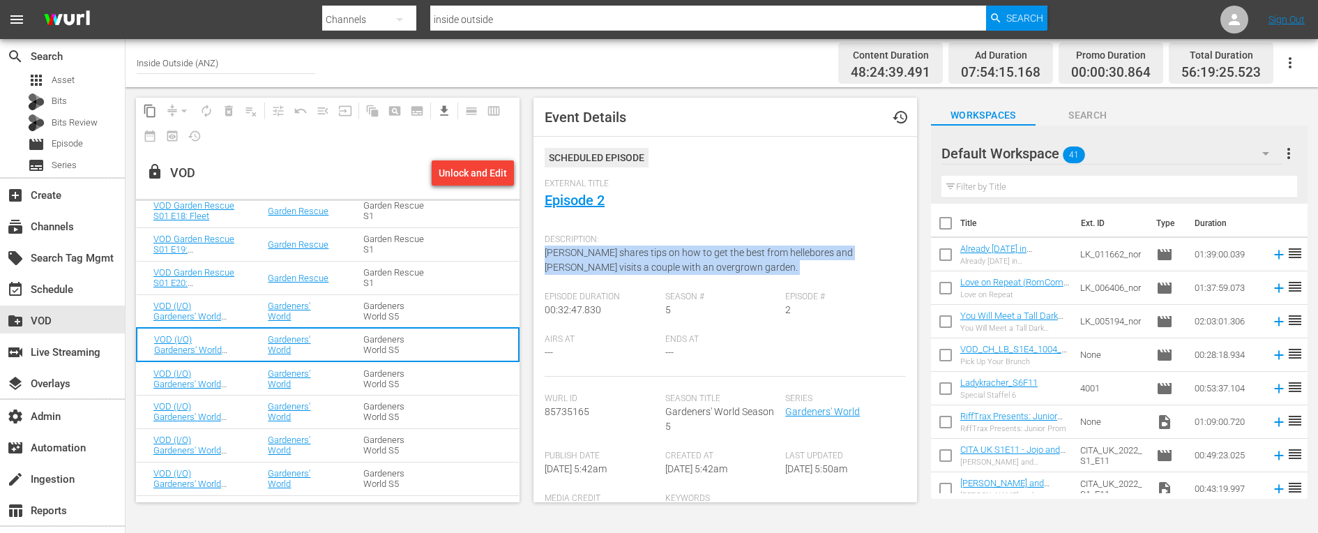
click at [602, 258] on div "Description: [PERSON_NAME] shares tips on how to get the best from hellebores a…" at bounding box center [724, 259] width 361 height 64
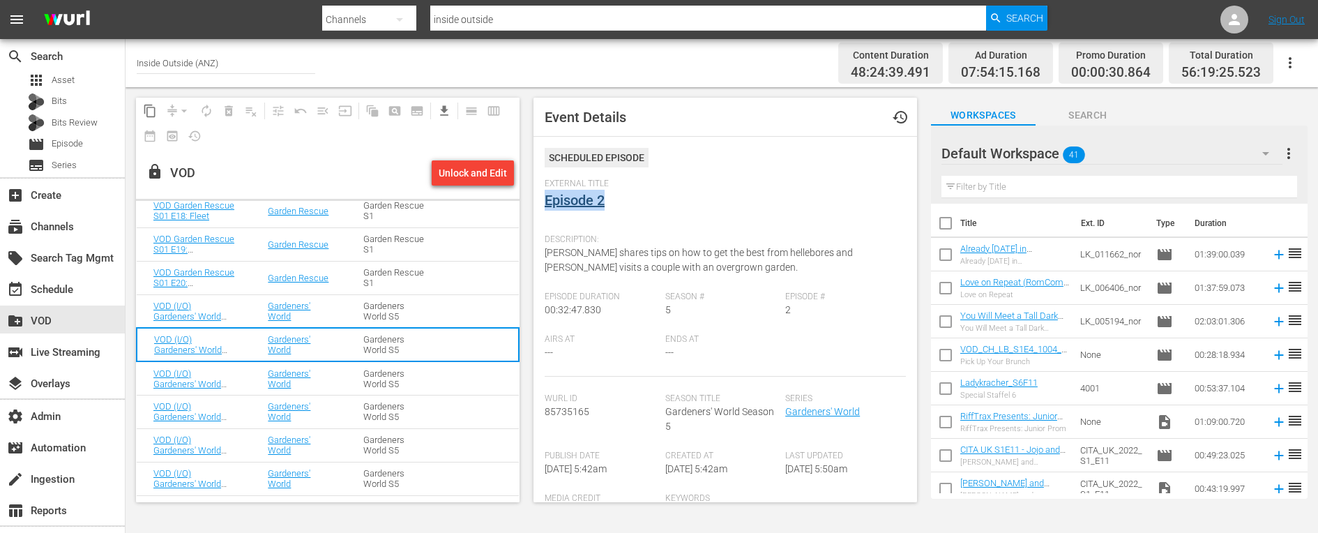
drag, startPoint x: 618, startPoint y: 201, endPoint x: 547, endPoint y: 203, distance: 70.4
click at [547, 203] on div "External Title Episode 2" at bounding box center [724, 202] width 361 height 49
click at [242, 369] on td "VOD (I/O) Gardeners' World S05 E03: Episode 3" at bounding box center [194, 377] width 114 height 33
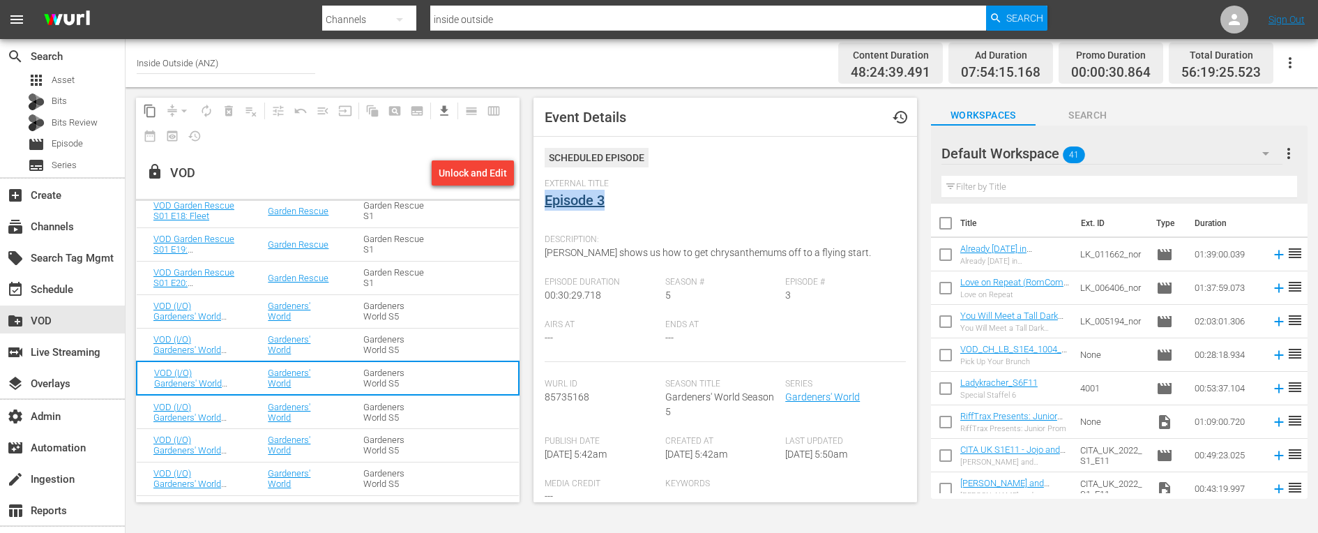
drag, startPoint x: 626, startPoint y: 201, endPoint x: 547, endPoint y: 201, distance: 78.8
click at [547, 201] on div "External Title Episode 3" at bounding box center [724, 202] width 361 height 49
click at [604, 255] on span "[PERSON_NAME] shows us how to get chrysanthemums off to a flying start." at bounding box center [707, 252] width 326 height 11
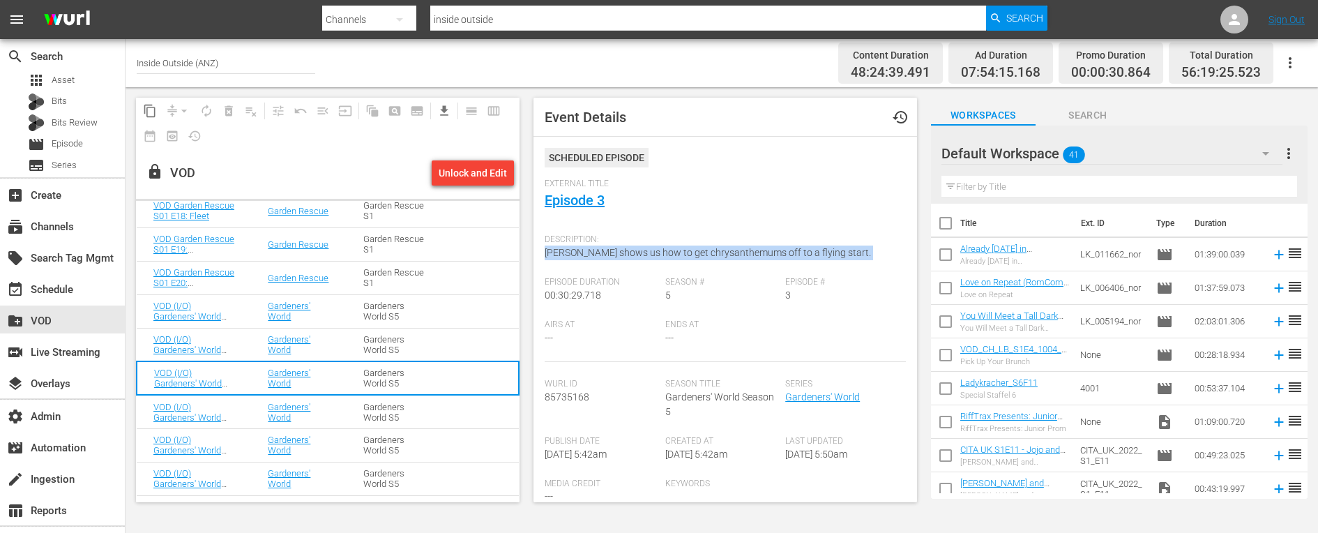
click at [604, 255] on span "[PERSON_NAME] shows us how to get chrysanthemums off to a flying start." at bounding box center [707, 252] width 326 height 11
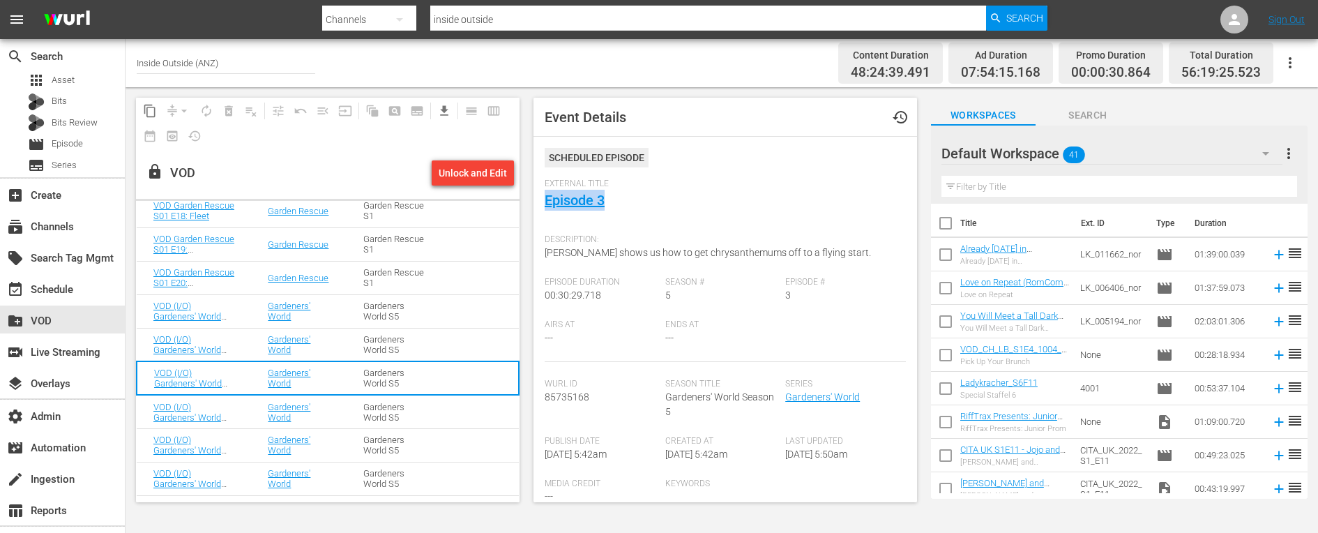
click at [248, 413] on td "VOD (I/O) Gardeners' World S05 E04: Episode 4" at bounding box center [194, 411] width 114 height 33
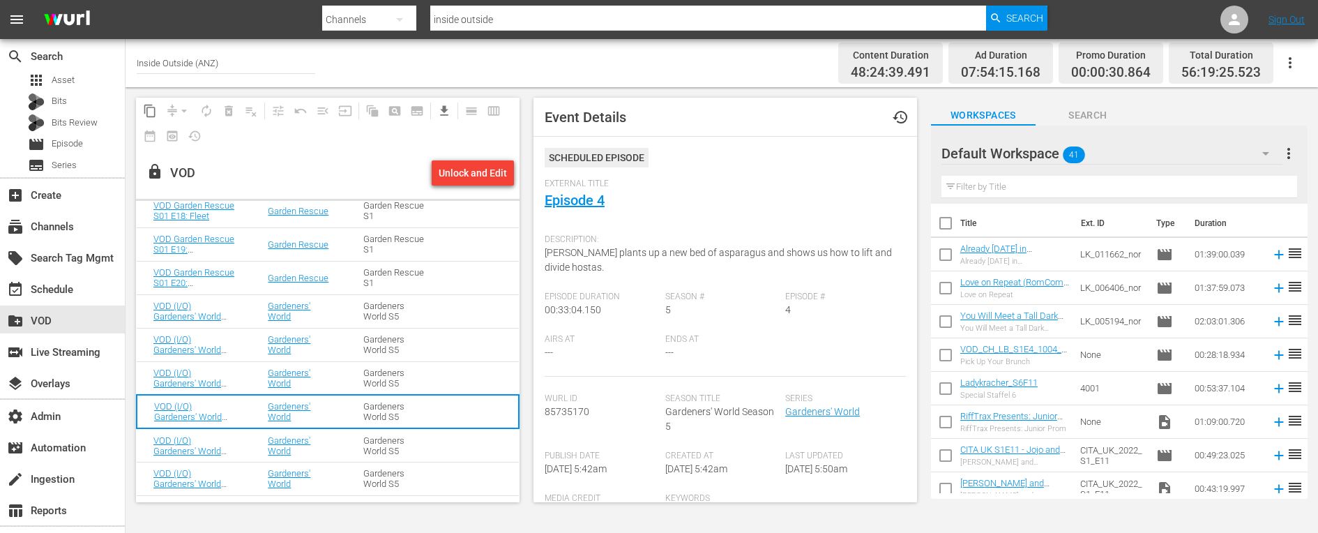
click at [591, 245] on div "Description: [PERSON_NAME] plants up a new bed of asparagus and shows us how to…" at bounding box center [724, 259] width 361 height 64
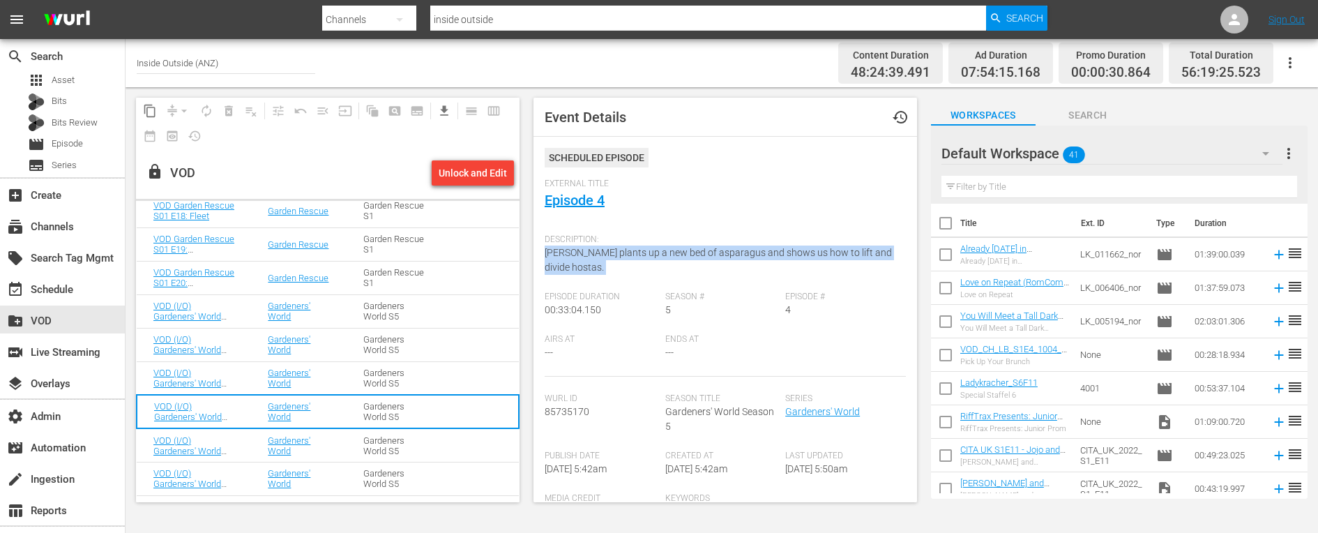
click at [591, 245] on div "Description: [PERSON_NAME] plants up a new bed of asparagus and shows us how to…" at bounding box center [724, 259] width 361 height 64
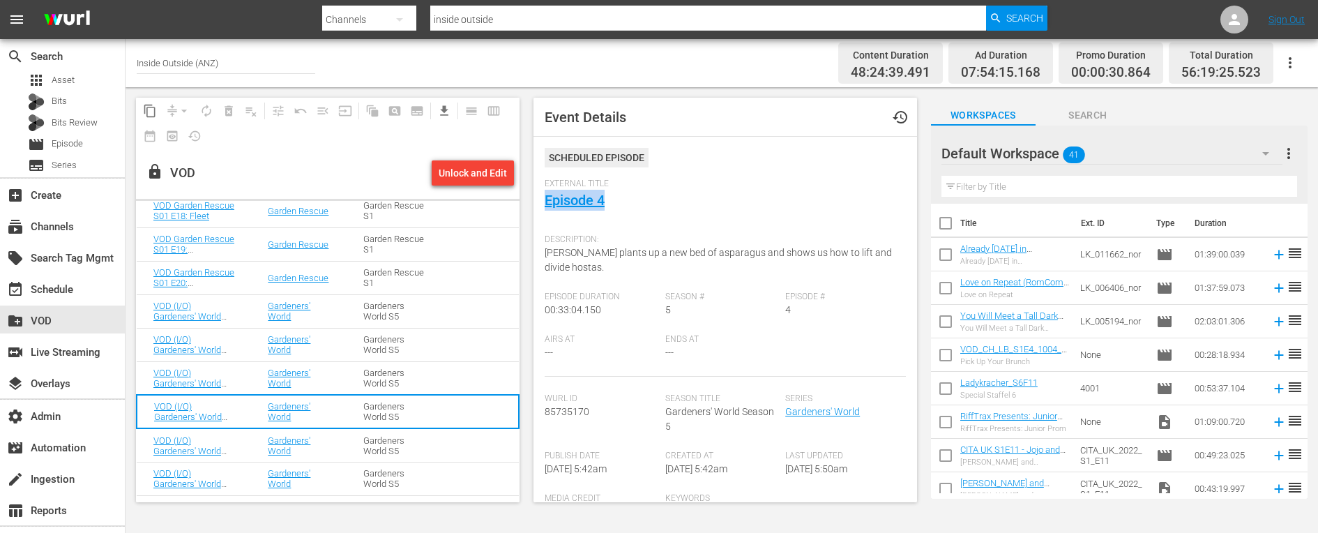
click at [266, 443] on td "Gardeners' World" at bounding box center [299, 444] width 96 height 33
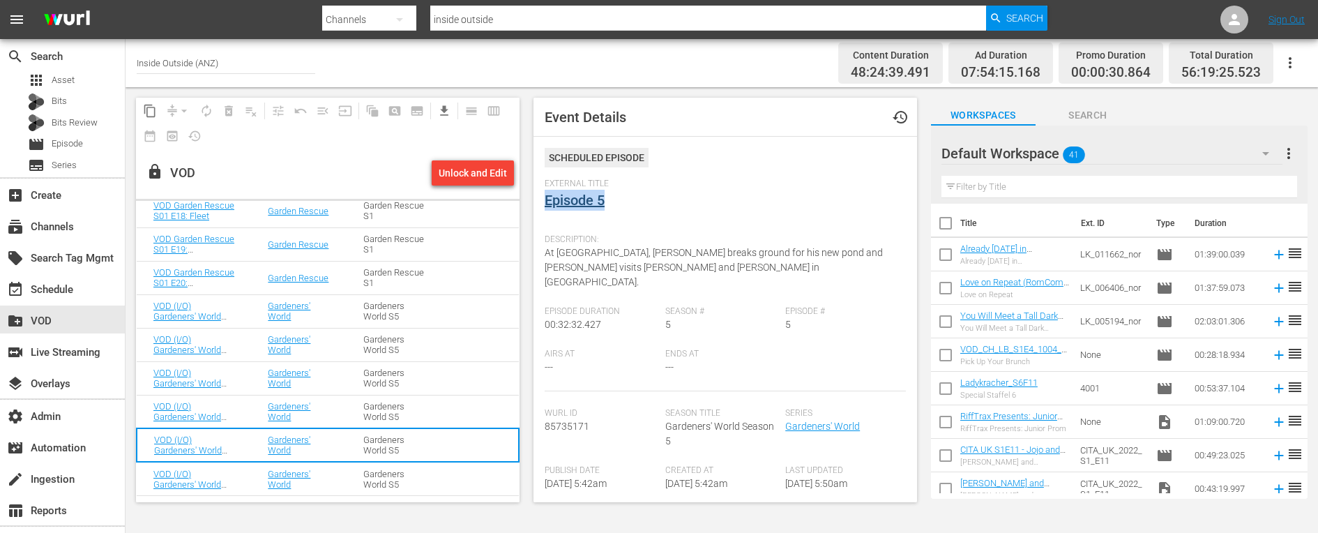
drag, startPoint x: 620, startPoint y: 200, endPoint x: 545, endPoint y: 200, distance: 75.3
click at [545, 200] on div "External Title Episode 5" at bounding box center [724, 202] width 361 height 49
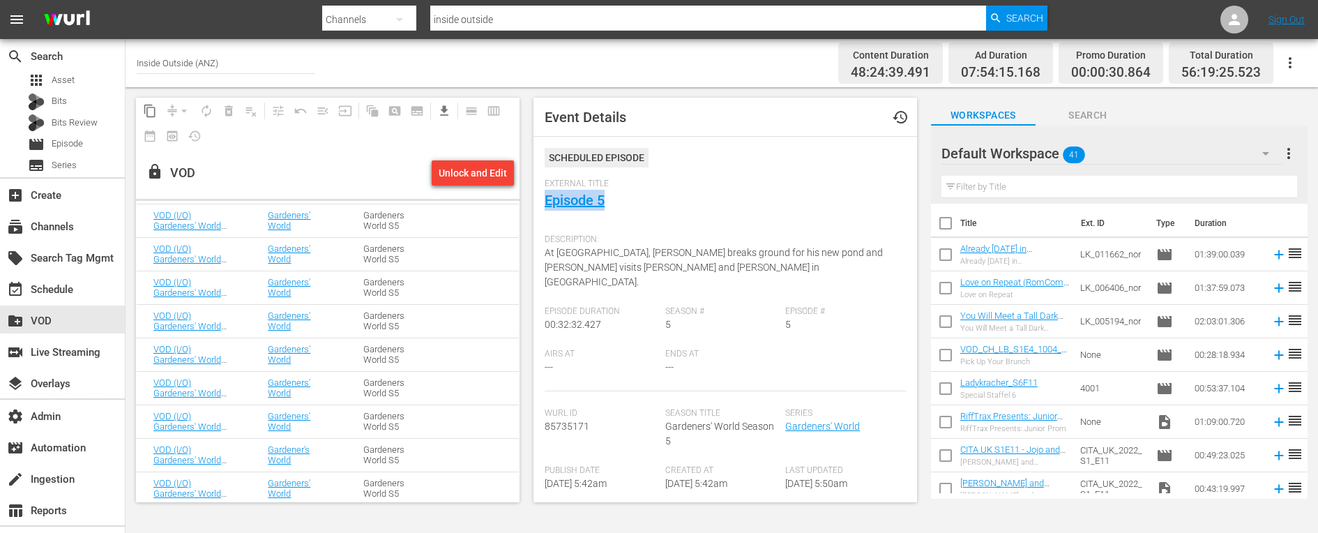
scroll to position [2281, 0]
click at [241, 482] on td "VOD (I/O) Gardeners' World S05 E31: Episode 31" at bounding box center [194, 484] width 114 height 33
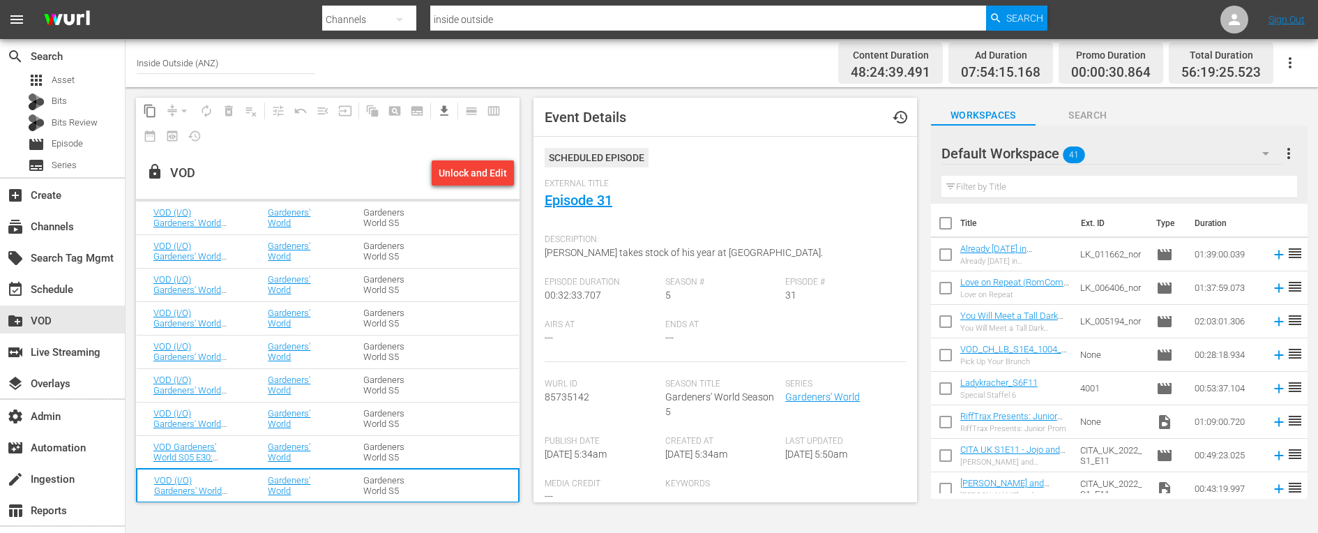
click at [251, 450] on td "Gardeners' World" at bounding box center [299, 451] width 96 height 33
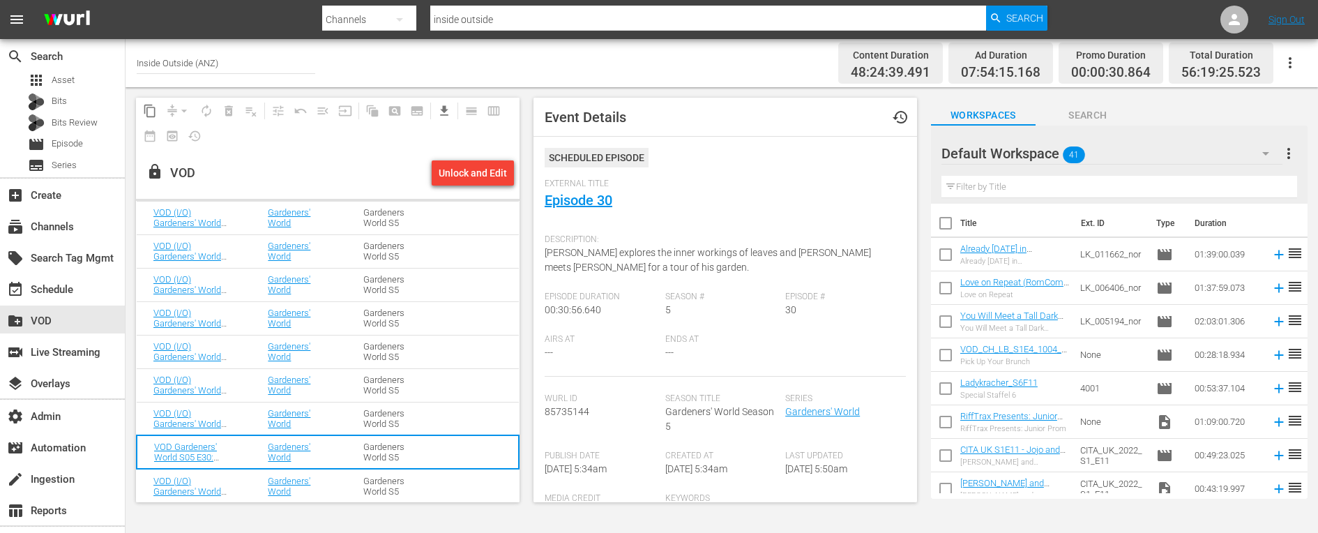
click at [251, 415] on td "Gardeners' World" at bounding box center [299, 418] width 96 height 33
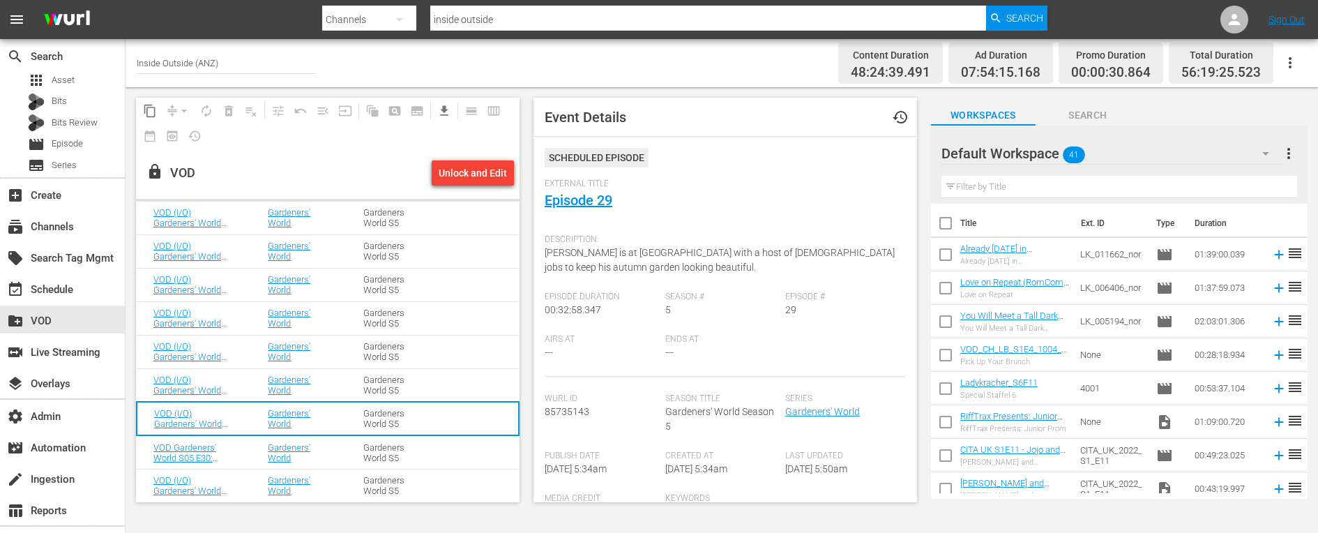
click at [246, 492] on td "VOD (I/O) Gardeners' World S05 E31: Episode 31" at bounding box center [194, 484] width 114 height 33
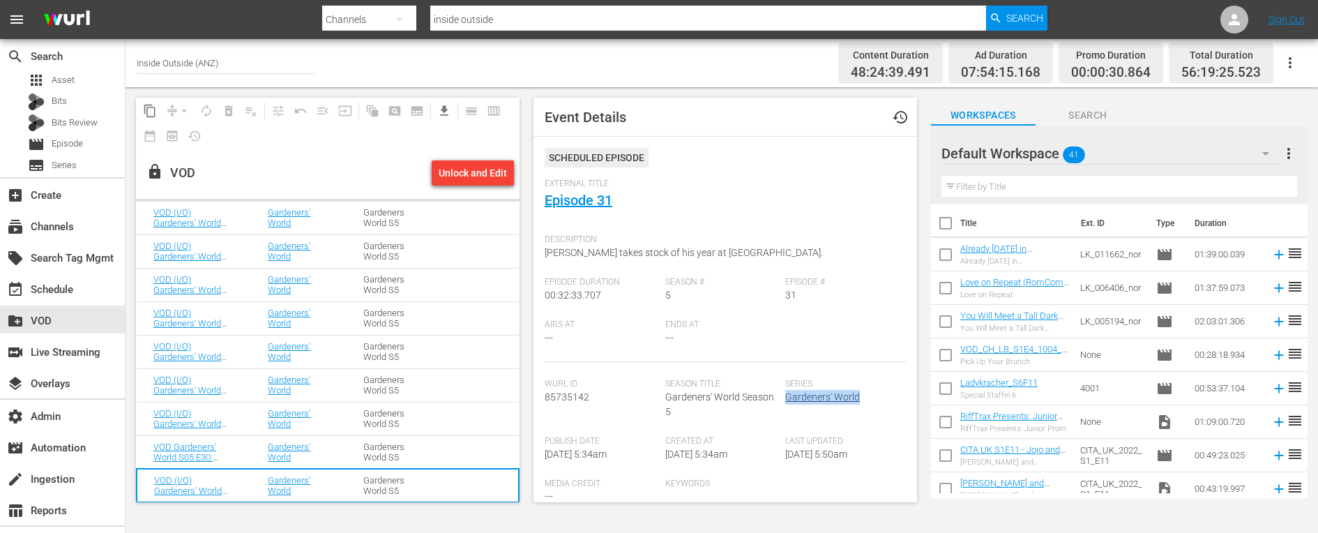
drag, startPoint x: 865, startPoint y: 399, endPoint x: 788, endPoint y: 399, distance: 77.4
click at [788, 399] on div "Series Gardeners' World" at bounding box center [845, 407] width 121 height 57
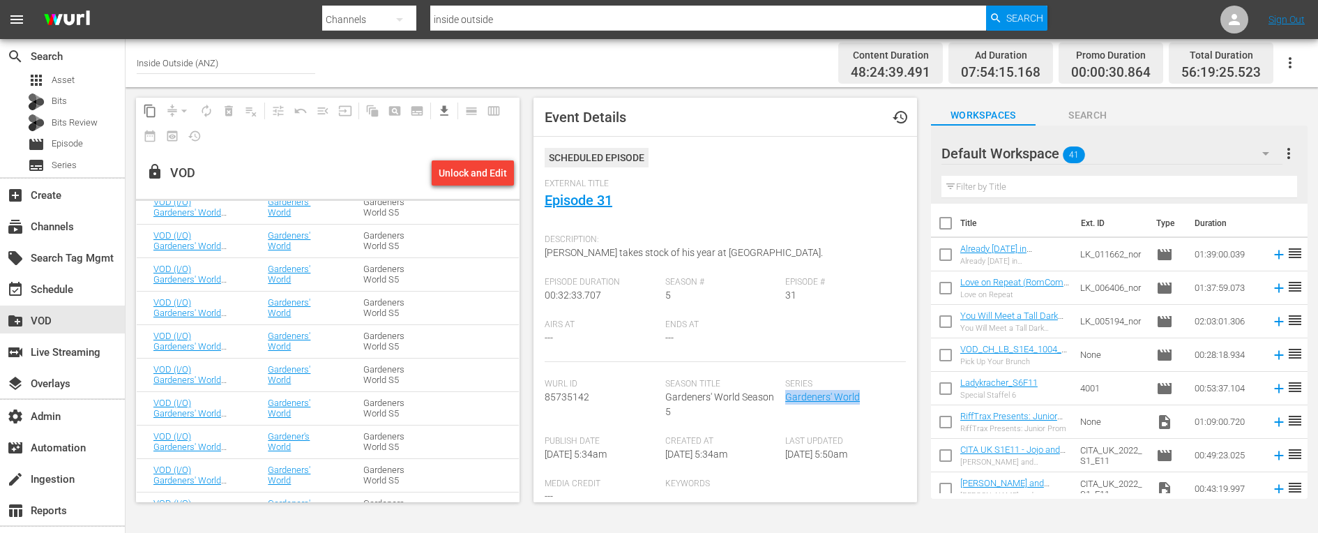
click at [341, 253] on td "Gardeners' World" at bounding box center [299, 240] width 96 height 33
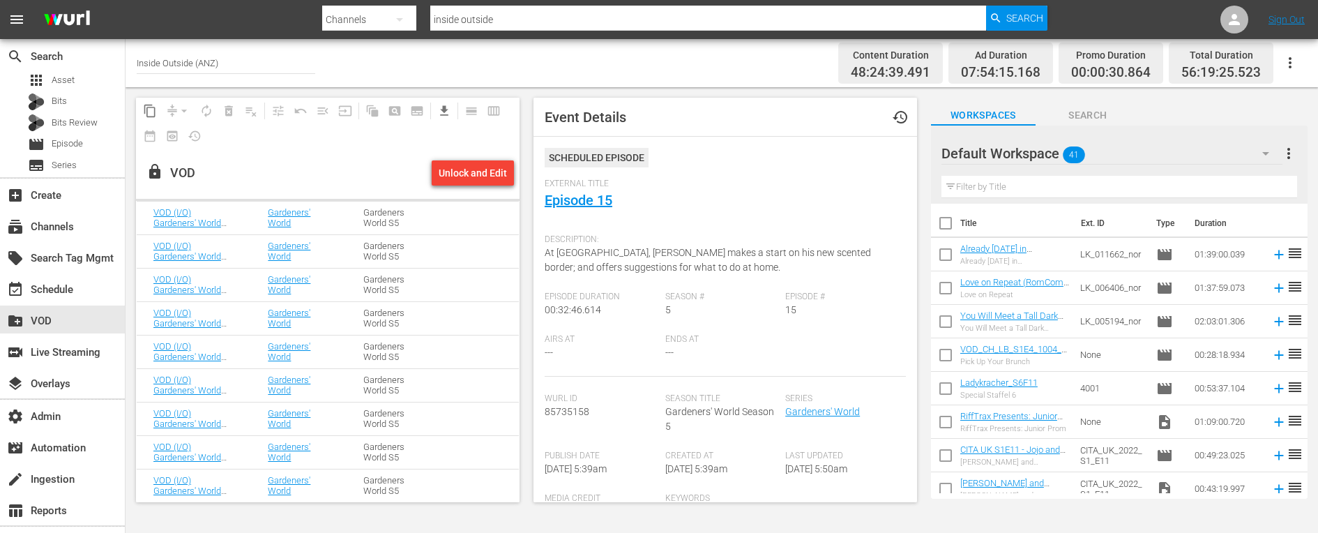
scroll to position [1474, 0]
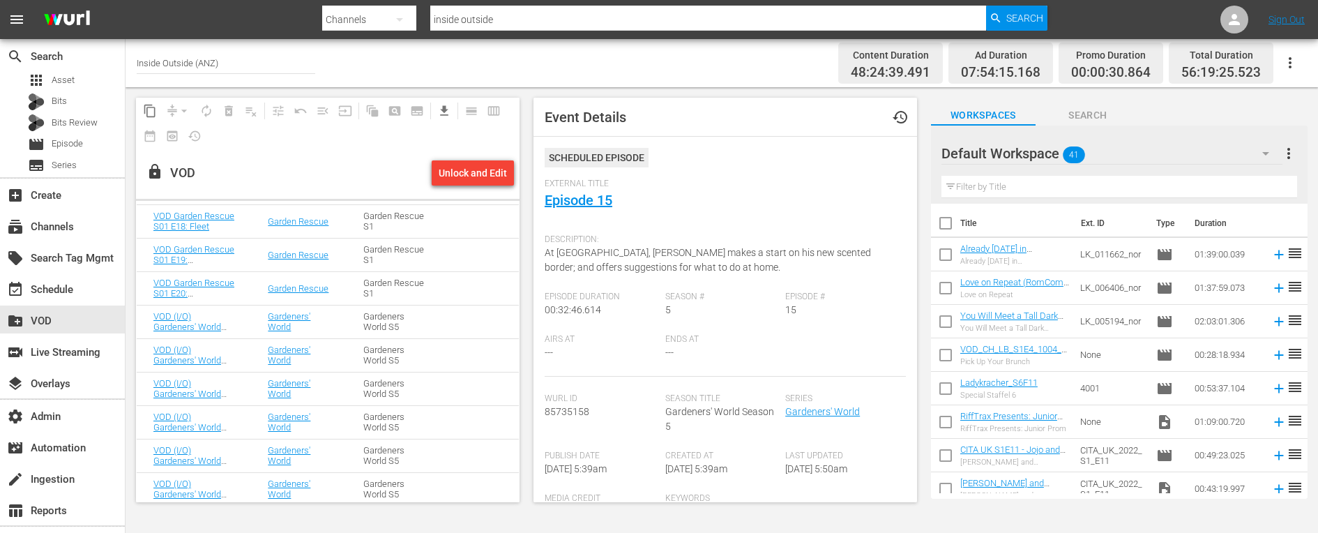
click at [353, 402] on td "Gardeners World S5" at bounding box center [394, 388] width 96 height 33
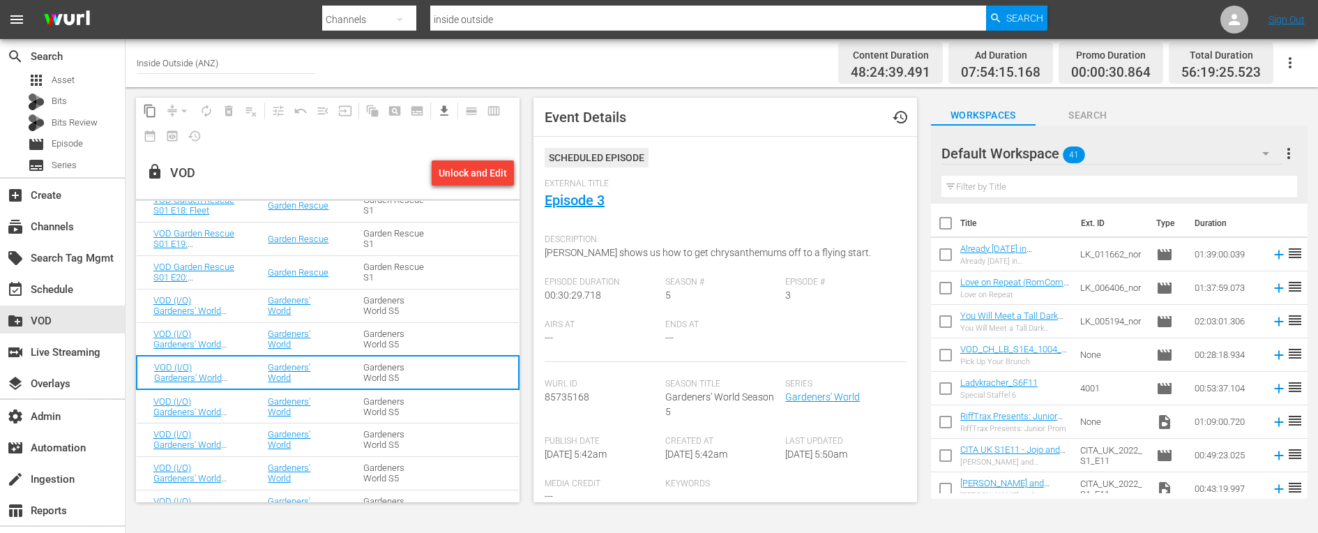
scroll to position [1495, 0]
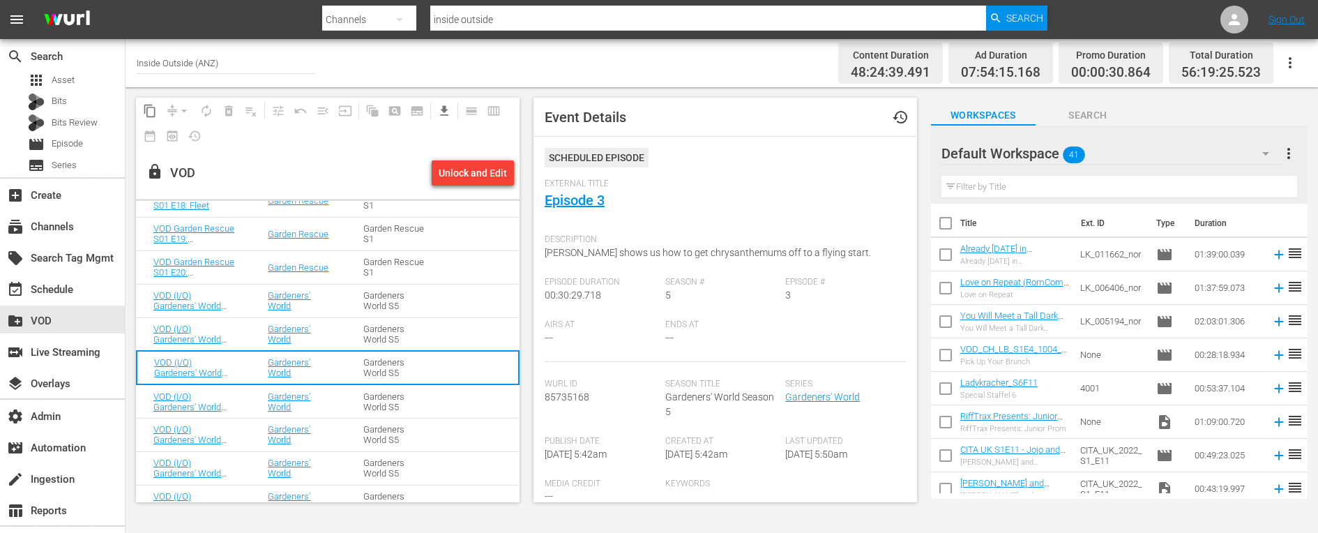
click at [351, 432] on td "Gardeners World S5" at bounding box center [394, 434] width 96 height 33
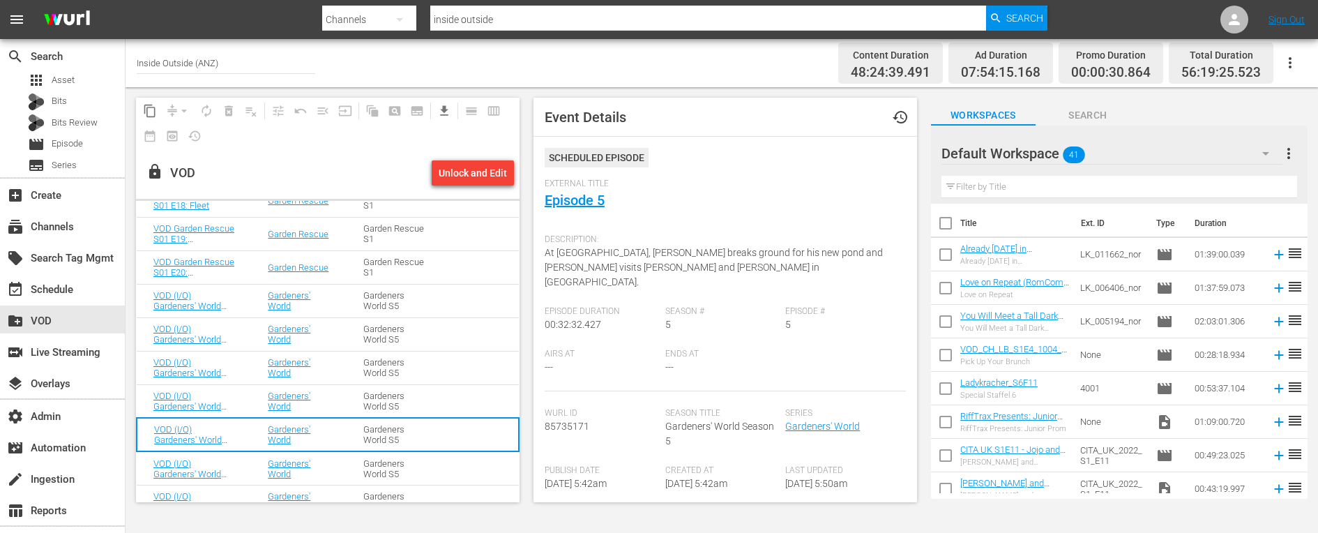
click at [579, 264] on span "At [GEOGRAPHIC_DATA], [PERSON_NAME] breaks ground for his new pond and [PERSON_…" at bounding box center [713, 267] width 338 height 40
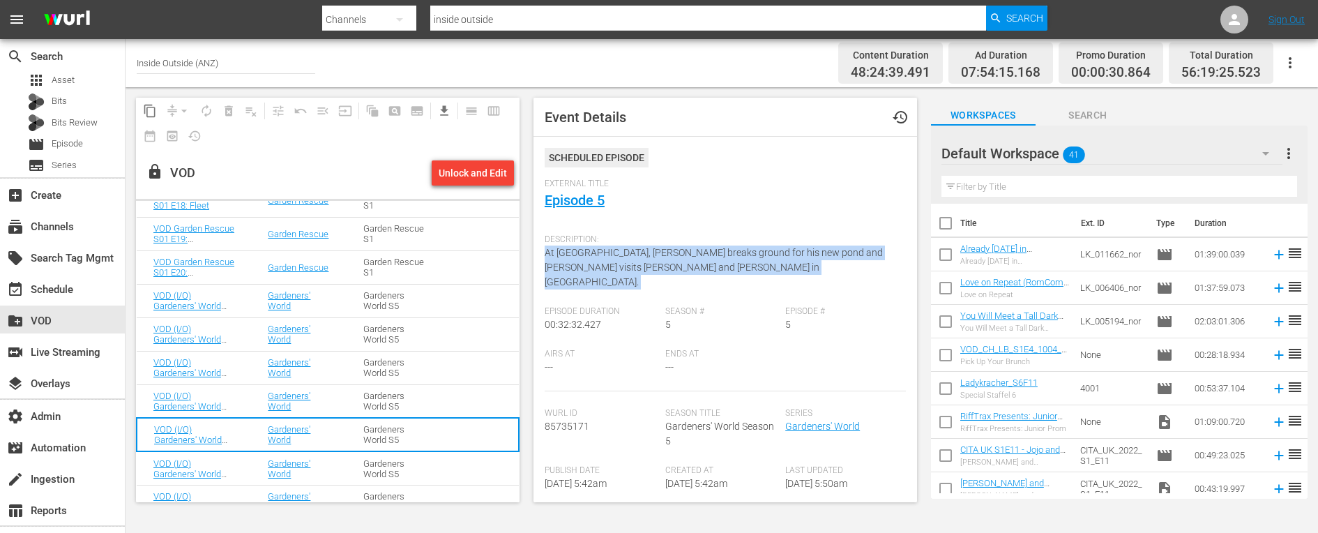
click at [579, 264] on span "At [GEOGRAPHIC_DATA], [PERSON_NAME] breaks ground for his new pond and [PERSON_…" at bounding box center [713, 267] width 338 height 40
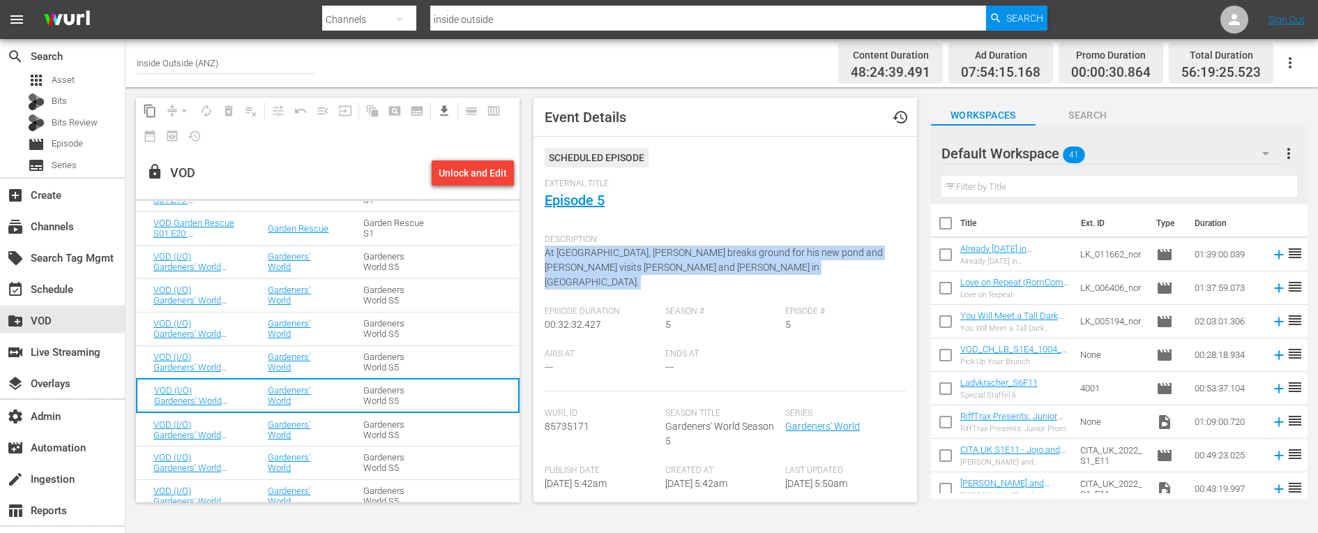
click at [351, 432] on td "Gardeners World S5" at bounding box center [394, 428] width 96 height 33
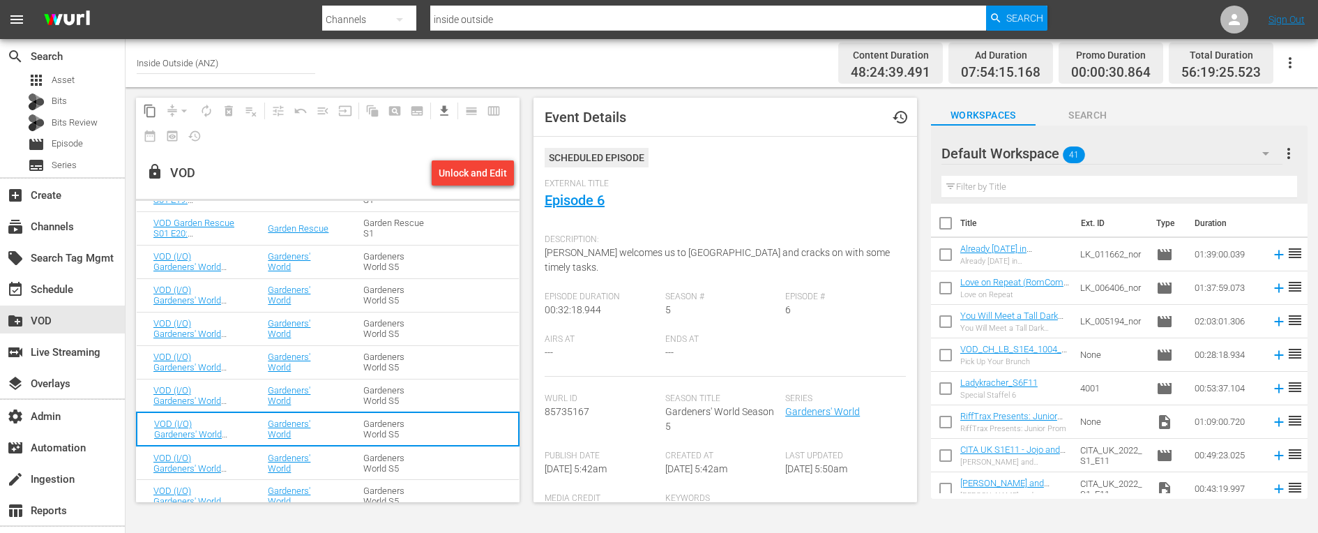
click at [616, 251] on span "[PERSON_NAME] welcomes us to [GEOGRAPHIC_DATA] and cracks on with some timely t…" at bounding box center [716, 260] width 345 height 26
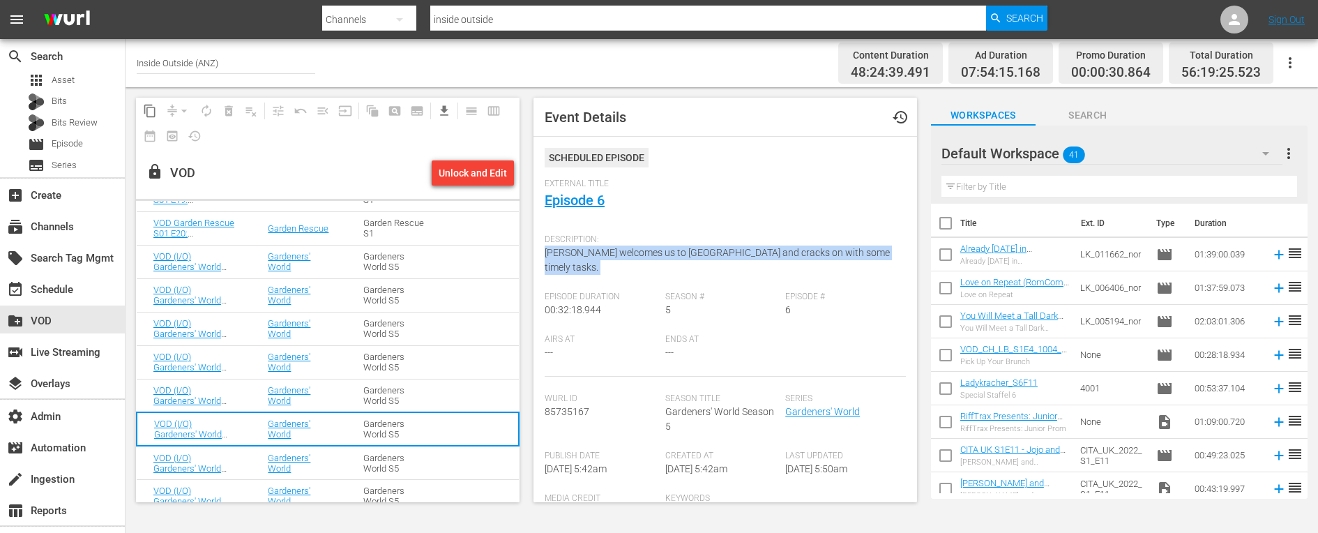
click at [616, 251] on span "[PERSON_NAME] welcomes us to [GEOGRAPHIC_DATA] and cracks on with some timely t…" at bounding box center [716, 260] width 345 height 26
click at [426, 460] on td "Gardeners World S5" at bounding box center [394, 461] width 96 height 33
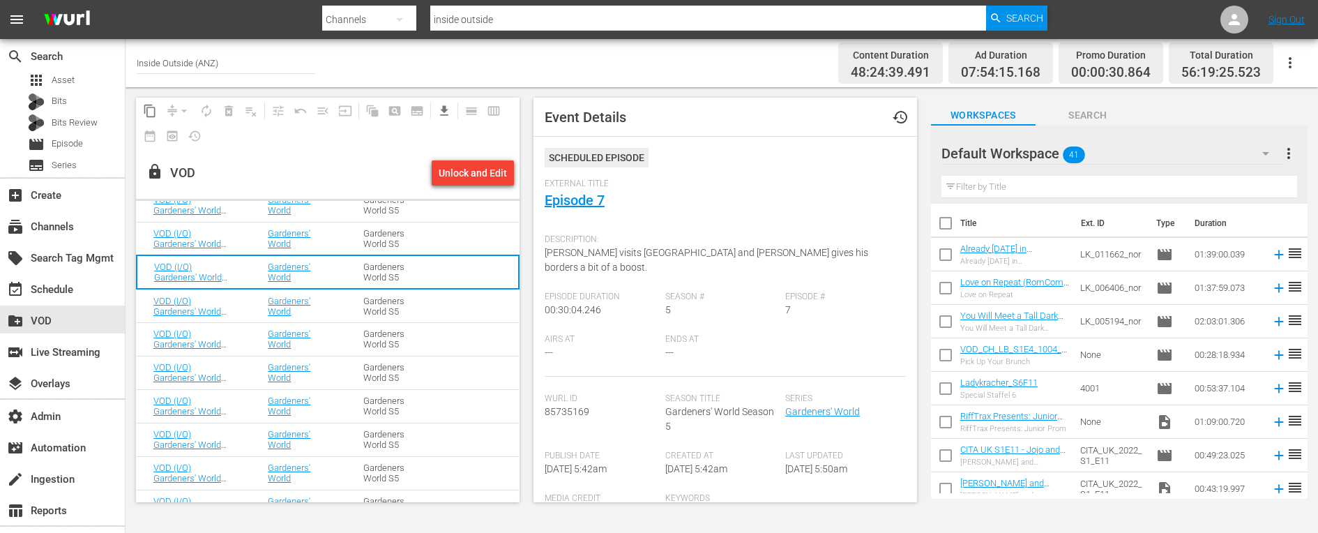
scroll to position [1743, 0]
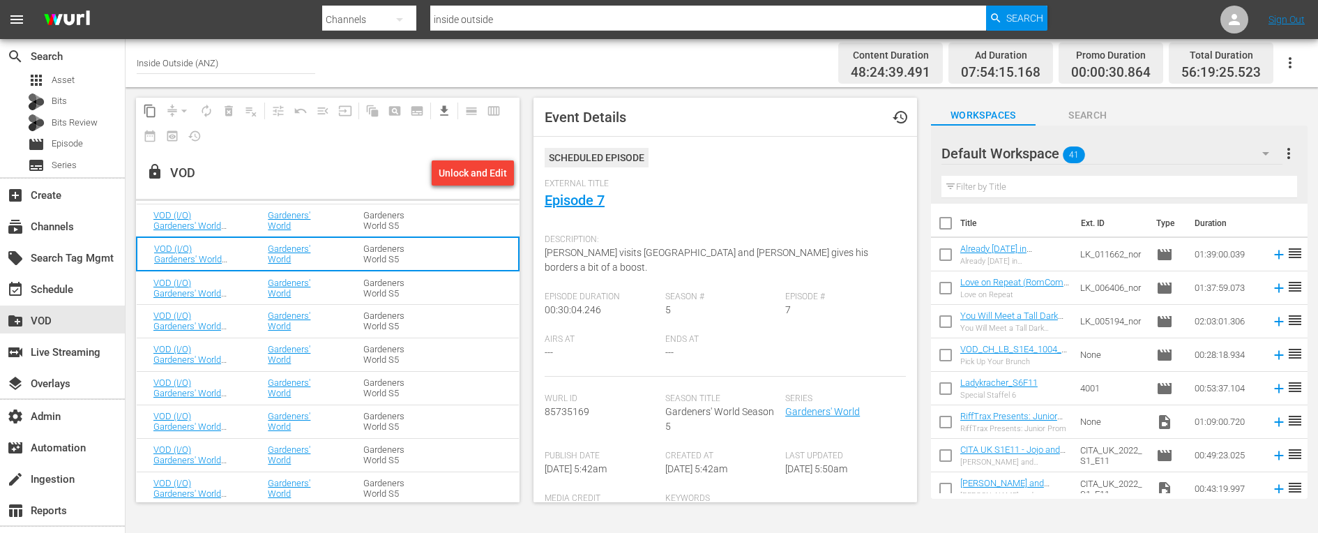
click at [660, 247] on span "[PERSON_NAME] visits [GEOGRAPHIC_DATA] and [PERSON_NAME] gives his borders a bi…" at bounding box center [705, 260] width 323 height 26
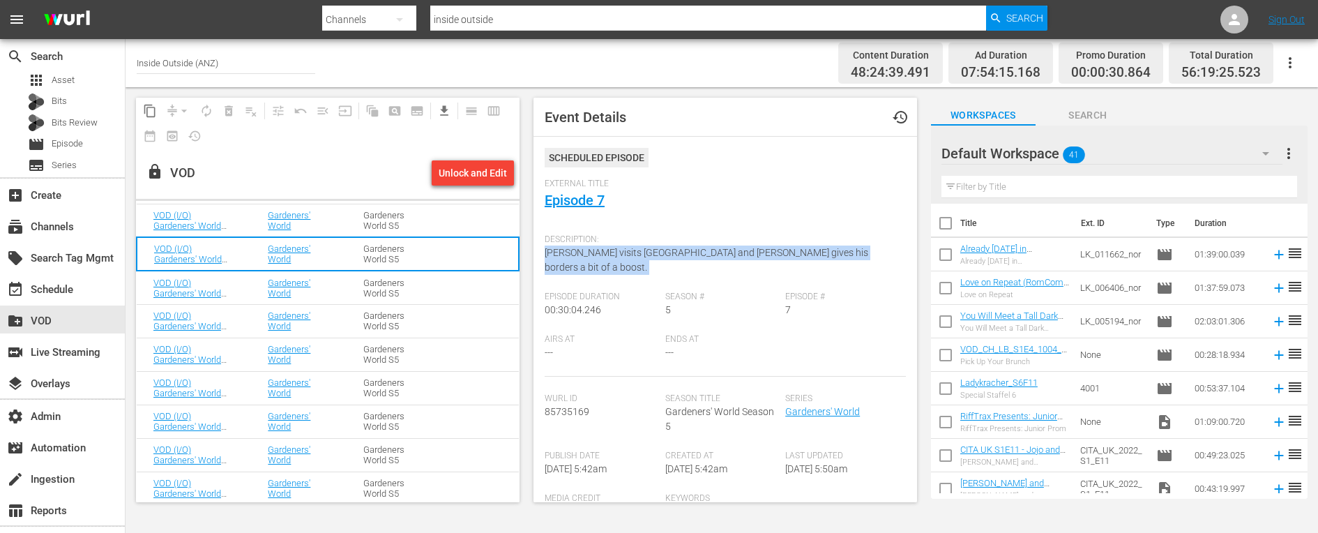
click at [660, 247] on span "[PERSON_NAME] visits [GEOGRAPHIC_DATA] and [PERSON_NAME] gives his borders a bi…" at bounding box center [705, 260] width 323 height 26
click at [383, 289] on div "Gardeners World S5" at bounding box center [394, 287] width 62 height 21
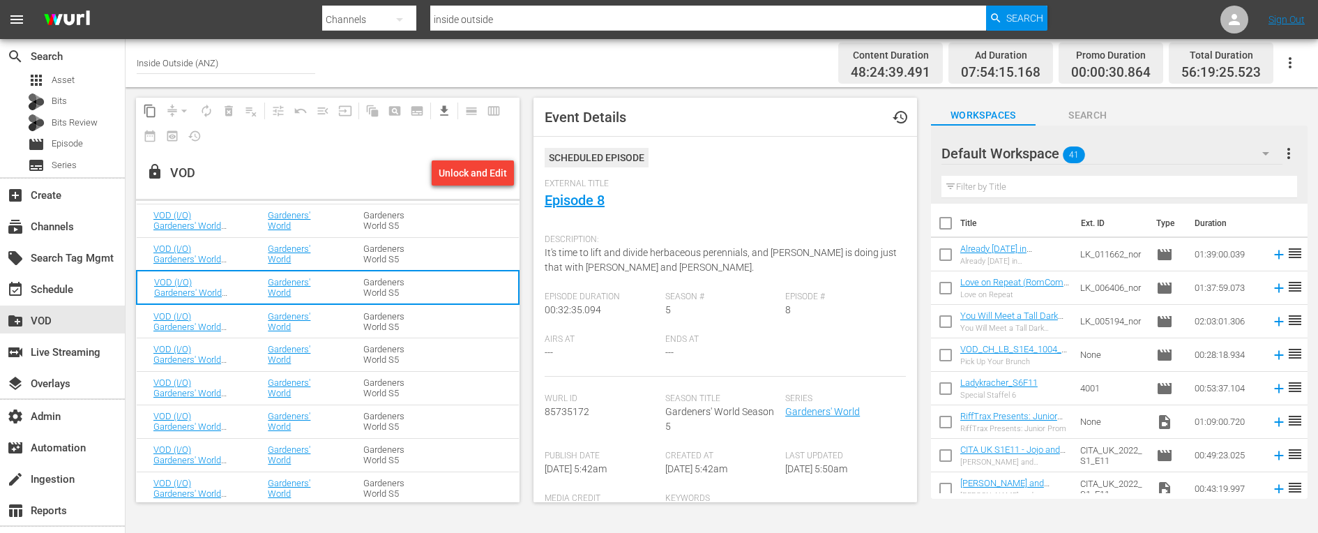
click at [587, 262] on span "It's time to lift and divide herbaceous perennials, and [PERSON_NAME] is doing …" at bounding box center [720, 260] width 352 height 26
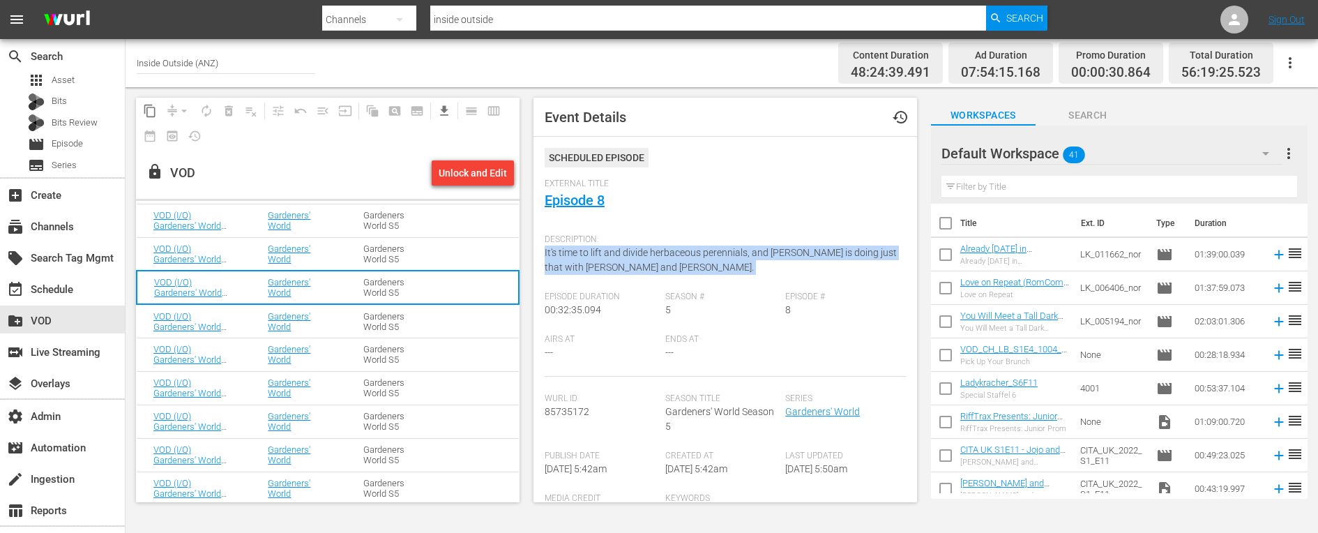
click at [587, 262] on span "It's time to lift and divide herbaceous perennials, and [PERSON_NAME] is doing …" at bounding box center [720, 260] width 352 height 26
click at [236, 323] on td "VOD (I/O) Gardeners' World S05 E10: Episode 10" at bounding box center [194, 320] width 114 height 33
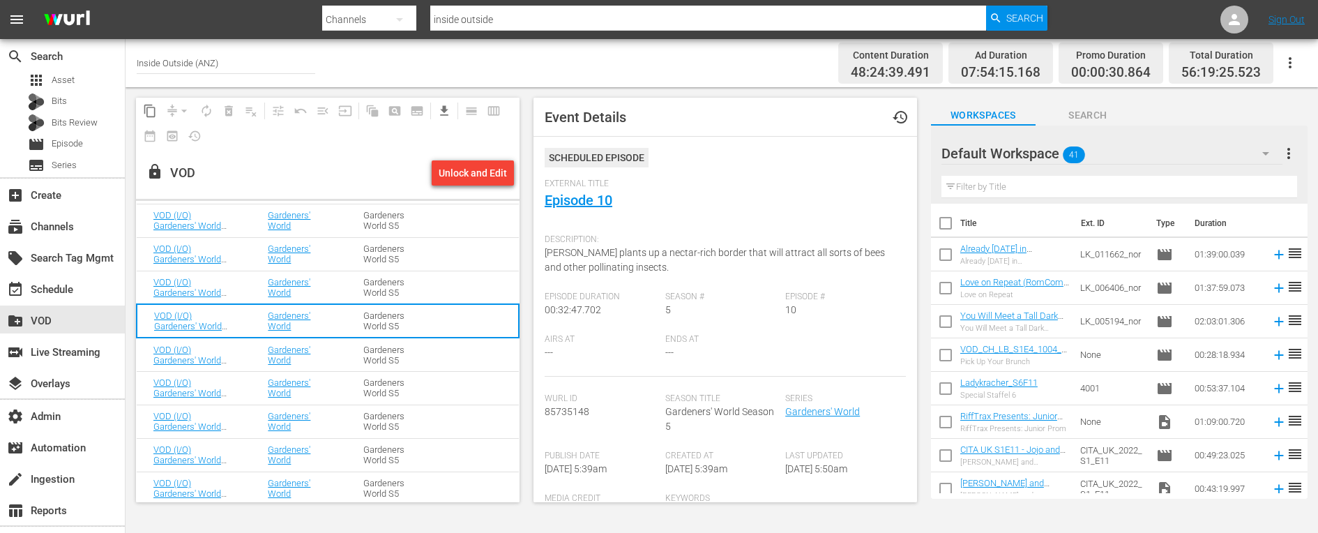
click at [575, 255] on span "[PERSON_NAME] plants up a nectar-rich border that will attract all sorts of bee…" at bounding box center [714, 260] width 340 height 26
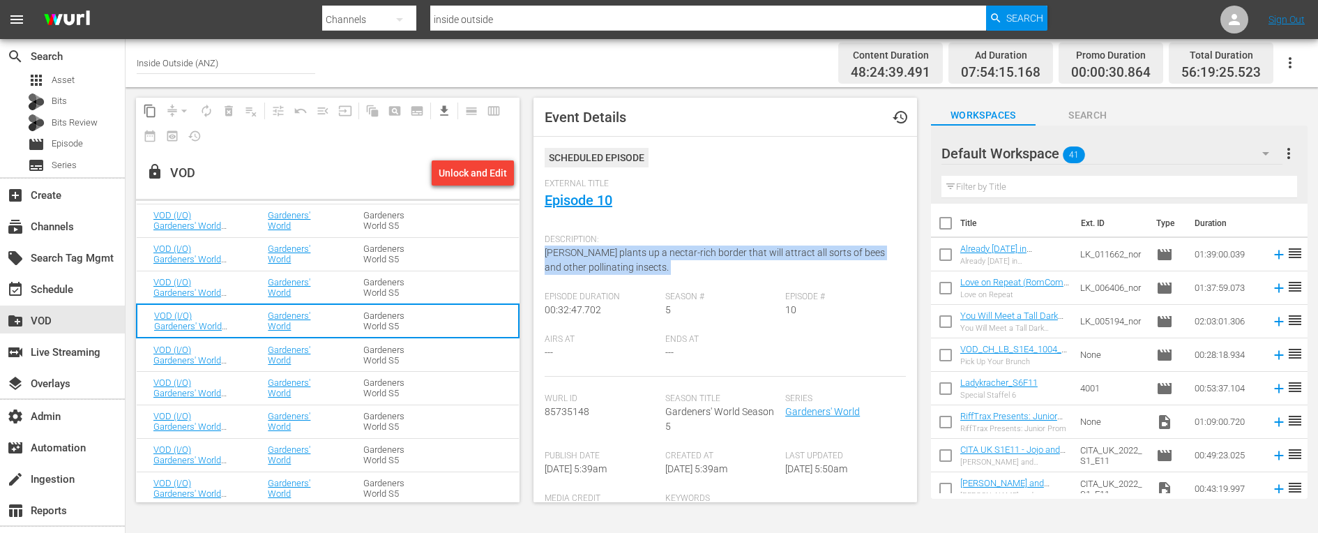
click at [575, 255] on span "[PERSON_NAME] plants up a nectar-rich border that will attract all sorts of bee…" at bounding box center [714, 260] width 340 height 26
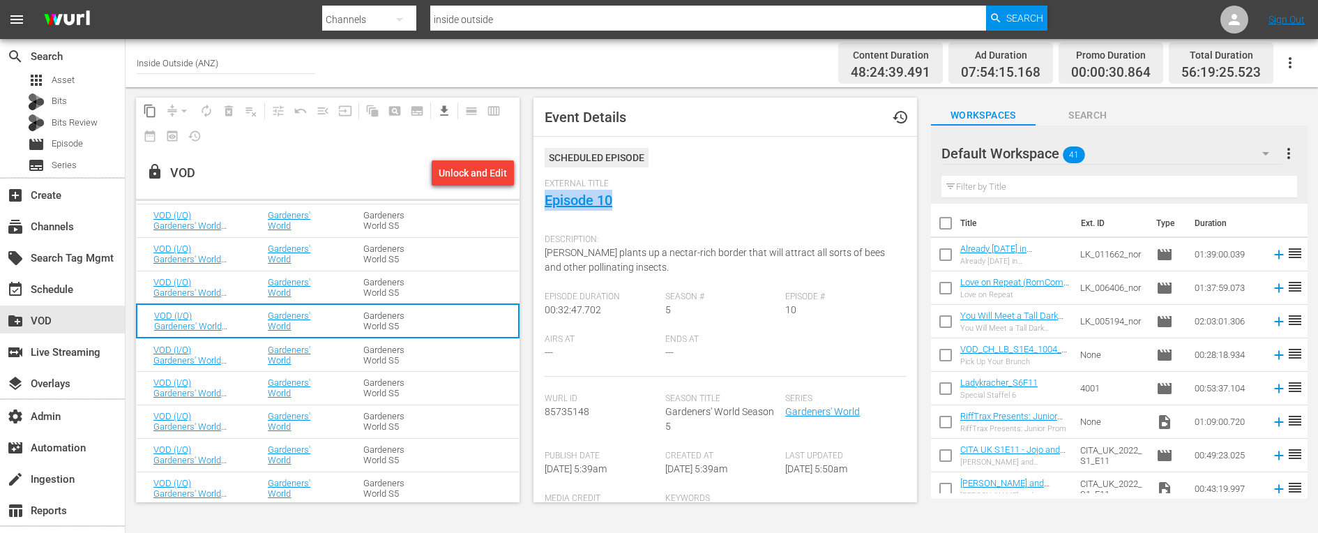
click at [242, 289] on td "VOD (I/O) Gardeners' World S05 E08: Episode 8" at bounding box center [194, 286] width 114 height 33
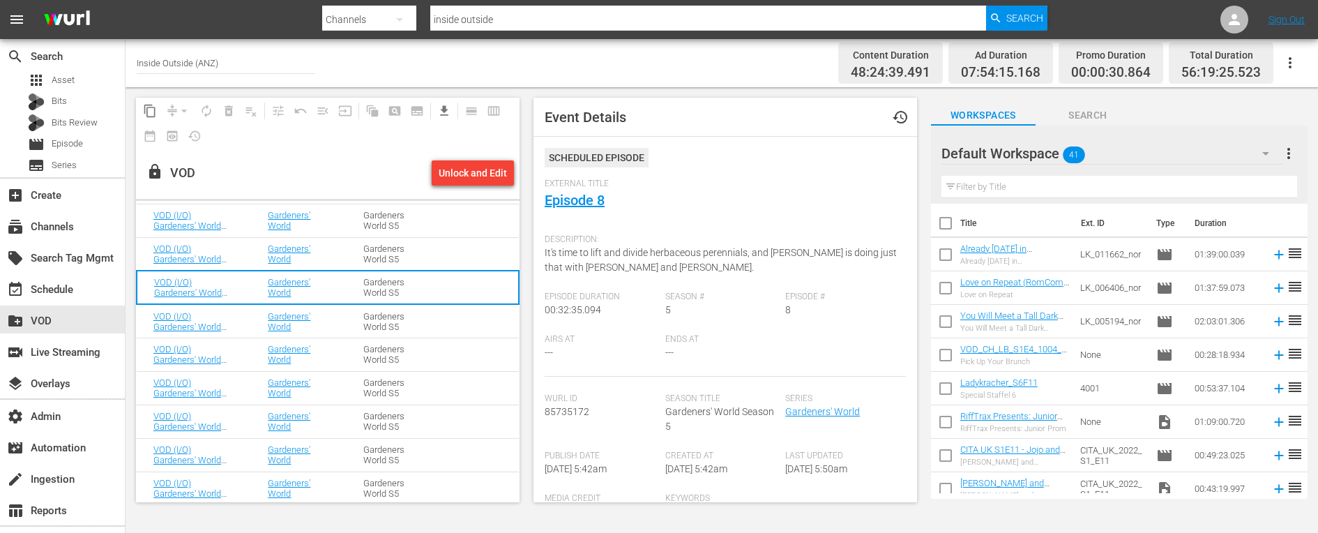
click at [243, 321] on td "VOD (I/O) Gardeners' World S05 E10: Episode 10" at bounding box center [194, 320] width 114 height 33
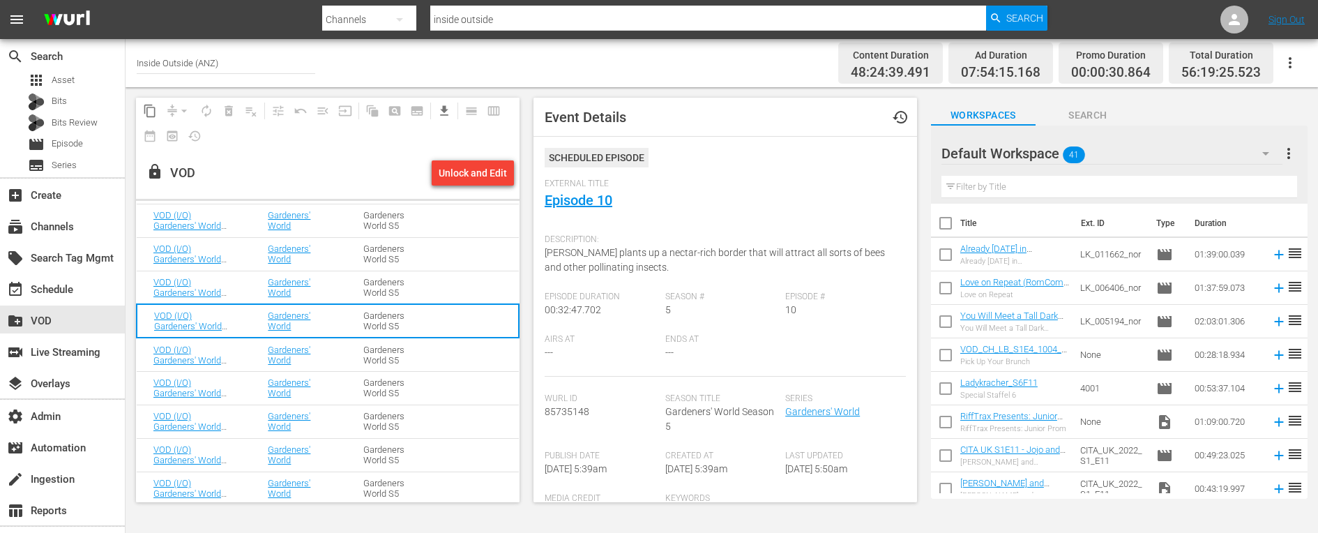
click at [243, 352] on td "VOD (I/O) Gardeners' World S05 E11: Episode 11" at bounding box center [194, 353] width 114 height 33
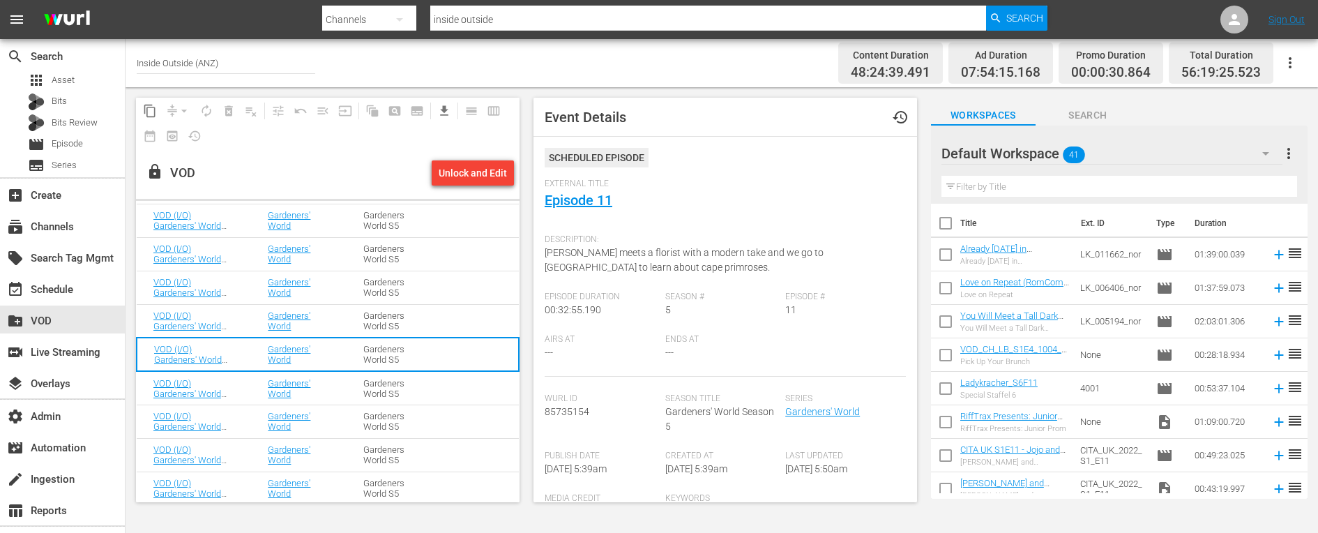
click at [583, 257] on span "[PERSON_NAME] meets a florist with a modern take and we go to [GEOGRAPHIC_DATA]…" at bounding box center [683, 260] width 279 height 26
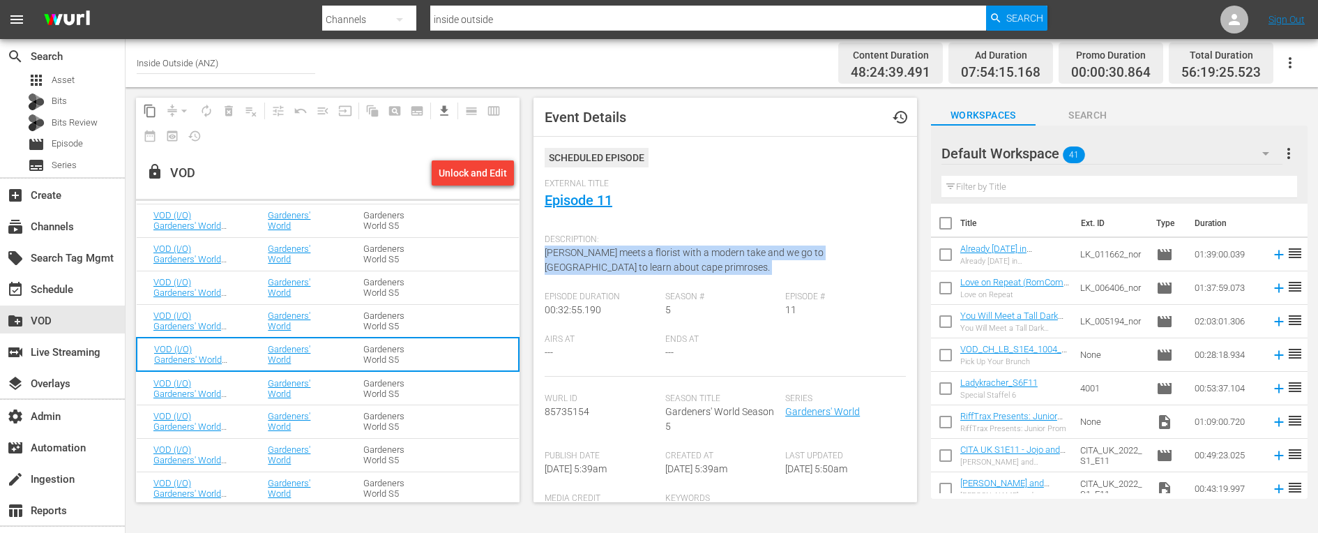
click at [583, 257] on span "[PERSON_NAME] meets a florist with a modern take and we go to [GEOGRAPHIC_DATA]…" at bounding box center [683, 260] width 279 height 26
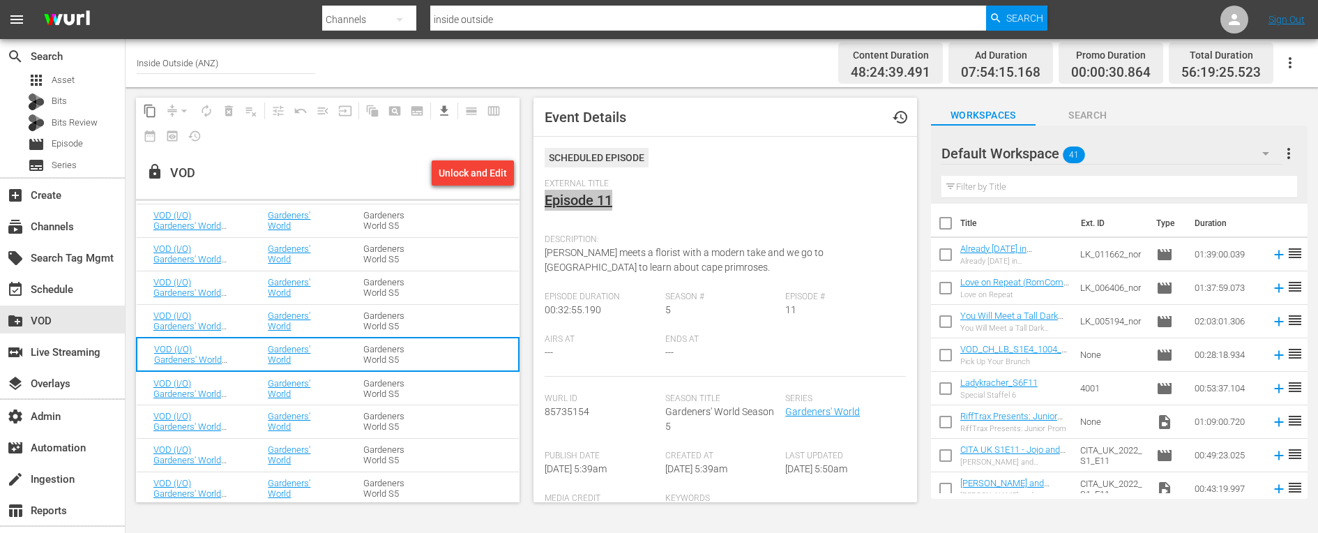
click at [247, 388] on td "VOD (I/O) Gardeners' World S05 E12: Episode 12" at bounding box center [194, 387] width 114 height 33
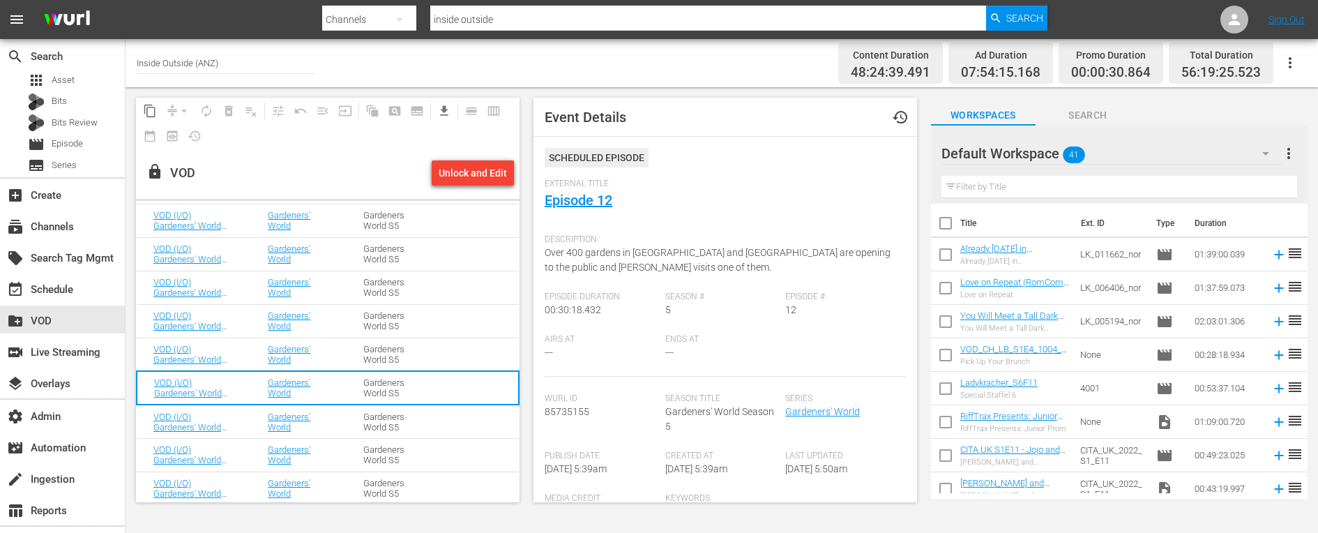
click at [582, 252] on span "Over 400 gardens in [GEOGRAPHIC_DATA] and [GEOGRAPHIC_DATA] are opening to the …" at bounding box center [717, 260] width 346 height 26
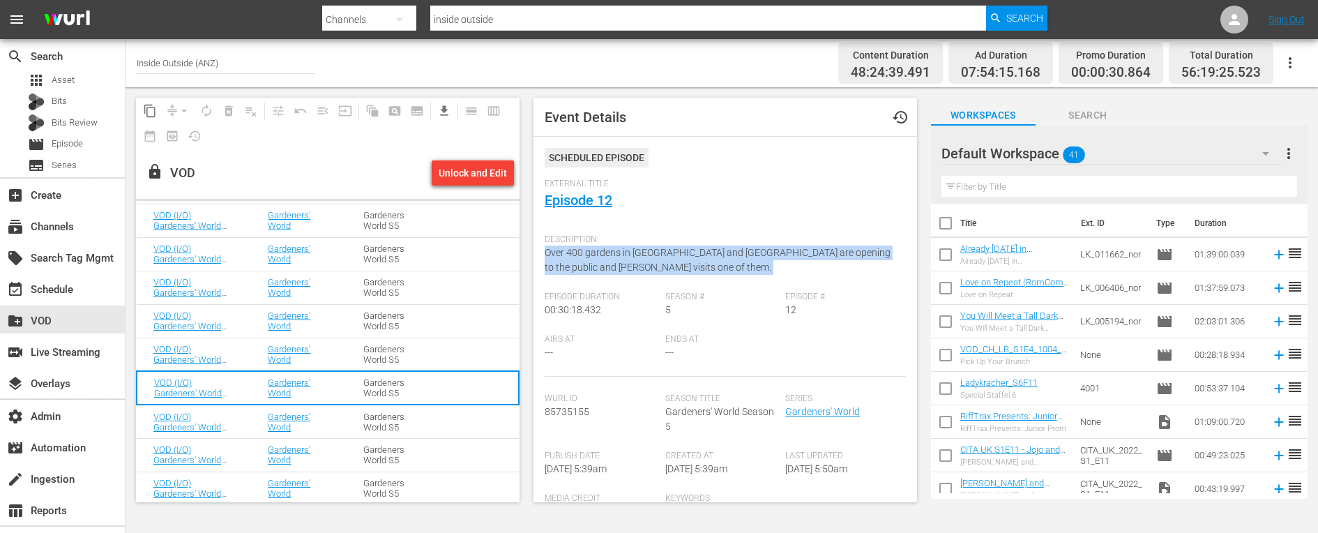
click at [582, 252] on span "Over 400 gardens in [GEOGRAPHIC_DATA] and [GEOGRAPHIC_DATA] are opening to the …" at bounding box center [717, 260] width 346 height 26
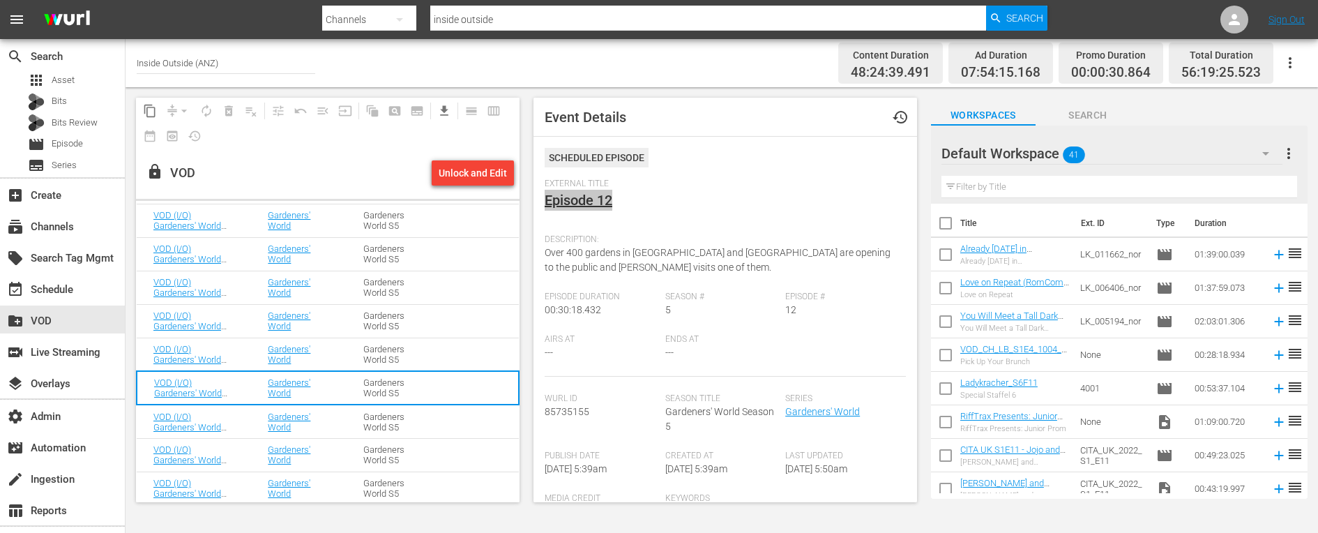
click at [241, 422] on td "VOD (I/O) Gardeners' World S05 E13: Episode 13" at bounding box center [194, 420] width 114 height 33
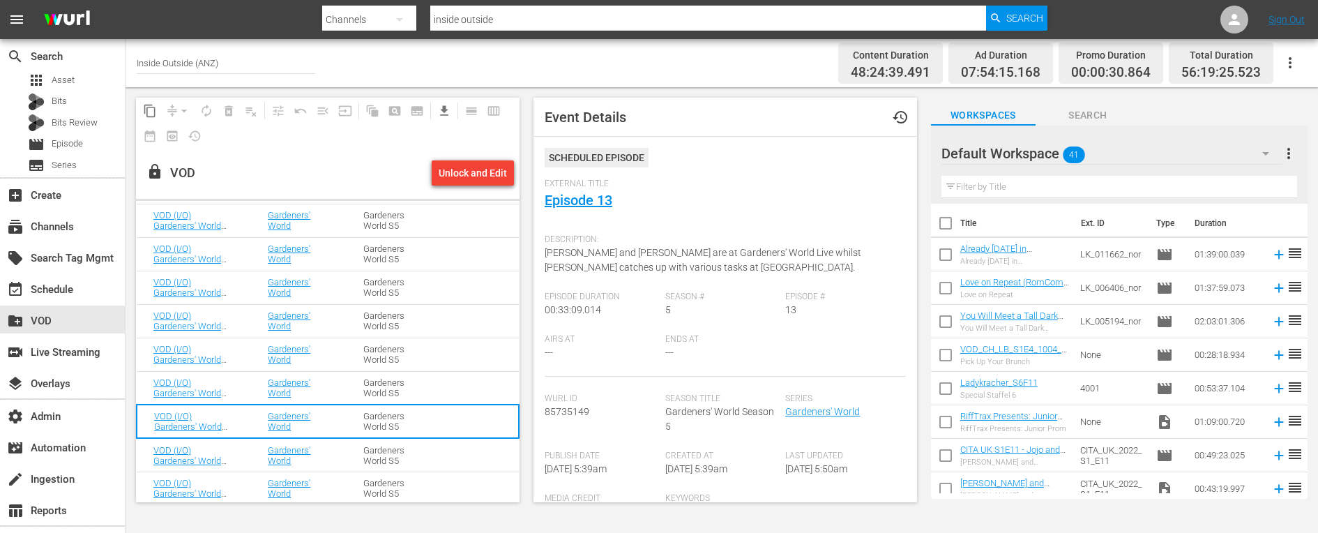
click at [569, 262] on span "[PERSON_NAME] and [PERSON_NAME] are at Gardeners' World Live whilst [PERSON_NAM…" at bounding box center [702, 260] width 317 height 26
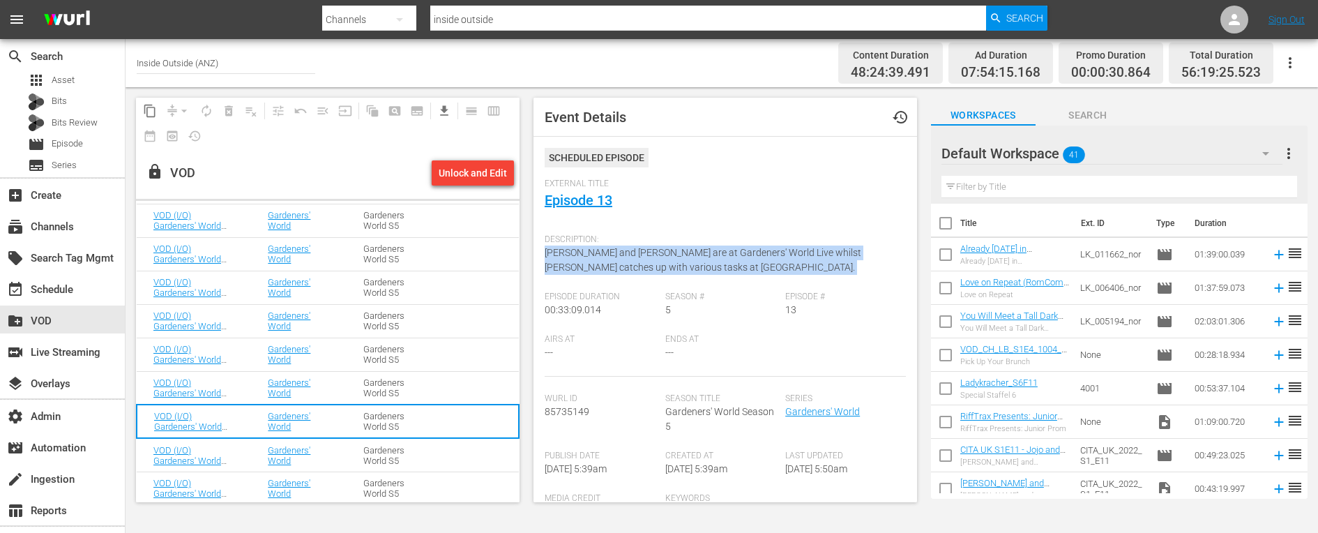
click at [569, 262] on span "[PERSON_NAME] and [PERSON_NAME] are at Gardeners' World Live whilst [PERSON_NAM…" at bounding box center [702, 260] width 317 height 26
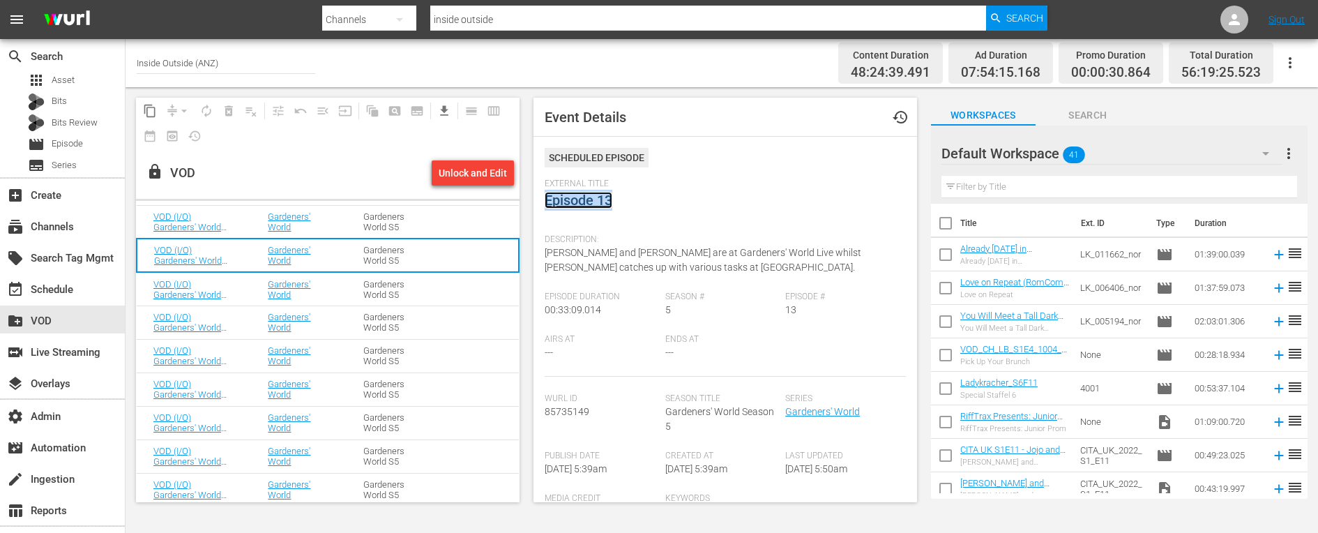
scroll to position [1921, 0]
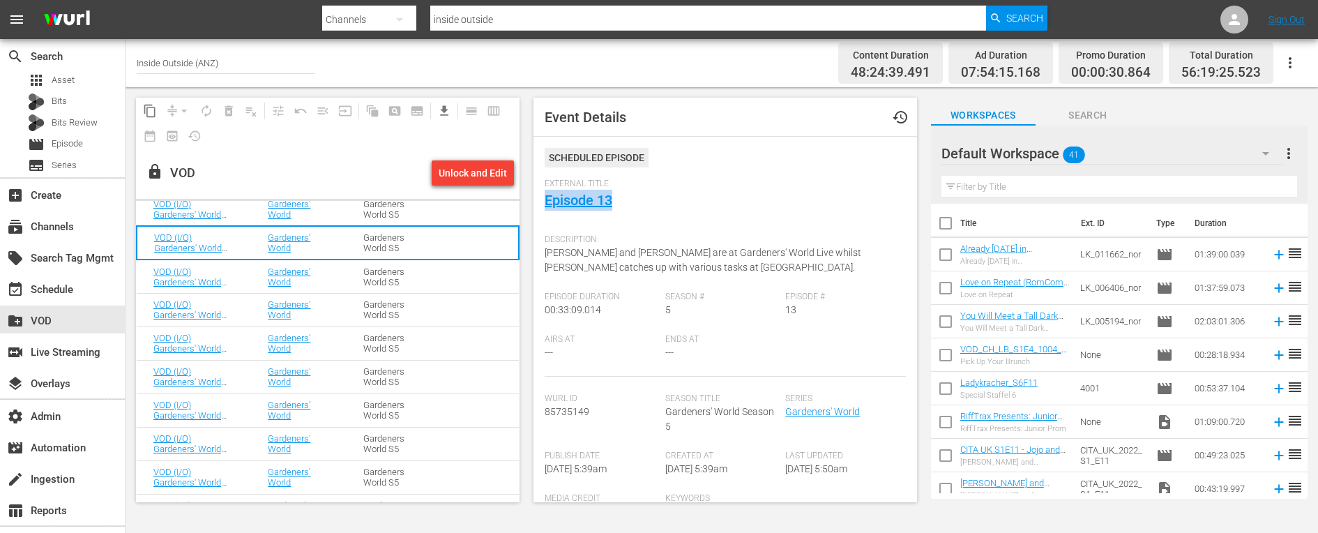
click at [241, 273] on td "VOD (I/O) Gardeners' World S05 E14: Episode 14" at bounding box center [194, 275] width 114 height 33
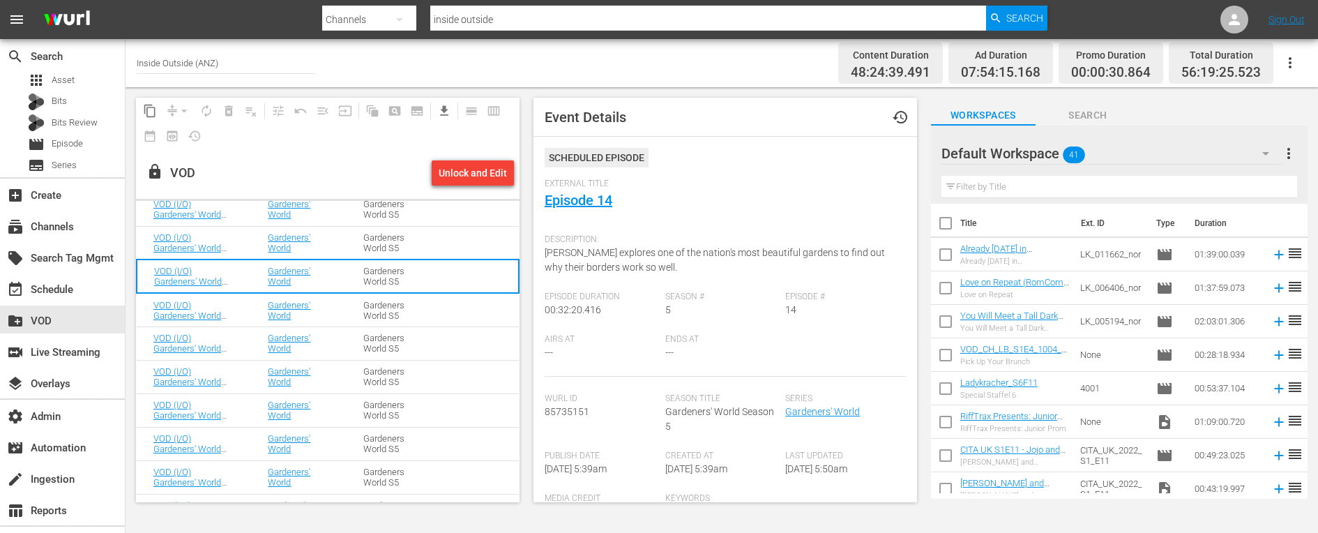
click at [580, 252] on span "[PERSON_NAME] explores one of the nation's most beautiful gardens to find out w…" at bounding box center [714, 260] width 340 height 26
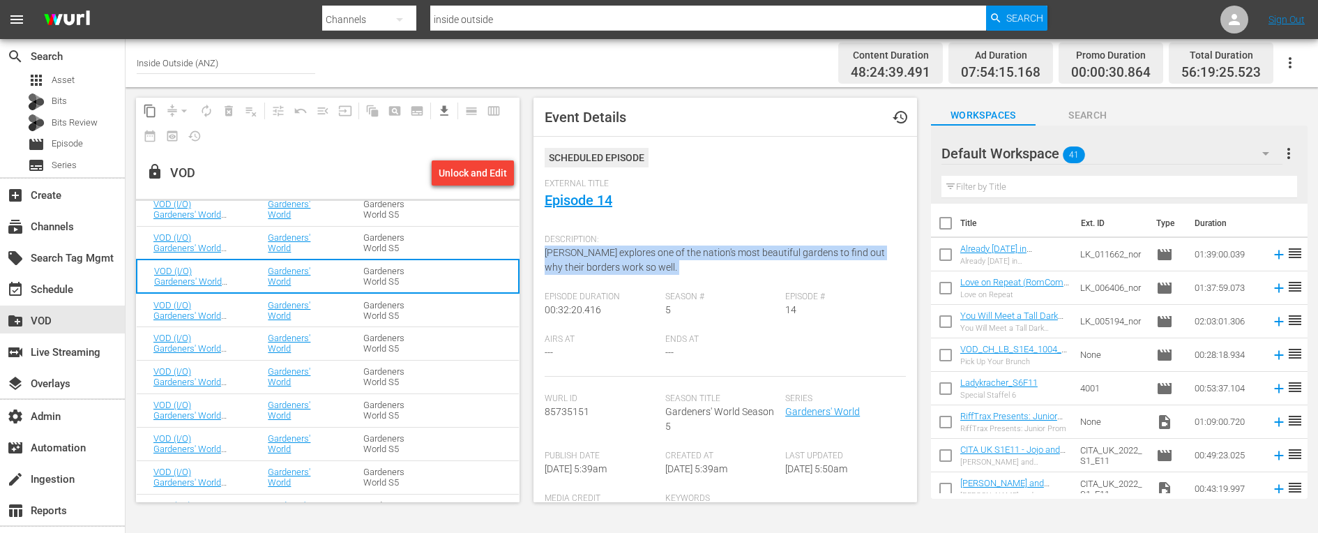
click at [580, 252] on span "[PERSON_NAME] explores one of the nation's most beautiful gardens to find out w…" at bounding box center [714, 260] width 340 height 26
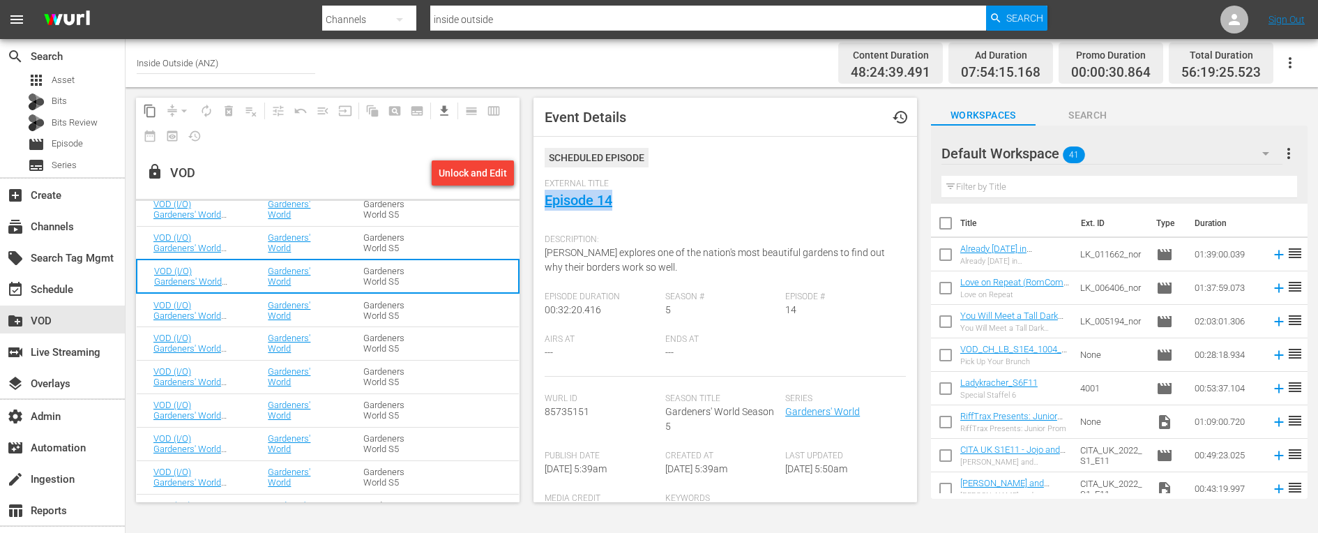
click at [238, 313] on td "VOD (I/O) Gardeners' World S05 E15: Episode 15" at bounding box center [194, 309] width 114 height 33
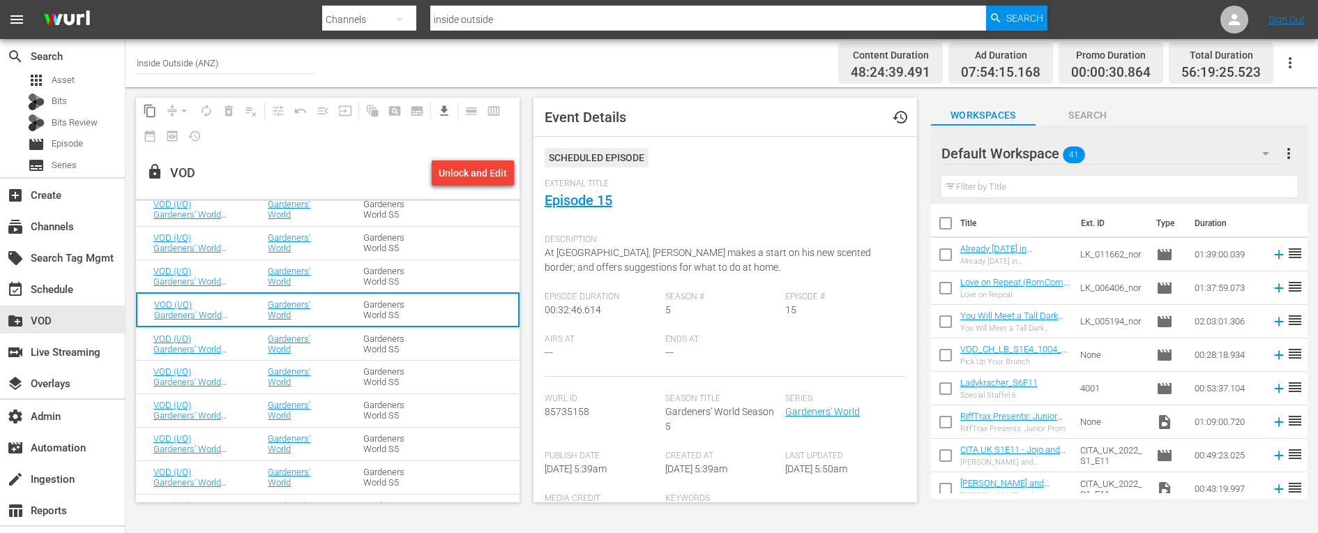
click at [610, 257] on span "At [GEOGRAPHIC_DATA], [PERSON_NAME] makes a start on his new scented border; an…" at bounding box center [707, 260] width 326 height 26
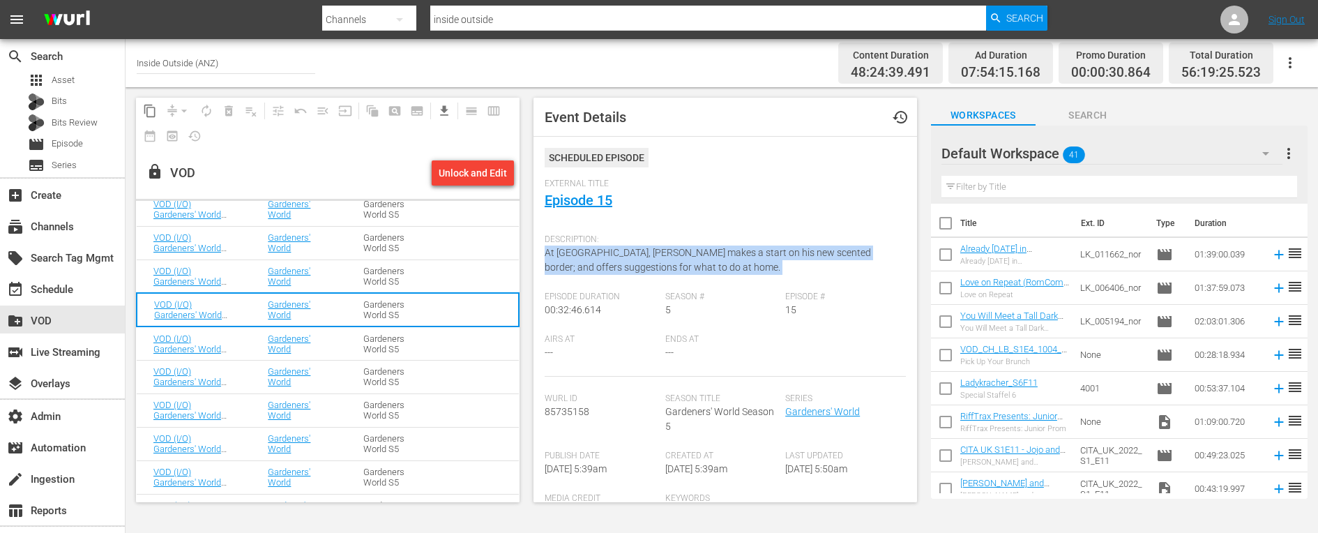
click at [610, 257] on span "At [GEOGRAPHIC_DATA], [PERSON_NAME] makes a start on his new scented border; an…" at bounding box center [707, 260] width 326 height 26
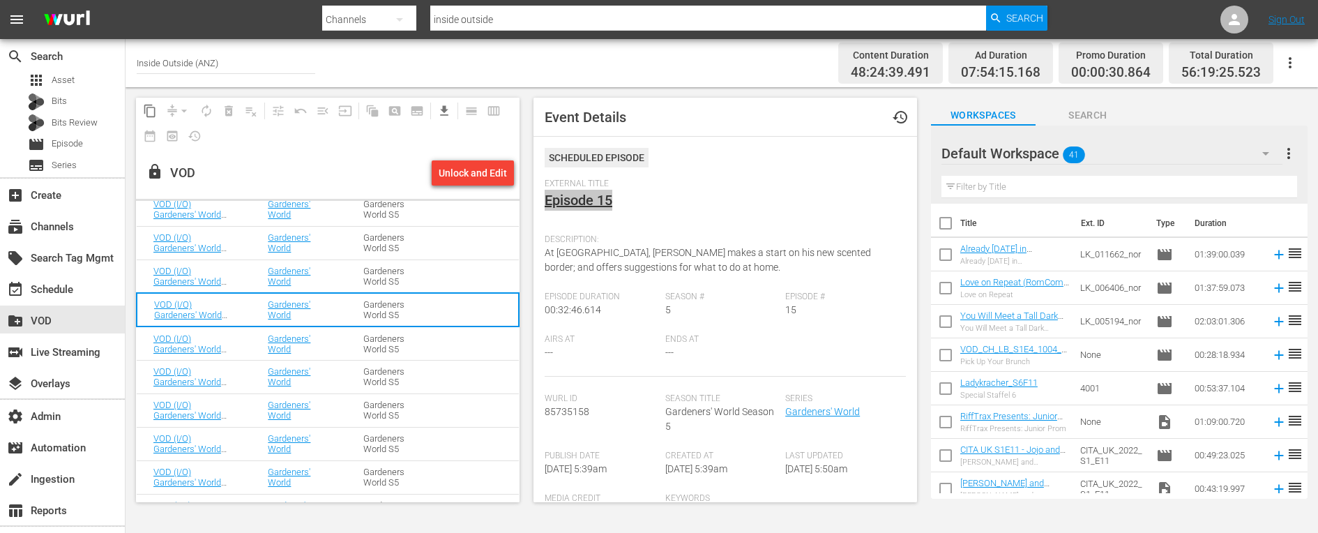
click at [245, 349] on td "VOD (I/O) Gardeners' World S05 E16: Episode 16" at bounding box center [194, 342] width 114 height 33
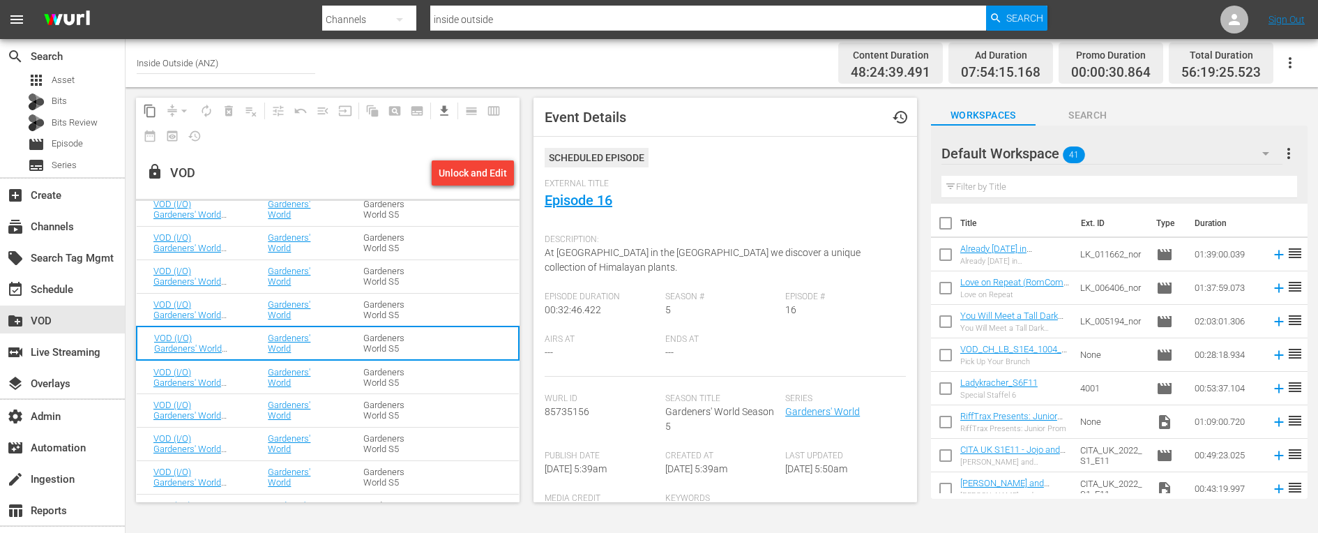
click at [583, 263] on span "At [GEOGRAPHIC_DATA] in the [GEOGRAPHIC_DATA] we discover a unique collection o…" at bounding box center [702, 260] width 316 height 26
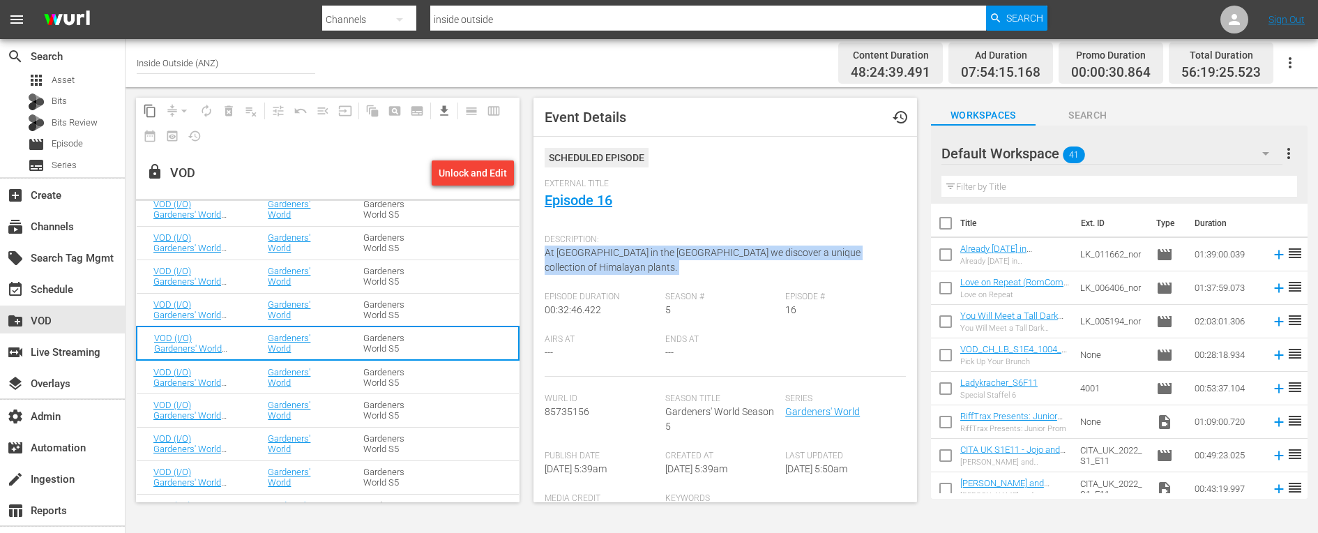
click at [583, 263] on span "At [GEOGRAPHIC_DATA] in the [GEOGRAPHIC_DATA] we discover a unique collection o…" at bounding box center [702, 260] width 316 height 26
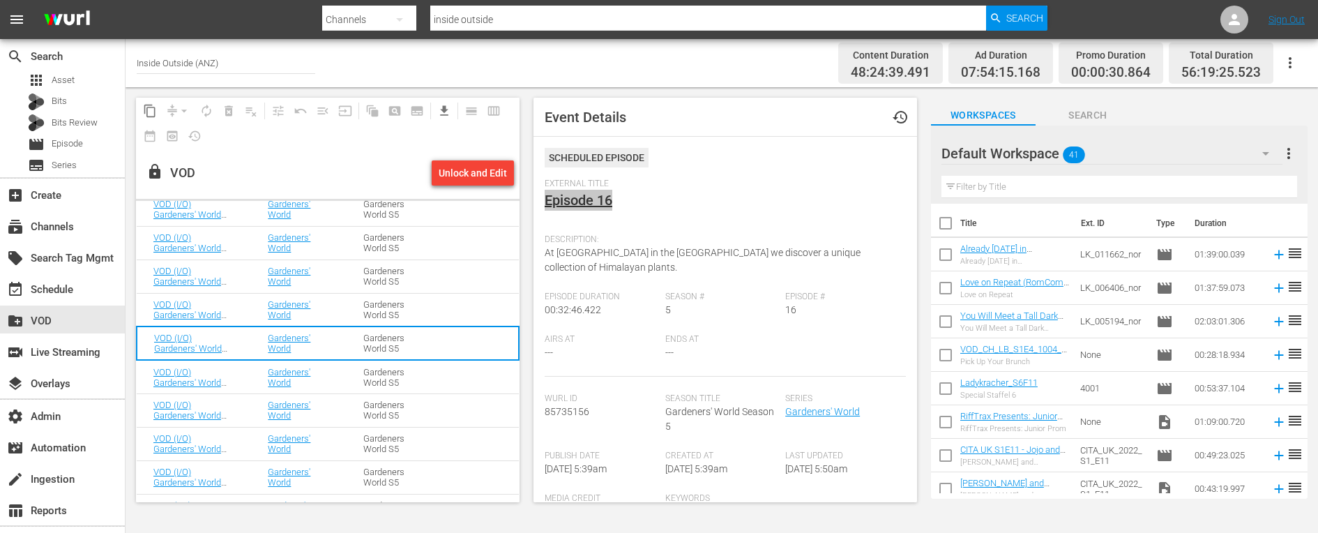
click at [252, 376] on td "Gardeners' World" at bounding box center [299, 376] width 96 height 33
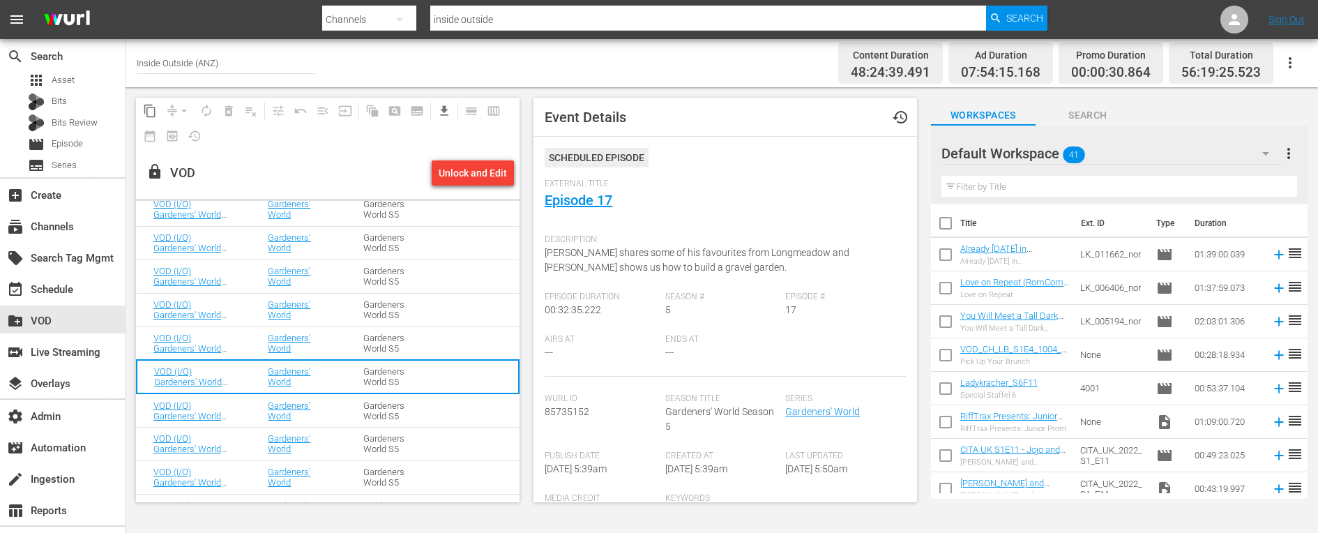
click at [603, 265] on span "[PERSON_NAME] shares some of his favourites from Longmeadow and [PERSON_NAME] s…" at bounding box center [696, 260] width 305 height 26
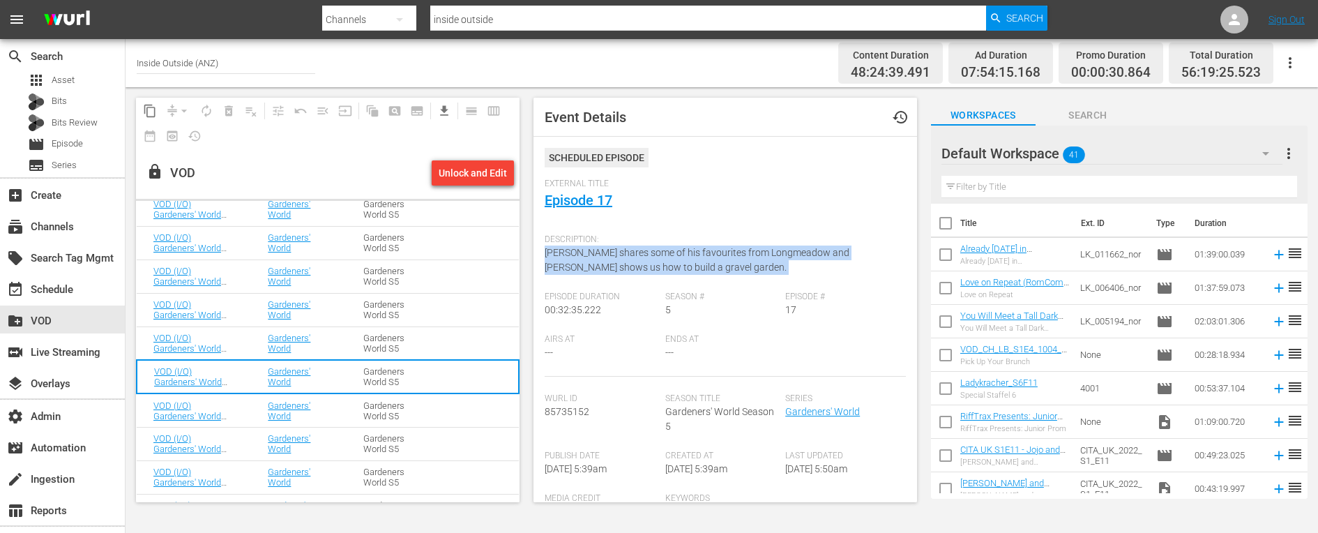
click at [603, 265] on span "[PERSON_NAME] shares some of his favourites from Longmeadow and [PERSON_NAME] s…" at bounding box center [696, 260] width 305 height 26
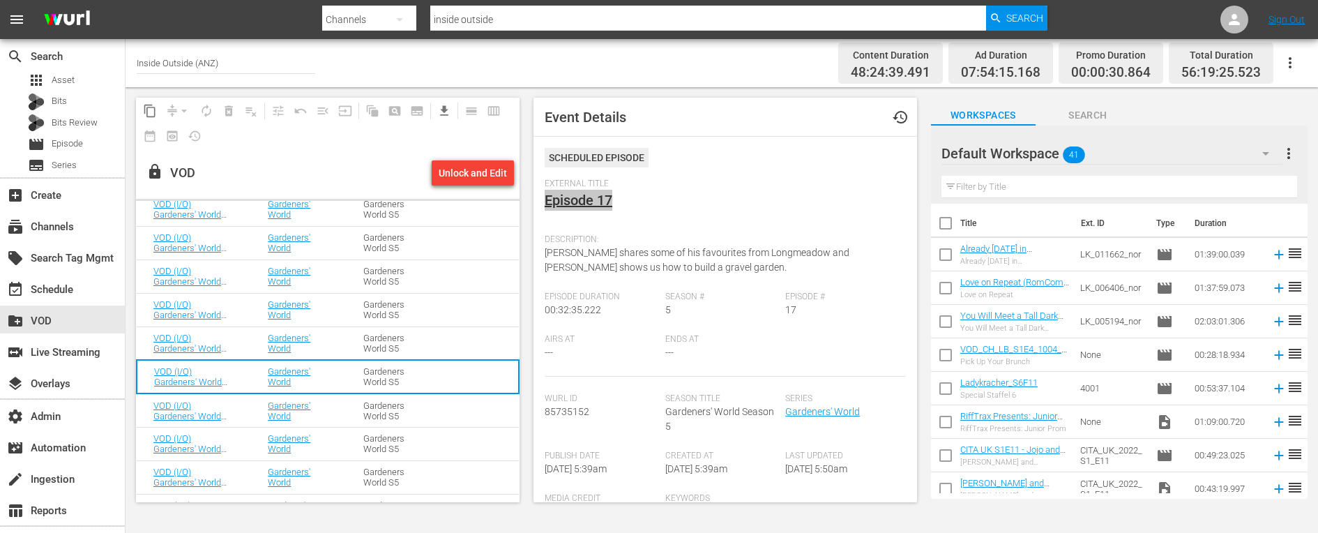
click at [241, 406] on td "VOD (I/O) Gardeners' World S05 E18: Episode 18" at bounding box center [194, 409] width 114 height 33
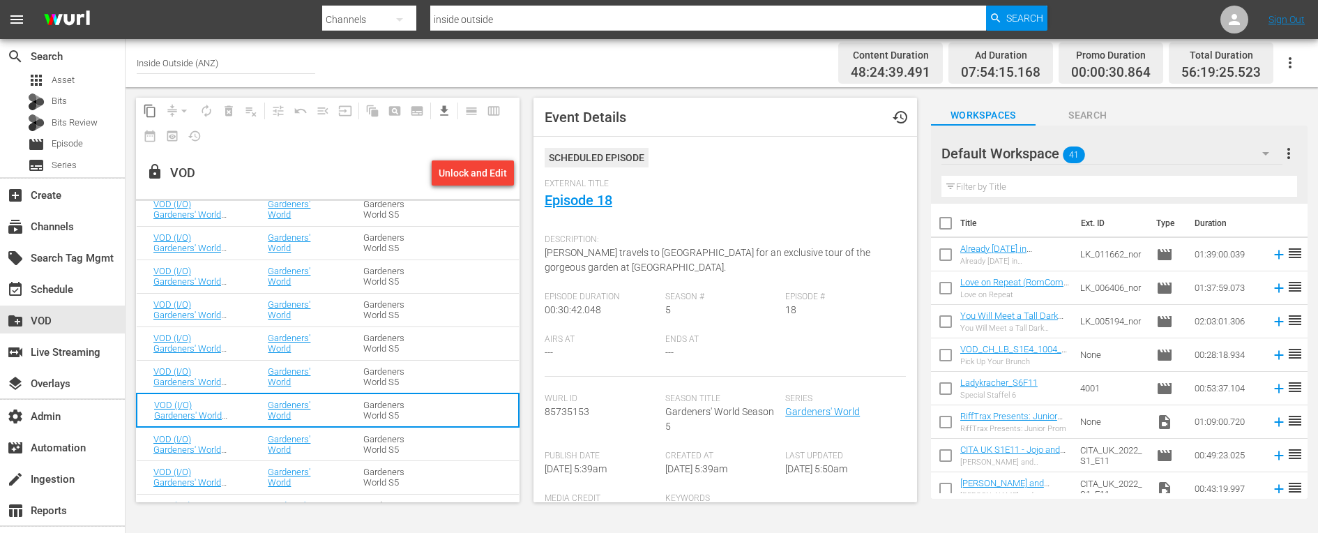
click at [572, 254] on span "[PERSON_NAME] travels to [GEOGRAPHIC_DATA] for an exclusive tour of the gorgeou…" at bounding box center [707, 260] width 326 height 26
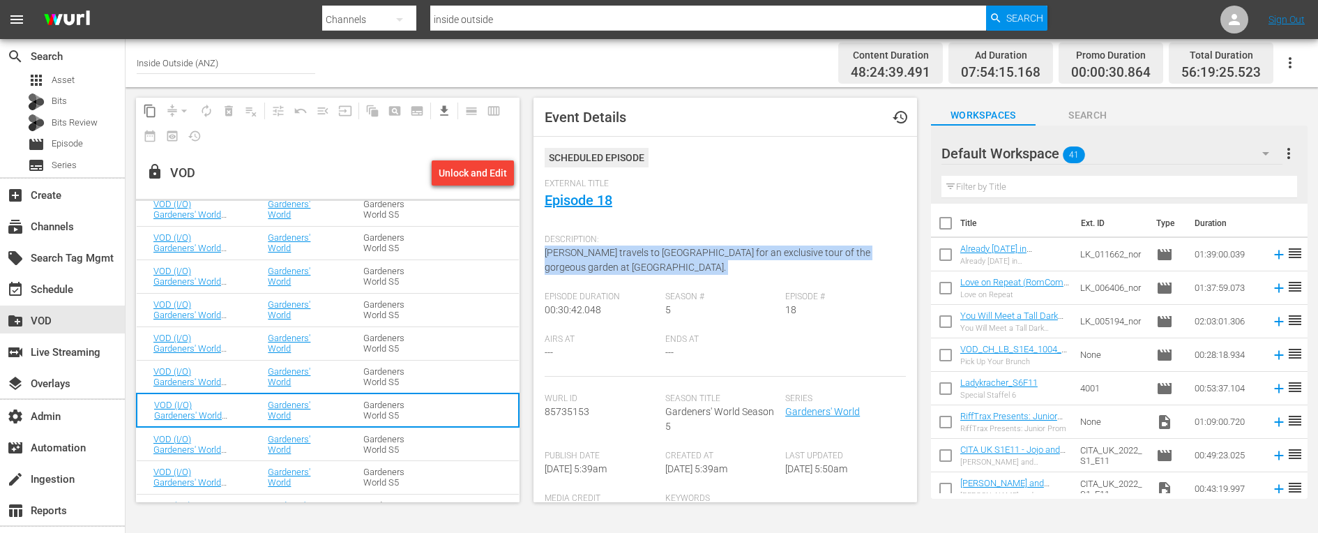
click at [572, 254] on span "[PERSON_NAME] travels to [GEOGRAPHIC_DATA] for an exclusive tour of the gorgeou…" at bounding box center [707, 260] width 326 height 26
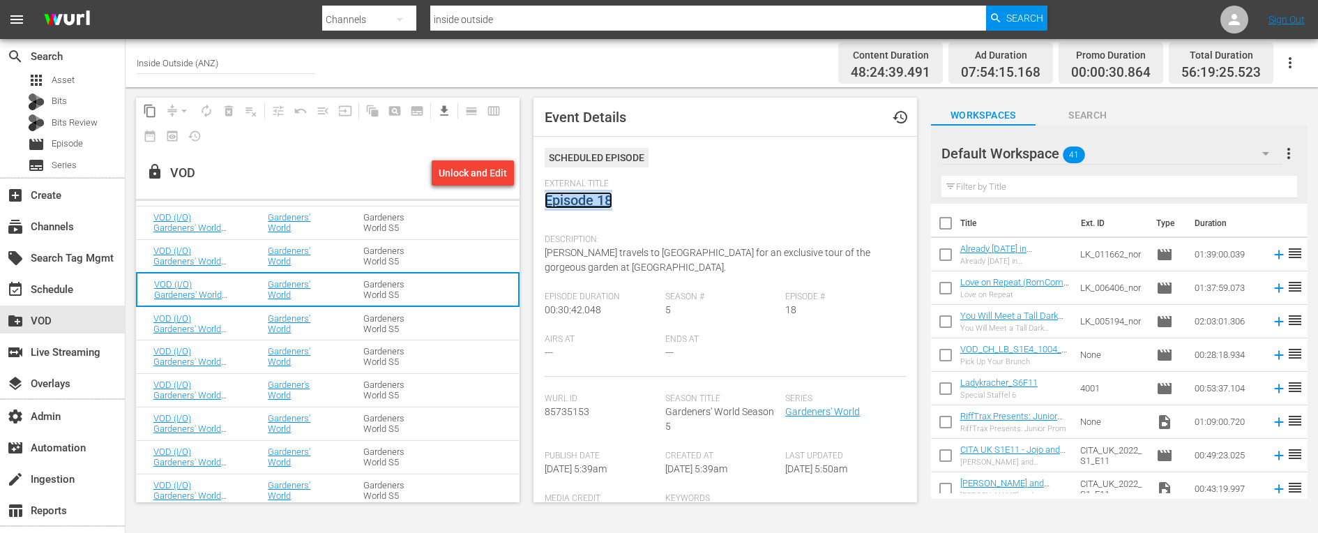
scroll to position [2069, 0]
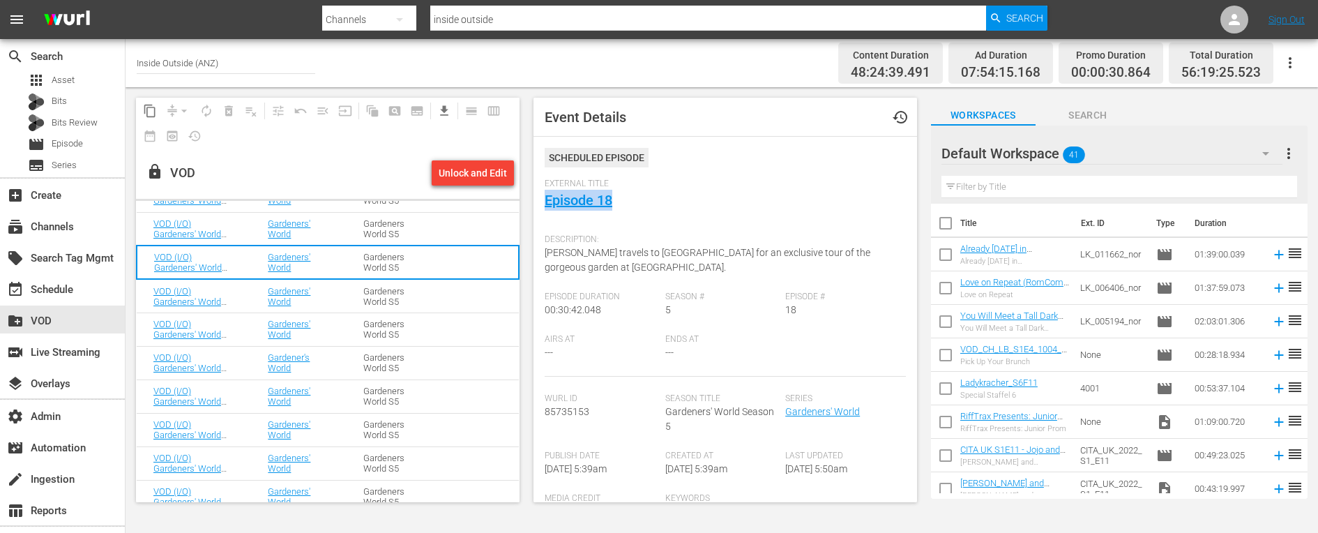
click at [241, 293] on td "VOD (I/O) Gardeners' World S05 E19: Episode 19" at bounding box center [194, 295] width 114 height 33
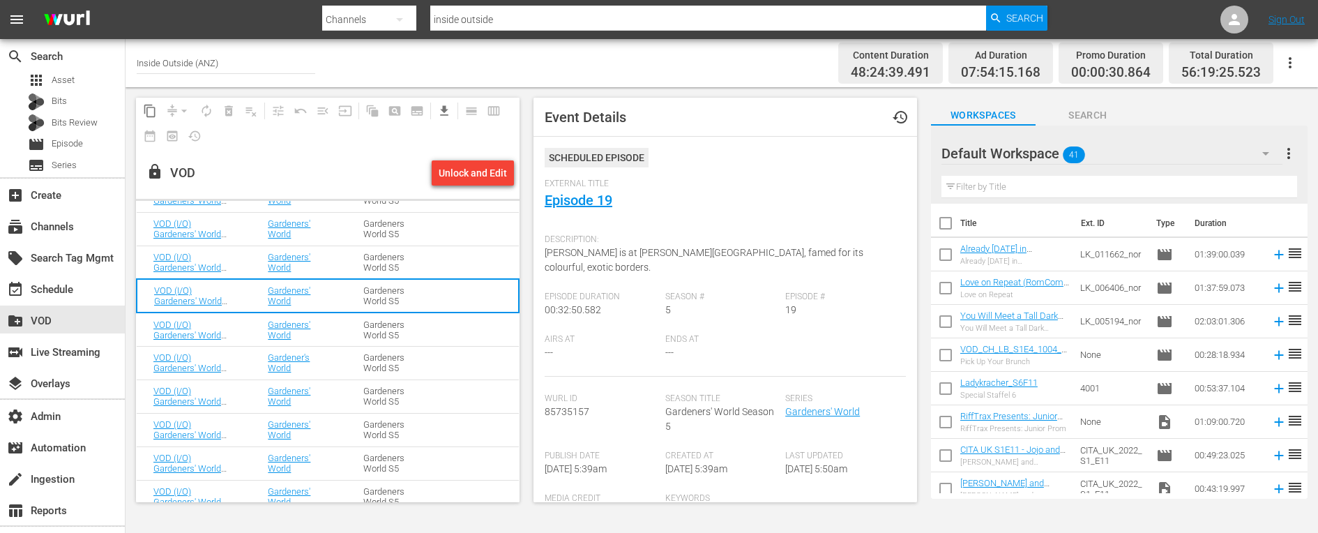
click at [580, 256] on span "[PERSON_NAME] is at [PERSON_NAME][GEOGRAPHIC_DATA], famed for its colourful, ex…" at bounding box center [703, 260] width 319 height 26
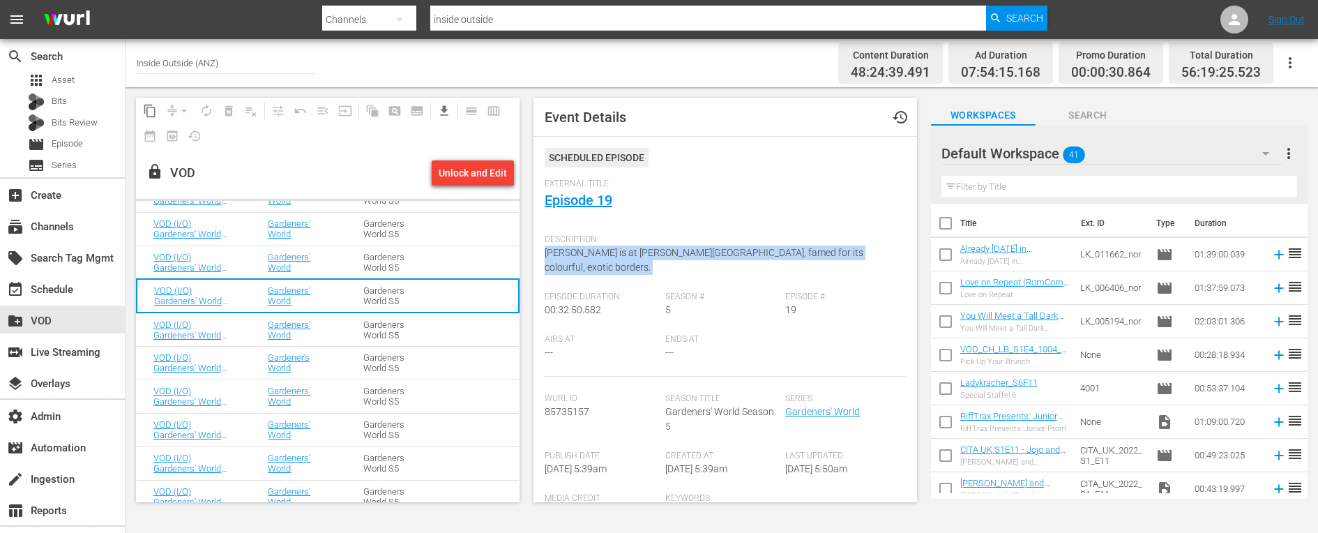
click at [580, 256] on span "[PERSON_NAME] is at [PERSON_NAME][GEOGRAPHIC_DATA], famed for its colourful, ex…" at bounding box center [703, 260] width 319 height 26
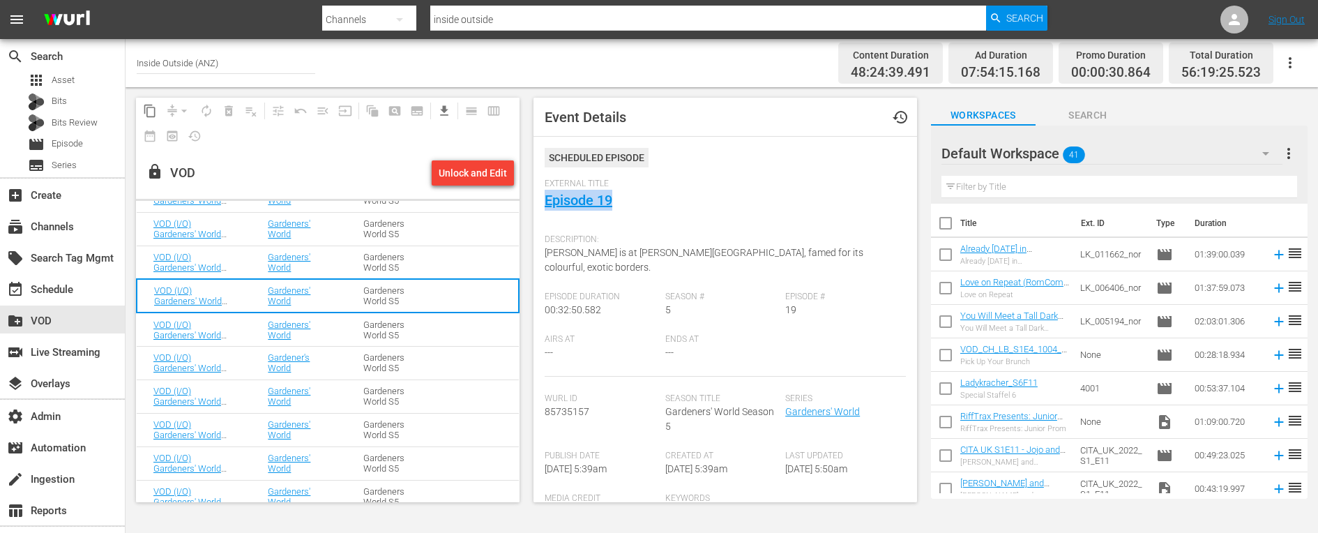
click at [236, 326] on td "VOD (I/O) Gardeners' World S05 E20: Episode 20" at bounding box center [194, 328] width 114 height 33
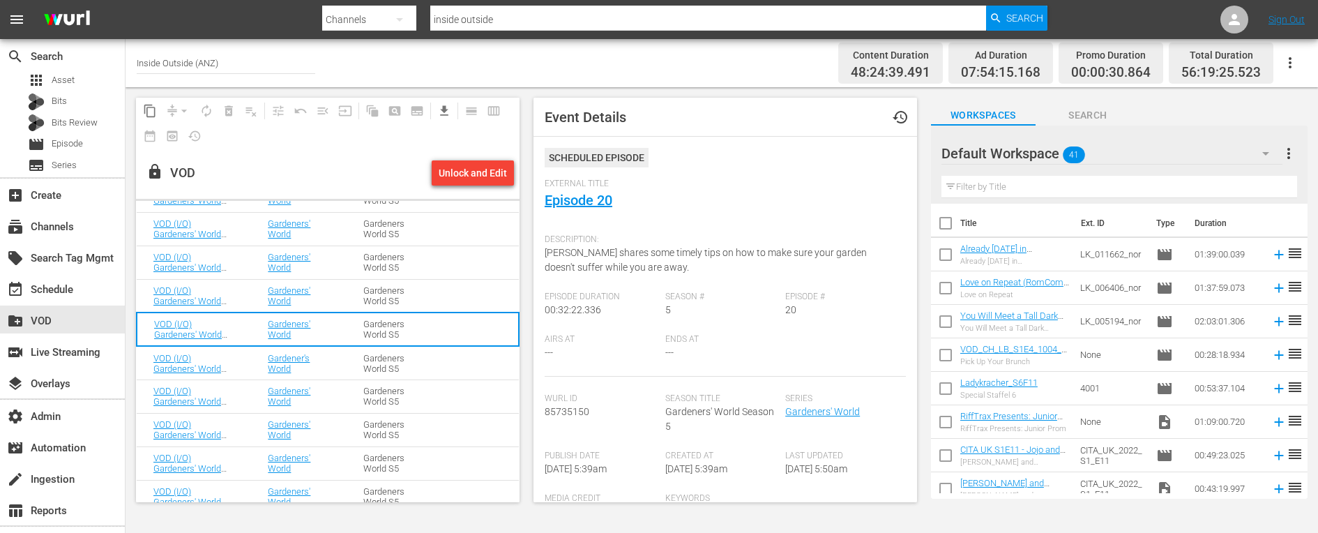
click at [577, 261] on span "[PERSON_NAME] shares some timely tips on how to make sure your garden doesn't s…" at bounding box center [705, 260] width 322 height 26
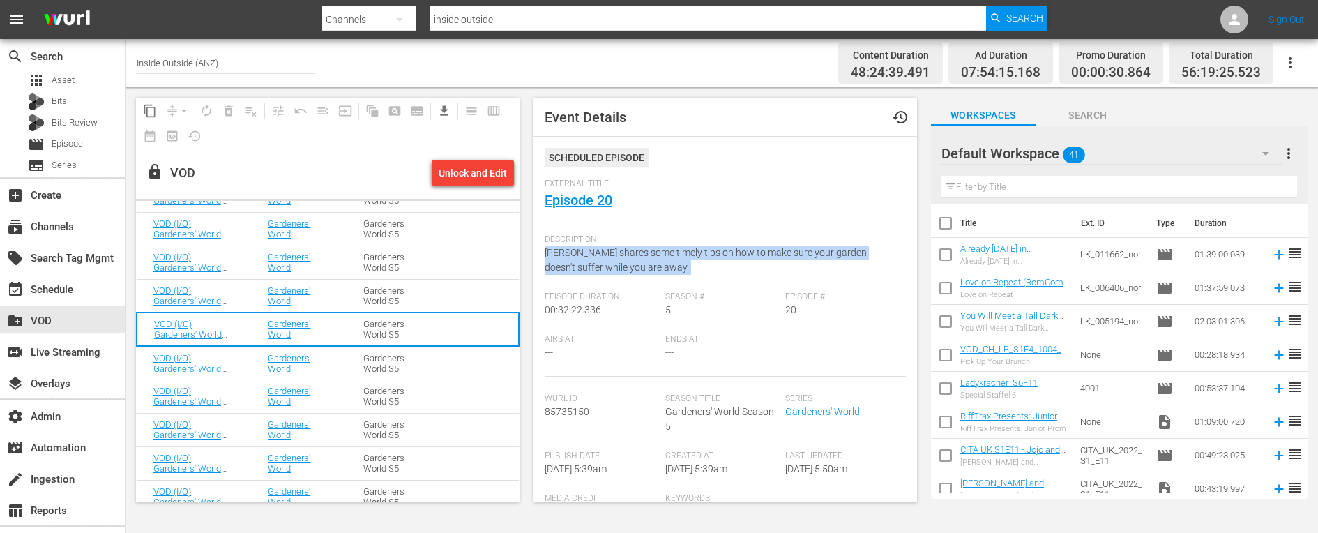
click at [577, 261] on span "[PERSON_NAME] shares some timely tips on how to make sure your garden doesn't s…" at bounding box center [705, 260] width 322 height 26
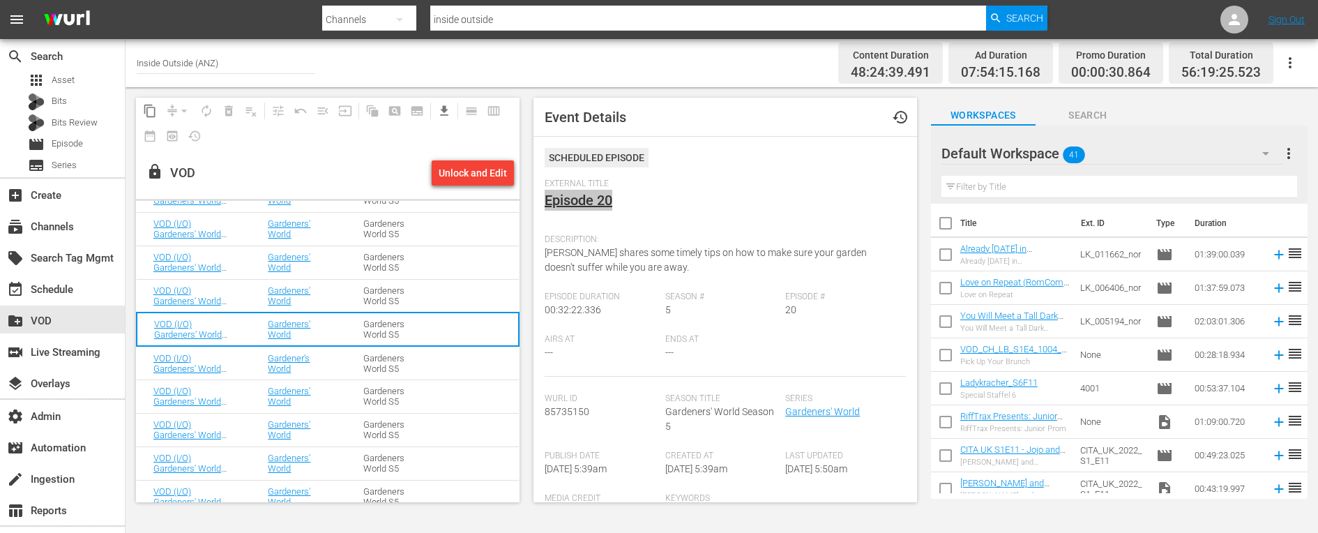
click at [241, 360] on td "VOD (I/O) Gardeners' World S05 E21: Episode 21" at bounding box center [194, 362] width 114 height 33
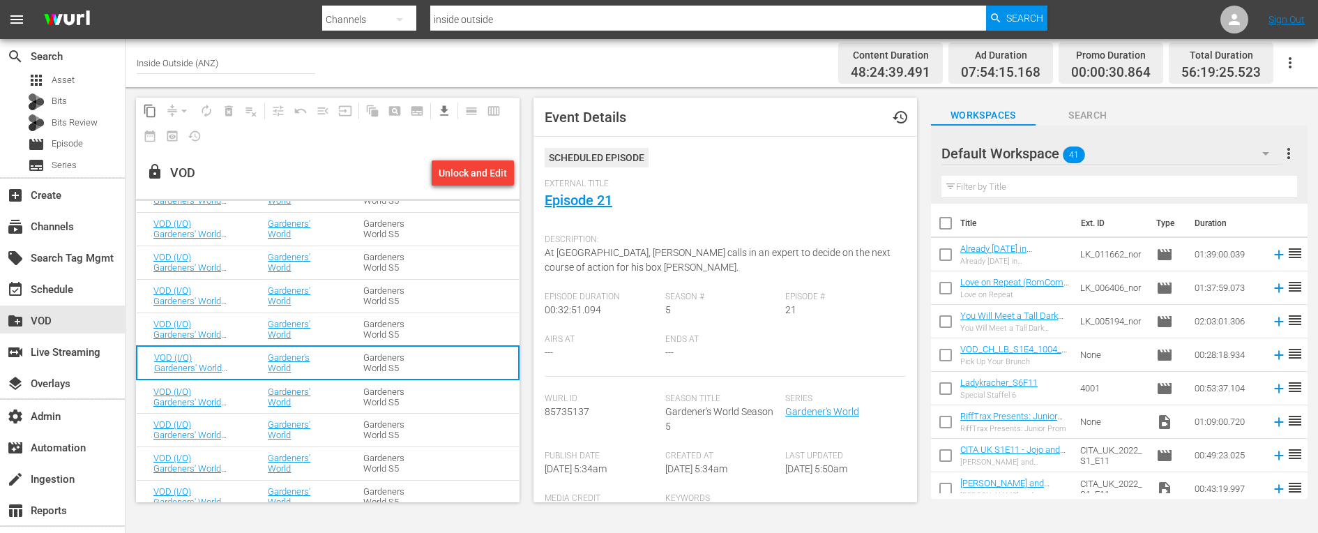
click at [592, 261] on span "At [GEOGRAPHIC_DATA], [PERSON_NAME] calls in an expert to decide on the next co…" at bounding box center [717, 260] width 346 height 26
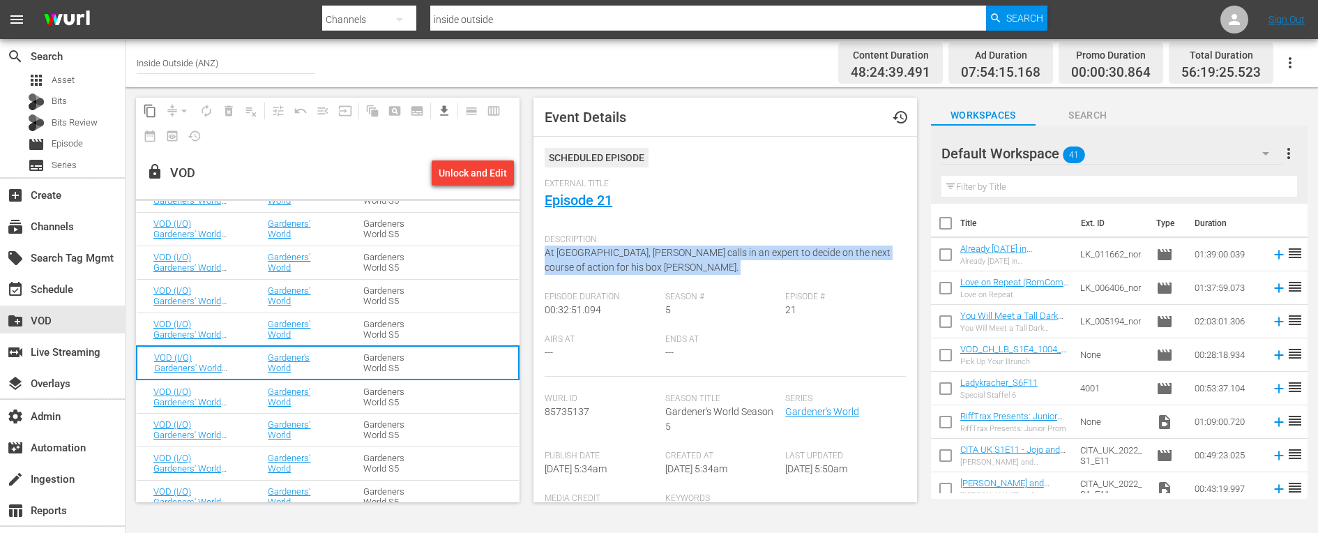
click at [592, 261] on span "At [GEOGRAPHIC_DATA], [PERSON_NAME] calls in an expert to decide on the next co…" at bounding box center [717, 260] width 346 height 26
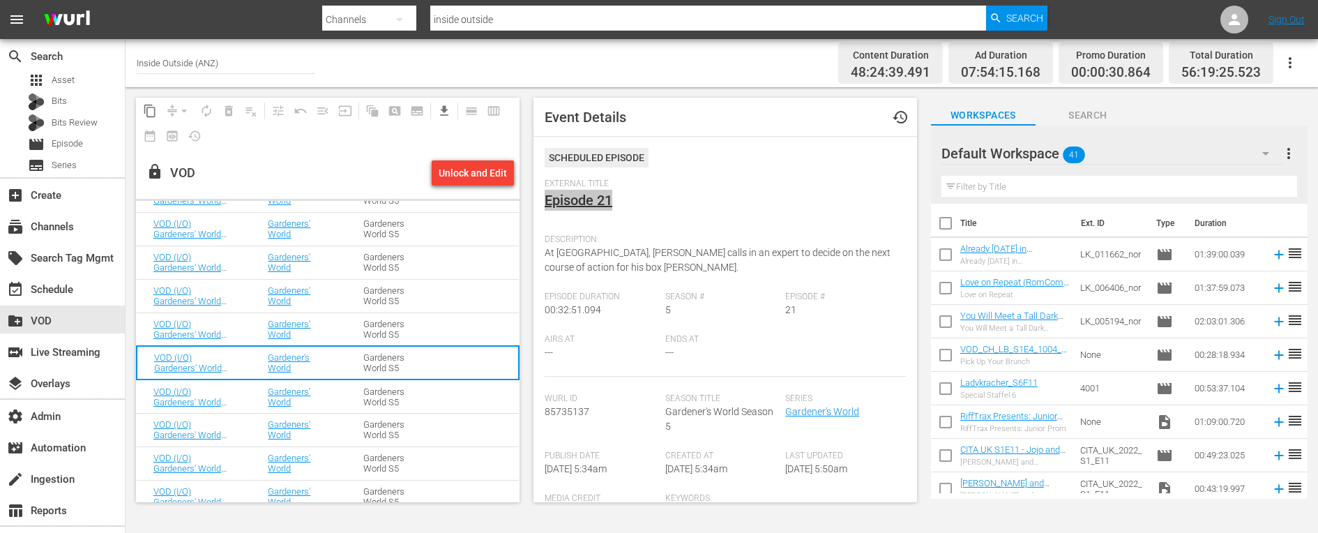
click at [236, 388] on td "VOD (I/O) Gardeners' World S05 E22: Episode 22" at bounding box center [194, 395] width 114 height 33
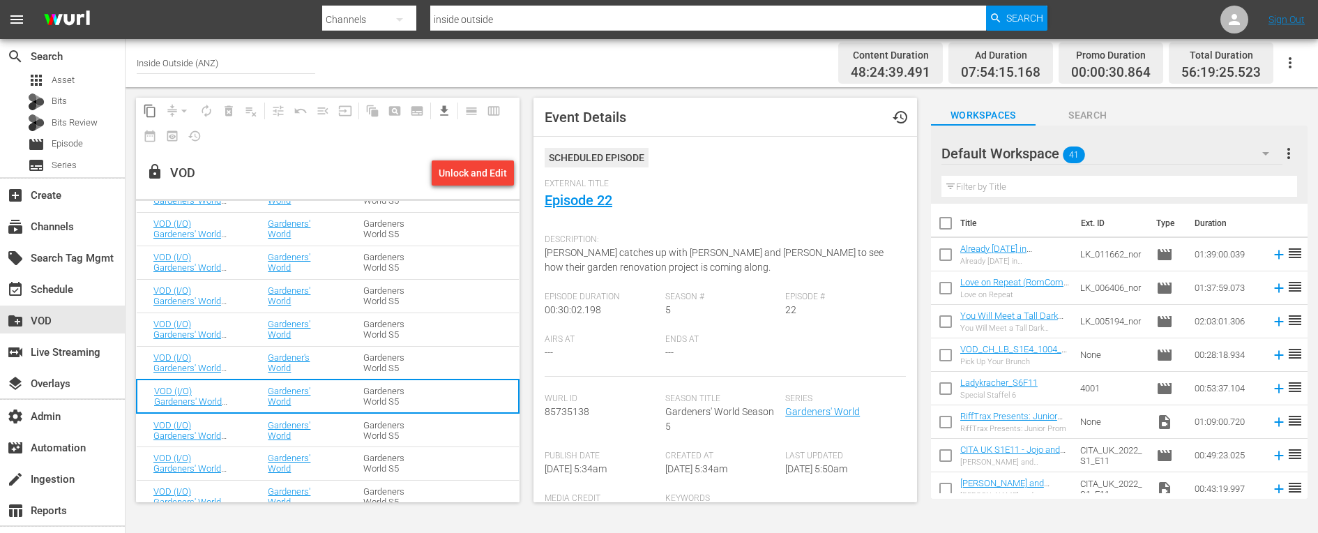
click at [579, 252] on span "[PERSON_NAME] catches up with [PERSON_NAME] and [PERSON_NAME] to see how their …" at bounding box center [713, 260] width 339 height 26
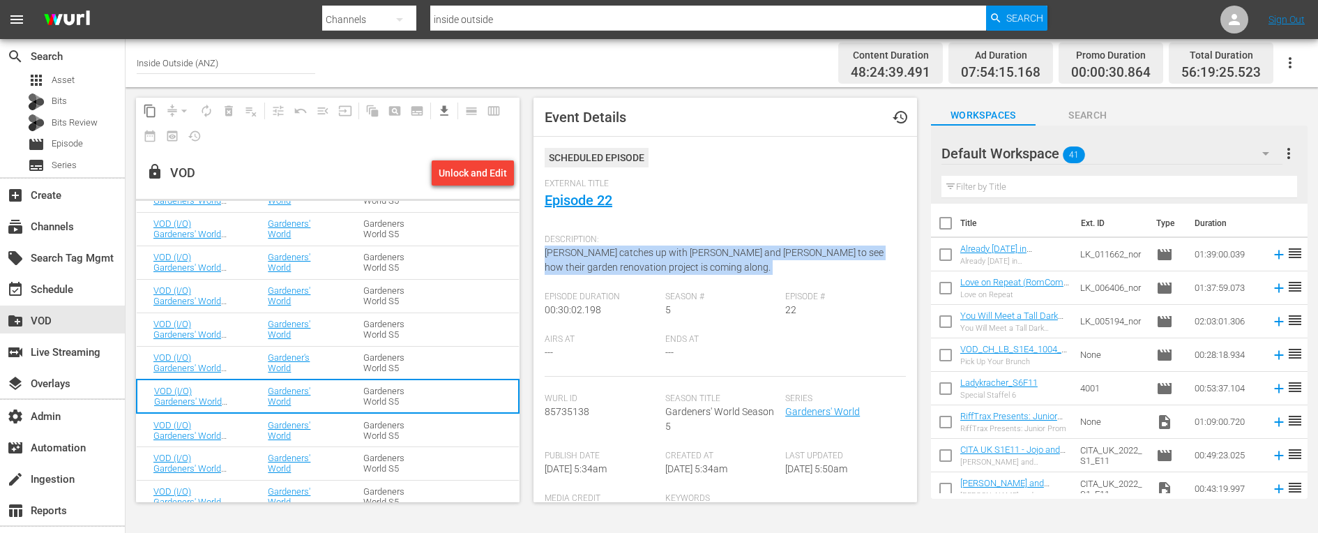
click at [579, 252] on span "[PERSON_NAME] catches up with [PERSON_NAME] and [PERSON_NAME] to see how their …" at bounding box center [713, 260] width 339 height 26
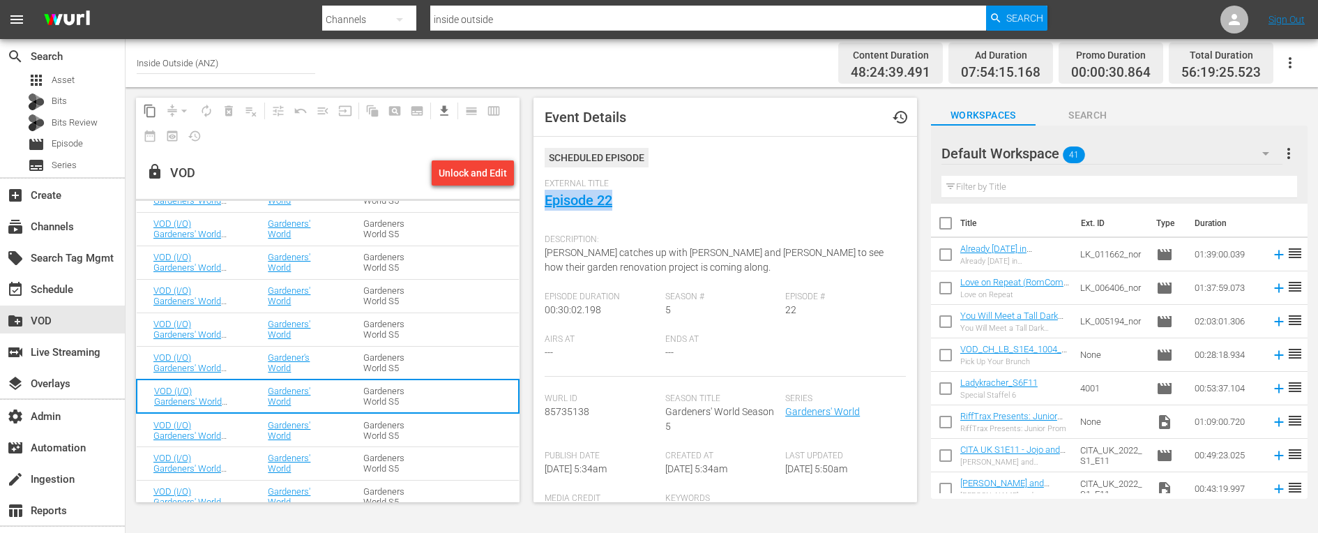
click at [331, 425] on td "Gardeners' World" at bounding box center [299, 429] width 96 height 33
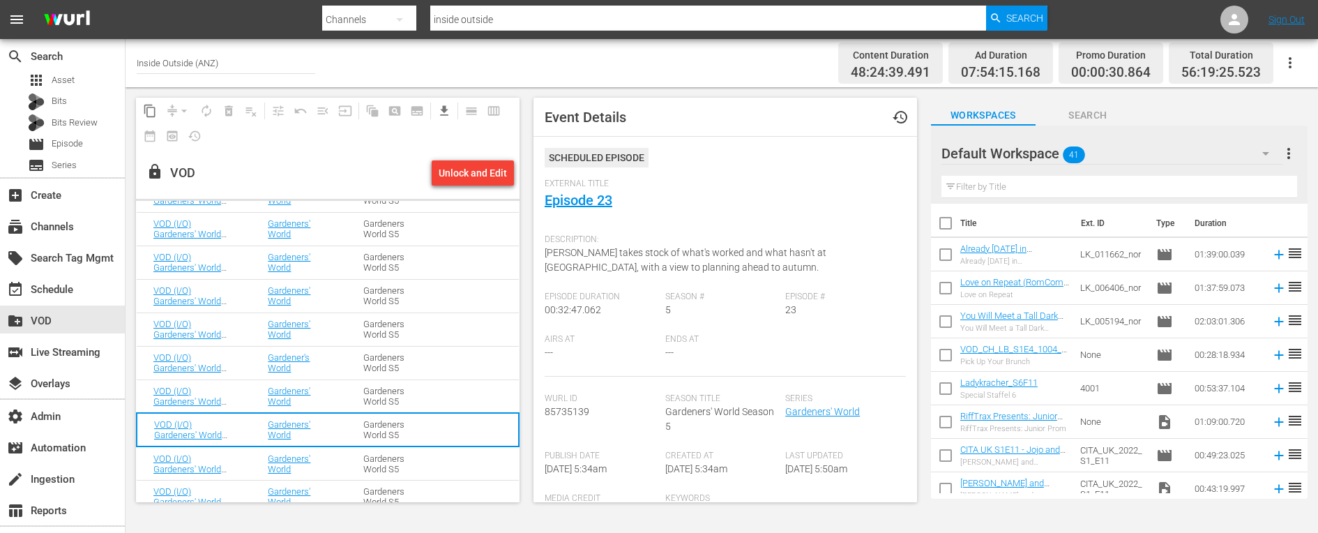
click at [589, 259] on div "Description: [PERSON_NAME] takes stock of what's worked and what hasn't at [GEO…" at bounding box center [724, 259] width 361 height 64
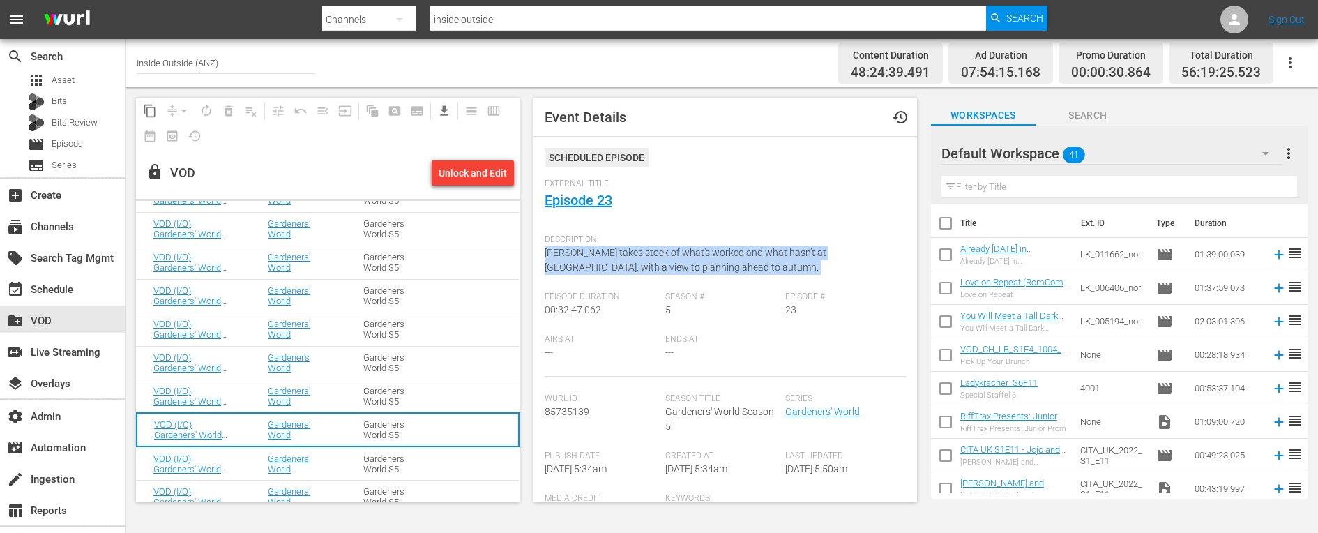
click at [589, 259] on div "Description: [PERSON_NAME] takes stock of what's worked and what hasn't at [GEO…" at bounding box center [724, 259] width 361 height 64
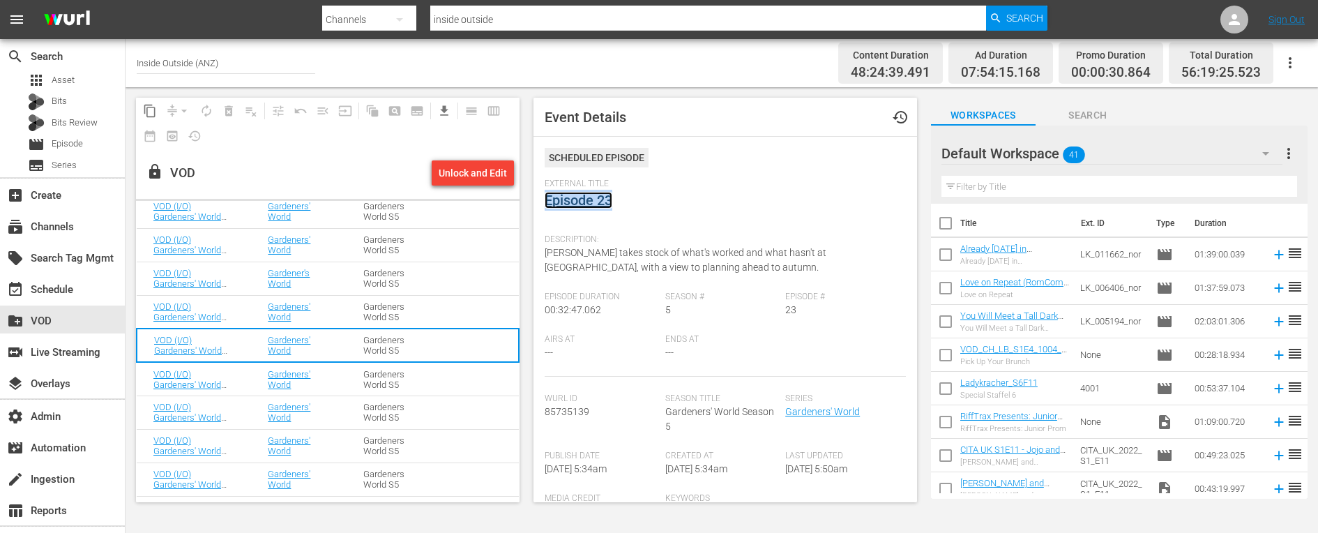
scroll to position [2182, 0]
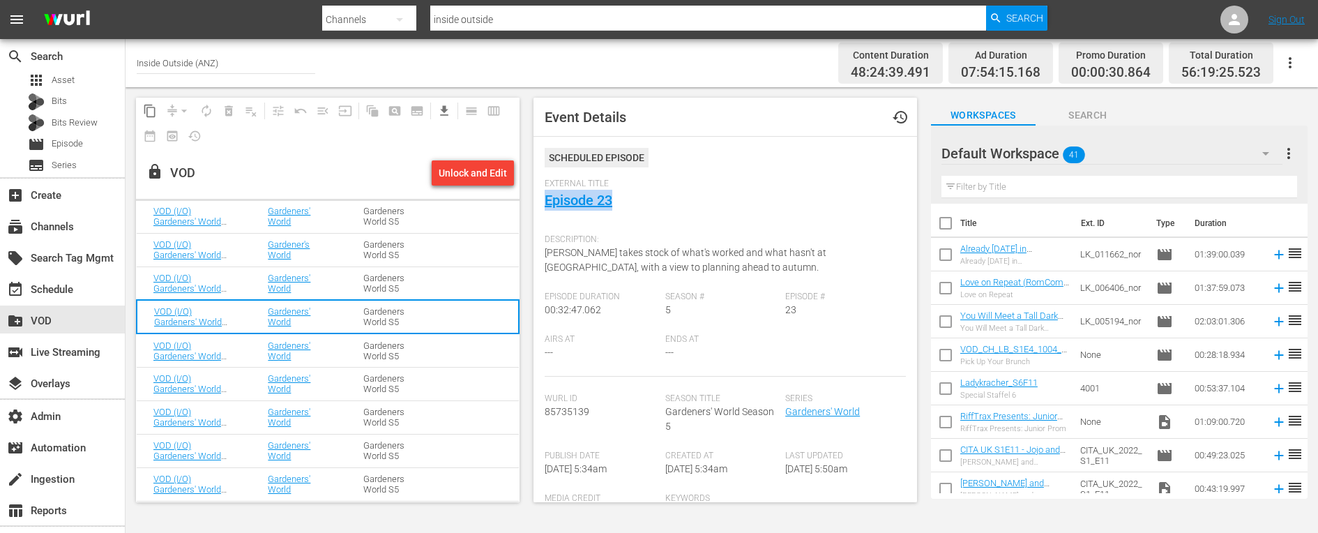
click at [252, 349] on td "Gardeners' World" at bounding box center [299, 349] width 96 height 33
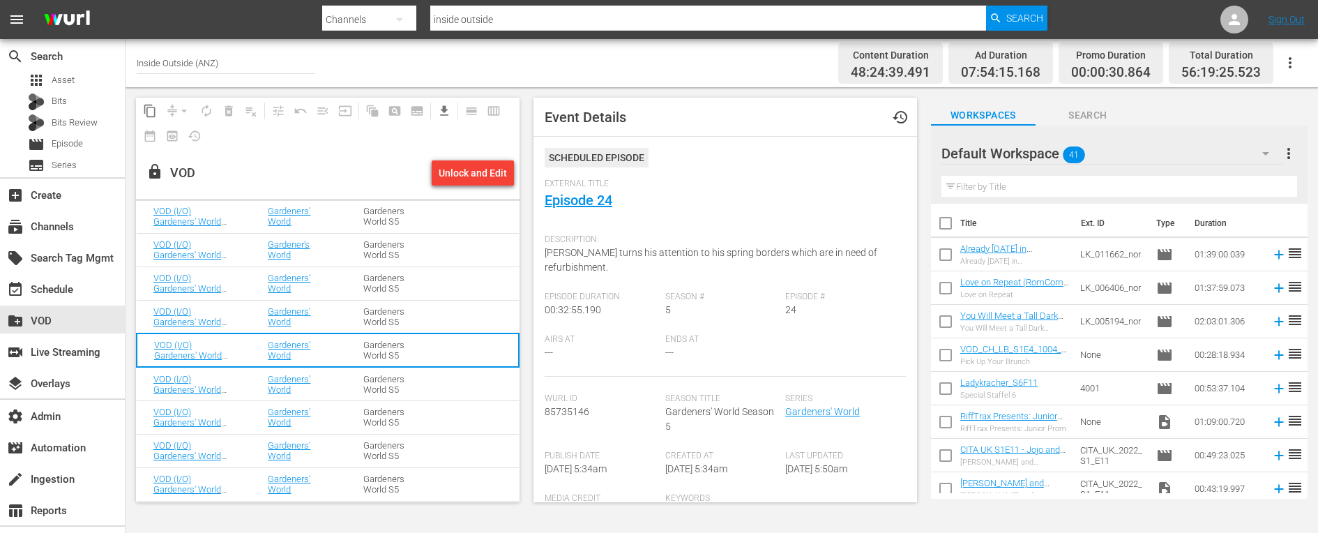
click at [630, 254] on span "[PERSON_NAME] turns his attention to his spring borders which are in need of re…" at bounding box center [710, 260] width 333 height 26
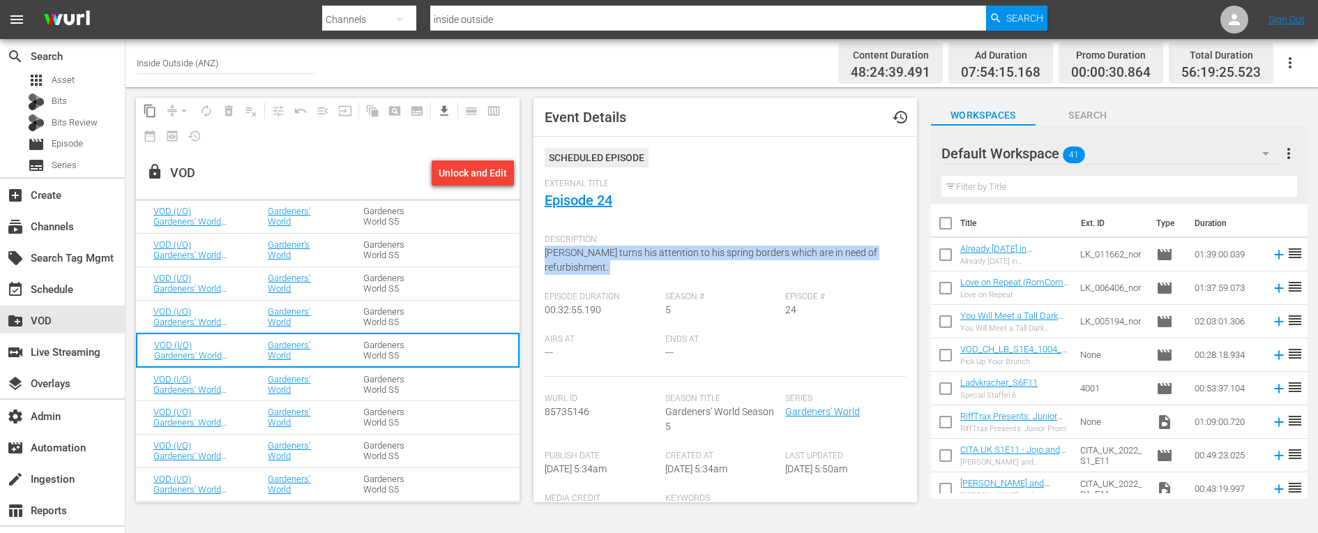
click at [630, 254] on span "[PERSON_NAME] turns his attention to his spring borders which are in need of re…" at bounding box center [710, 260] width 333 height 26
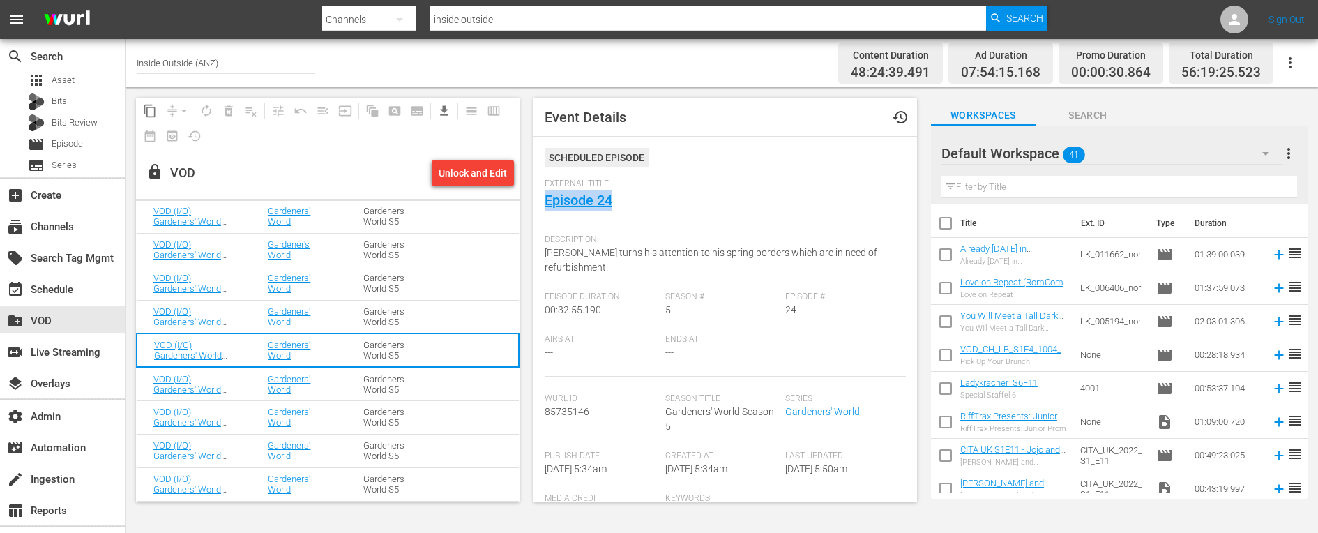
click at [251, 377] on td "Gardeners' World" at bounding box center [299, 383] width 96 height 33
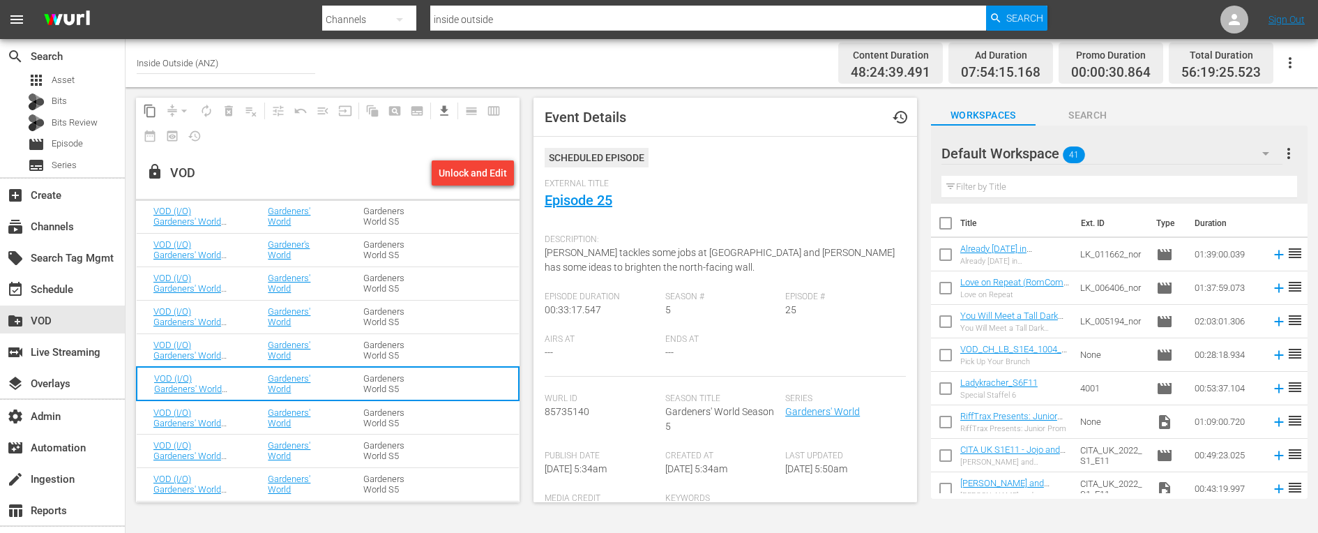
click at [598, 256] on span "[PERSON_NAME] tackles some jobs at [GEOGRAPHIC_DATA] and [PERSON_NAME] has some…" at bounding box center [719, 260] width 350 height 26
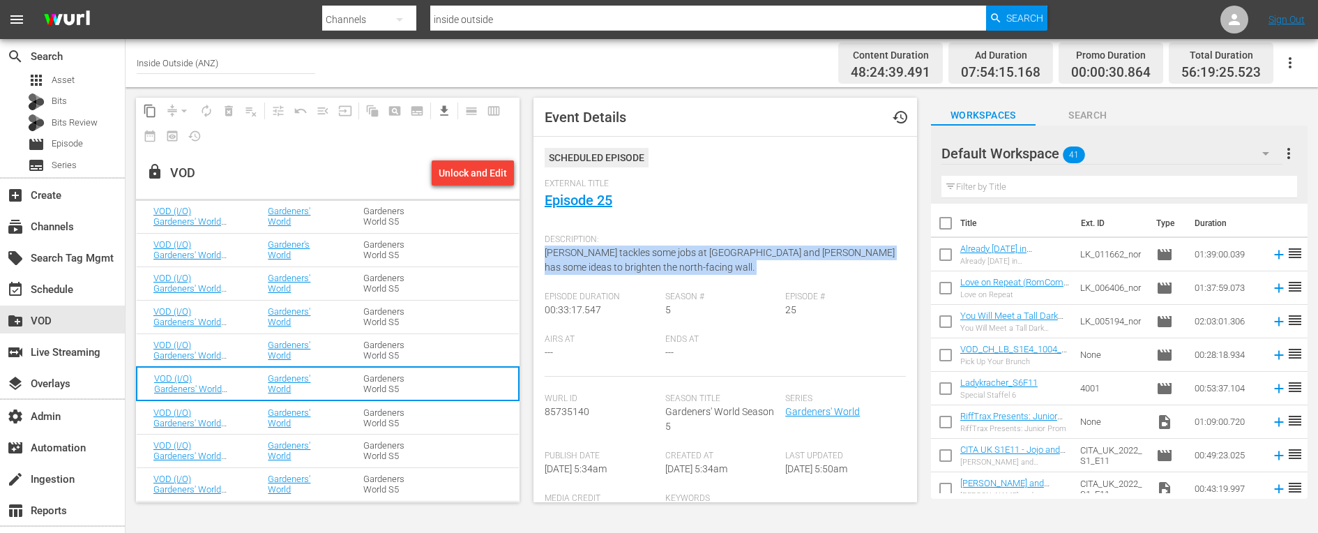
click at [598, 256] on span "[PERSON_NAME] tackles some jobs at [GEOGRAPHIC_DATA] and [PERSON_NAME] has some…" at bounding box center [719, 260] width 350 height 26
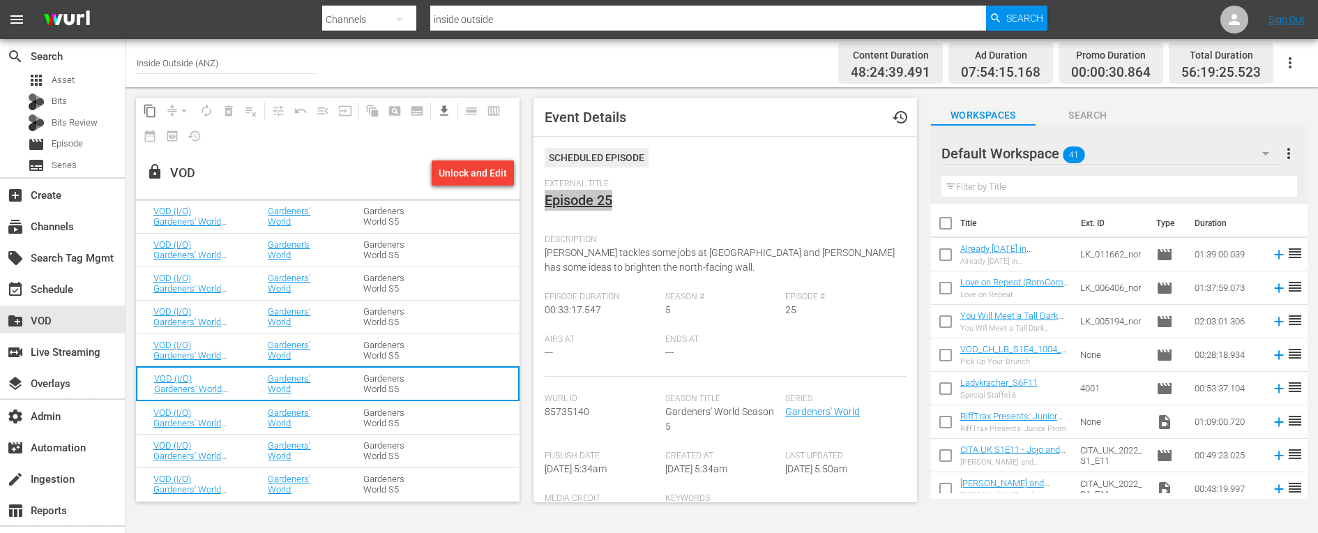
click at [247, 413] on td "VOD (I/O) Gardeners' World S05 E26: Episode 26" at bounding box center [194, 416] width 114 height 33
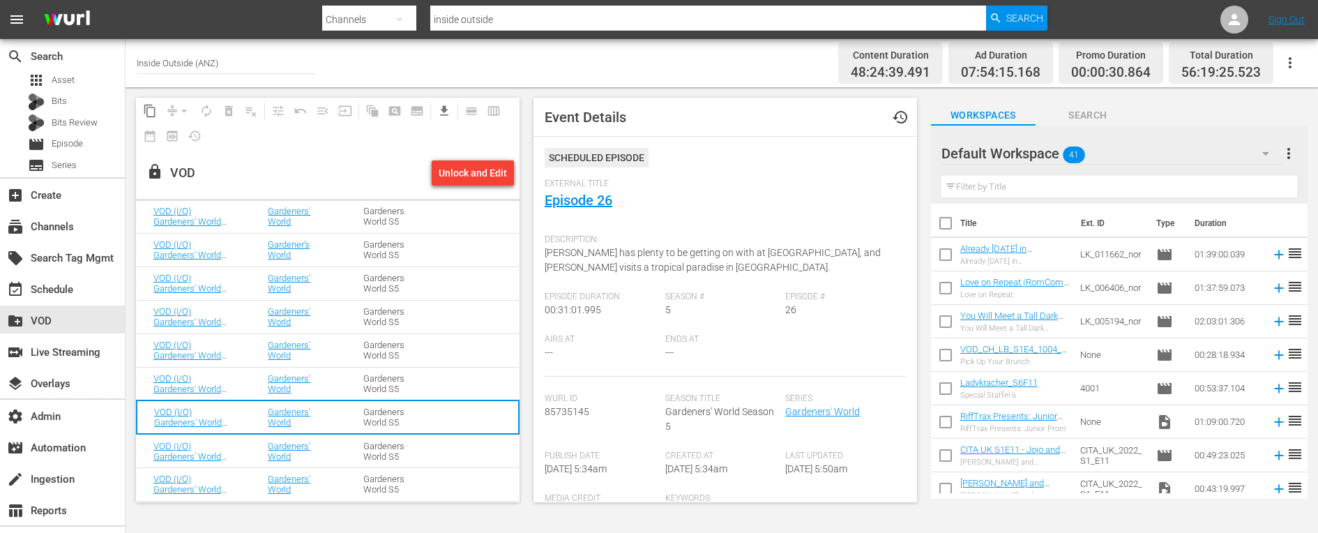
click at [598, 256] on span "[PERSON_NAME] has plenty to be getting on with at [GEOGRAPHIC_DATA], and [PERSO…" at bounding box center [712, 260] width 336 height 26
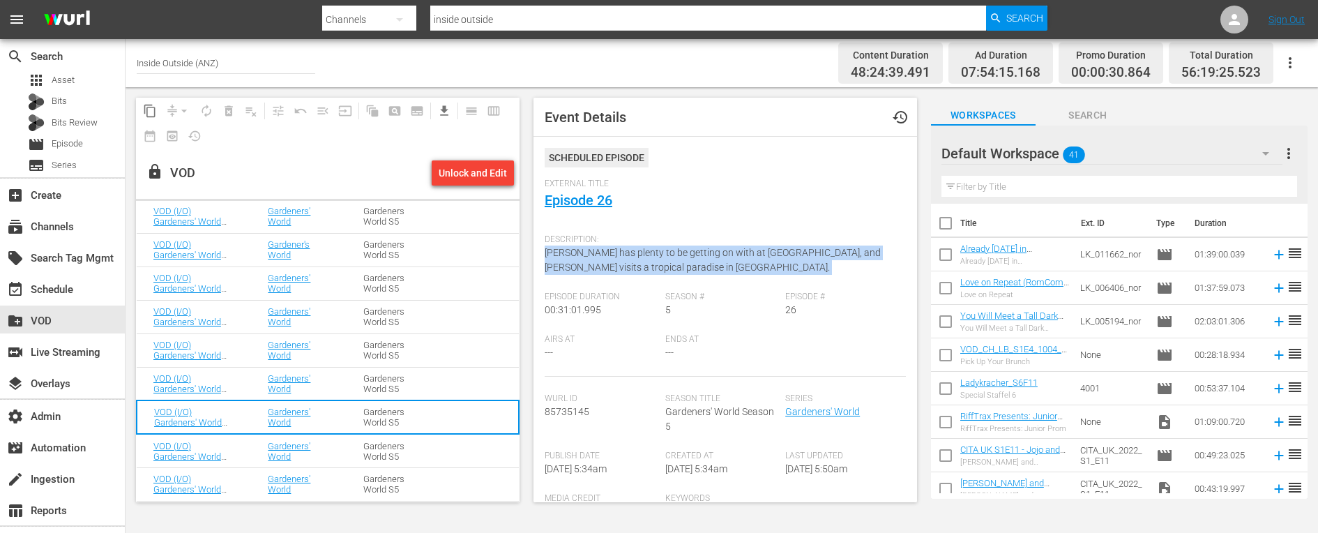
click at [598, 256] on span "[PERSON_NAME] has plenty to be getting on with at [GEOGRAPHIC_DATA], and [PERSO…" at bounding box center [712, 260] width 336 height 26
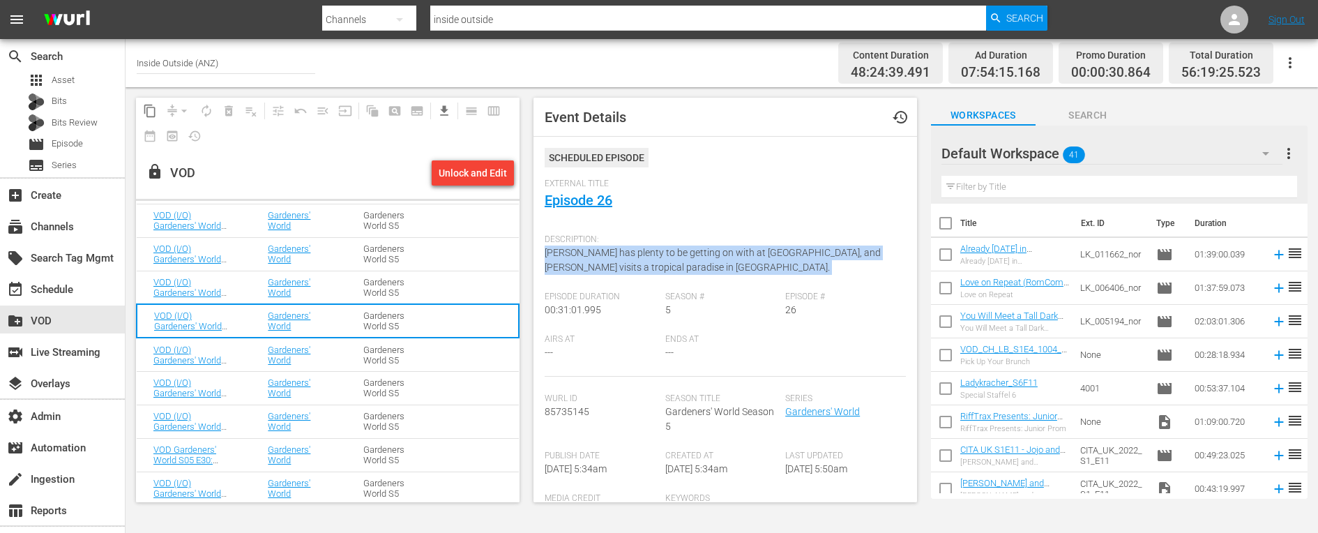
scroll to position [2281, 0]
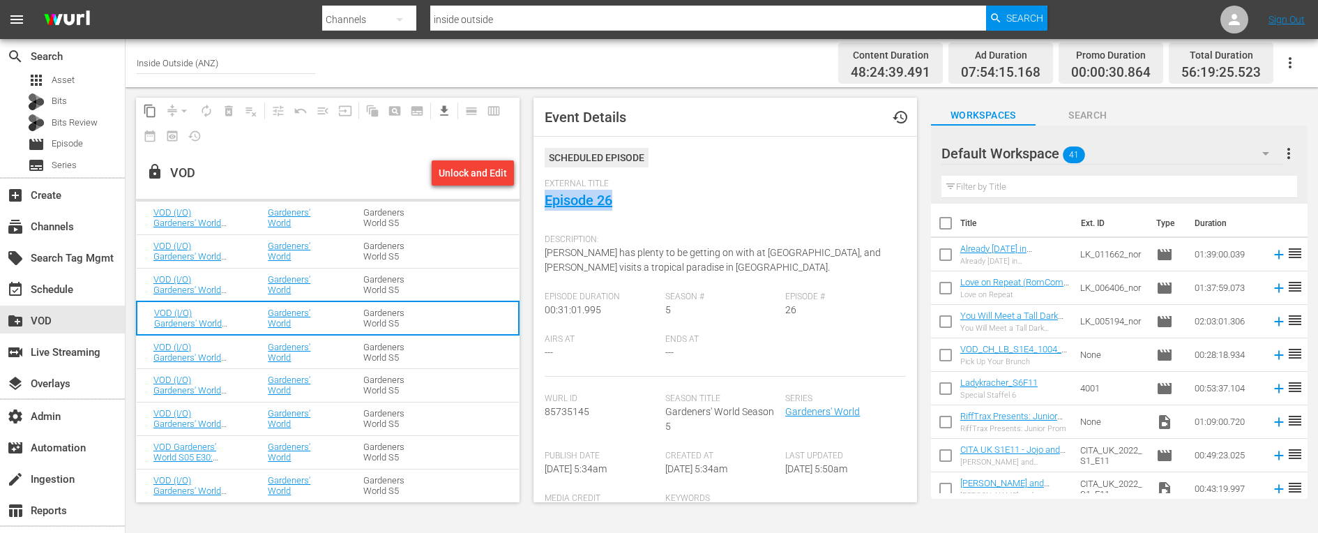
click at [245, 344] on td "VOD (I/O) Gardeners' World S05 E27: Episode 27" at bounding box center [194, 351] width 114 height 33
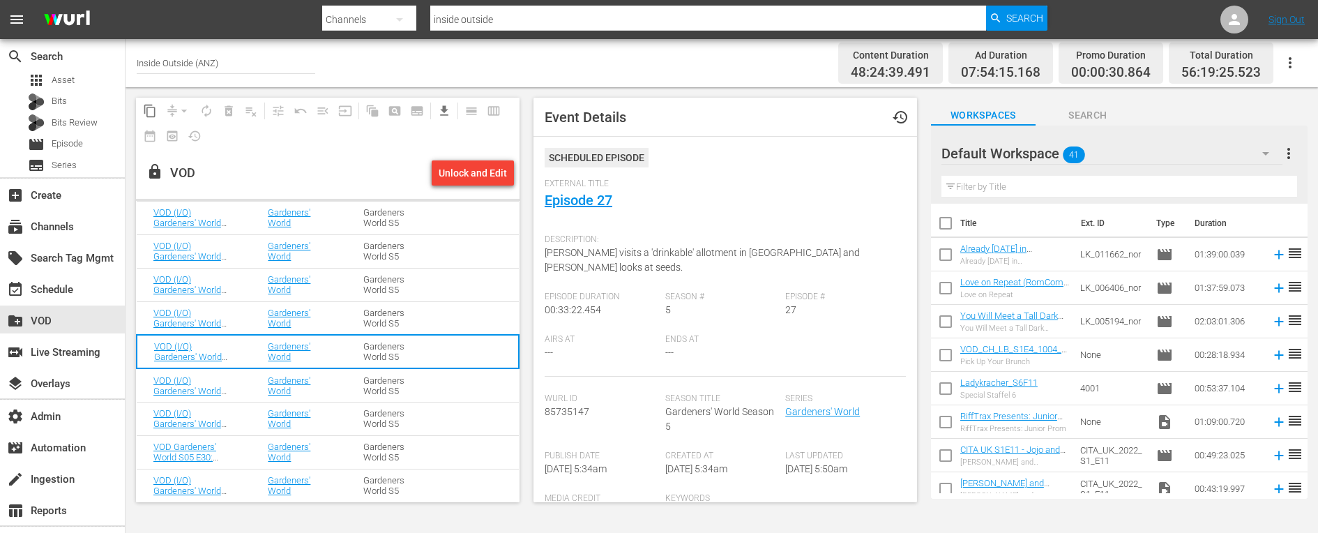
click at [598, 258] on div "Description: [PERSON_NAME] visits a 'drinkable' allotment in [GEOGRAPHIC_DATA] …" at bounding box center [724, 259] width 361 height 64
click at [600, 254] on span "[PERSON_NAME] visits a 'drinkable' allotment in [GEOGRAPHIC_DATA] and [PERSON_N…" at bounding box center [701, 260] width 315 height 26
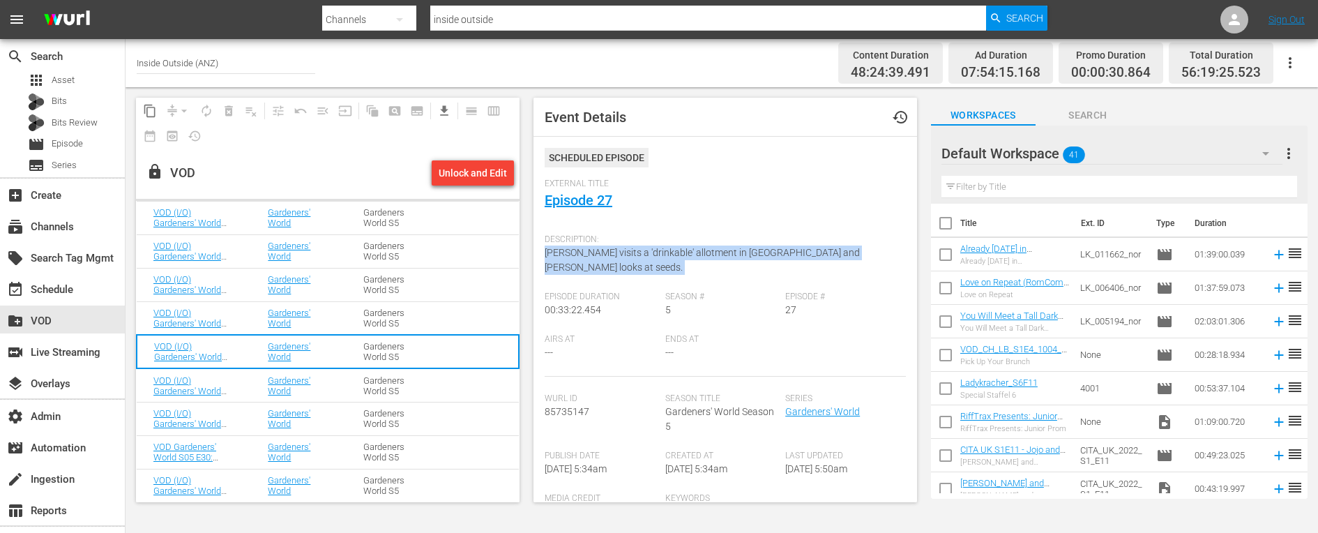
click at [600, 254] on span "[PERSON_NAME] visits a 'drinkable' allotment in [GEOGRAPHIC_DATA] and [PERSON_N…" at bounding box center [701, 260] width 315 height 26
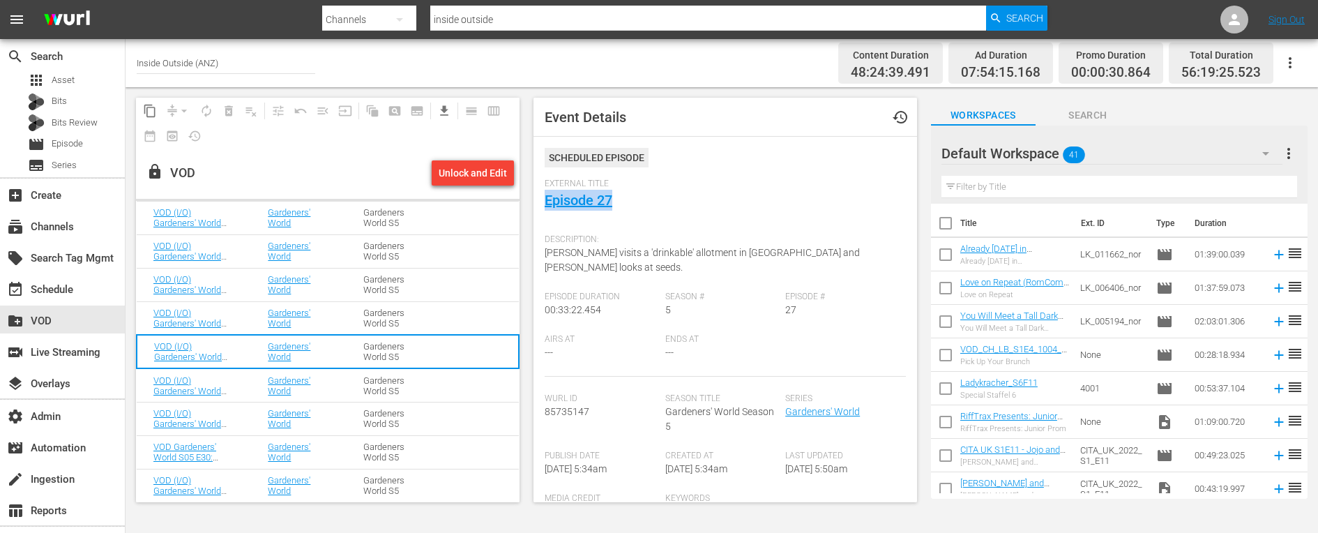
click at [254, 386] on td "Gardeners' World" at bounding box center [299, 384] width 96 height 33
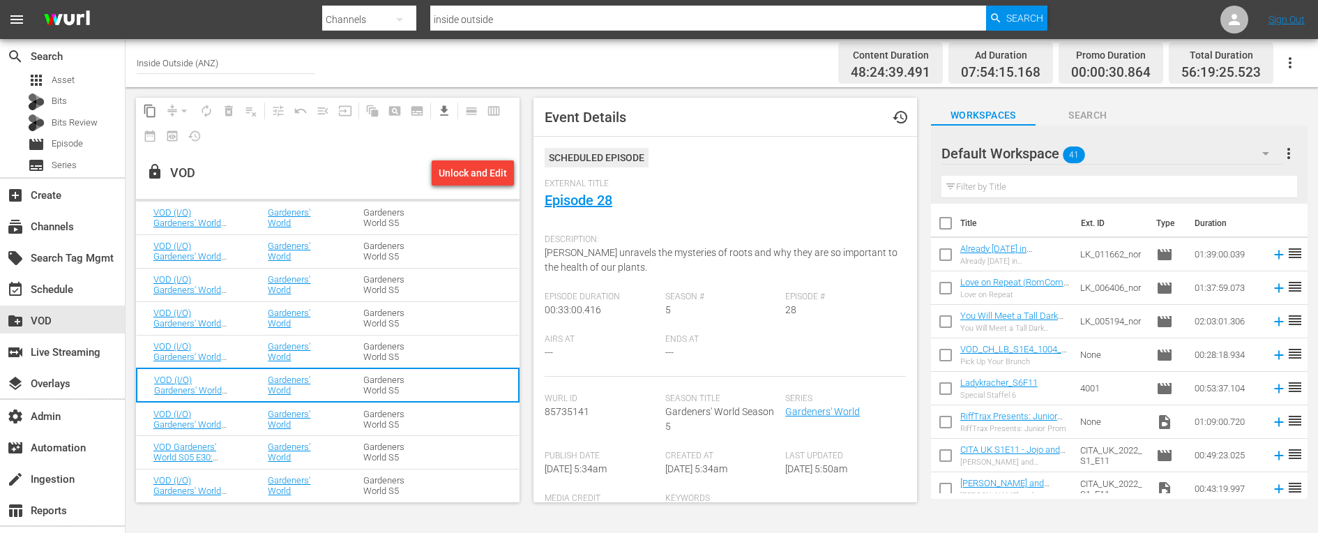
click at [579, 262] on span "[PERSON_NAME] unravels the mysteries of roots and why they are so important to …" at bounding box center [720, 260] width 353 height 26
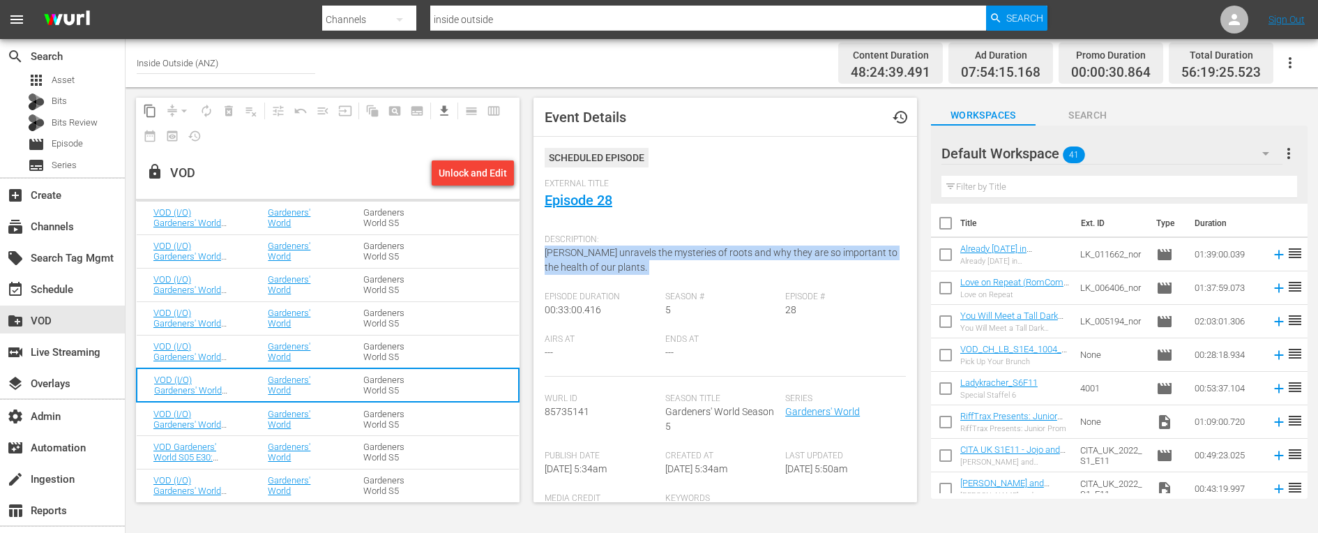
click at [579, 262] on span "[PERSON_NAME] unravels the mysteries of roots and why they are so important to …" at bounding box center [720, 260] width 353 height 26
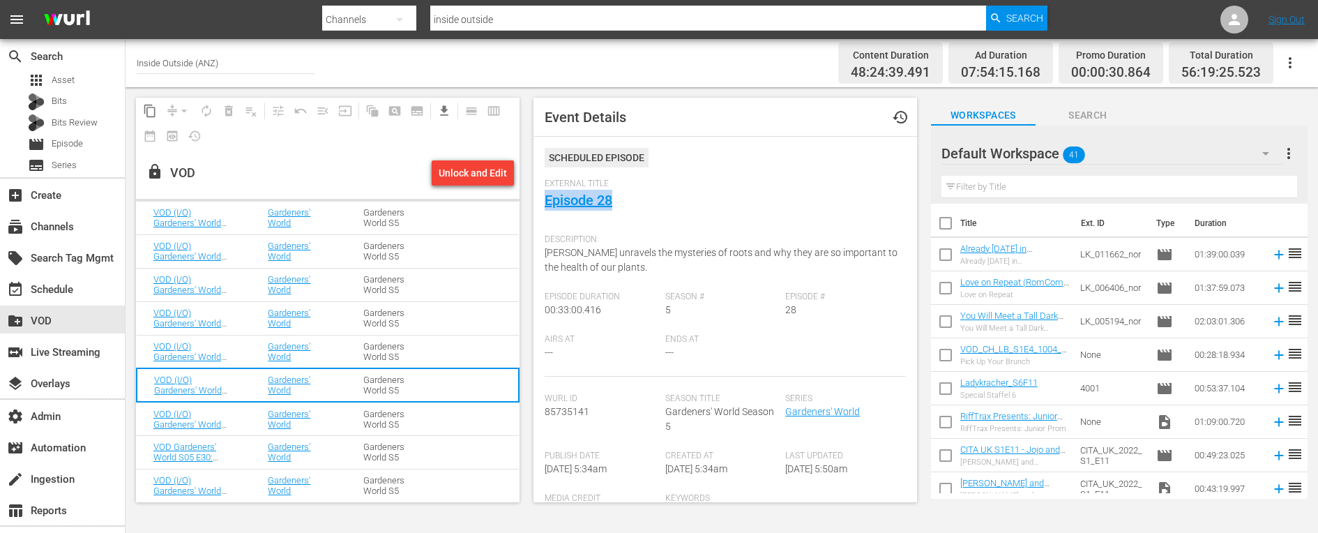
click at [247, 416] on td "VOD (I/O) Gardeners' World S05 E29: Episode 29" at bounding box center [194, 418] width 114 height 33
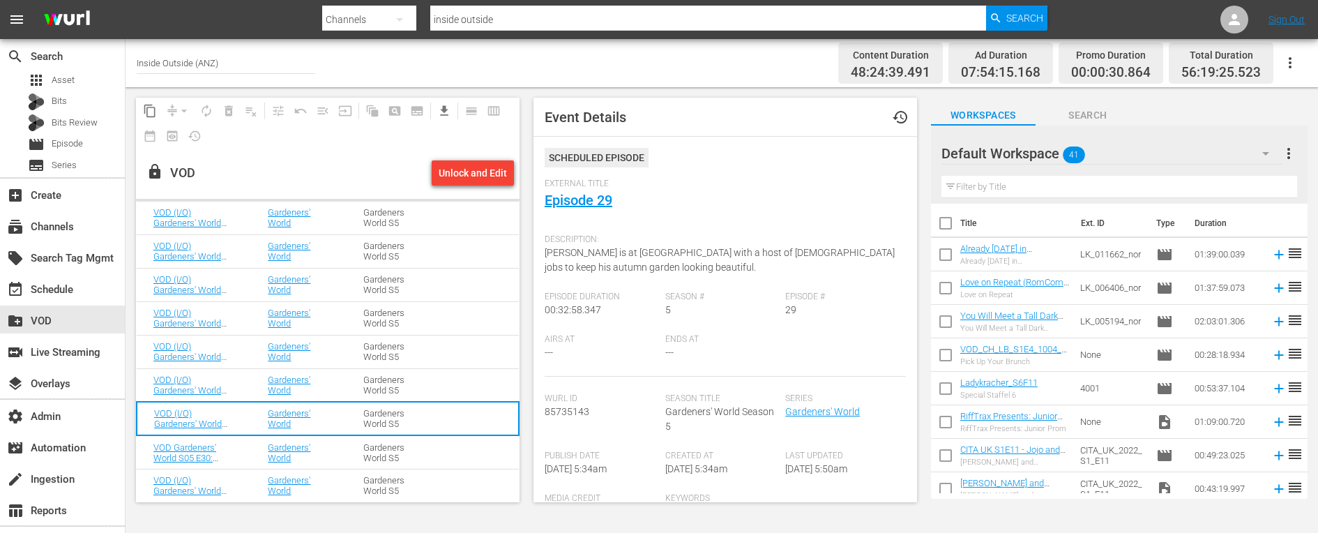
click at [589, 267] on span "[PERSON_NAME] is at [GEOGRAPHIC_DATA] with a host of [DEMOGRAPHIC_DATA] jobs to…" at bounding box center [719, 260] width 350 height 26
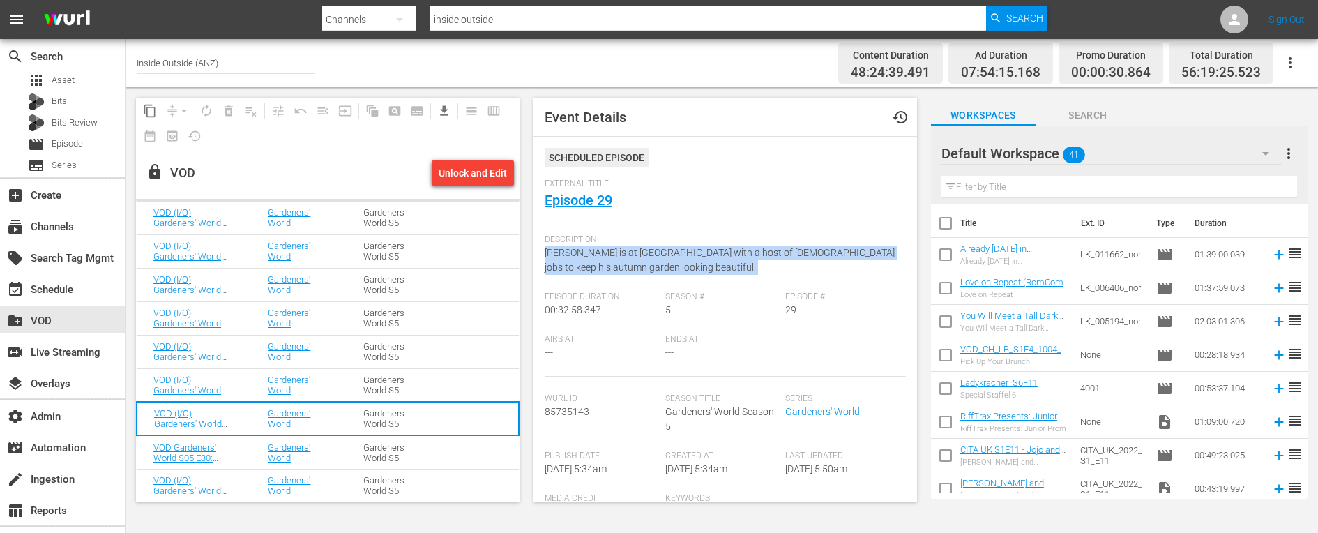
click at [589, 267] on span "[PERSON_NAME] is at [GEOGRAPHIC_DATA] with a host of [DEMOGRAPHIC_DATA] jobs to…" at bounding box center [719, 260] width 350 height 26
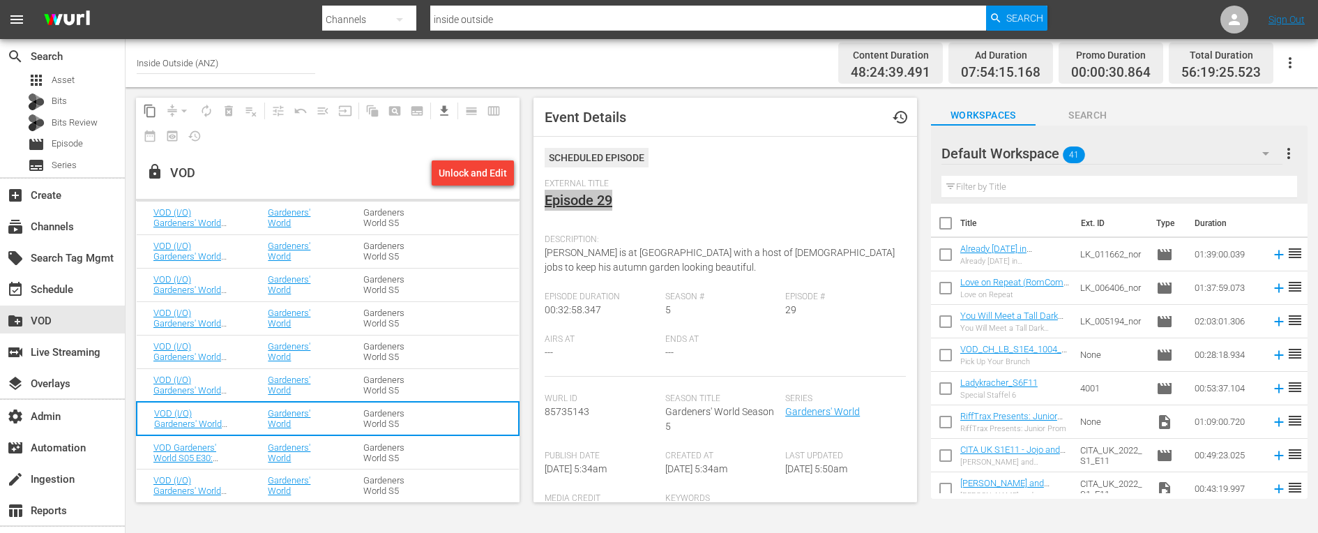
click at [236, 451] on td "VOD Gardeners' World S05 E30: Episode 30" at bounding box center [194, 451] width 114 height 33
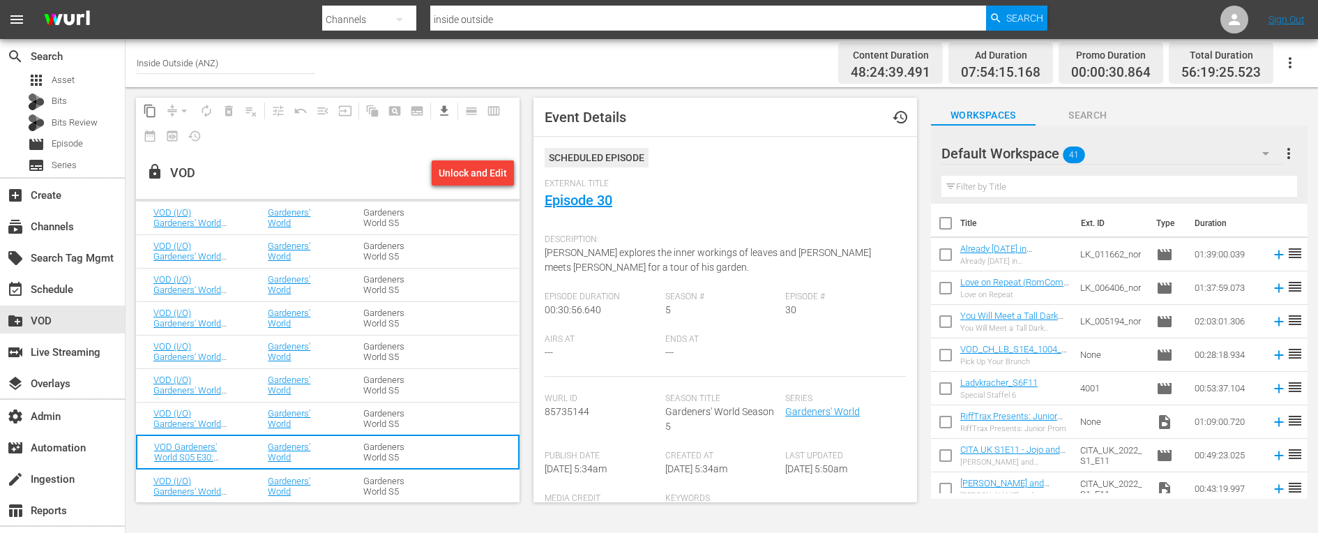
click at [595, 254] on span "[PERSON_NAME] explores the inner workings of leaves and [PERSON_NAME] meets [PE…" at bounding box center [707, 260] width 326 height 26
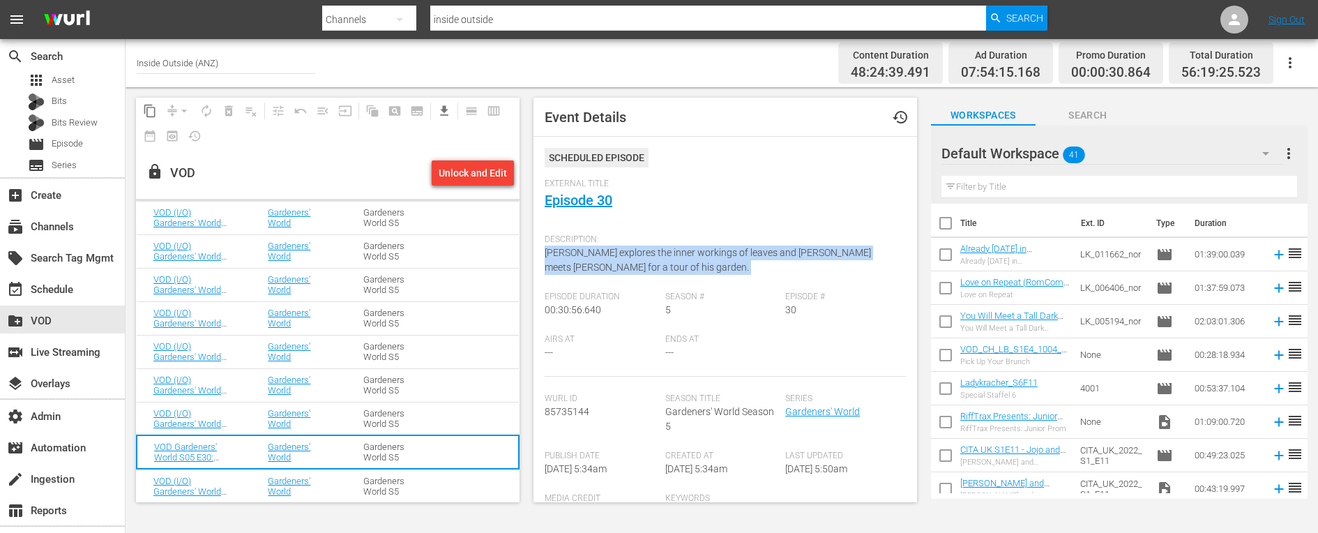
click at [595, 254] on span "[PERSON_NAME] explores the inner workings of leaves and [PERSON_NAME] meets [PE…" at bounding box center [707, 260] width 326 height 26
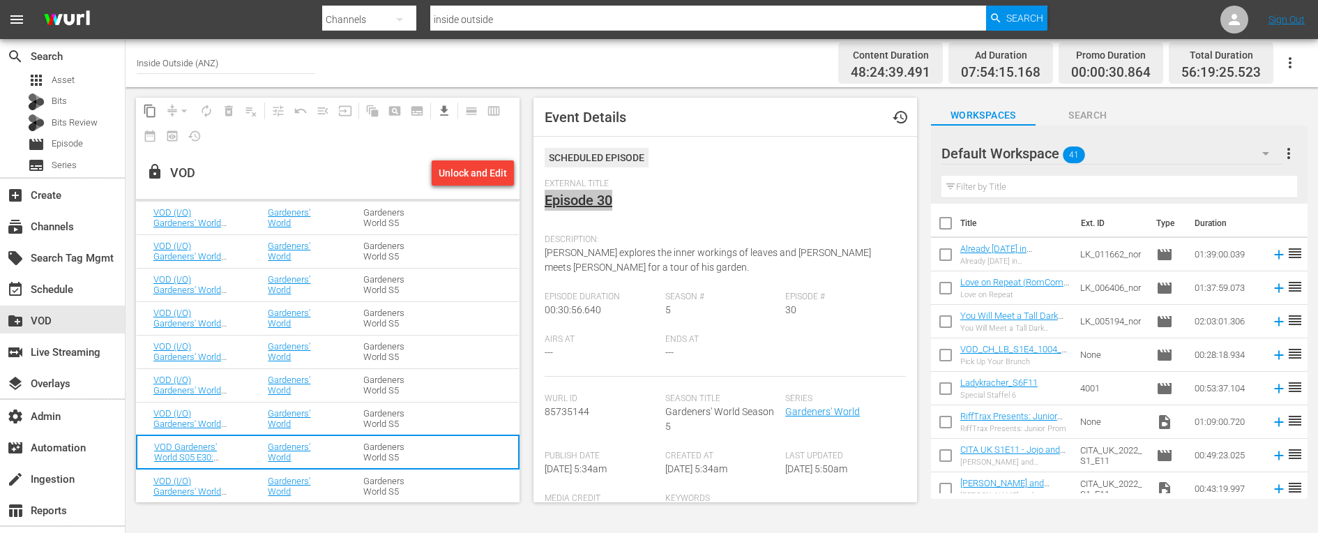
click at [250, 485] on td "VOD (I/O) Gardeners' World S05 E31: Episode 31" at bounding box center [194, 484] width 114 height 33
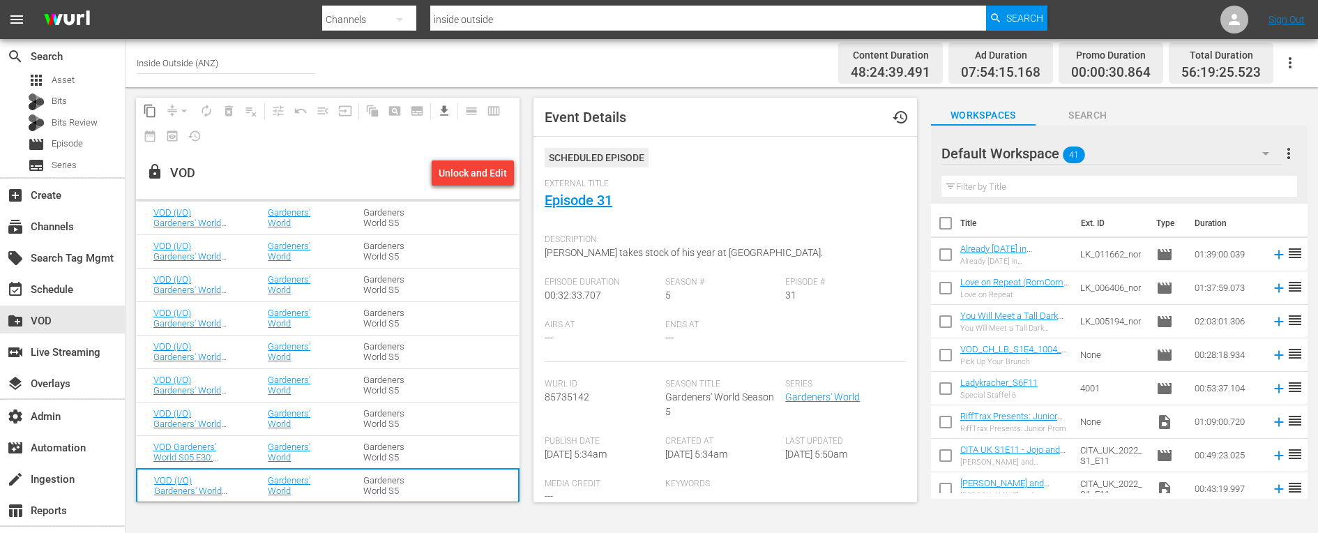
click at [661, 252] on span "[PERSON_NAME] takes stock of his year at [GEOGRAPHIC_DATA]." at bounding box center [683, 252] width 278 height 11
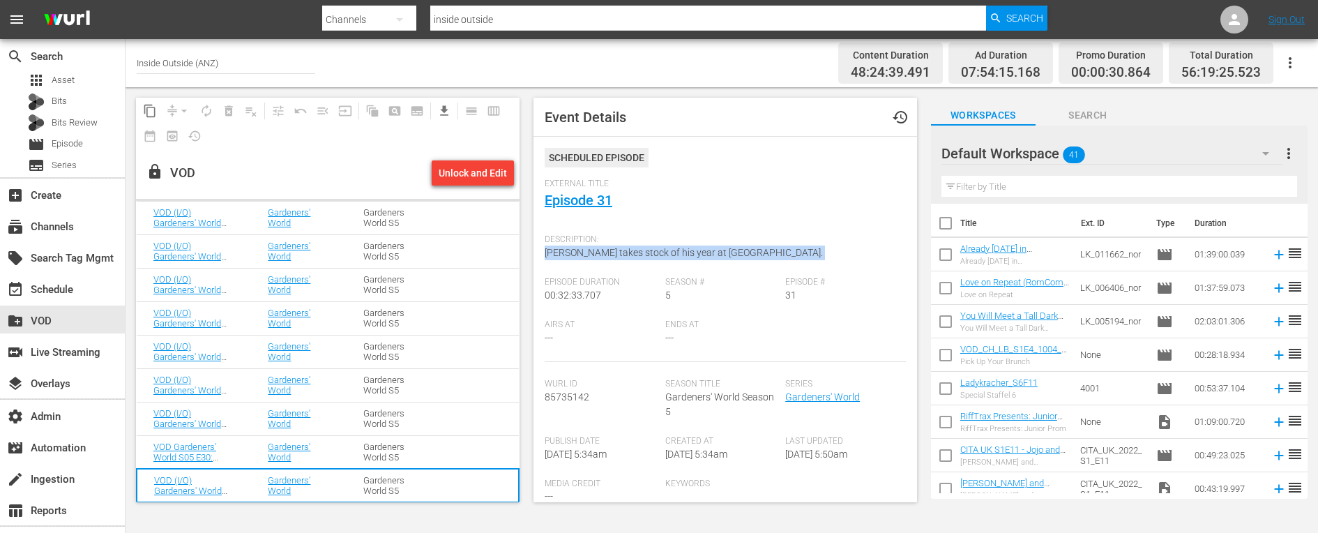
click at [661, 252] on span "[PERSON_NAME] takes stock of his year at [GEOGRAPHIC_DATA]." at bounding box center [683, 252] width 278 height 11
